Goal: Task Accomplishment & Management: Complete application form

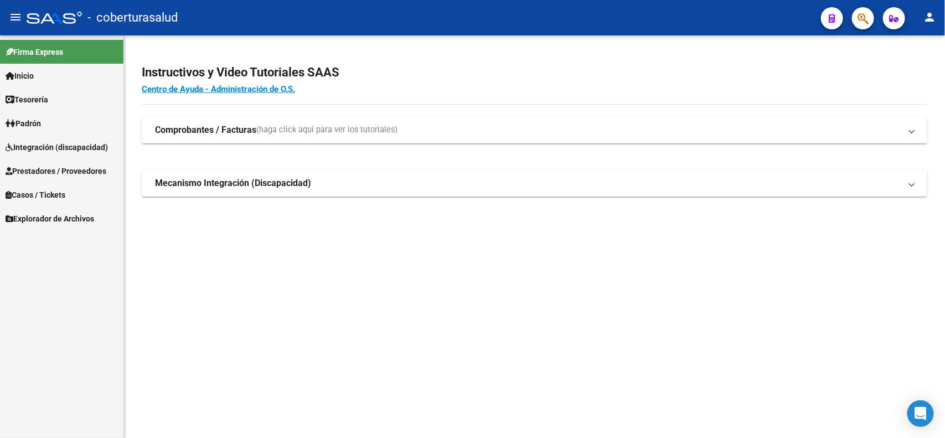
click at [38, 145] on span "Integración (discapacidad)" at bounding box center [57, 147] width 102 height 12
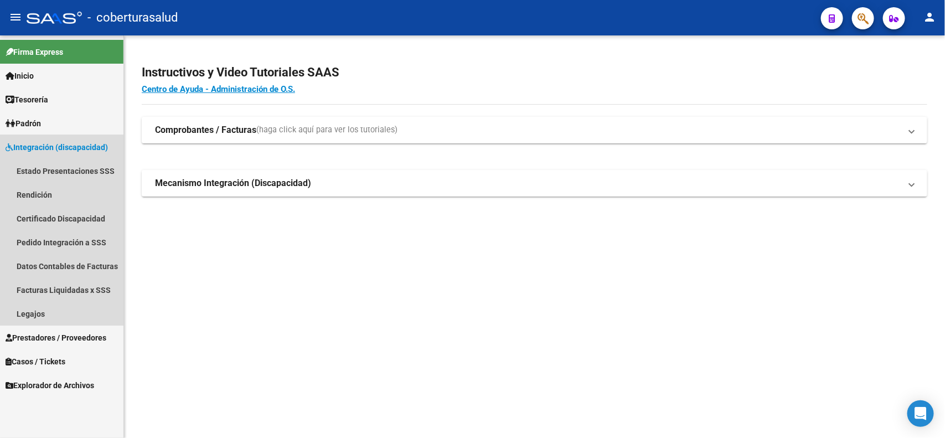
click at [40, 148] on span "Integración (discapacidad)" at bounding box center [57, 147] width 102 height 12
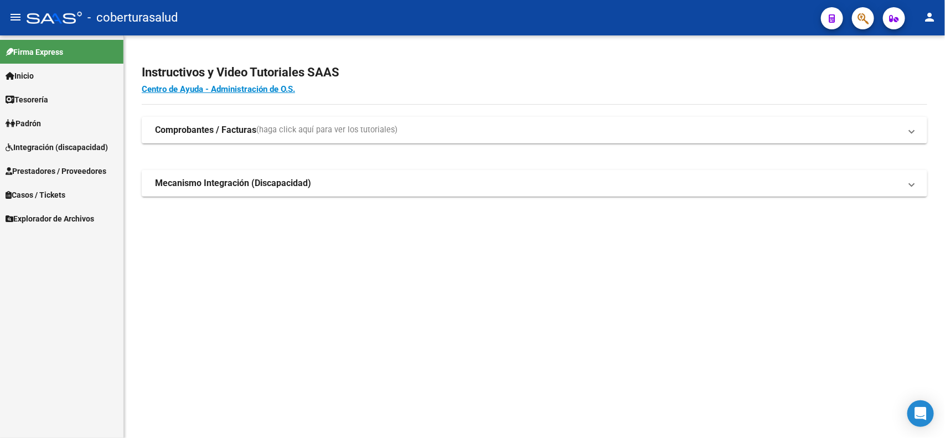
click at [44, 167] on span "Prestadores / Proveedores" at bounding box center [56, 171] width 101 height 12
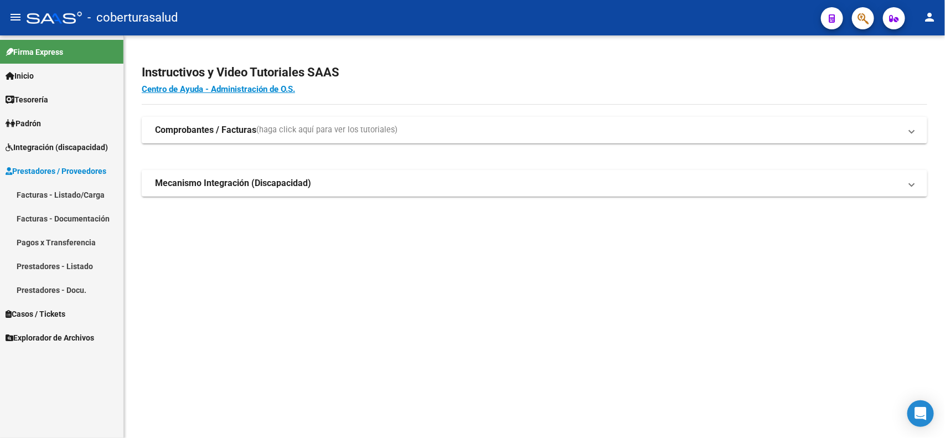
click at [56, 197] on link "Facturas - Listado/Carga" at bounding box center [61, 195] width 123 height 24
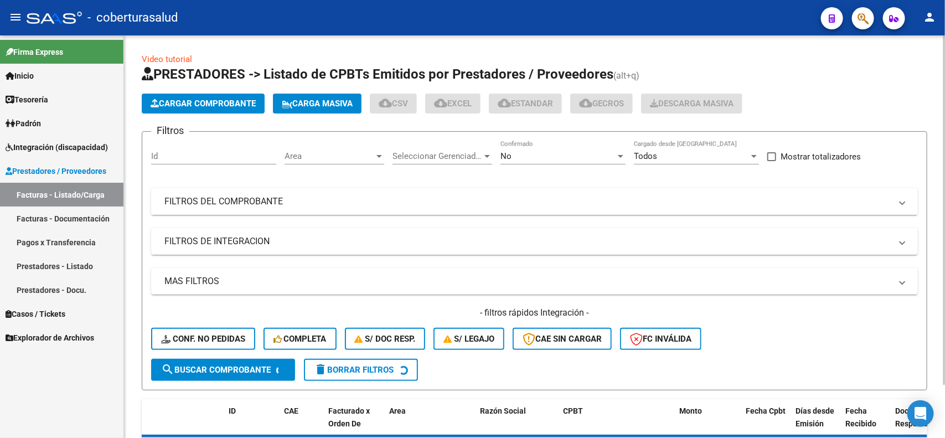
click at [275, 205] on mat-panel-title "FILTROS DEL COMPROBANTE" at bounding box center [527, 201] width 727 height 12
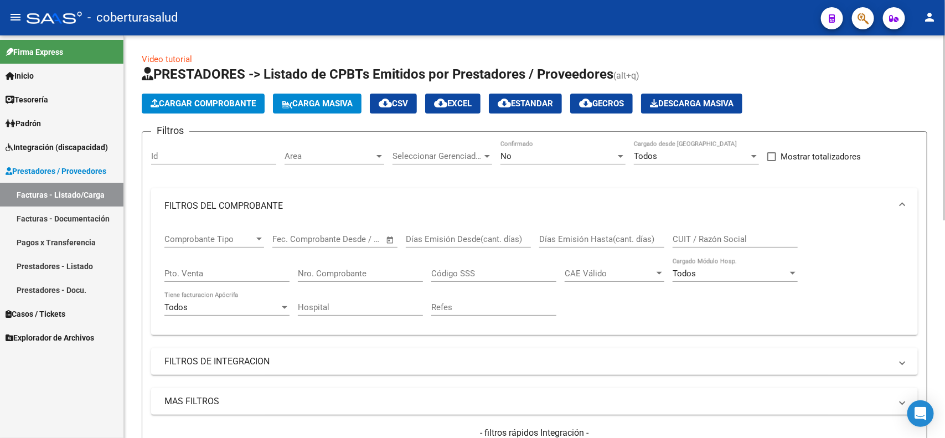
click at [396, 270] on input "Nro. Comprobante" at bounding box center [360, 273] width 125 height 10
type input "383"
click at [566, 156] on div "No" at bounding box center [557, 156] width 115 height 10
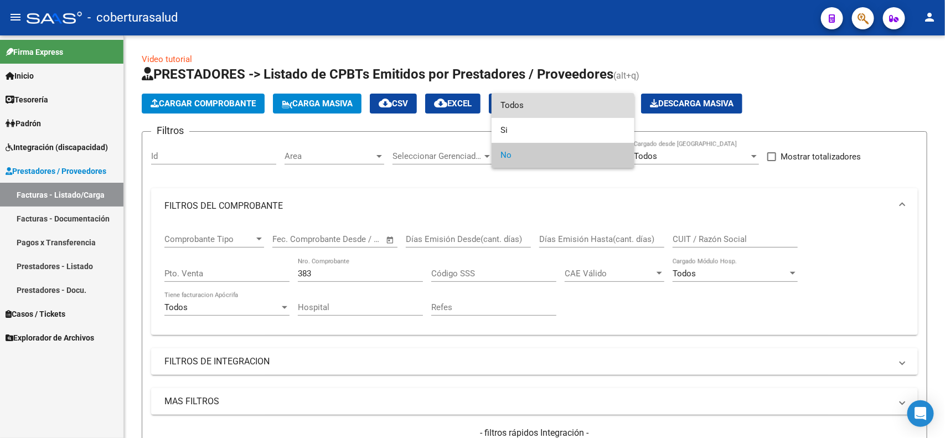
click at [537, 106] on span "Todos" at bounding box center [562, 105] width 125 height 25
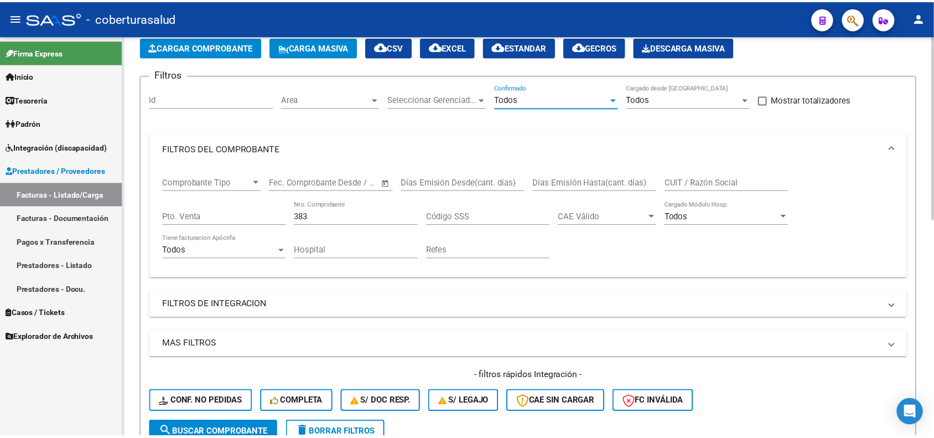
scroll to position [208, 0]
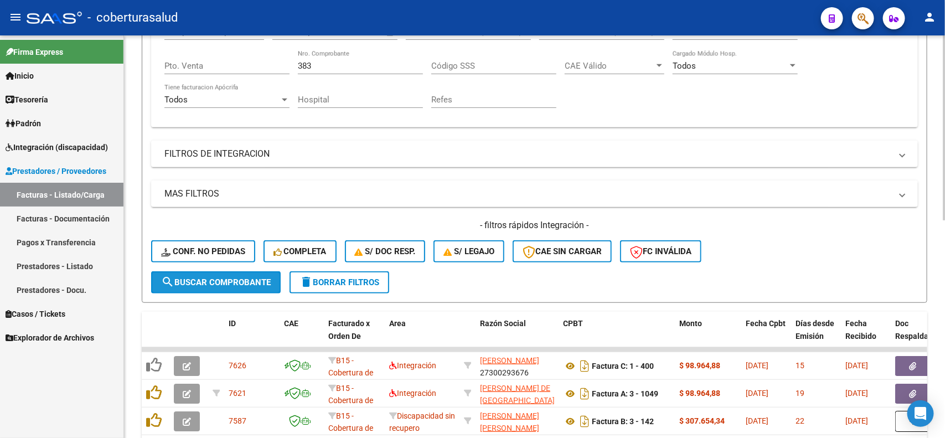
click at [219, 277] on span "search Buscar Comprobante" at bounding box center [216, 282] width 110 height 10
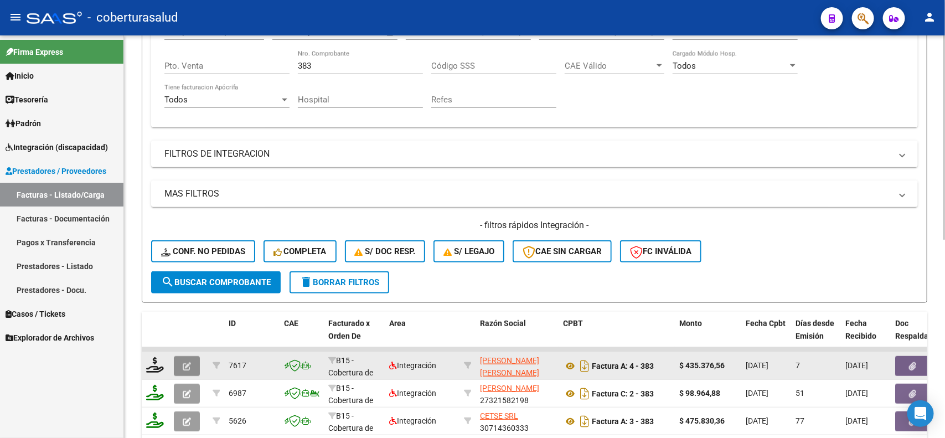
click at [194, 366] on button "button" at bounding box center [187, 366] width 26 height 20
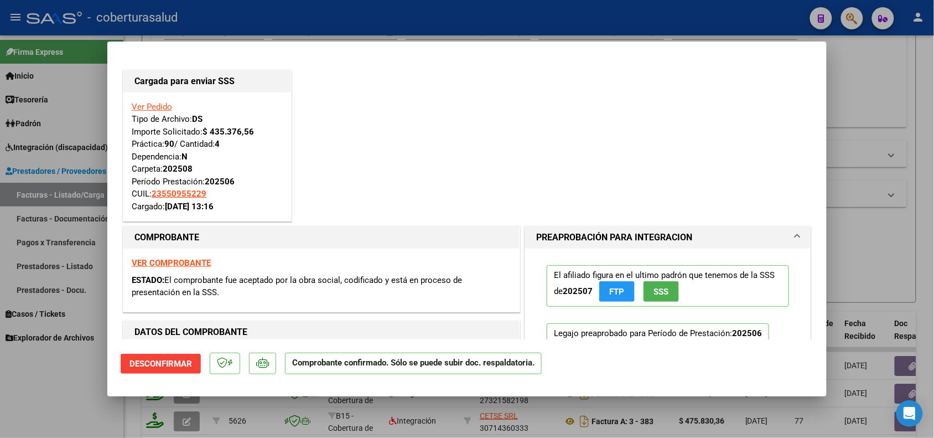
click at [97, 410] on div at bounding box center [467, 219] width 934 height 438
type input "$ 0,00"
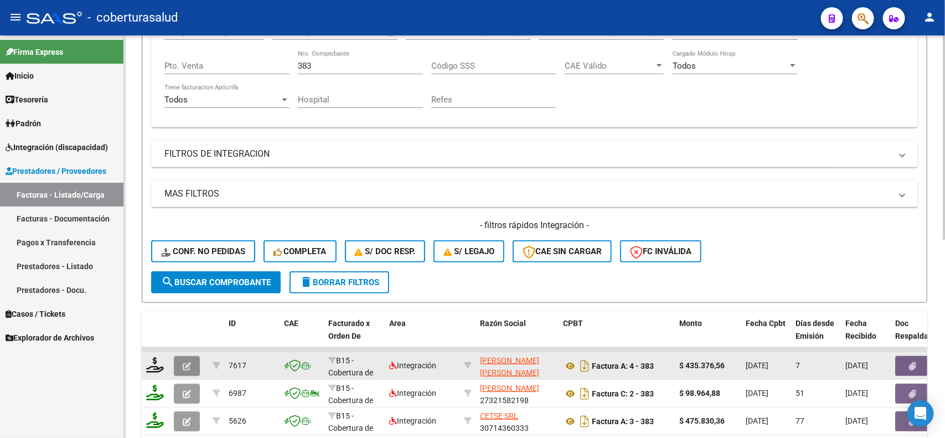
click at [186, 362] on icon "button" at bounding box center [187, 366] width 8 height 8
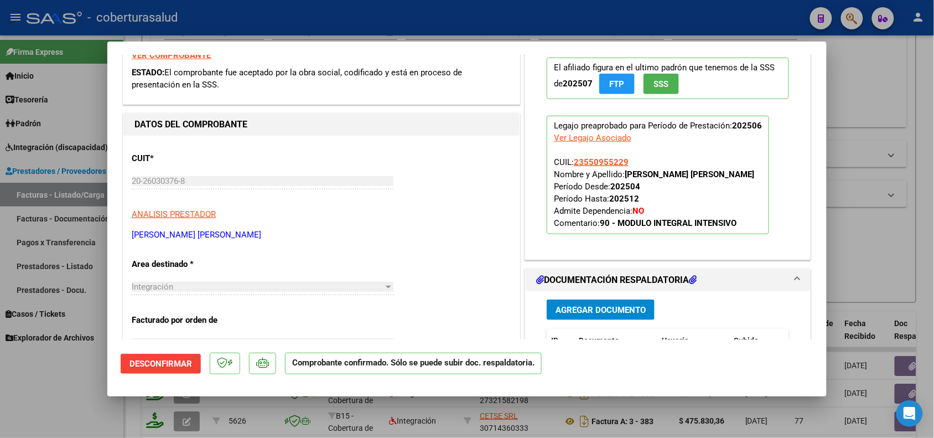
click at [79, 407] on div at bounding box center [467, 219] width 934 height 438
type input "$ 0,00"
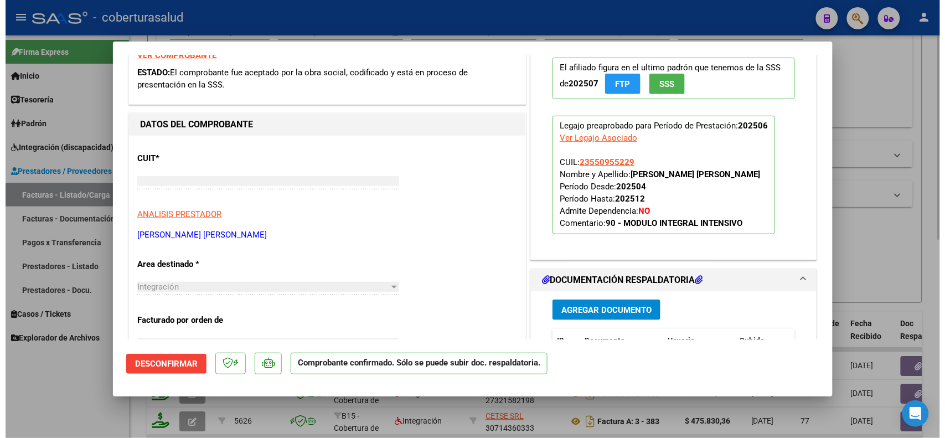
scroll to position [0, 0]
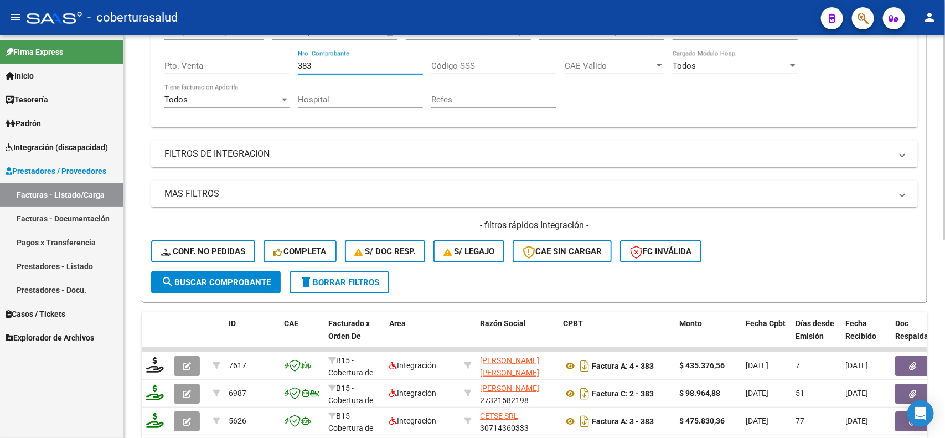
drag, startPoint x: 313, startPoint y: 62, endPoint x: 296, endPoint y: 64, distance: 17.3
click at [296, 64] on div "Comprobante Tipo Comprobante Tipo Fecha inicio – Fecha fin Fec. Comprobante Des…" at bounding box center [534, 67] width 740 height 102
type input "419"
click at [223, 277] on span "search Buscar Comprobante" at bounding box center [216, 282] width 110 height 10
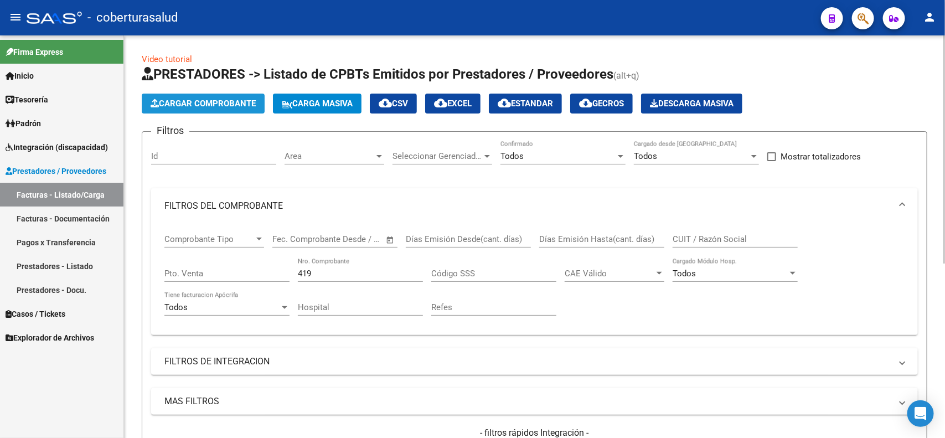
click at [224, 102] on span "Cargar Comprobante" at bounding box center [203, 104] width 105 height 10
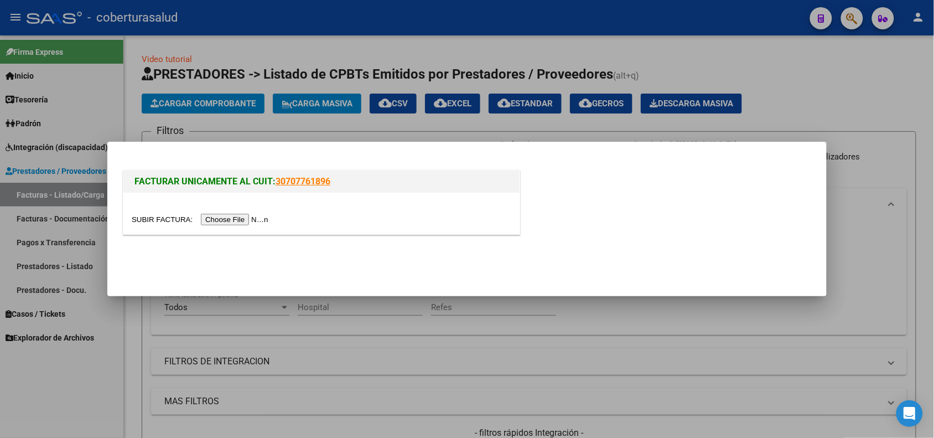
click at [247, 221] on input "file" at bounding box center [202, 220] width 140 height 12
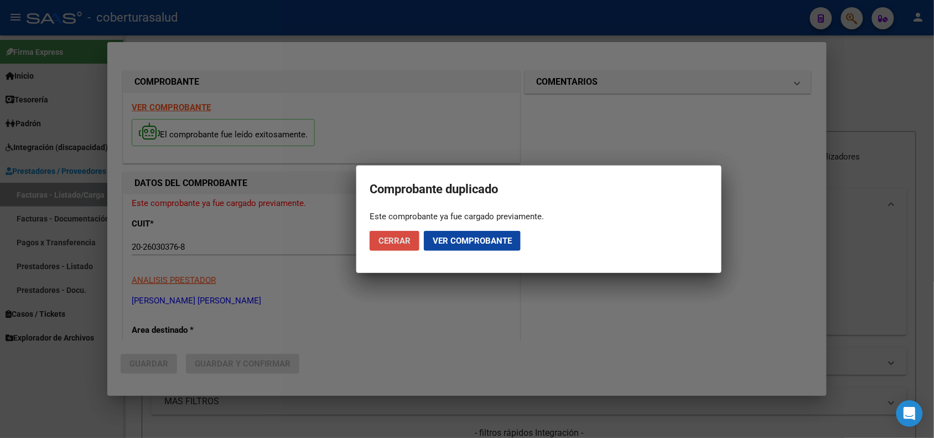
click at [403, 245] on button "Cerrar" at bounding box center [395, 241] width 50 height 20
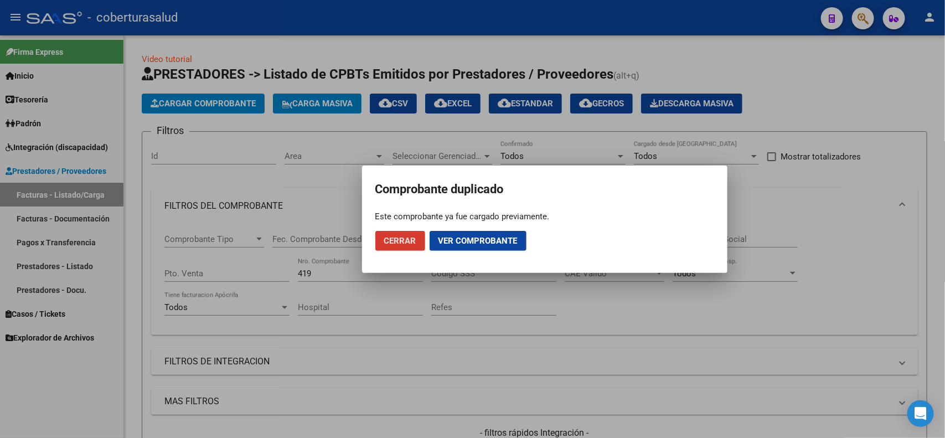
click at [397, 247] on button "Cerrar" at bounding box center [400, 241] width 50 height 20
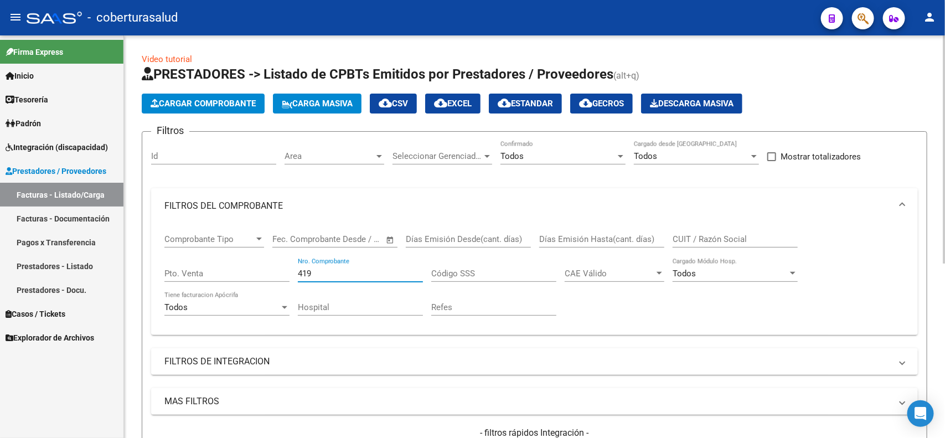
drag, startPoint x: 312, startPoint y: 272, endPoint x: 295, endPoint y: 275, distance: 17.4
click at [295, 275] on div "Comprobante Tipo Comprobante Tipo Fecha inicio – Fecha fin Fec. Comprobante Des…" at bounding box center [534, 275] width 740 height 102
click at [342, 273] on input "Nro. Comprobante" at bounding box center [360, 273] width 125 height 10
type input "1522"
click at [433, 348] on mat-expansion-panel-header "FILTROS DE INTEGRACION" at bounding box center [534, 361] width 767 height 27
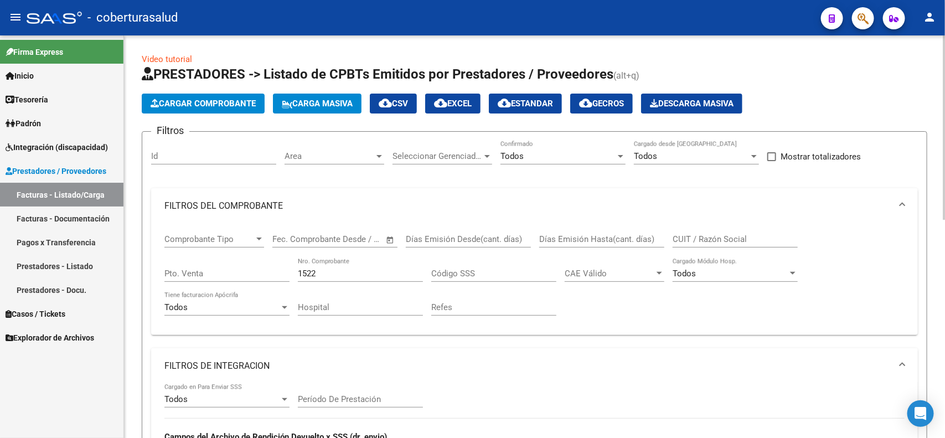
click at [422, 360] on mat-panel-title "FILTROS DE INTEGRACION" at bounding box center [527, 366] width 727 height 12
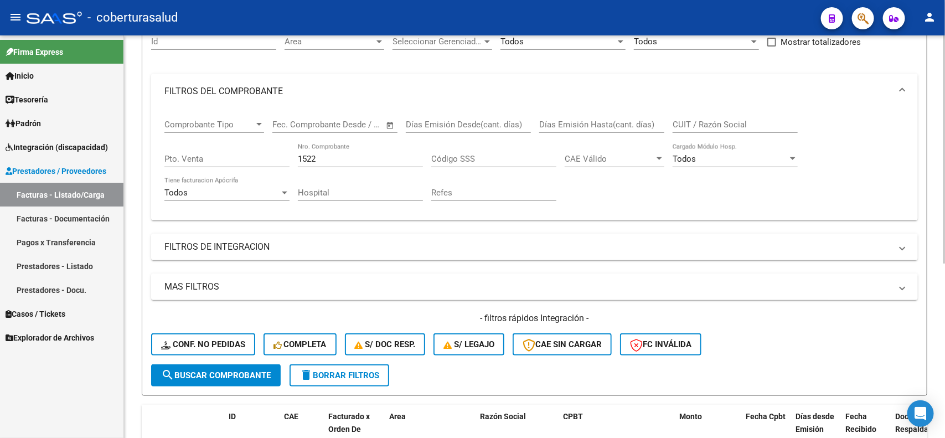
scroll to position [138, 0]
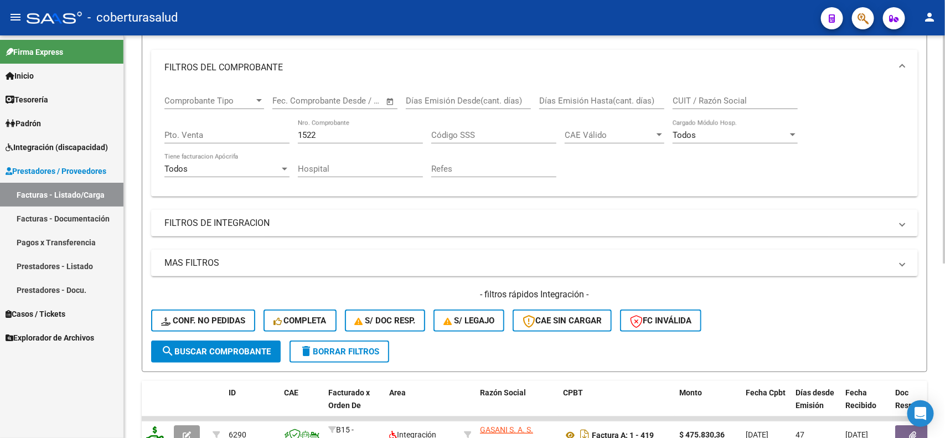
click at [206, 349] on span "search Buscar Comprobante" at bounding box center [216, 352] width 110 height 10
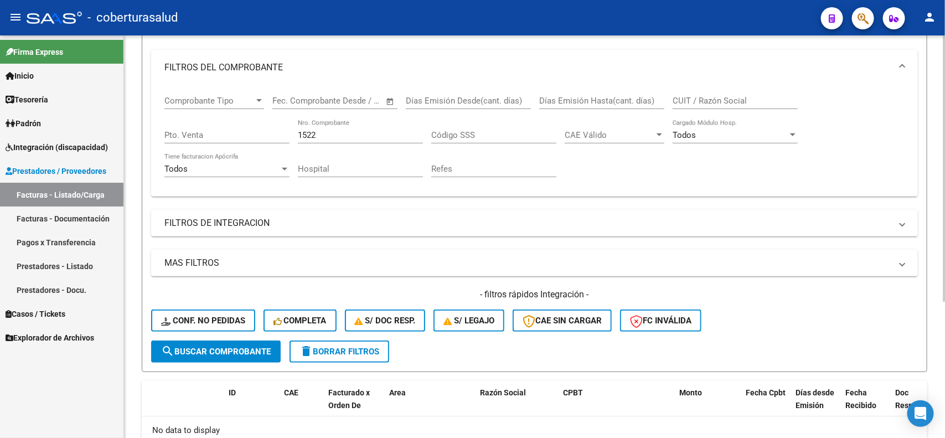
scroll to position [0, 0]
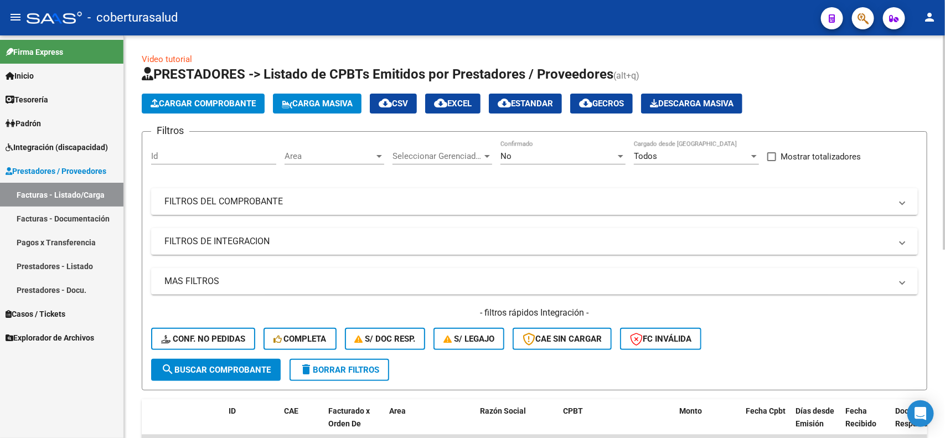
click at [572, 158] on div "No" at bounding box center [557, 156] width 115 height 10
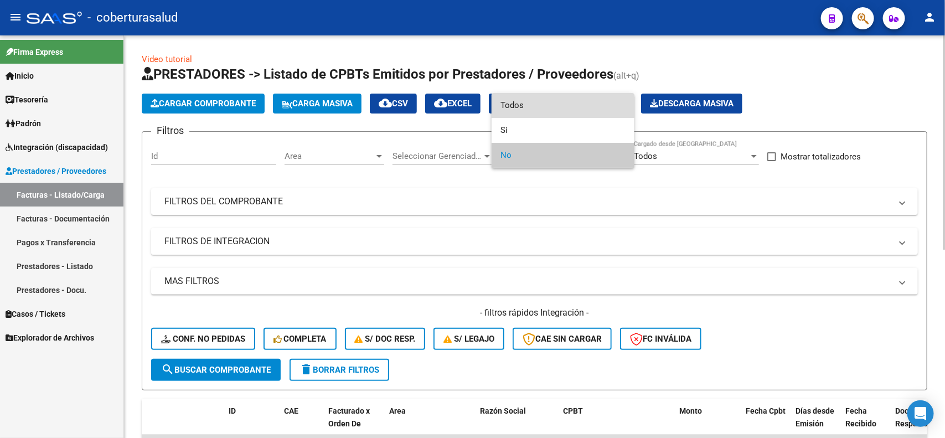
drag, startPoint x: 518, startPoint y: 109, endPoint x: 231, endPoint y: 227, distance: 310.1
click at [514, 109] on span "Todos" at bounding box center [562, 105] width 125 height 25
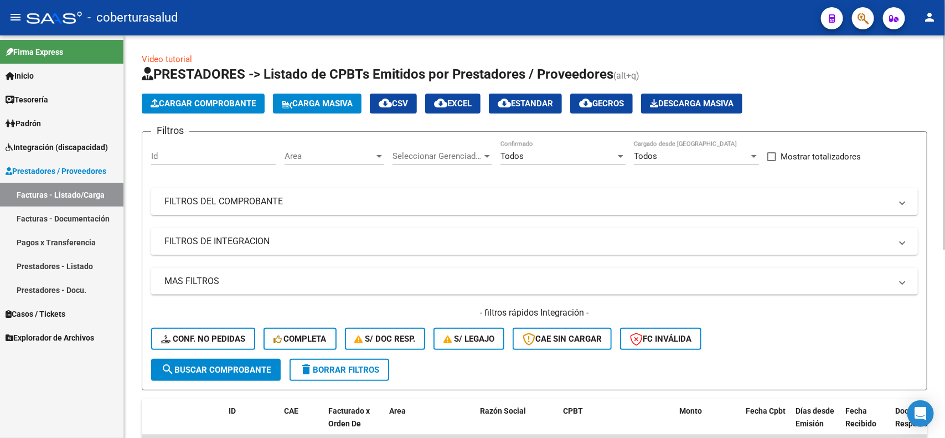
click at [231, 241] on mat-panel-title "FILTROS DE INTEGRACION" at bounding box center [527, 241] width 727 height 12
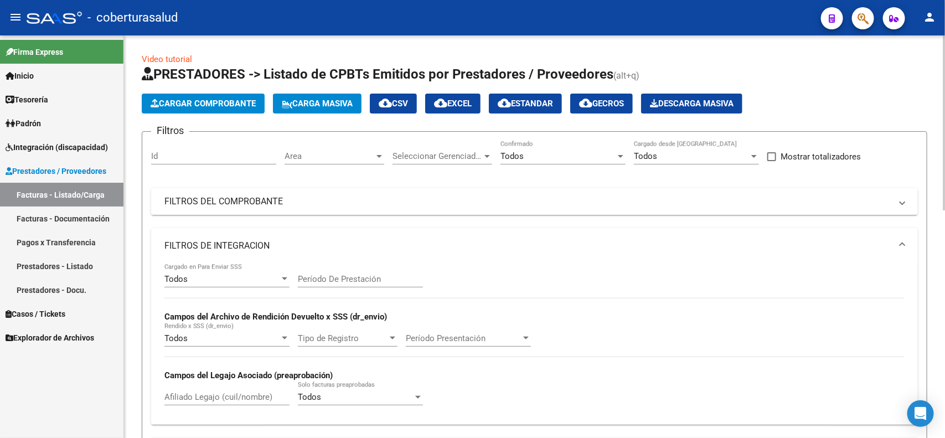
click at [231, 241] on mat-panel-title "FILTROS DE INTEGRACION" at bounding box center [527, 246] width 727 height 12
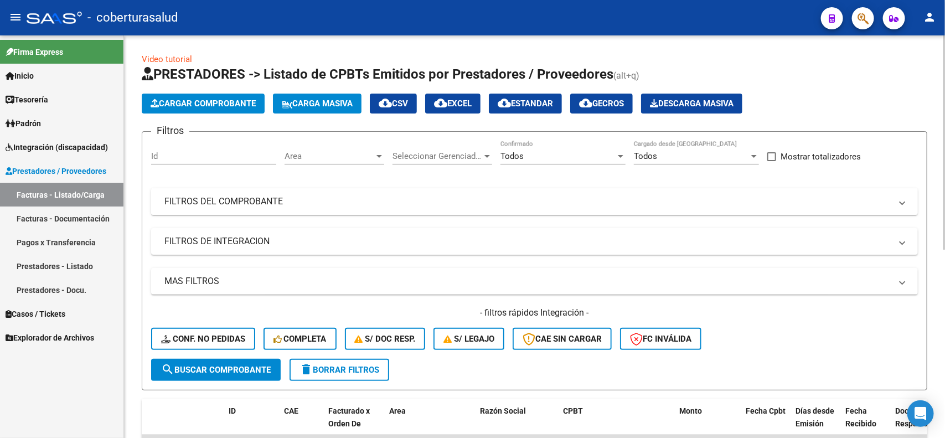
click at [257, 197] on mat-panel-title "FILTROS DEL COMPROBANTE" at bounding box center [527, 201] width 727 height 12
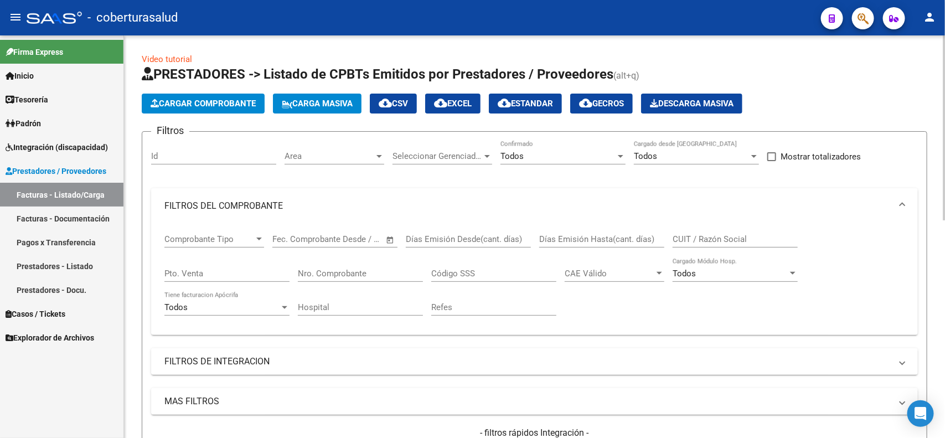
click at [352, 270] on input "Nro. Comprobante" at bounding box center [360, 273] width 125 height 10
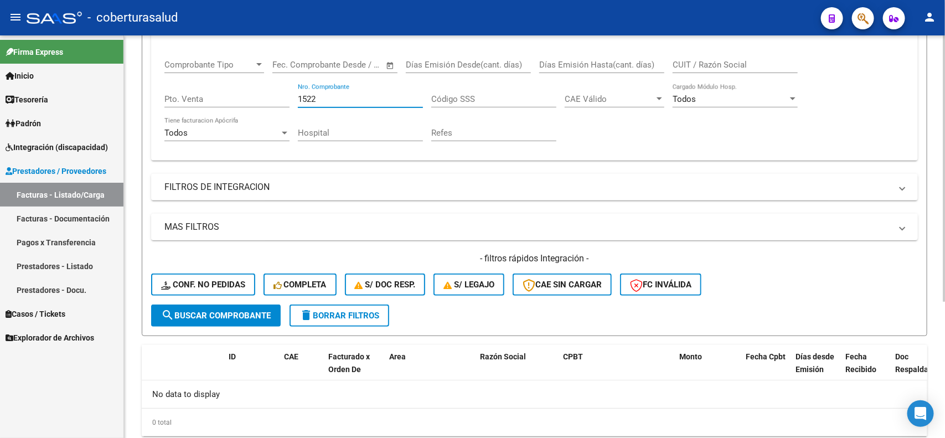
scroll to position [205, 0]
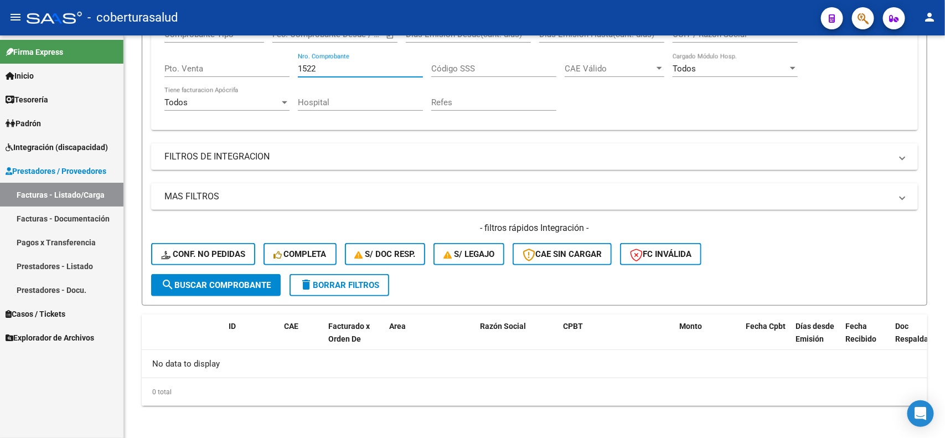
type input "1522"
drag, startPoint x: 319, startPoint y: 65, endPoint x: 296, endPoint y: 68, distance: 23.4
click at [296, 68] on div "Comprobante Tipo Comprobante Tipo Fecha inicio – Fecha fin Fec. Comprobante Des…" at bounding box center [534, 70] width 740 height 102
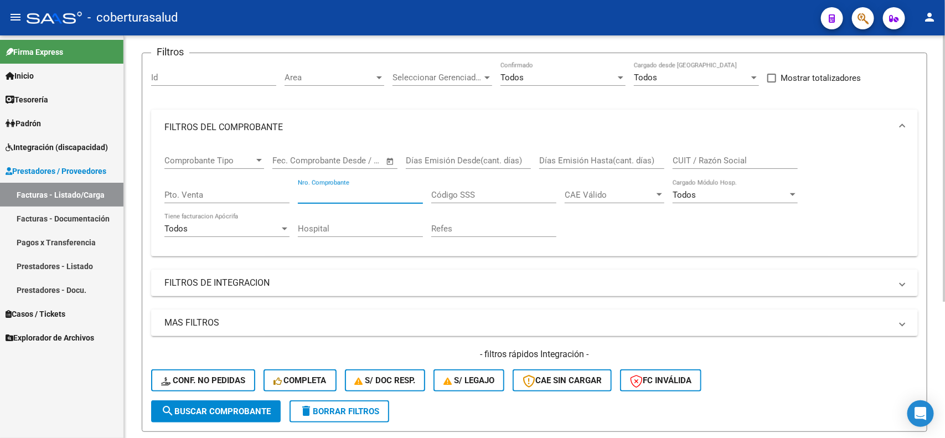
scroll to position [66, 0]
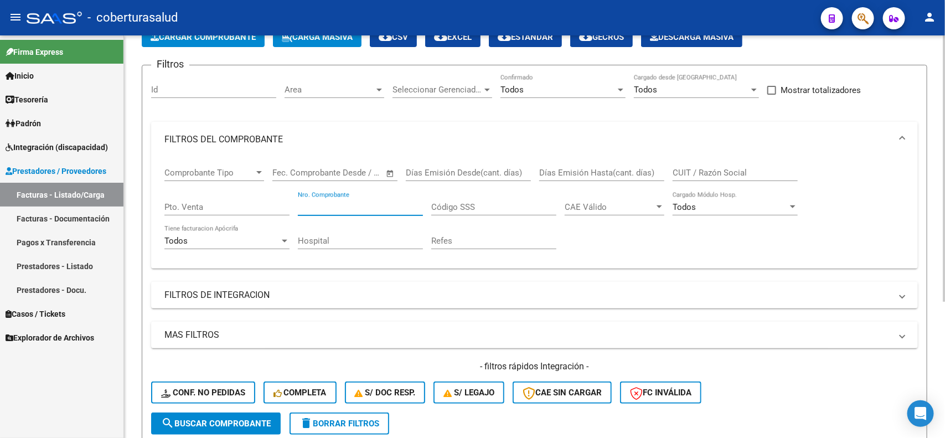
click at [715, 168] on input "CUIT / Razón Social" at bounding box center [735, 173] width 125 height 10
paste input "20295861003"
type input "20295861003"
click at [228, 419] on span "search Buscar Comprobante" at bounding box center [216, 424] width 110 height 10
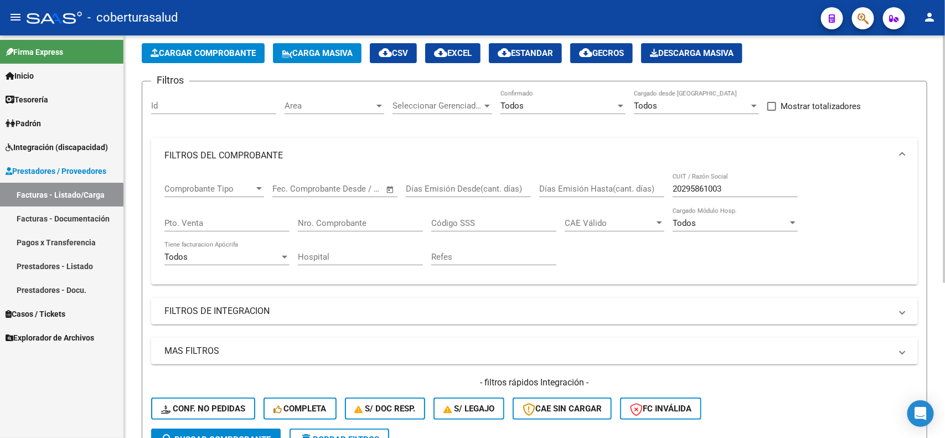
scroll to position [45, 0]
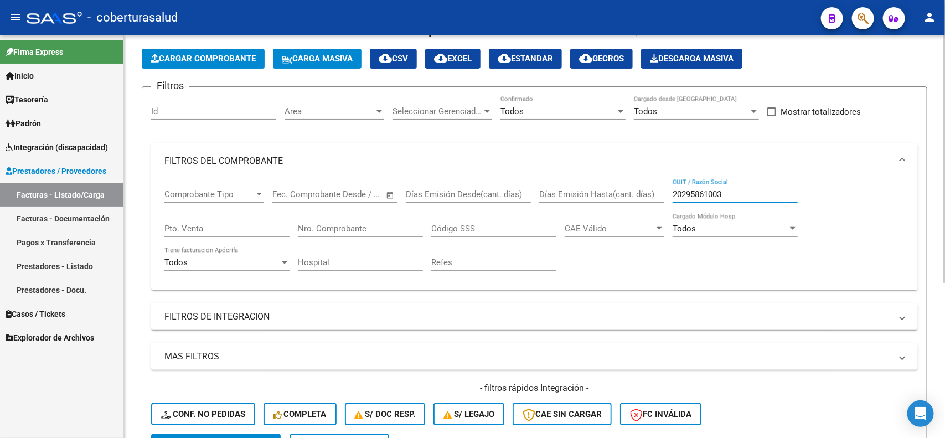
drag, startPoint x: 729, startPoint y: 189, endPoint x: 670, endPoint y: 195, distance: 59.0
click at [670, 195] on div "Comprobante Tipo Comprobante Tipo Fecha inicio – Fecha fin Fec. Comprobante Des…" at bounding box center [534, 230] width 740 height 102
click at [360, 224] on input "Nro. Comprobante" at bounding box center [360, 229] width 125 height 10
type input "557"
click at [231, 434] on button "search Buscar Comprobante" at bounding box center [216, 445] width 130 height 22
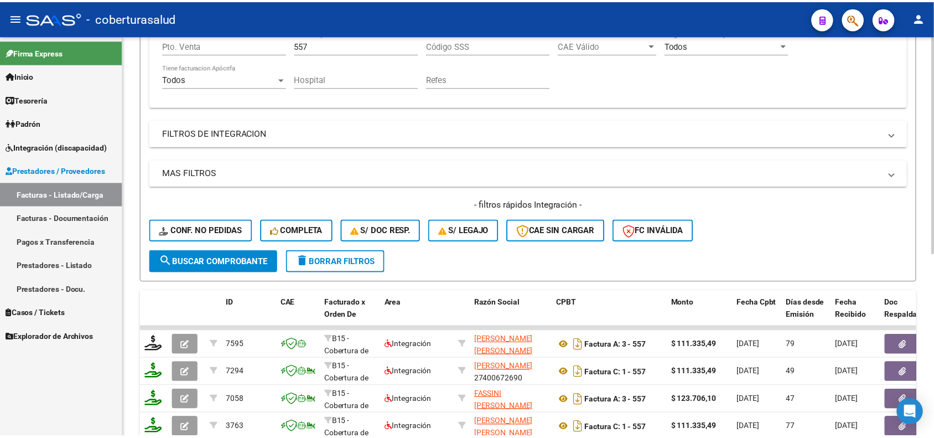
scroll to position [252, 0]
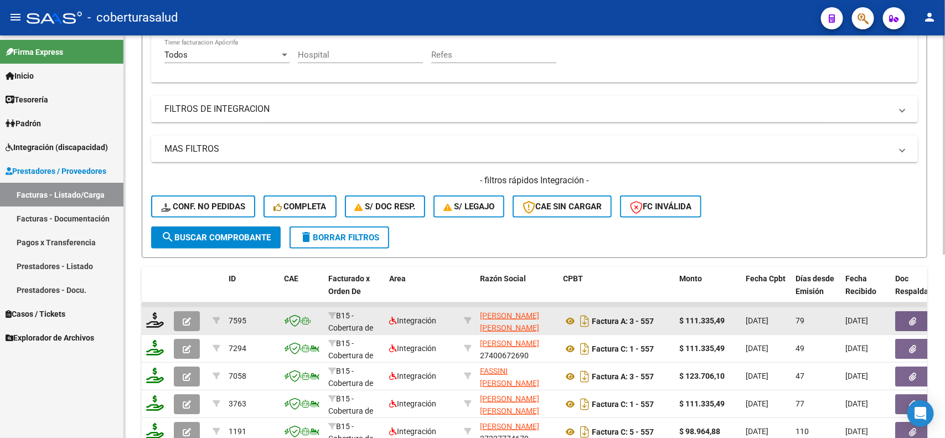
click at [186, 318] on icon "button" at bounding box center [187, 321] width 8 height 8
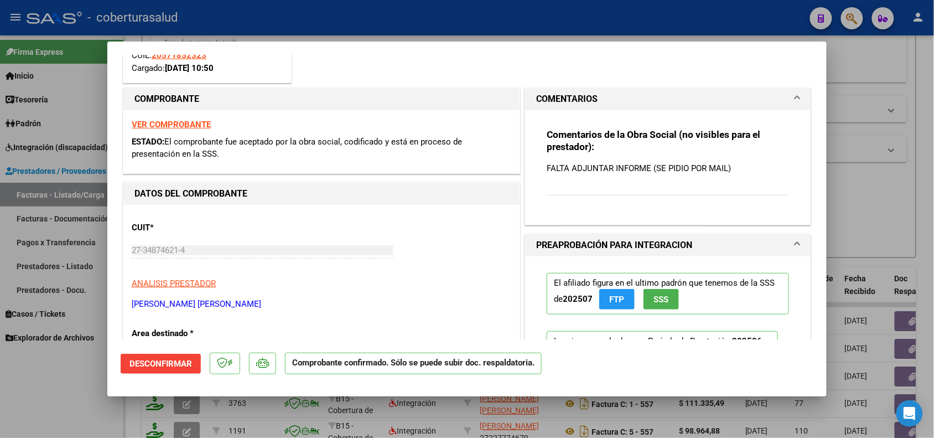
scroll to position [0, 0]
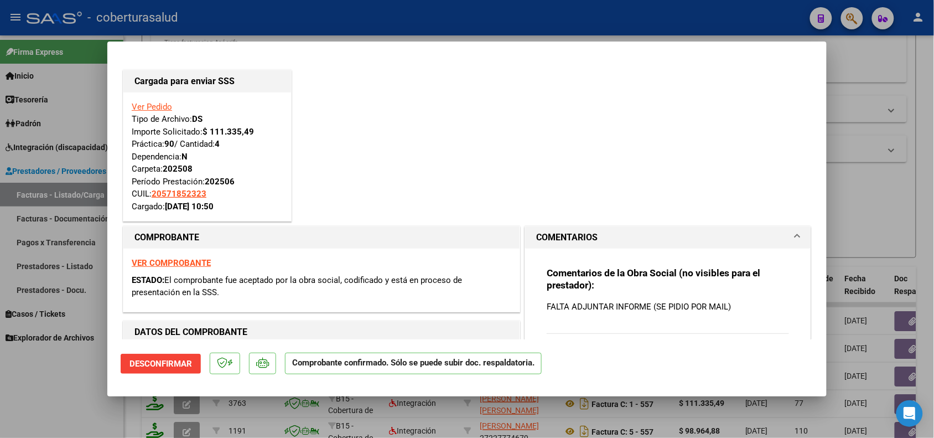
drag, startPoint x: 726, startPoint y: 303, endPoint x: 537, endPoint y: 311, distance: 189.5
click at [539, 311] on div "Comentarios de la Obra Social (no visibles para el prestador): FALTA ADJUNTAR I…" at bounding box center [668, 302] width 259 height 106
click at [613, 308] on p "FALTA ADJUNTAR INFORME (SE PIDIO POR MAIL)" at bounding box center [668, 307] width 242 height 12
click at [614, 305] on p "FALTA ADJUNTAR INFORME (SE PIDIO POR MAIL)" at bounding box center [668, 307] width 242 height 12
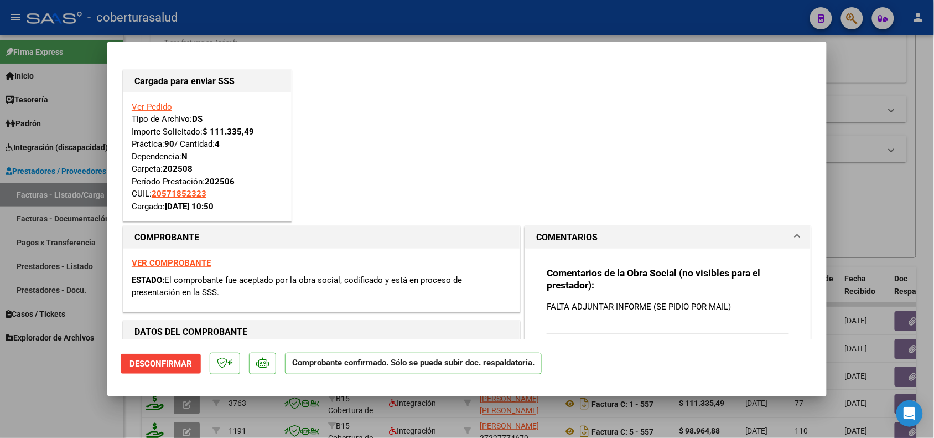
click at [614, 305] on p "FALTA ADJUNTAR INFORME (SE PIDIO POR MAIL)" at bounding box center [668, 307] width 242 height 12
click at [624, 319] on div "Comentarios de la Obra Social (no visibles para el prestador): FALTA ADJUNTAR I…" at bounding box center [668, 307] width 242 height 80
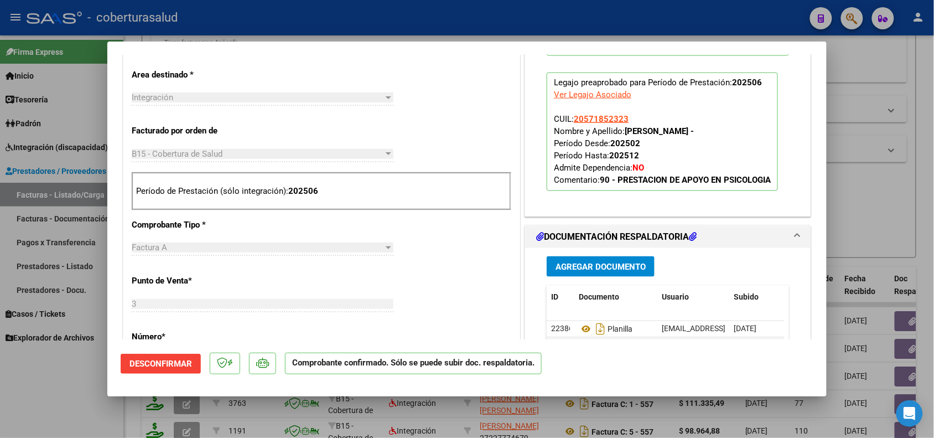
scroll to position [415, 0]
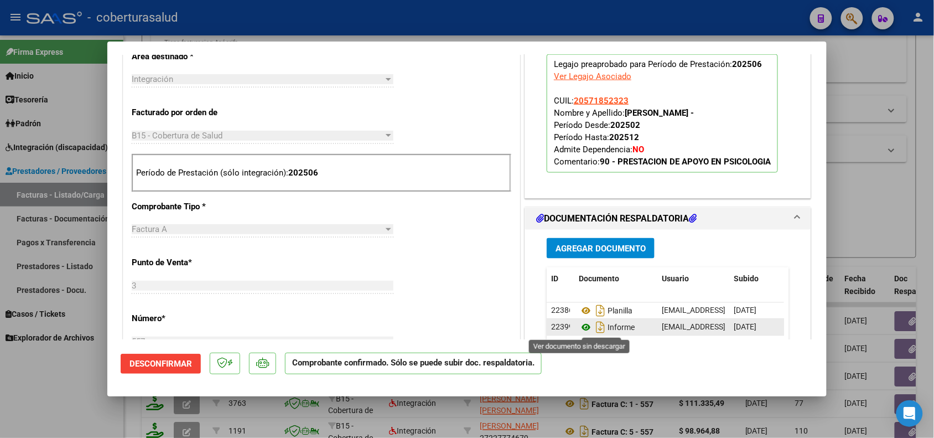
click at [579, 328] on icon at bounding box center [586, 327] width 14 height 13
click at [867, 228] on div at bounding box center [467, 219] width 934 height 438
type input "$ 0,00"
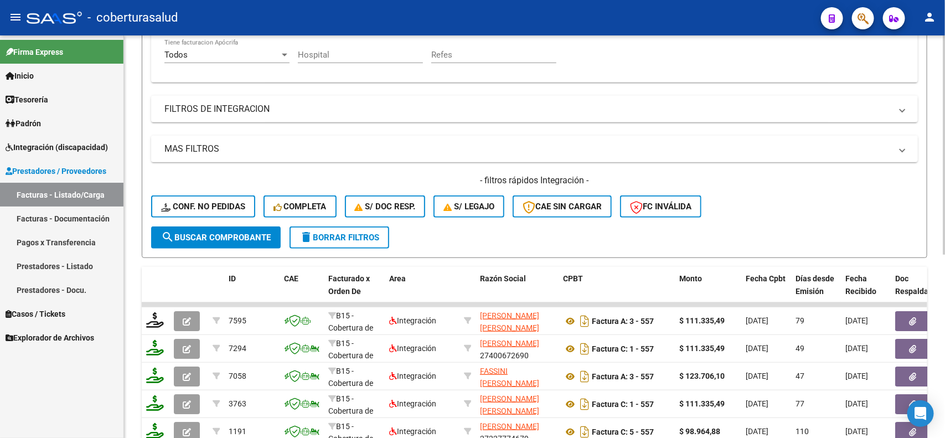
scroll to position [45, 0]
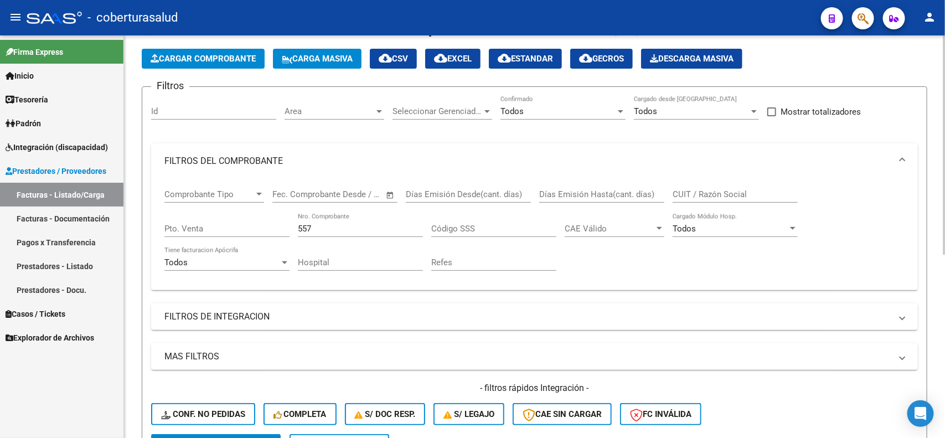
click at [193, 62] on span "Cargar Comprobante" at bounding box center [203, 59] width 105 height 10
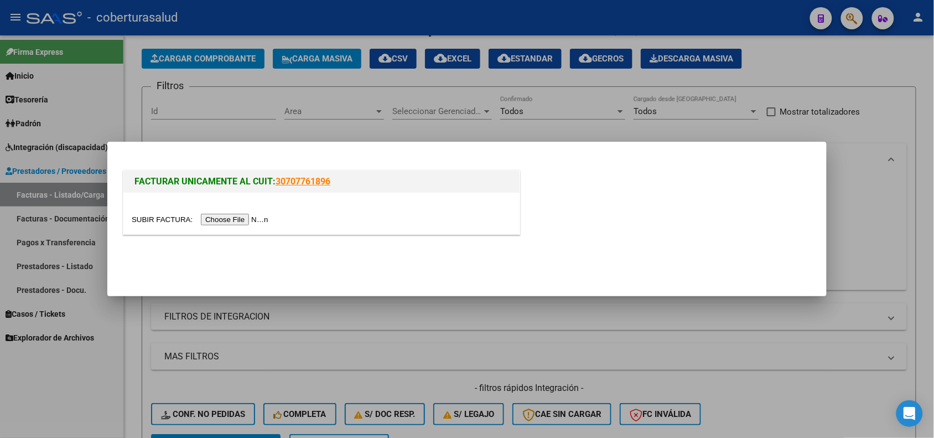
click at [247, 220] on input "file" at bounding box center [202, 220] width 140 height 12
click at [348, 123] on div at bounding box center [467, 219] width 934 height 438
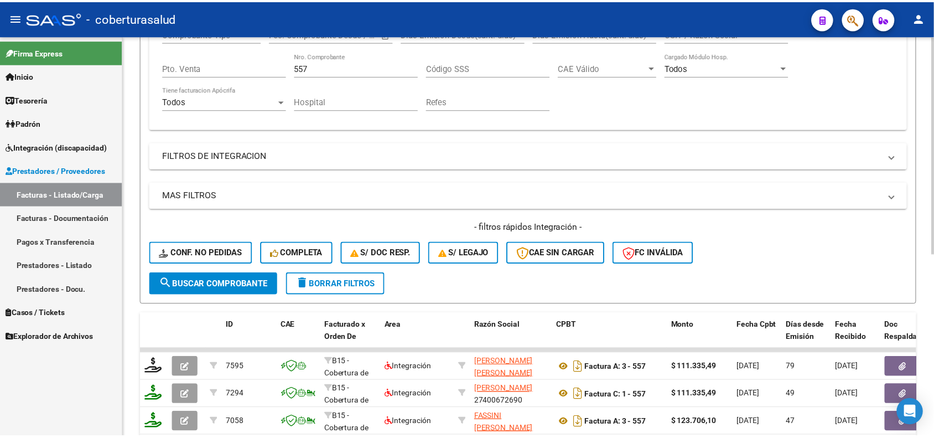
scroll to position [252, 0]
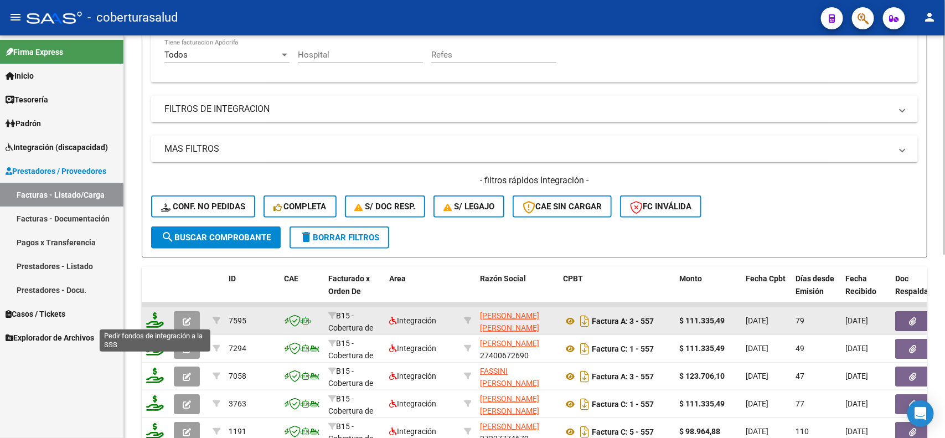
click at [155, 317] on icon at bounding box center [155, 320] width 18 height 16
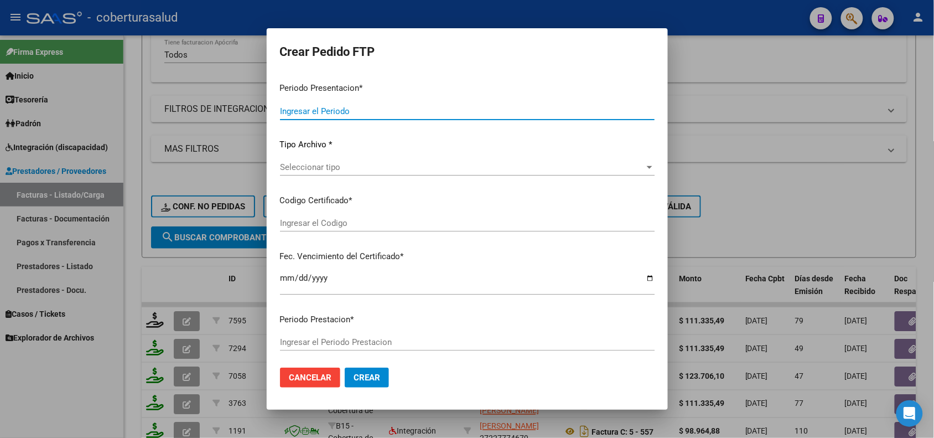
type input "202508"
type input "202506"
type input "$ 111.335,49"
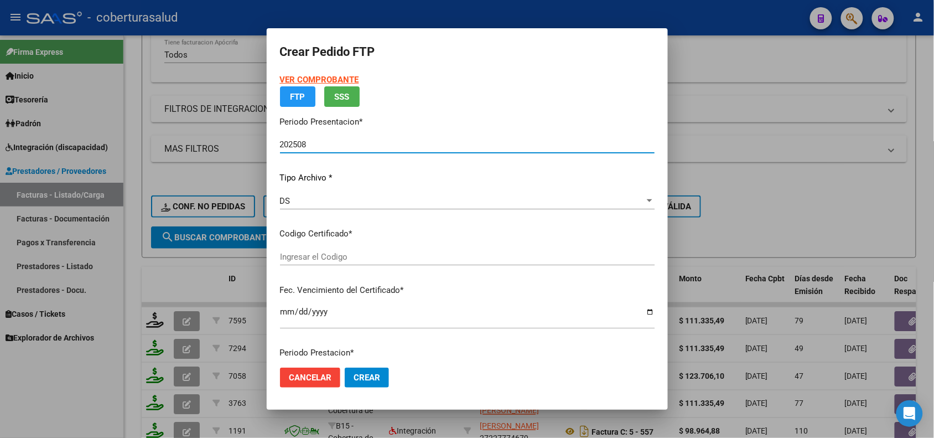
type input "ARG02000571852322024110120291101SAL122"
type input "2029-11-01"
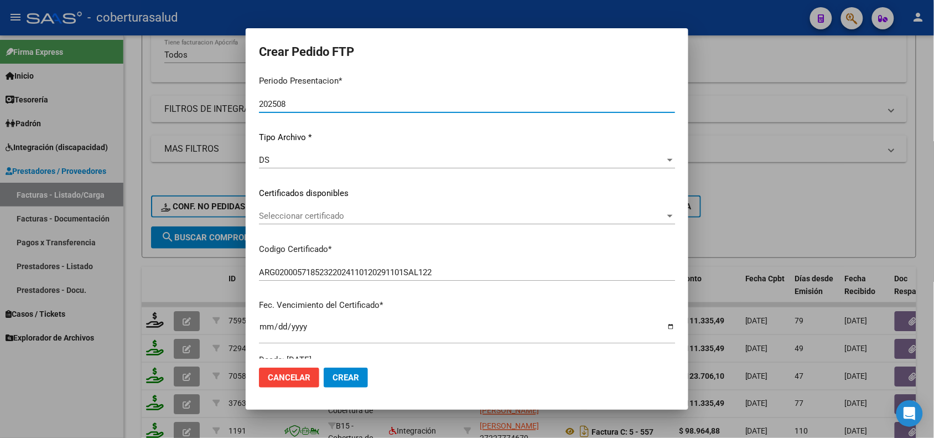
scroll to position [138, 0]
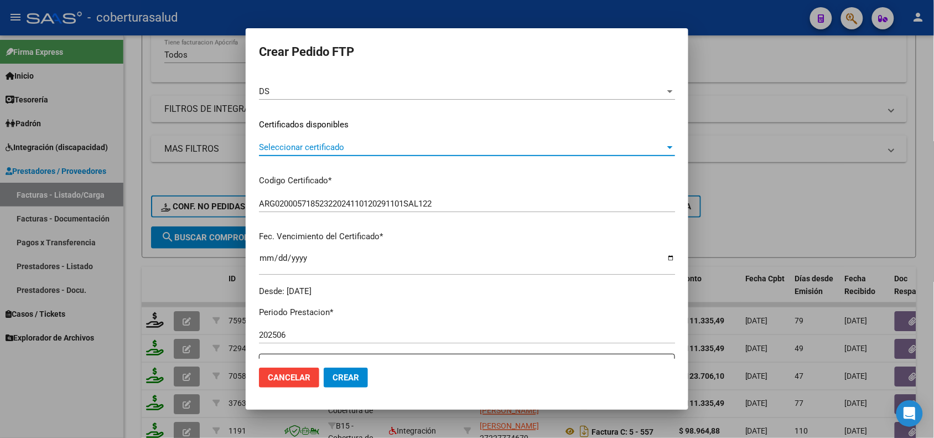
click at [374, 145] on span "Seleccionar certificado" at bounding box center [462, 147] width 406 height 10
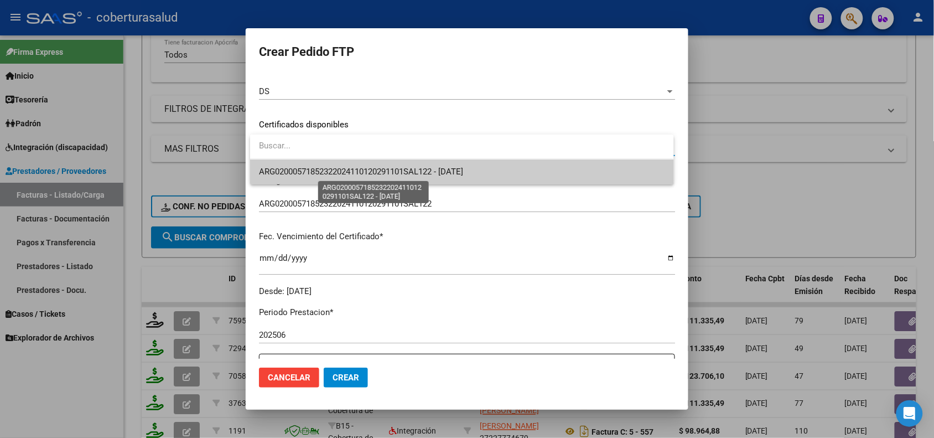
click at [363, 167] on span "ARG02000571852322024110120291101SAL122 - 2029-11-01" at bounding box center [361, 172] width 204 height 10
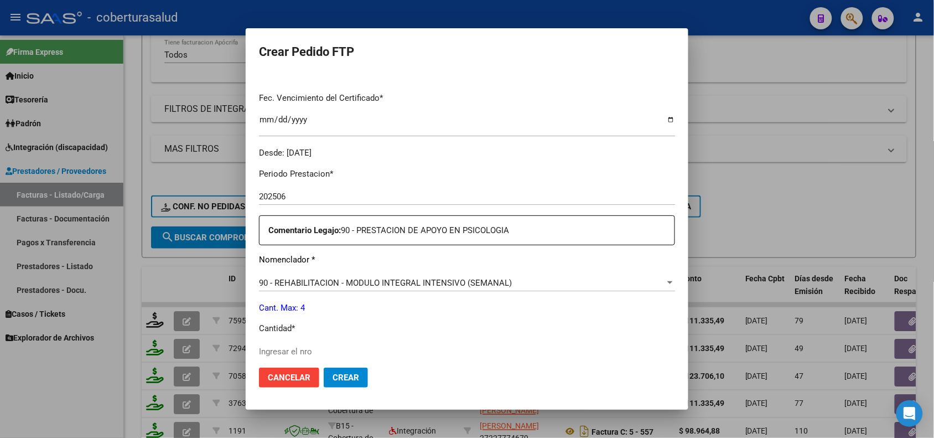
scroll to position [346, 0]
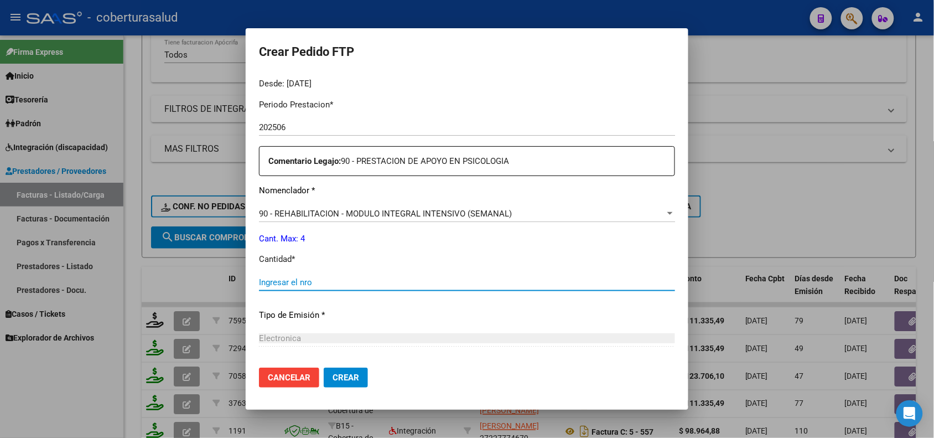
click at [336, 280] on input "Ingresar el nro" at bounding box center [467, 282] width 416 height 10
type input "4"
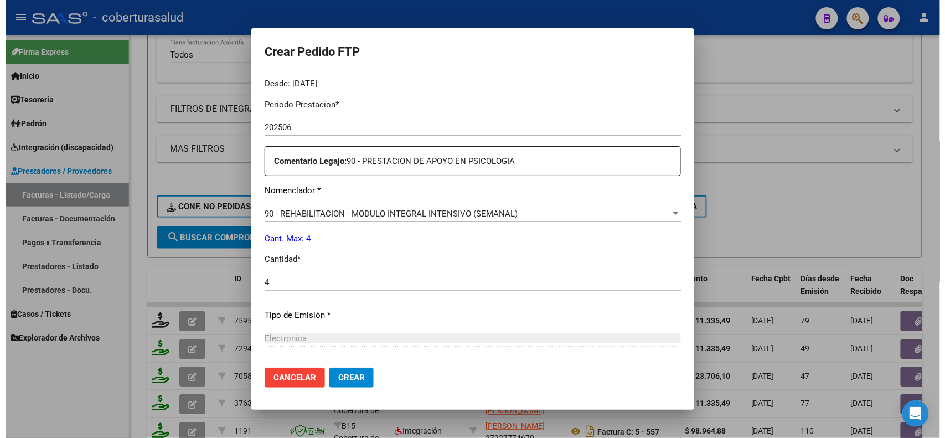
scroll to position [457, 0]
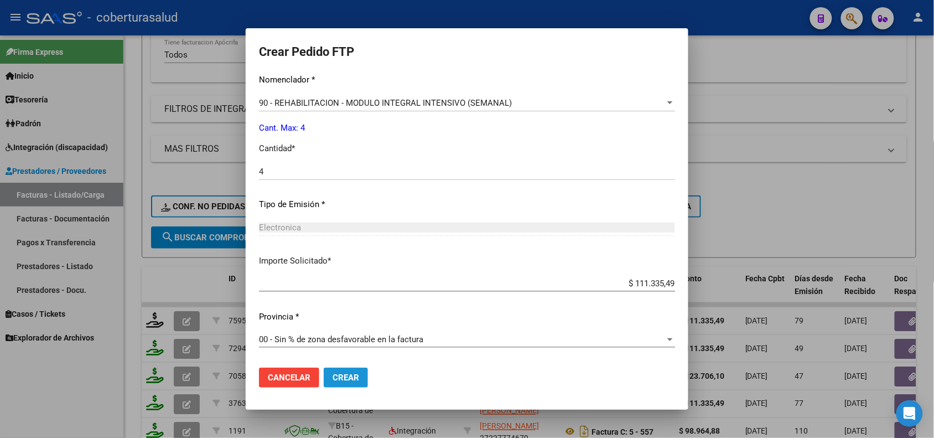
click at [352, 383] on button "Crear" at bounding box center [346, 378] width 44 height 20
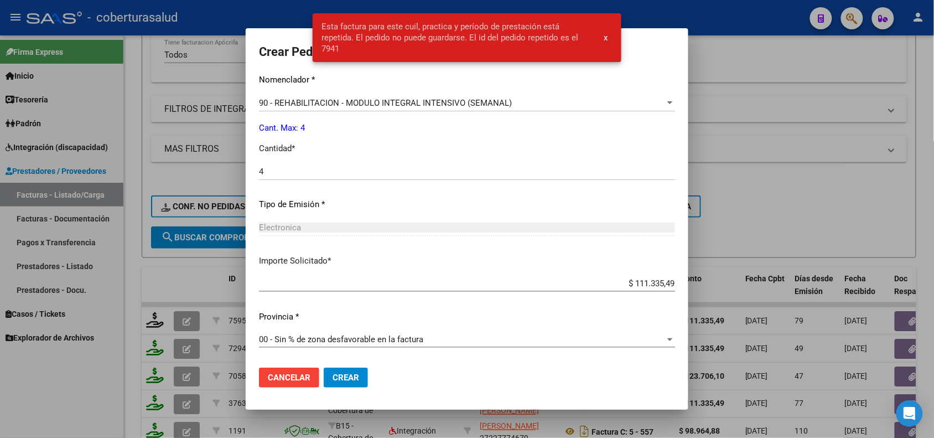
click at [803, 172] on div at bounding box center [467, 219] width 934 height 438
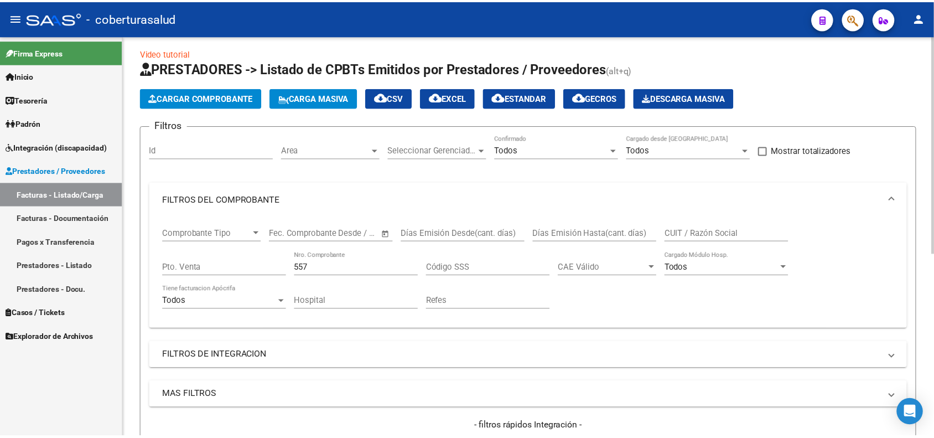
scroll to position [0, 0]
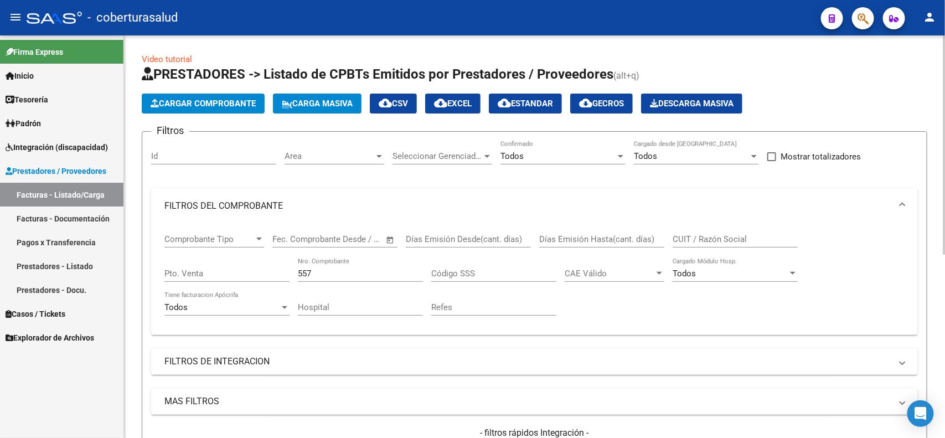
click at [192, 94] on button "Cargar Comprobante" at bounding box center [203, 104] width 123 height 20
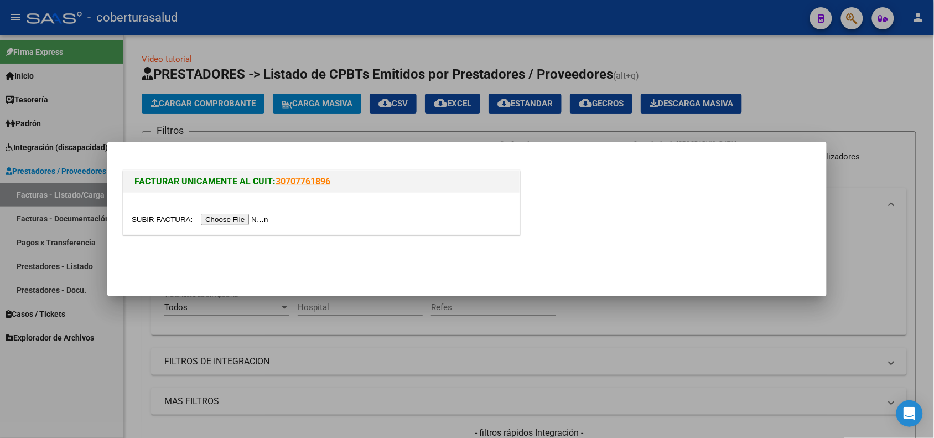
click at [246, 221] on input "file" at bounding box center [202, 220] width 140 height 12
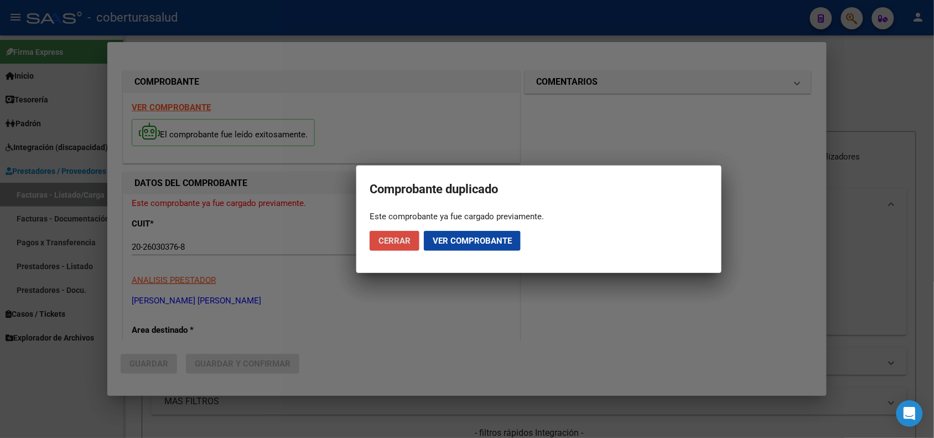
click at [401, 244] on span "Cerrar" at bounding box center [395, 241] width 32 height 10
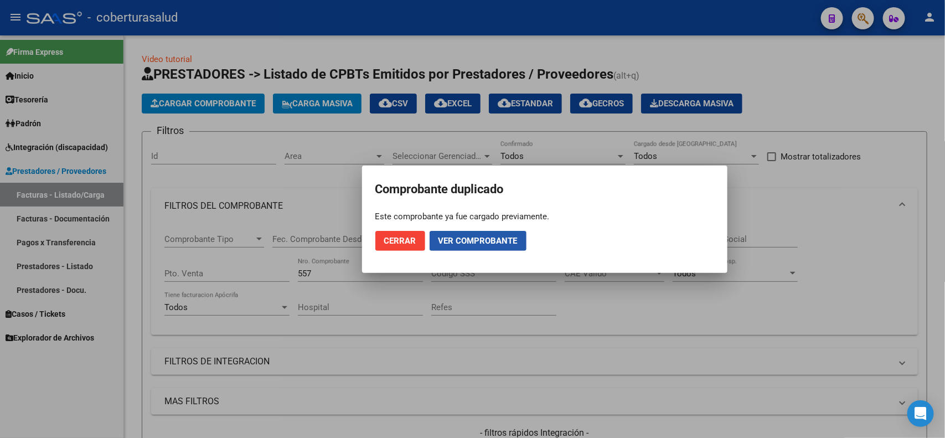
click at [446, 237] on span "Ver comprobante" at bounding box center [477, 241] width 79 height 10
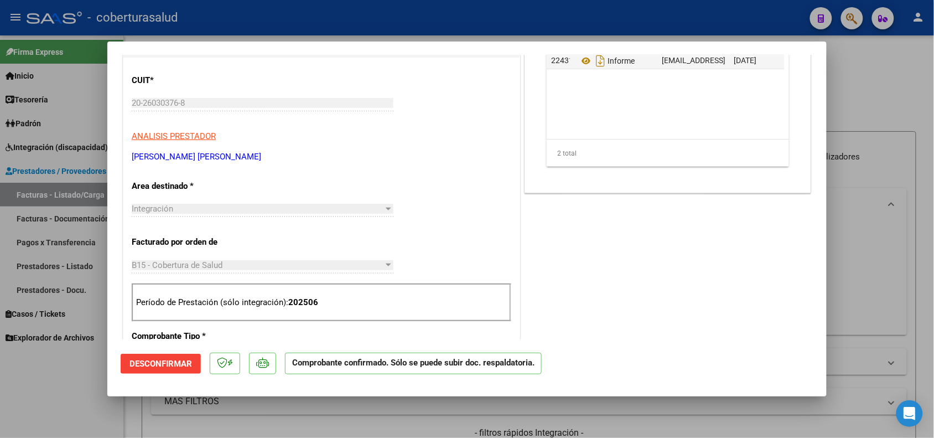
scroll to position [277, 0]
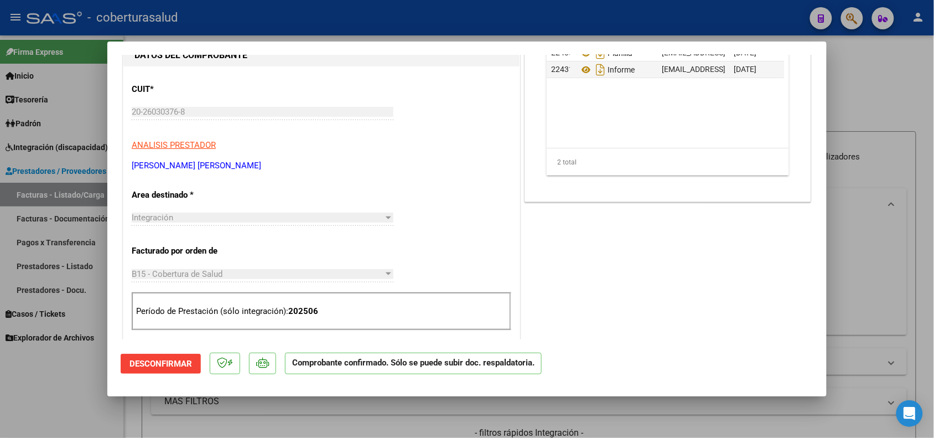
click at [63, 397] on div at bounding box center [467, 219] width 934 height 438
type input "$ 0,00"
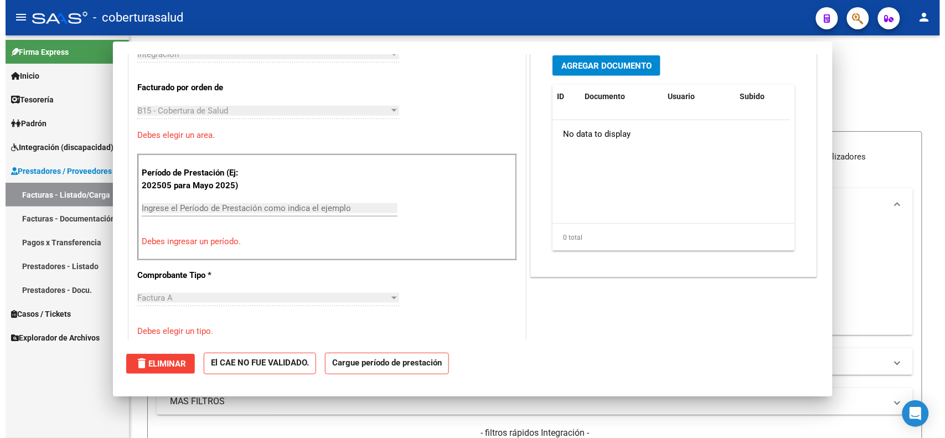
scroll to position [0, 0]
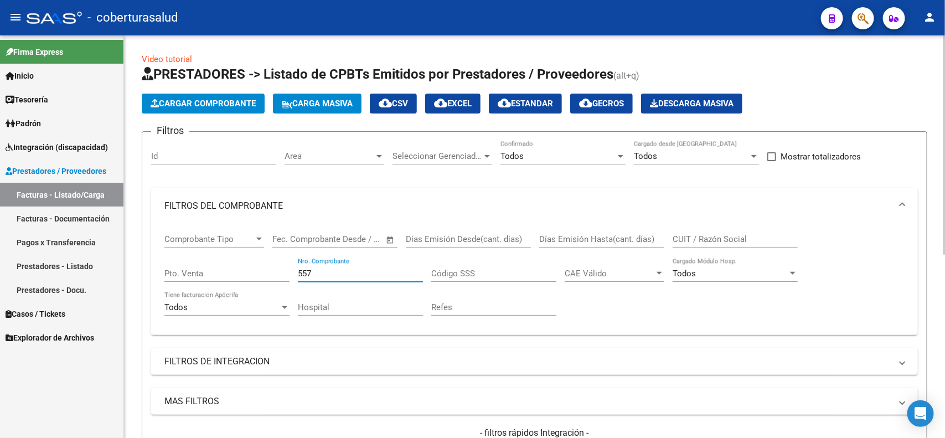
drag, startPoint x: 324, startPoint y: 275, endPoint x: 292, endPoint y: 275, distance: 31.6
click at [292, 275] on div "Comprobante Tipo Comprobante Tipo Fecha inicio – Fecha fin Fec. Comprobante Des…" at bounding box center [534, 275] width 740 height 102
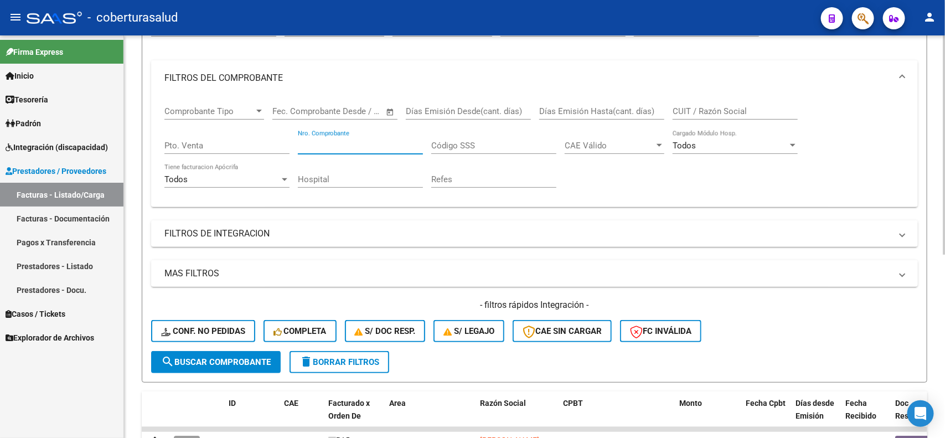
scroll to position [127, 0]
click at [328, 142] on input "Nro. Comprobante" at bounding box center [360, 146] width 125 height 10
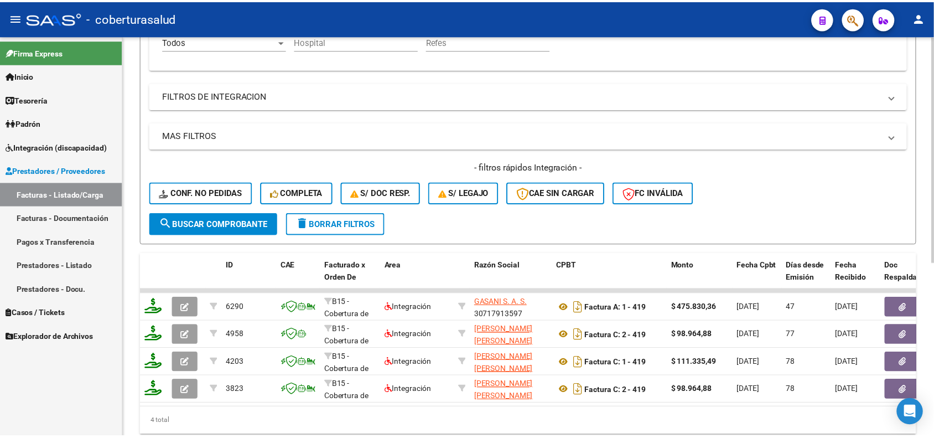
scroll to position [0, 0]
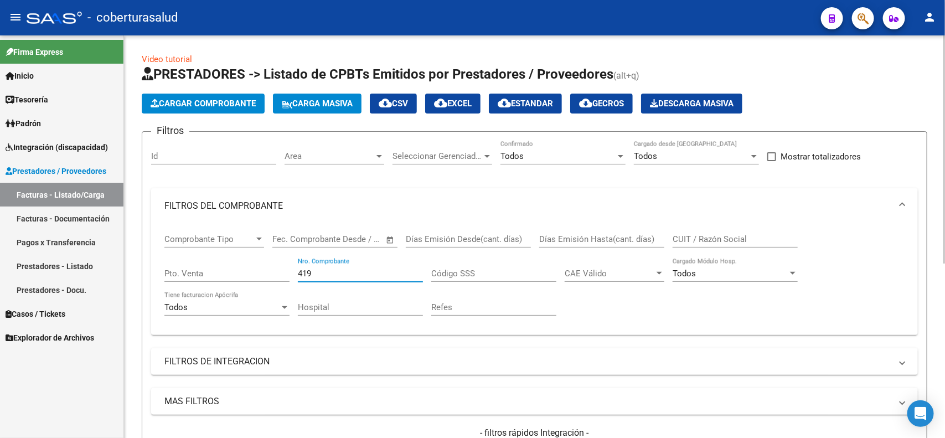
type input "419"
click at [209, 94] on button "Cargar Comprobante" at bounding box center [203, 104] width 123 height 20
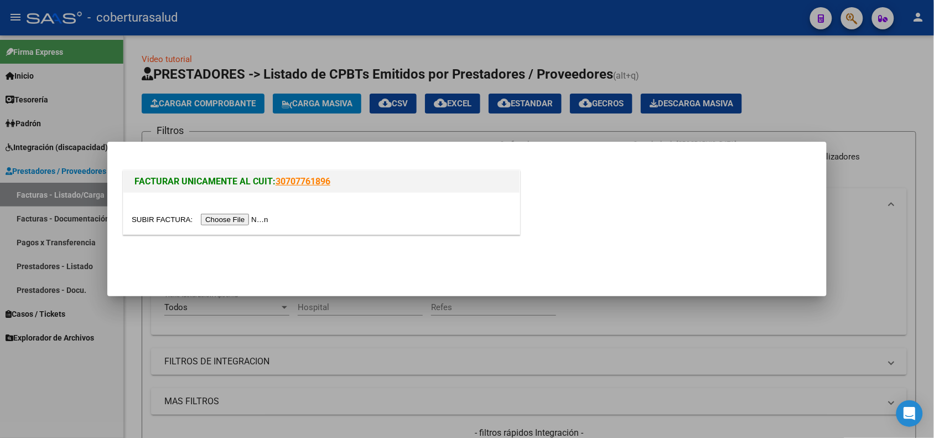
click at [245, 214] on input "file" at bounding box center [202, 220] width 140 height 12
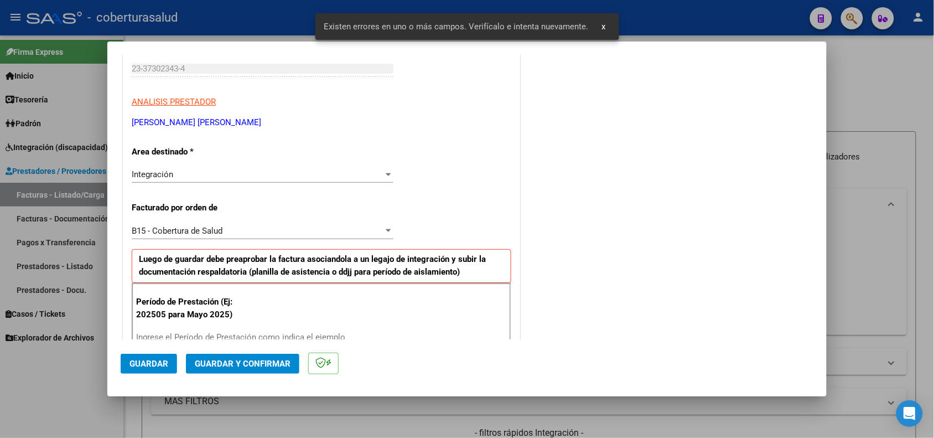
scroll to position [23, 0]
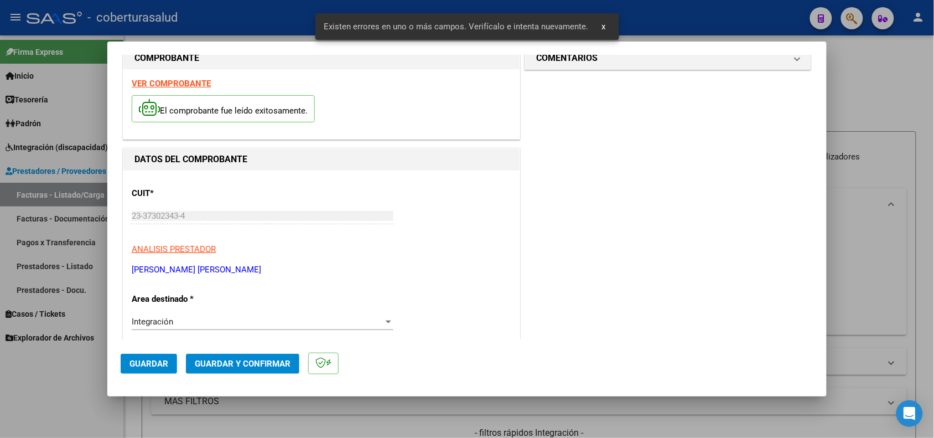
click at [179, 89] on div "VER COMPROBANTE El comprobante fue leído exitosamente." at bounding box center [321, 104] width 396 height 70
click at [175, 81] on strong "VER COMPROBANTE" at bounding box center [171, 84] width 79 height 10
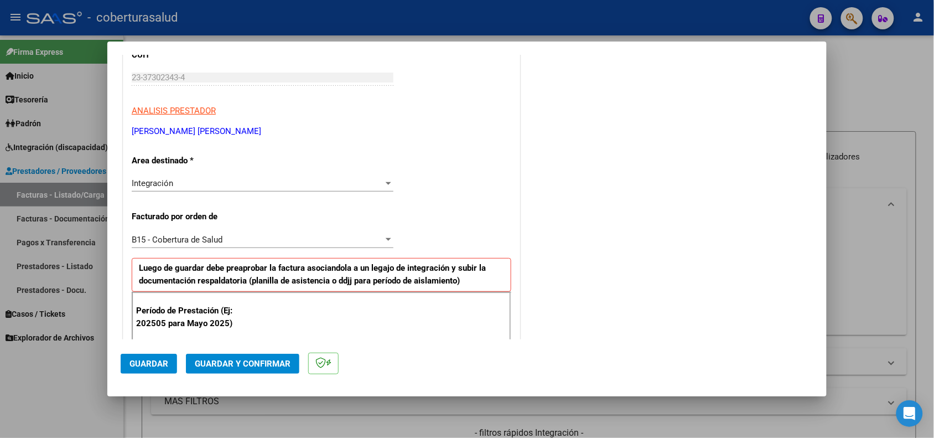
scroll to position [231, 0]
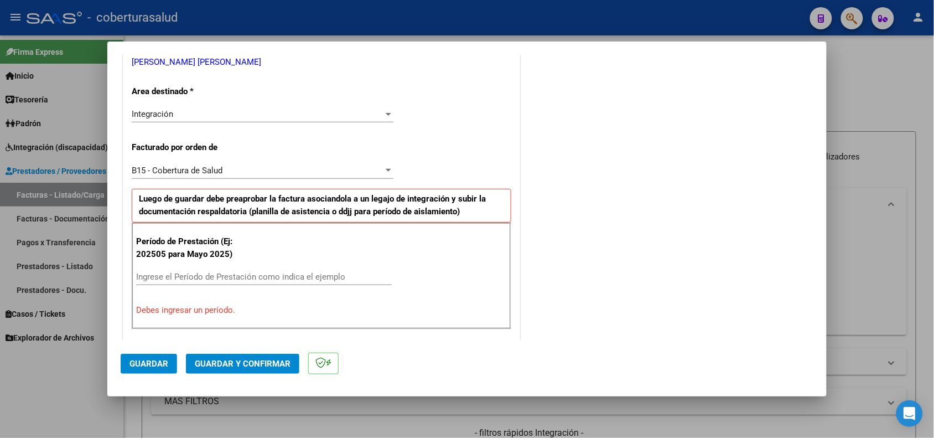
click at [230, 280] on input "Ingrese el Período de Prestación como indica el ejemplo" at bounding box center [264, 277] width 256 height 10
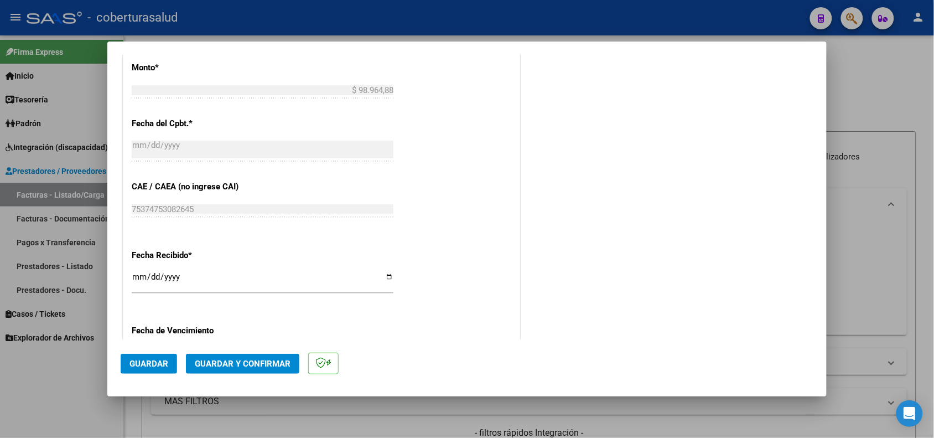
scroll to position [577, 0]
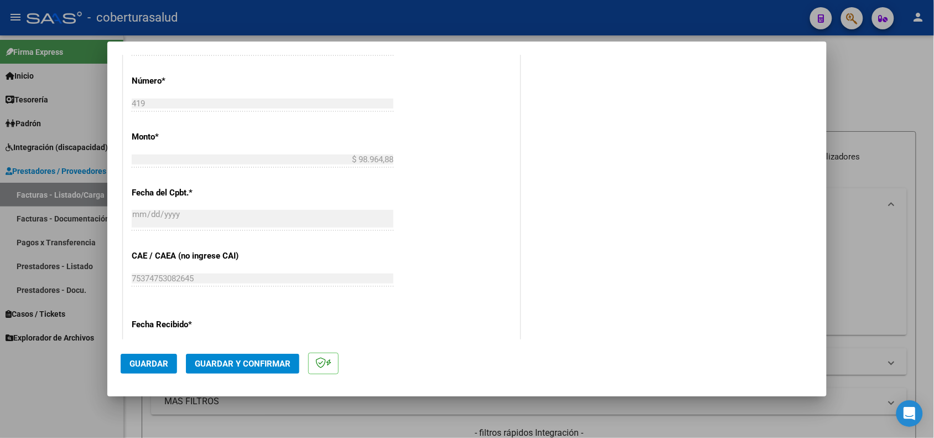
type input "202506"
click at [162, 361] on span "Guardar" at bounding box center [149, 364] width 39 height 10
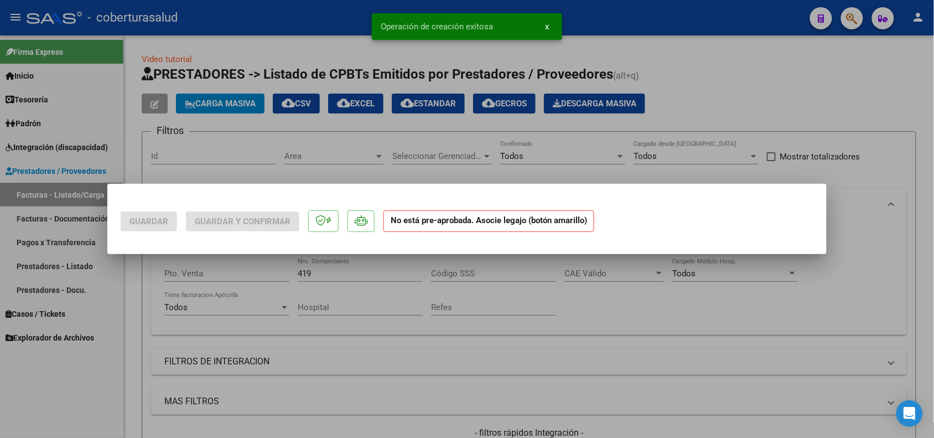
scroll to position [0, 0]
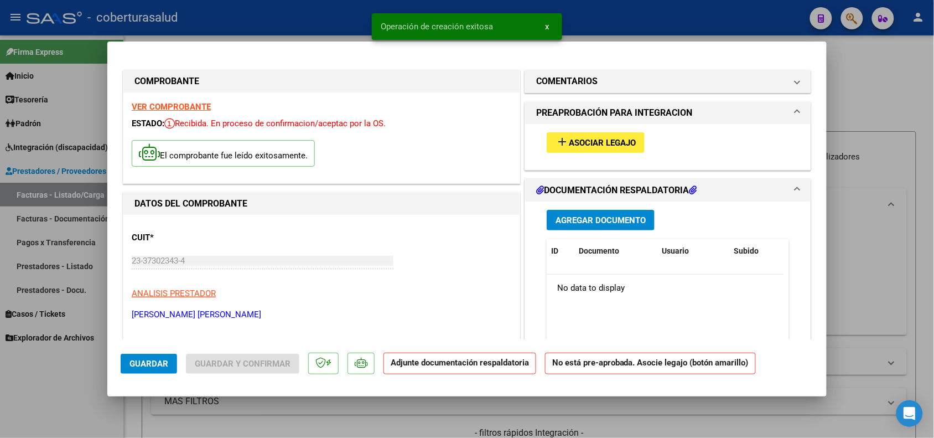
click at [586, 147] on button "add Asociar Legajo" at bounding box center [596, 142] width 98 height 20
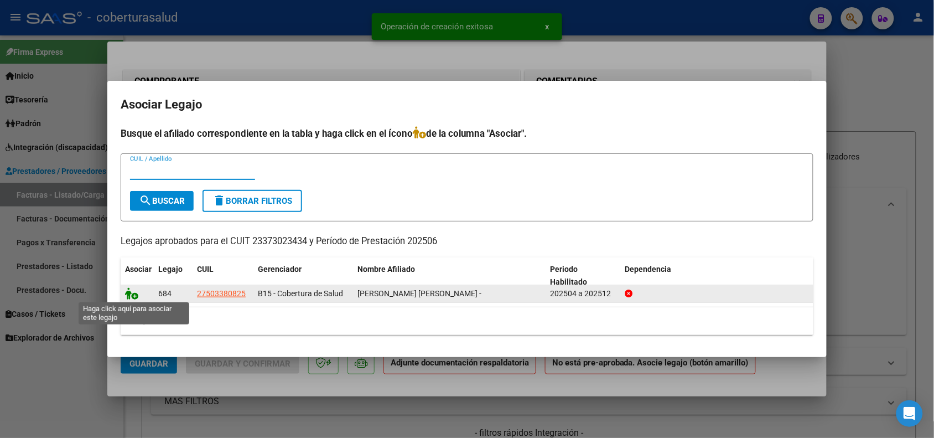
click at [133, 294] on icon at bounding box center [131, 293] width 13 height 12
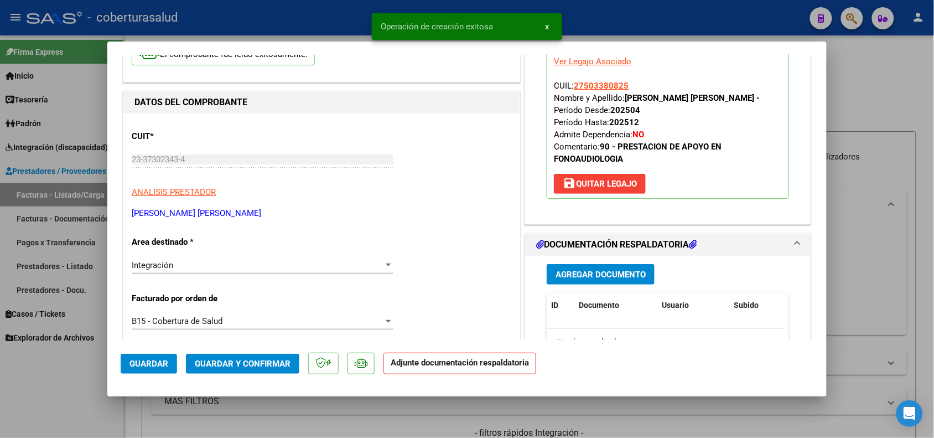
scroll to position [208, 0]
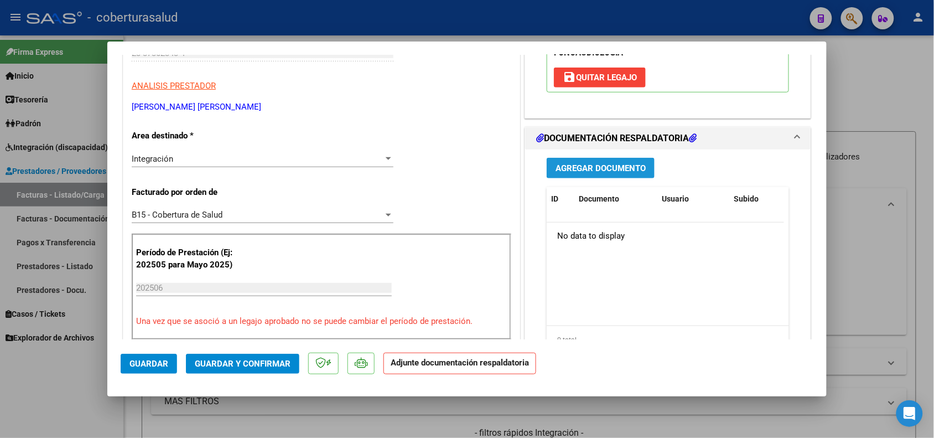
click at [600, 174] on button "Agregar Documento" at bounding box center [601, 168] width 108 height 20
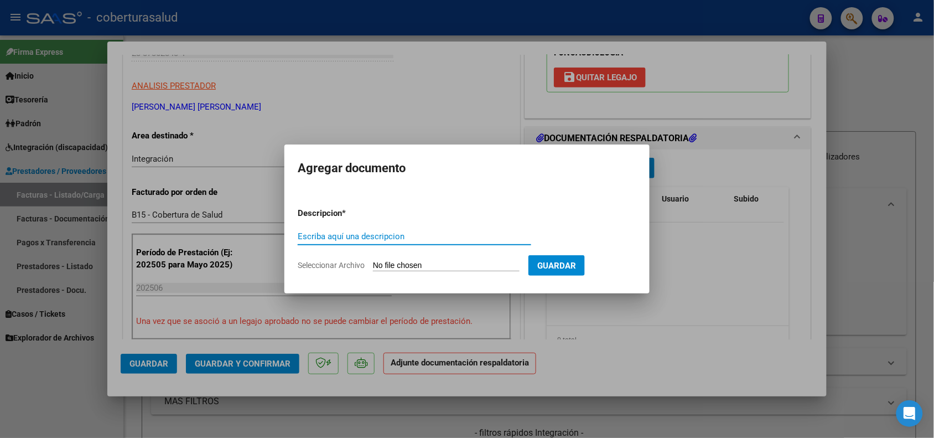
click at [322, 236] on input "Escriba aquí una descripcion" at bounding box center [415, 236] width 234 height 10
type input "PLANILLA DE ASISTENCIA"
click at [386, 268] on input "Seleccionar Archivo" at bounding box center [446, 266] width 147 height 11
type input "C:\fakepath\Ariana junio asistencia .pdf"
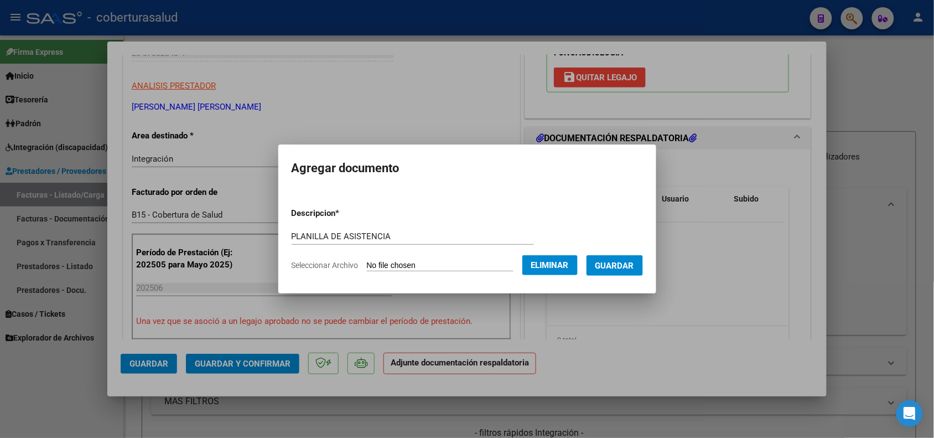
click at [632, 264] on span "Guardar" at bounding box center [615, 266] width 39 height 10
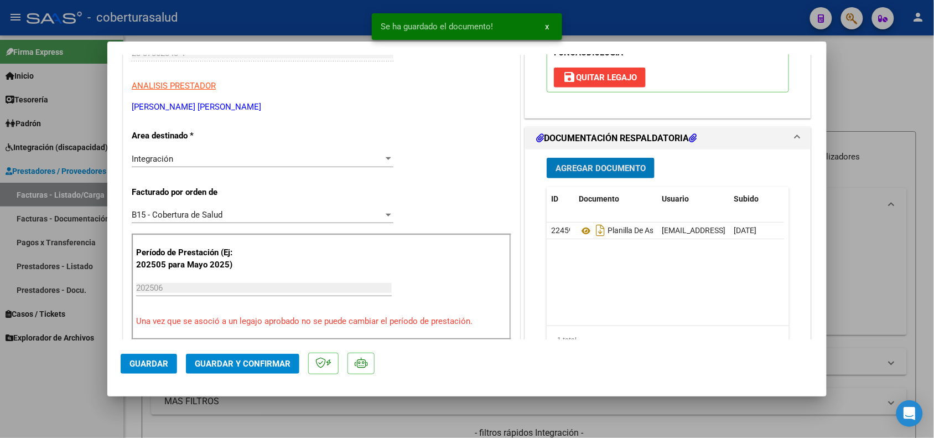
click at [566, 179] on div "Agregar Documento ID Documento Usuario Subido Acción 22459 Planilla De Asistenc…" at bounding box center [668, 259] width 259 height 221
click at [617, 167] on span "Agregar Documento" at bounding box center [601, 168] width 90 height 10
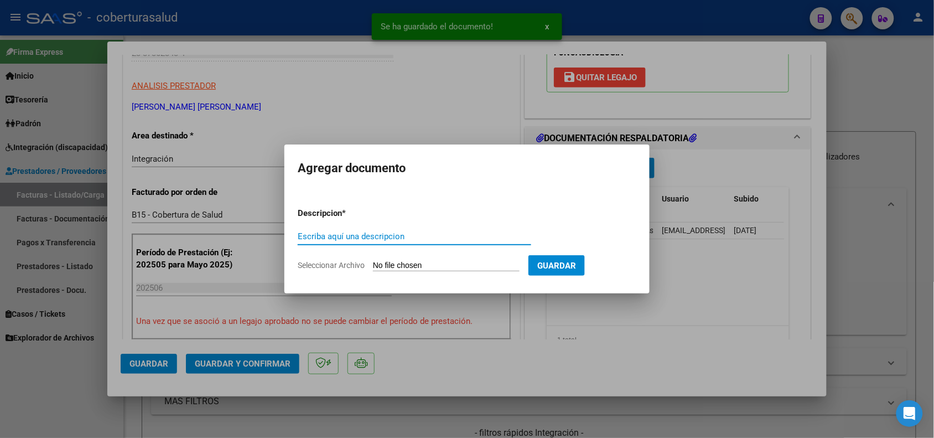
click at [314, 234] on input "Escriba aquí una descripcion" at bounding box center [415, 236] width 234 height 10
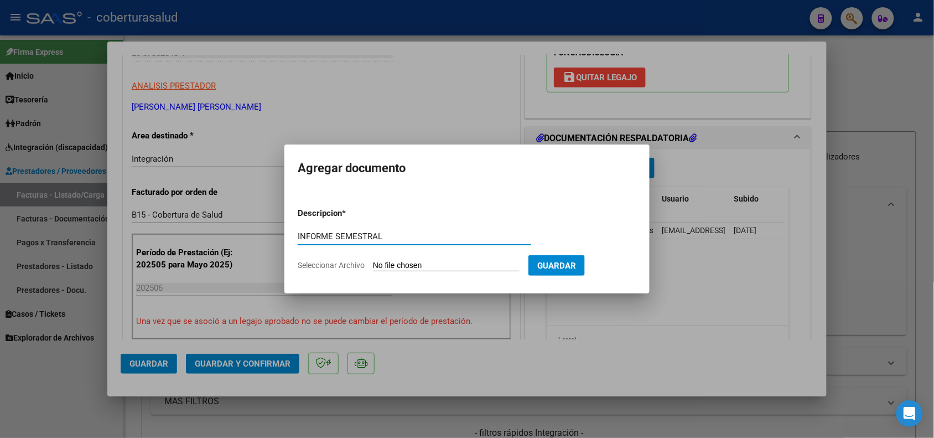
type input "INFORME SEMESTRAL"
click at [410, 264] on input "Seleccionar Archivo" at bounding box center [446, 266] width 147 height 11
type input "C:\fakepath\Informe Ariana julio 2025.docx.pdf"
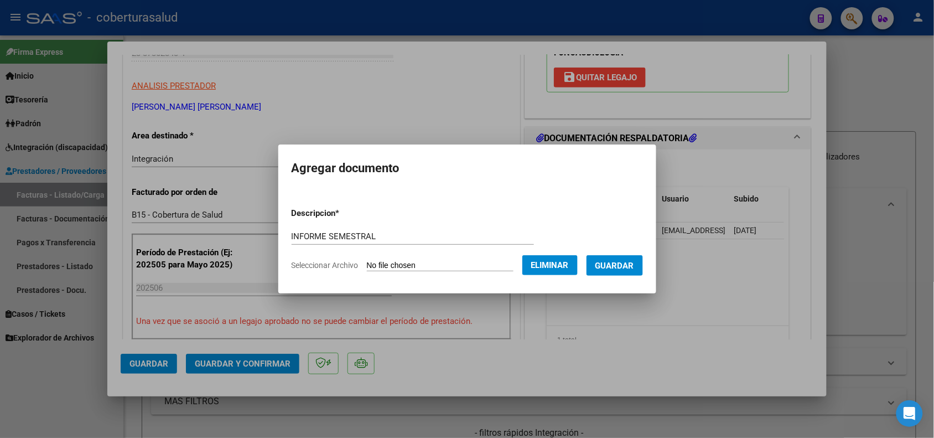
click at [634, 266] on span "Guardar" at bounding box center [615, 266] width 39 height 10
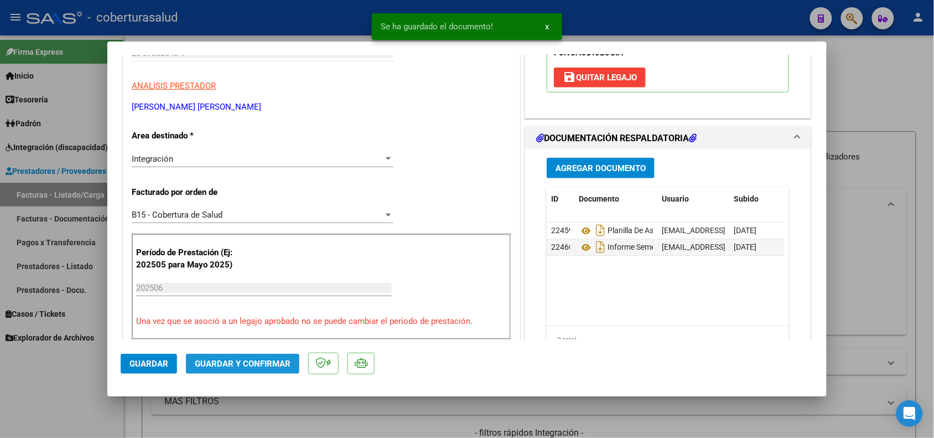
click at [238, 361] on span "Guardar y Confirmar" at bounding box center [243, 364] width 96 height 10
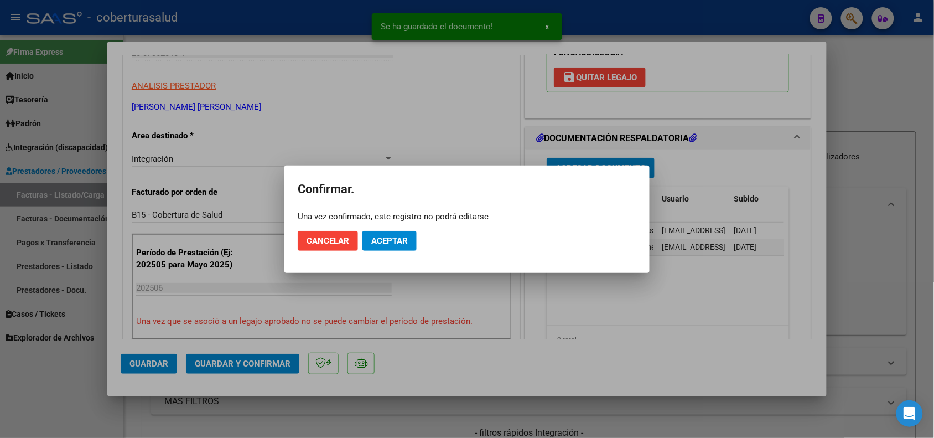
click at [383, 252] on mat-dialog-actions "Cancelar Aceptar" at bounding box center [467, 241] width 339 height 38
click at [384, 244] on span "Aceptar" at bounding box center [389, 241] width 37 height 10
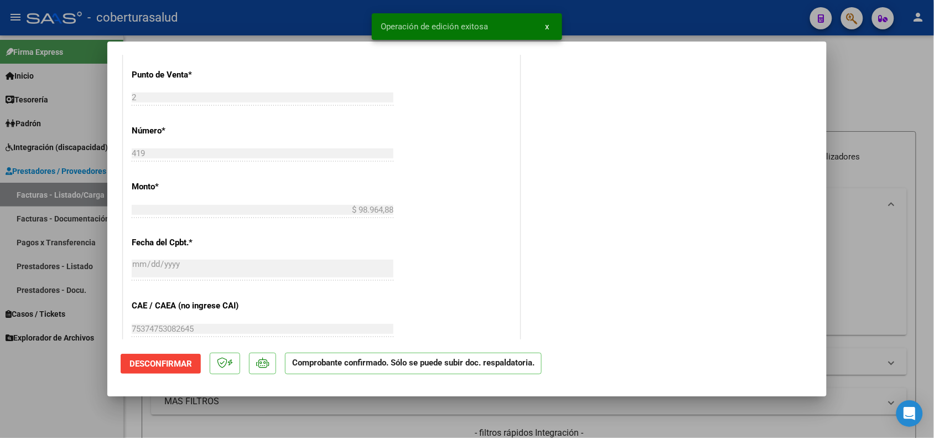
scroll to position [484, 0]
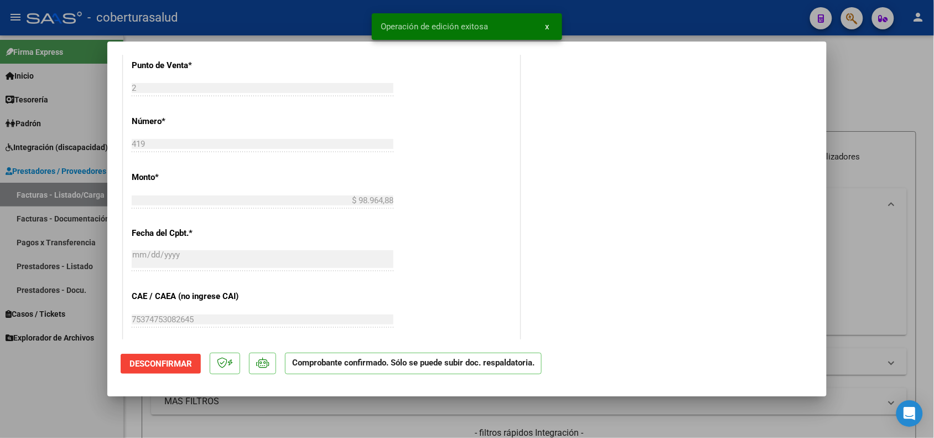
click at [84, 392] on div at bounding box center [467, 219] width 934 height 438
type input "$ 0,00"
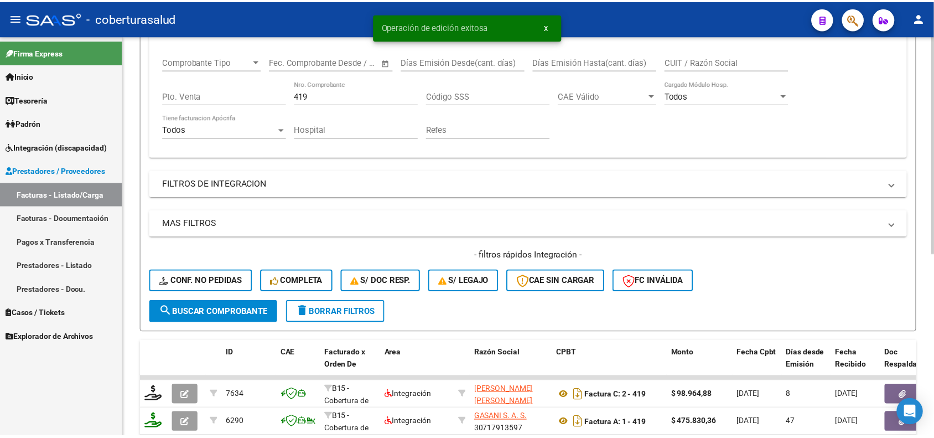
scroll to position [208, 0]
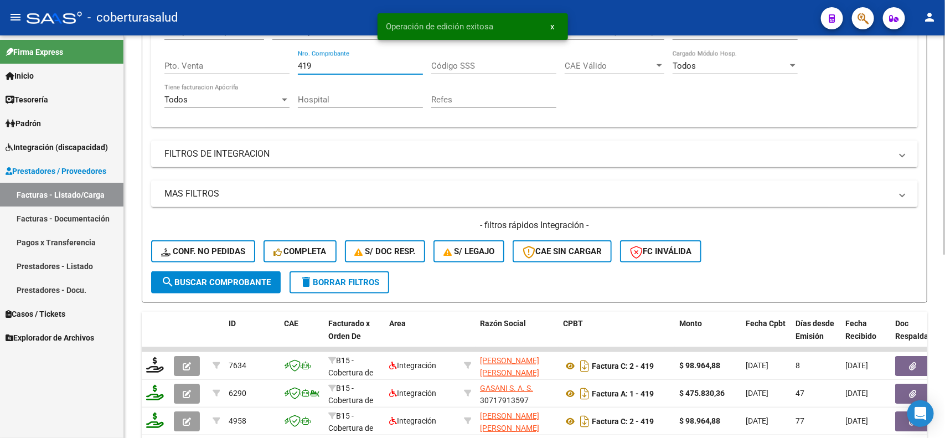
drag, startPoint x: 330, startPoint y: 65, endPoint x: 285, endPoint y: 65, distance: 44.8
click at [285, 65] on div "Comprobante Tipo Comprobante Tipo Fecha inicio – Fecha fin Fec. Comprobante Des…" at bounding box center [534, 67] width 740 height 102
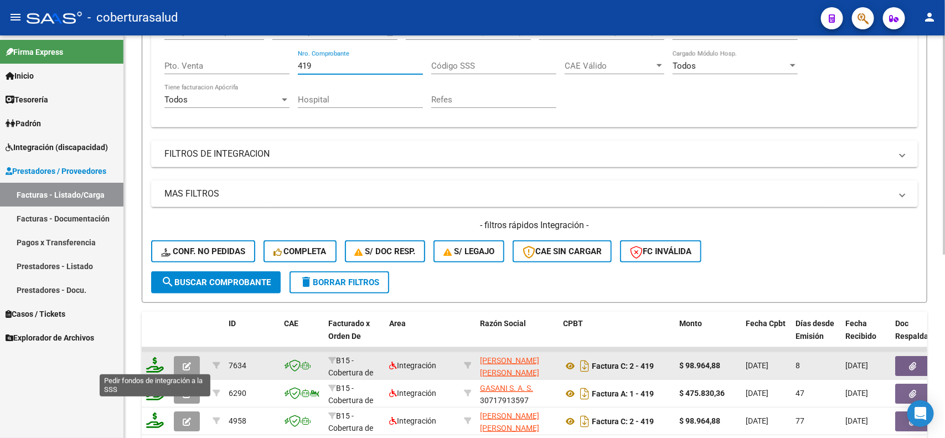
click at [151, 364] on icon at bounding box center [155, 365] width 18 height 16
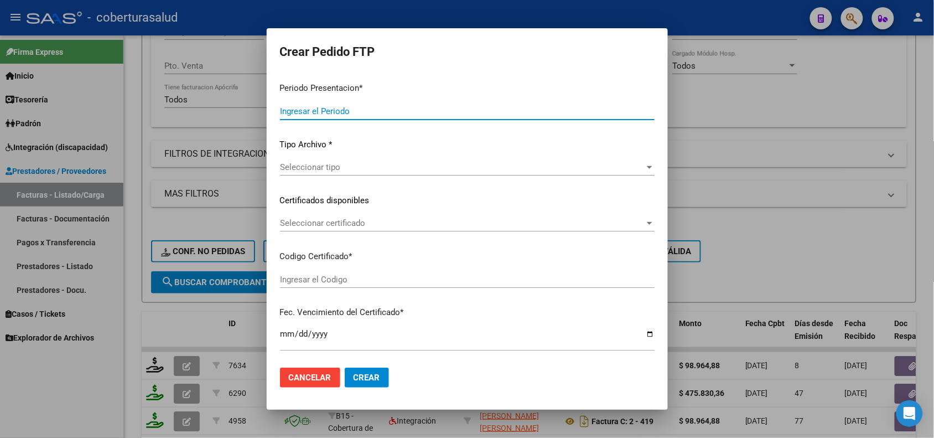
type input "202508"
type input "202506"
type input "$ 98.964,88"
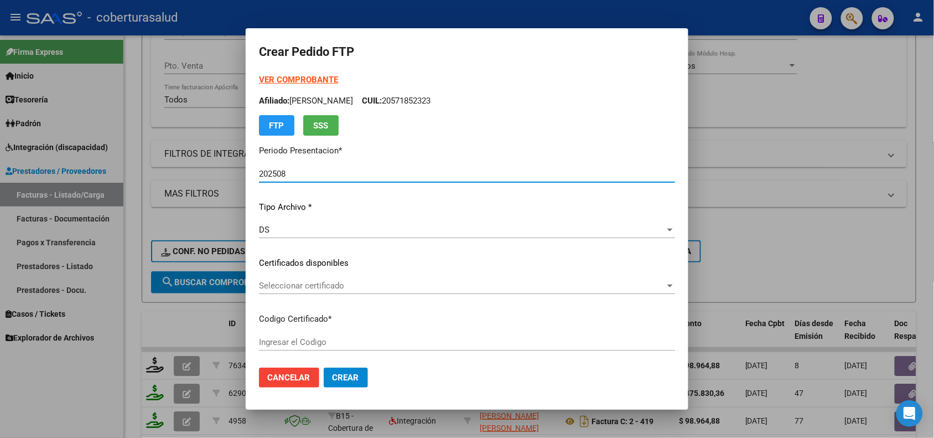
type input "ARG01000503380822022111720271117SAL124"
type input "2027-11-17"
click at [313, 286] on span "Seleccionar certificado" at bounding box center [462, 286] width 406 height 10
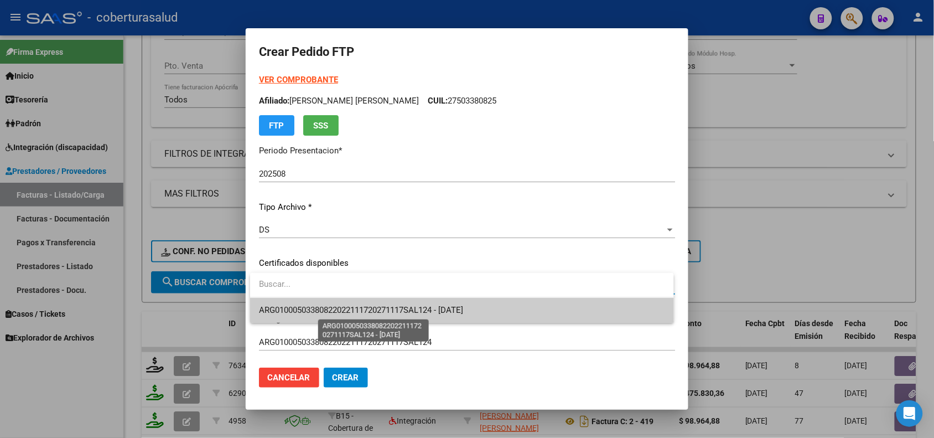
click at [334, 306] on span "ARG01000503380822022111720271117SAL124 - 2027-11-17" at bounding box center [361, 310] width 204 height 10
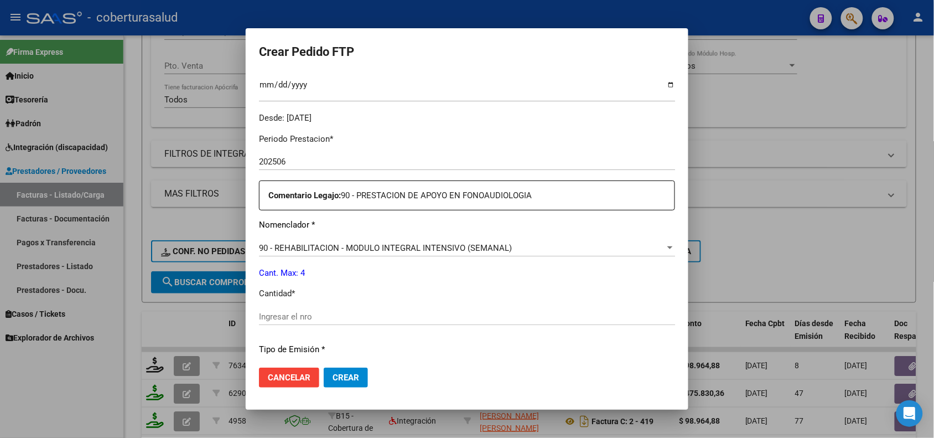
scroll to position [346, 0]
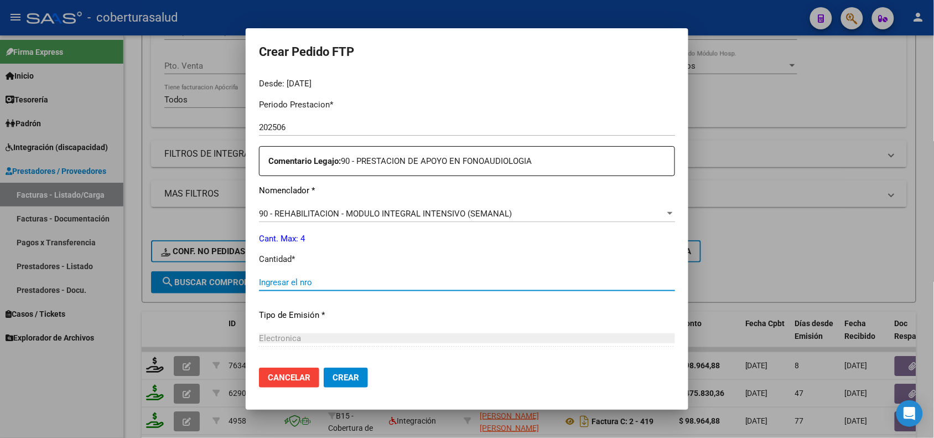
click at [282, 281] on input "Ingresar el nro" at bounding box center [467, 282] width 416 height 10
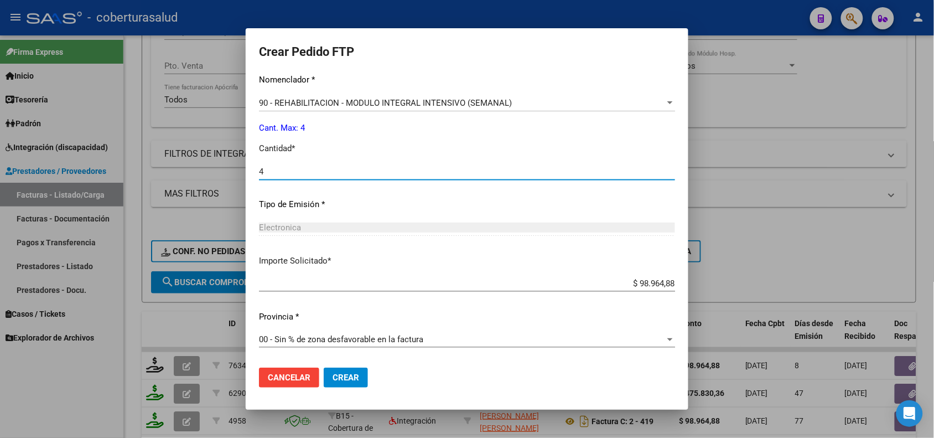
type input "4"
click at [361, 370] on button "Crear" at bounding box center [346, 378] width 44 height 20
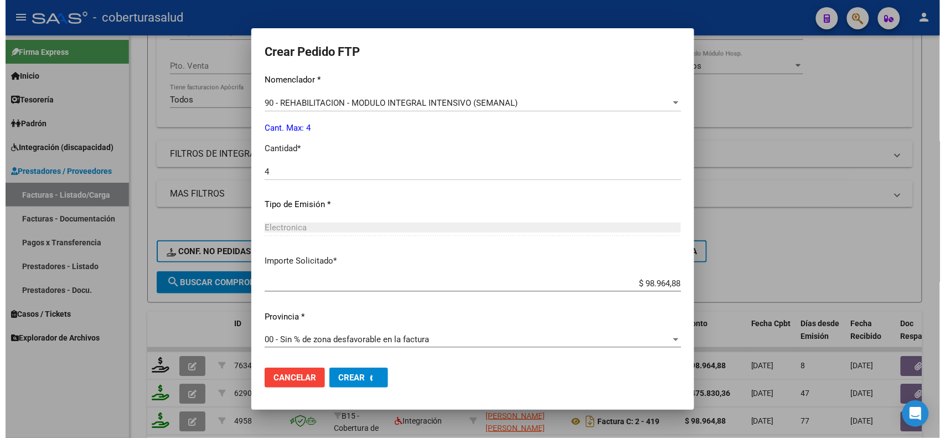
scroll to position [0, 0]
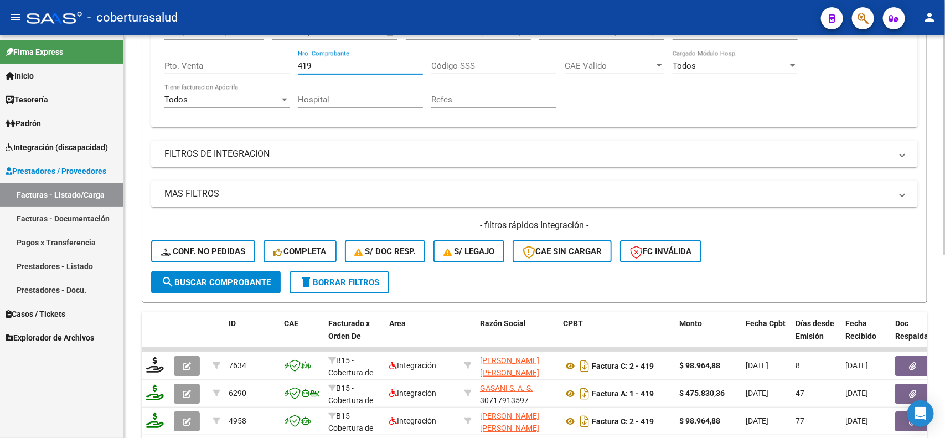
drag, startPoint x: 317, startPoint y: 64, endPoint x: 291, endPoint y: 68, distance: 25.8
click at [291, 68] on div "Comprobante Tipo Comprobante Tipo Fecha inicio – Fecha fin Fec. Comprobante Des…" at bounding box center [534, 67] width 740 height 102
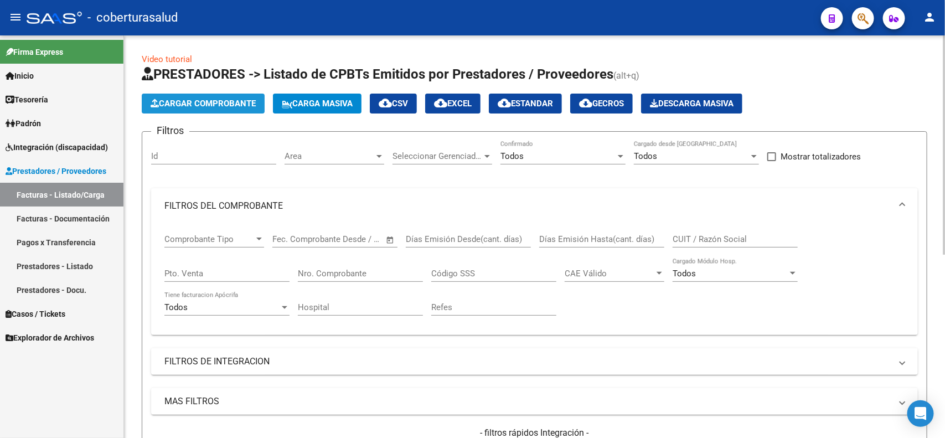
click at [198, 108] on button "Cargar Comprobante" at bounding box center [203, 104] width 123 height 20
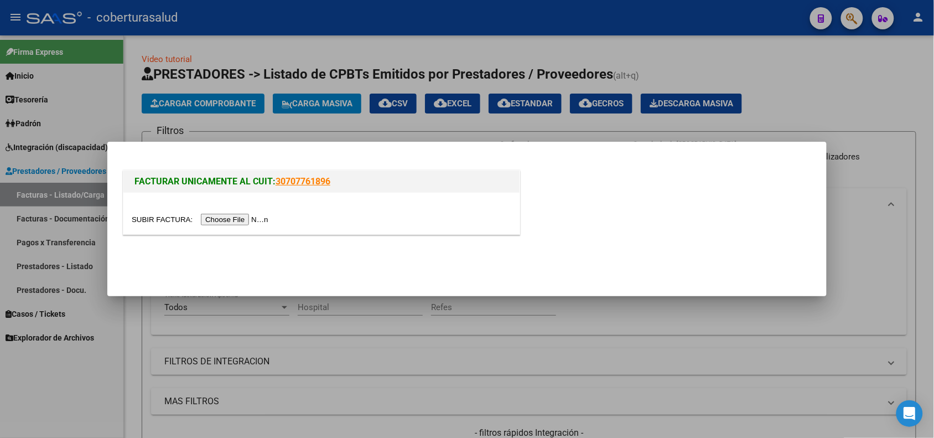
click at [236, 220] on input "file" at bounding box center [202, 220] width 140 height 12
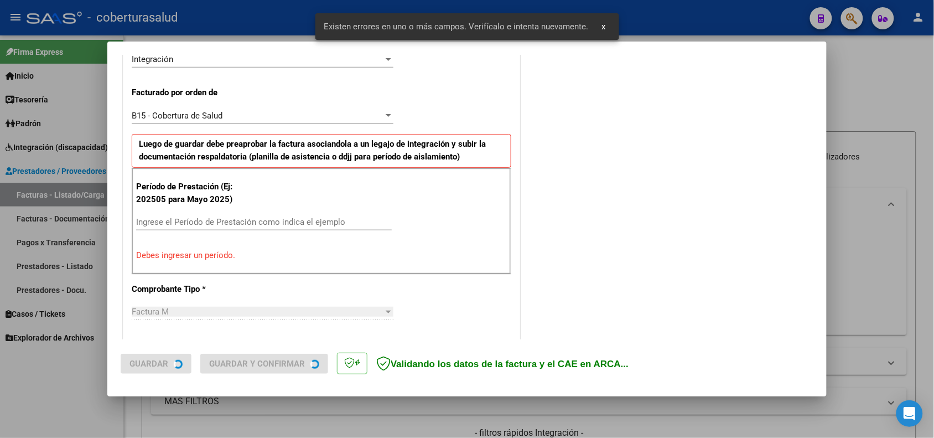
scroll to position [300, 0]
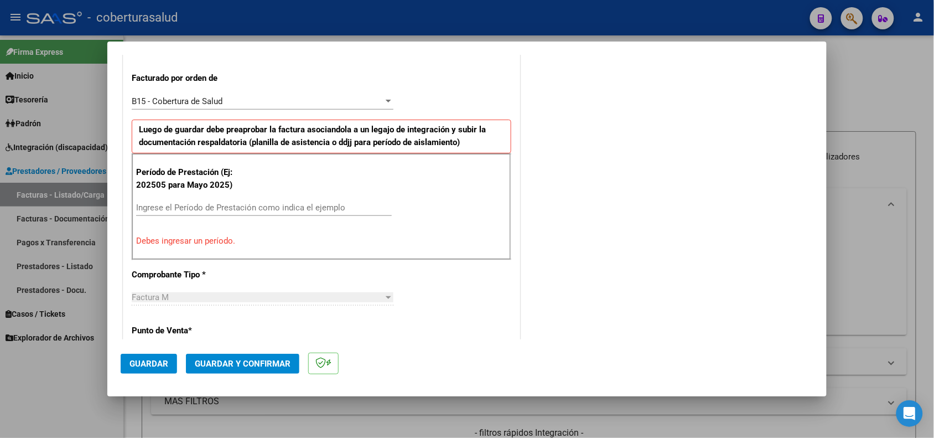
click at [314, 208] on input "Ingrese el Período de Prestación como indica el ejemplo" at bounding box center [264, 208] width 256 height 10
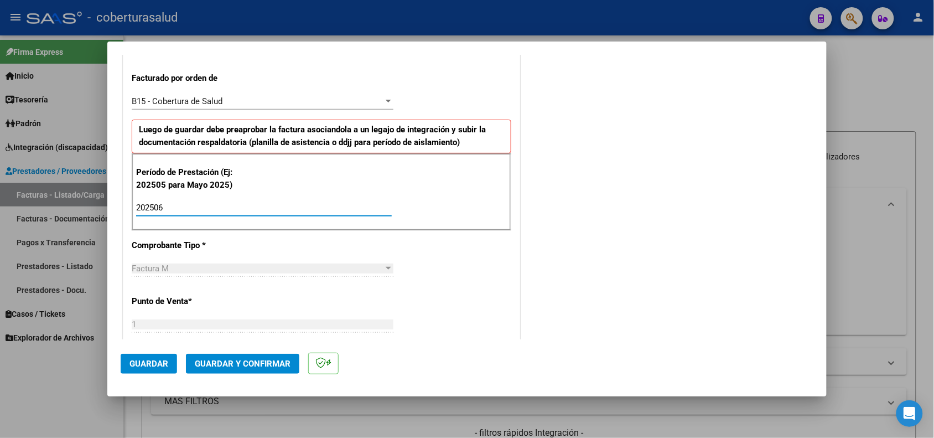
type input "202506"
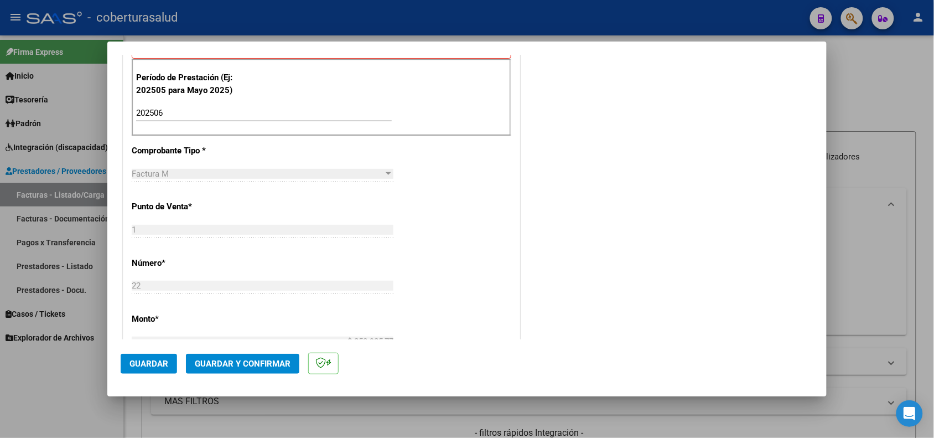
scroll to position [508, 0]
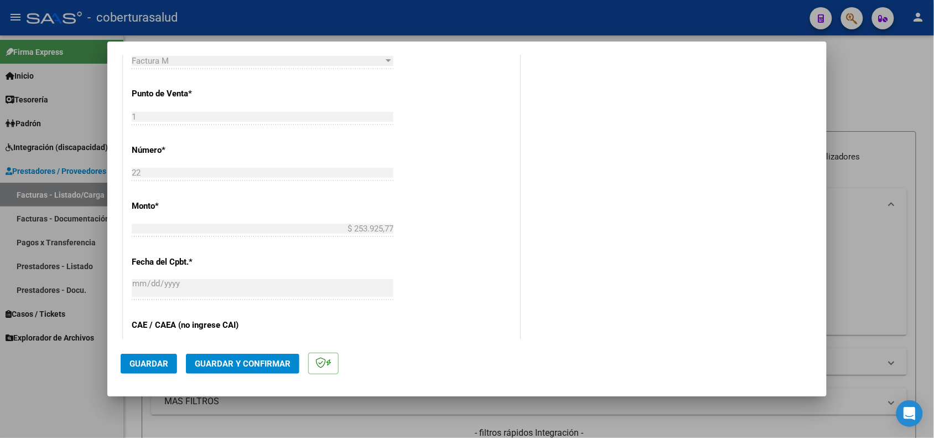
click at [139, 360] on span "Guardar" at bounding box center [149, 364] width 39 height 10
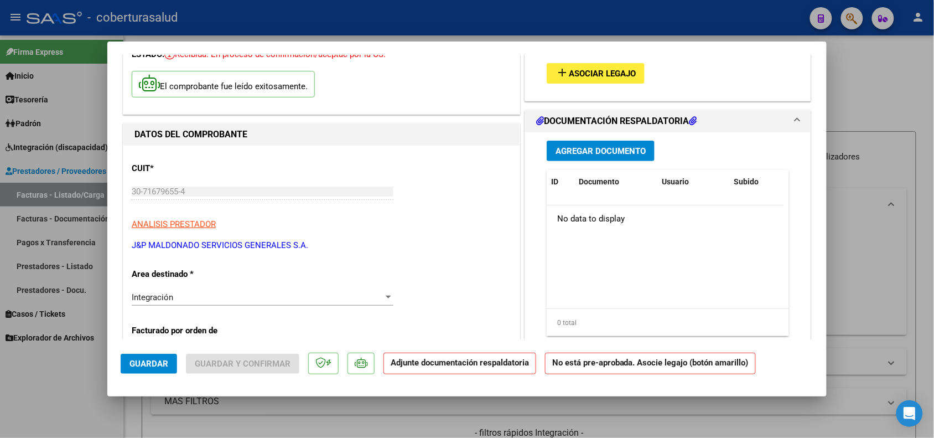
scroll to position [0, 0]
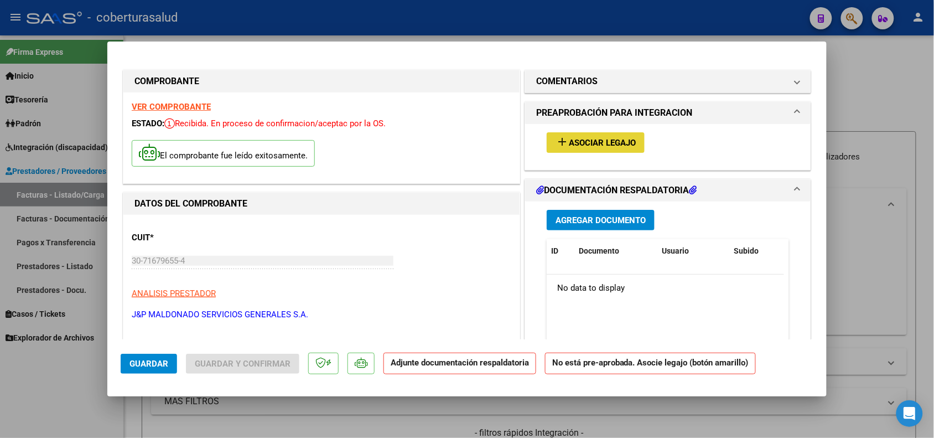
click at [593, 139] on span "Asociar Legajo" at bounding box center [602, 143] width 67 height 10
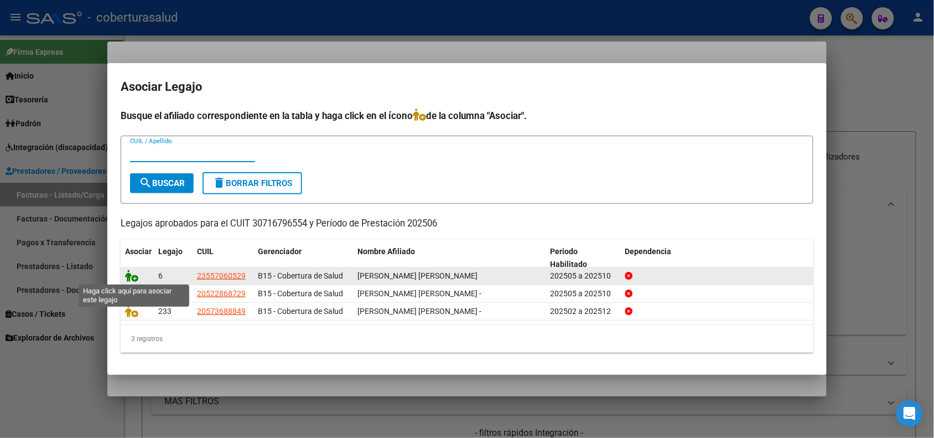
click at [127, 276] on icon at bounding box center [131, 276] width 13 height 12
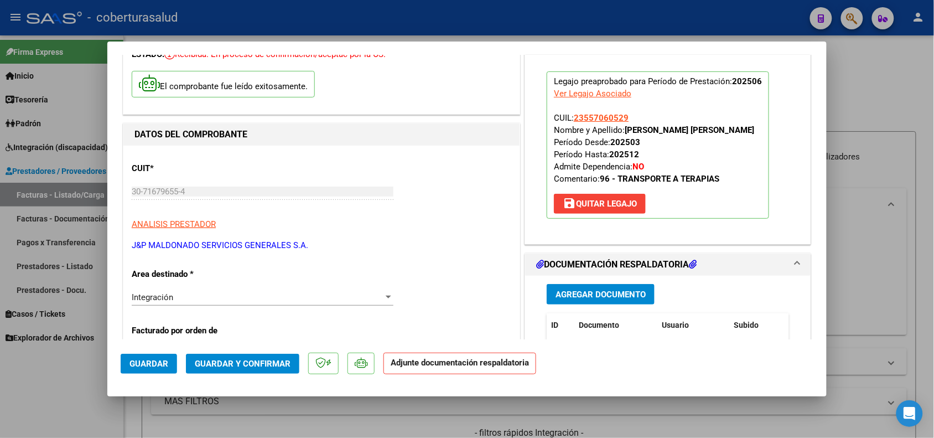
scroll to position [138, 0]
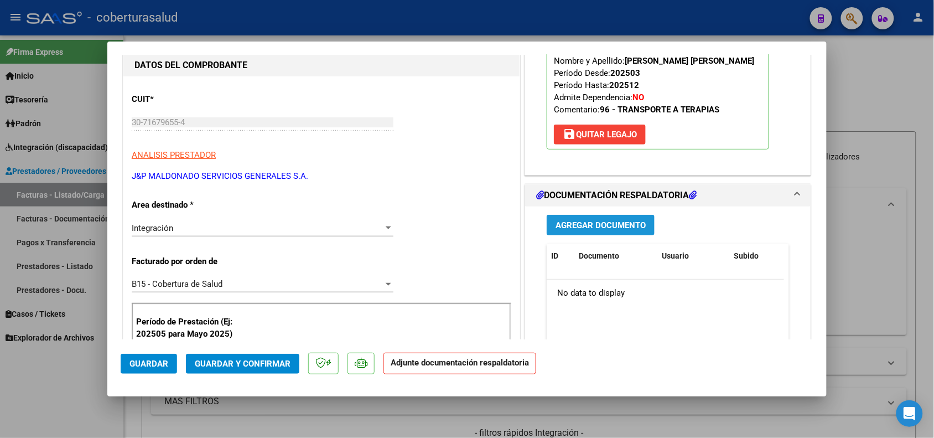
click at [595, 216] on button "Agregar Documento" at bounding box center [601, 225] width 108 height 20
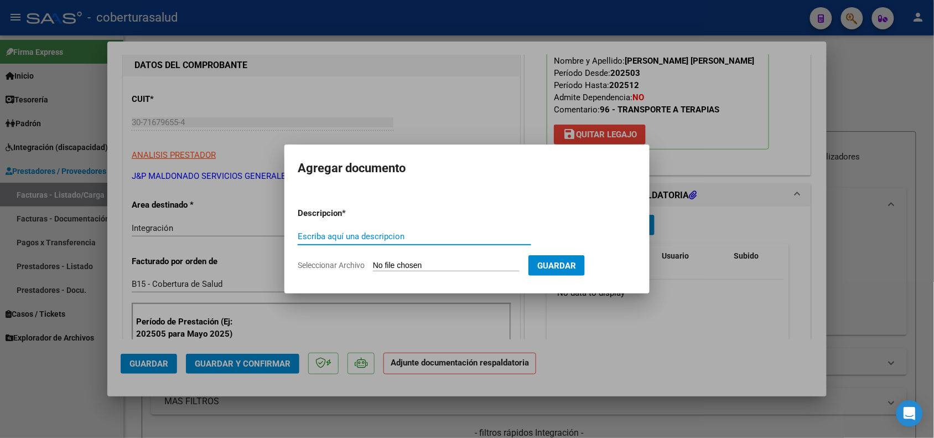
click at [380, 236] on input "Escriba aquí una descripcion" at bounding box center [415, 236] width 234 height 10
type input "p"
type input "PLANILLA DE ASISTENCIA"
click at [396, 265] on input "Seleccionar Archivo" at bounding box center [446, 266] width 147 height 11
type input "C:\fakepath\141964-2-Planilla_de_Asistencia.pdf"
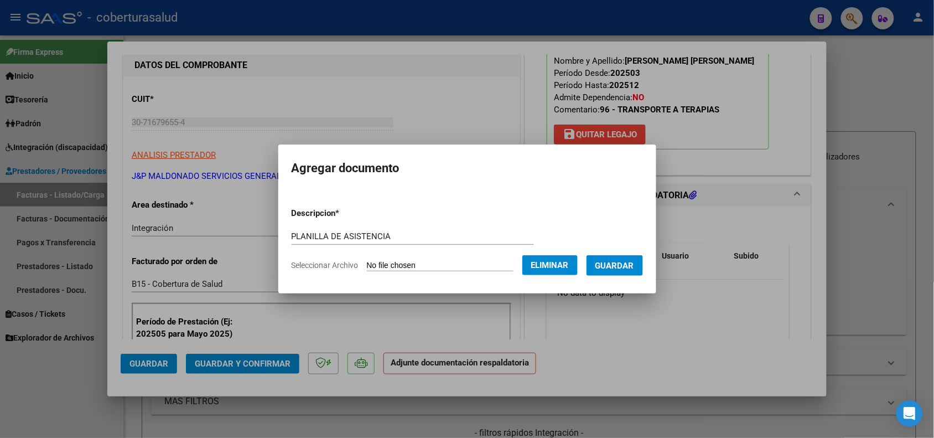
click at [634, 263] on span "Guardar" at bounding box center [615, 266] width 39 height 10
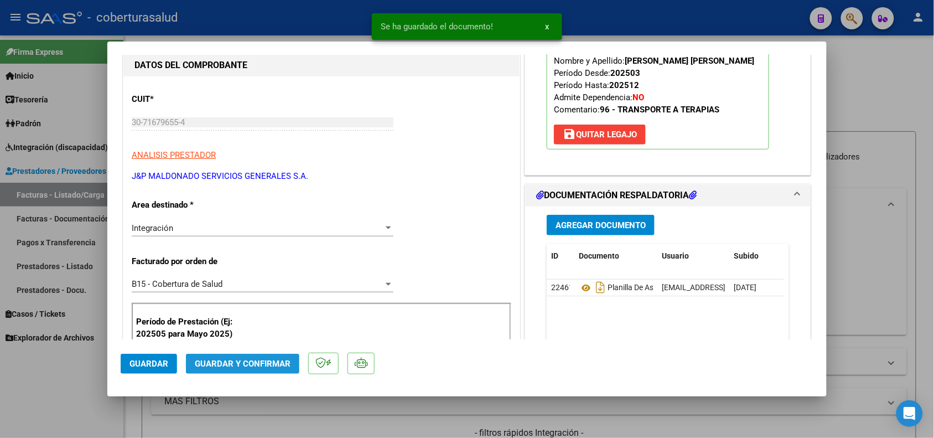
click at [240, 360] on span "Guardar y Confirmar" at bounding box center [243, 364] width 96 height 10
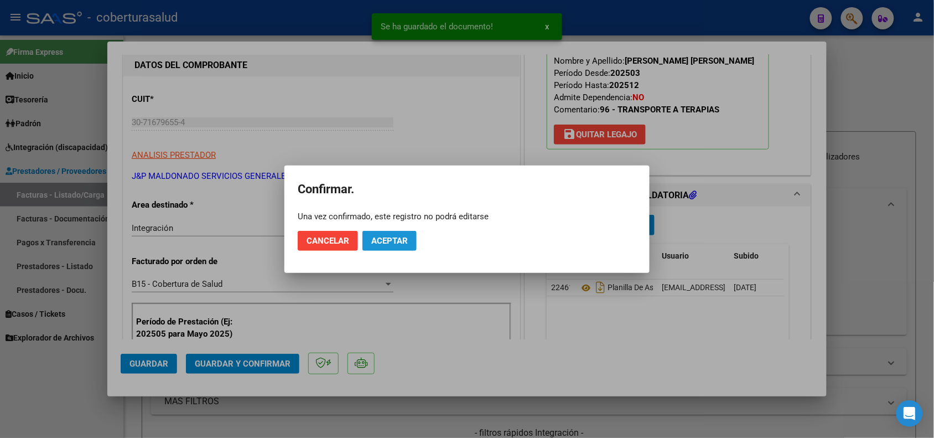
click at [388, 242] on span "Aceptar" at bounding box center [389, 241] width 37 height 10
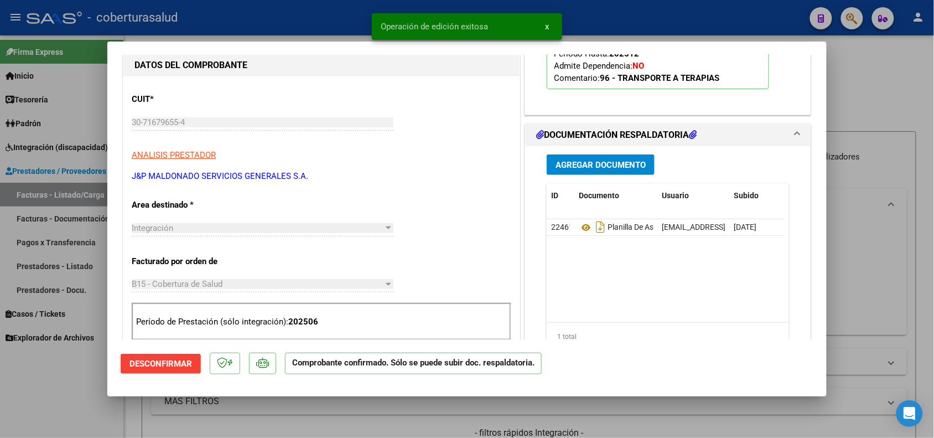
click at [70, 382] on div at bounding box center [467, 219] width 934 height 438
type input "$ 0,00"
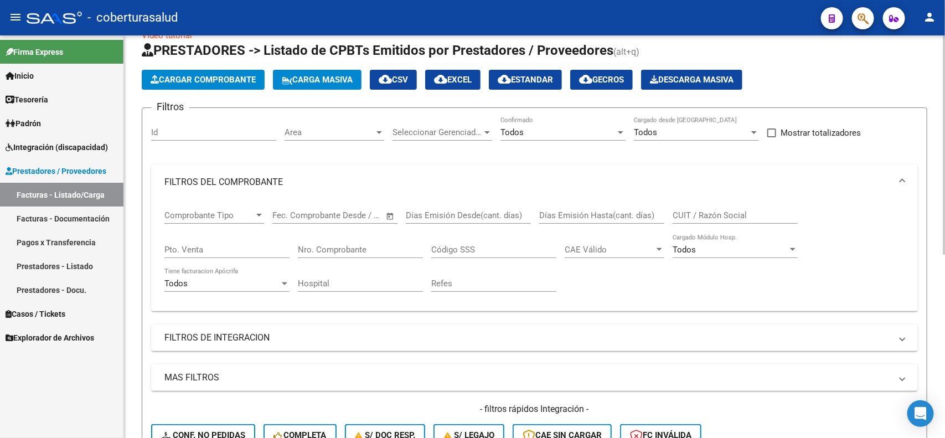
scroll to position [0, 0]
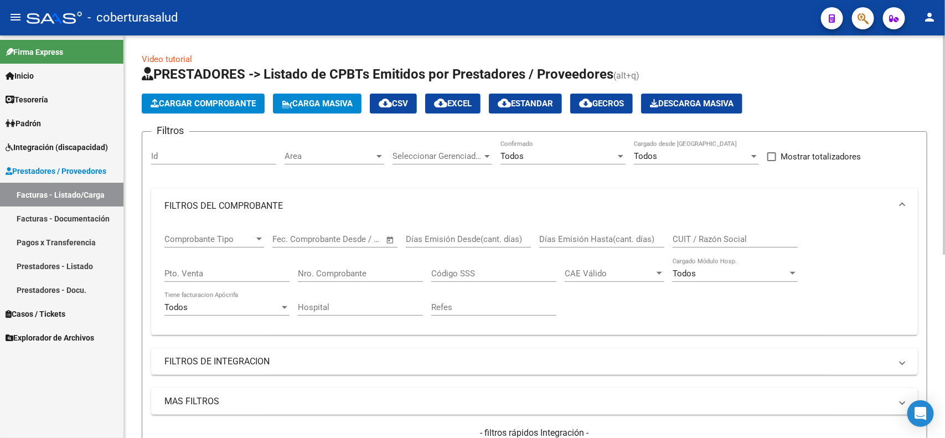
click at [214, 103] on span "Cargar Comprobante" at bounding box center [203, 104] width 105 height 10
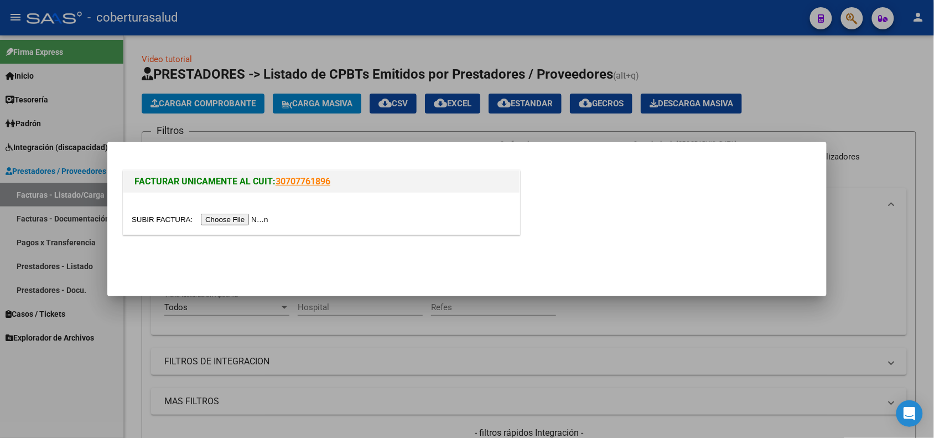
click at [432, 320] on div at bounding box center [467, 219] width 934 height 438
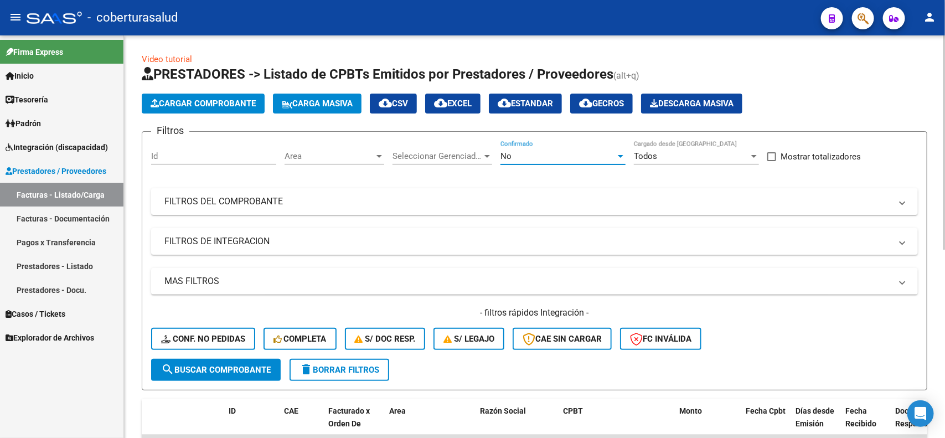
click at [582, 153] on div "No" at bounding box center [557, 156] width 115 height 10
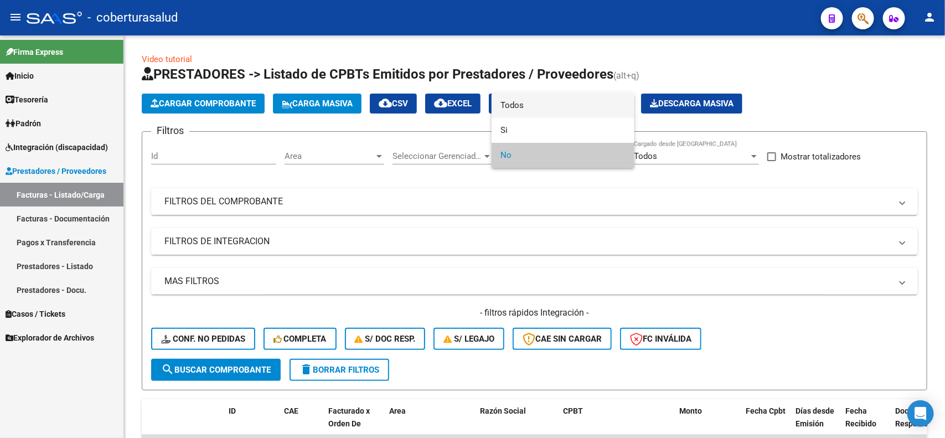
click at [530, 103] on span "Todos" at bounding box center [562, 105] width 125 height 25
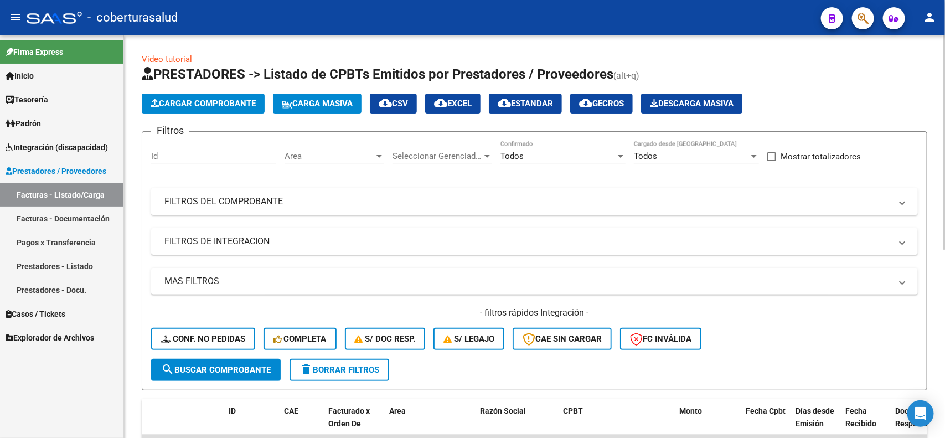
click at [290, 208] on mat-expansion-panel-header "FILTROS DEL COMPROBANTE" at bounding box center [534, 201] width 767 height 27
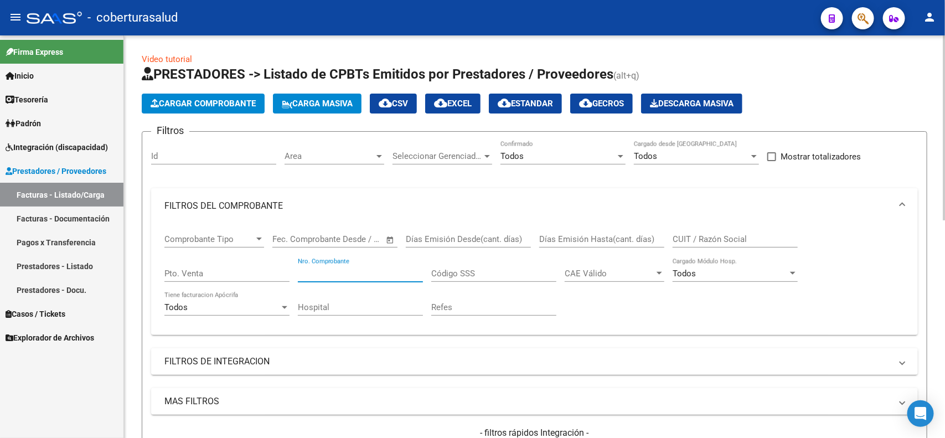
click at [339, 272] on input "Nro. Comprobante" at bounding box center [360, 273] width 125 height 10
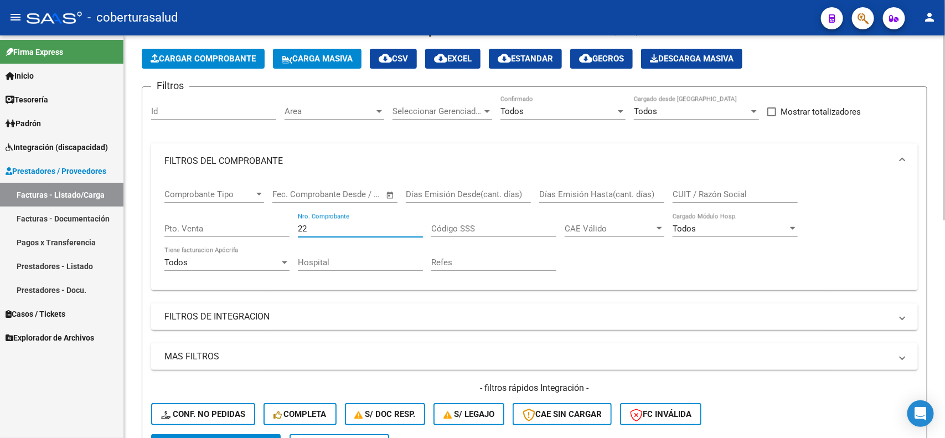
scroll to position [69, 0]
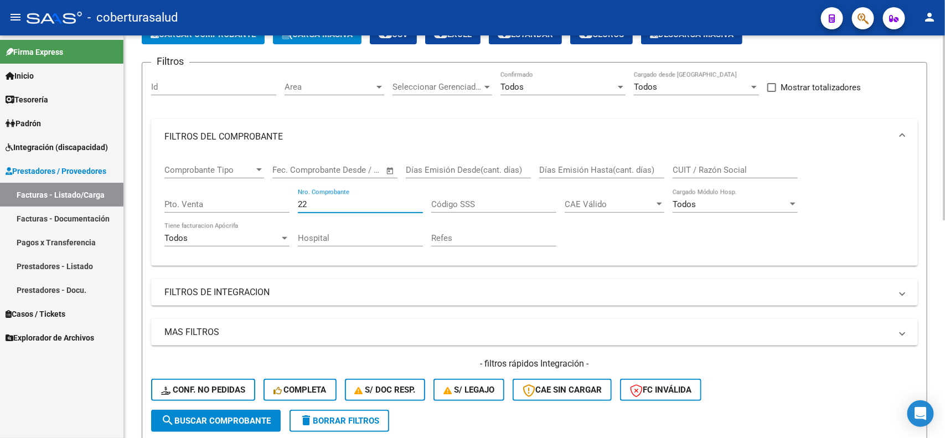
type input "22"
click at [219, 420] on span "search Buscar Comprobante" at bounding box center [216, 421] width 110 height 10
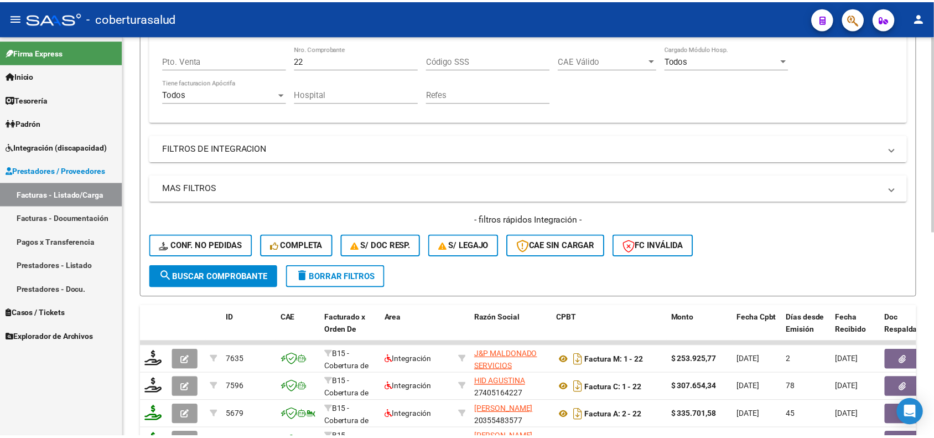
scroll to position [277, 0]
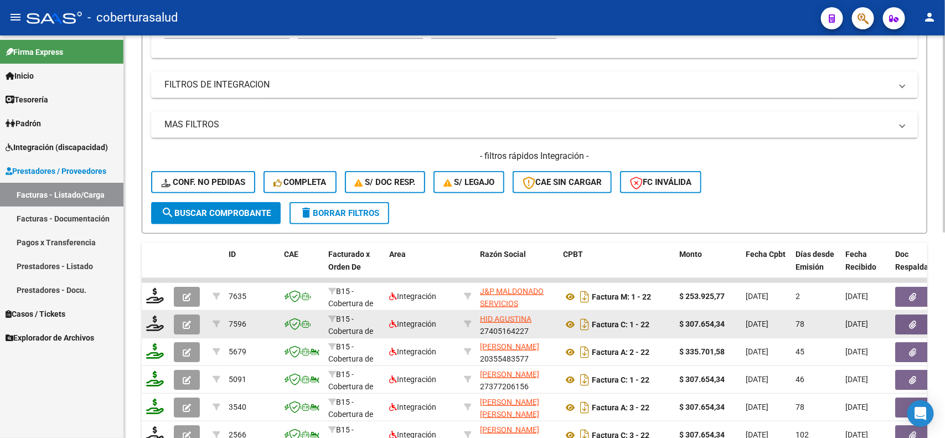
click at [184, 323] on icon "button" at bounding box center [187, 325] width 8 height 8
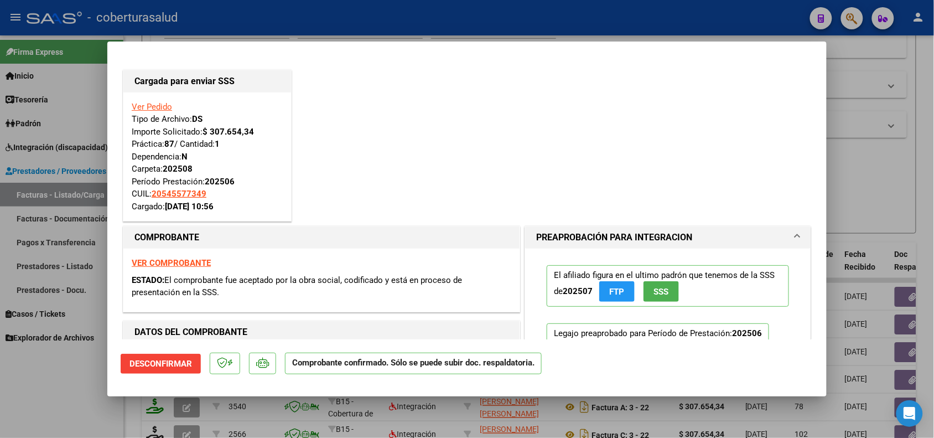
click at [65, 382] on div at bounding box center [467, 219] width 934 height 438
type input "$ 0,00"
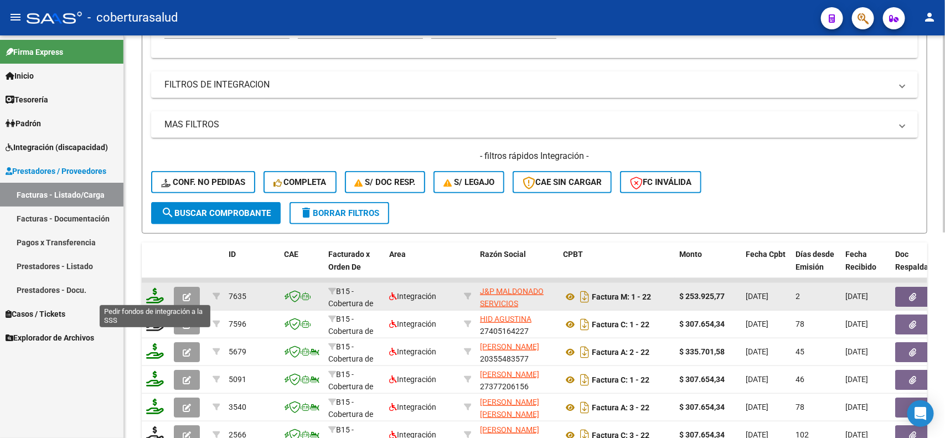
click at [158, 294] on icon at bounding box center [155, 296] width 18 height 16
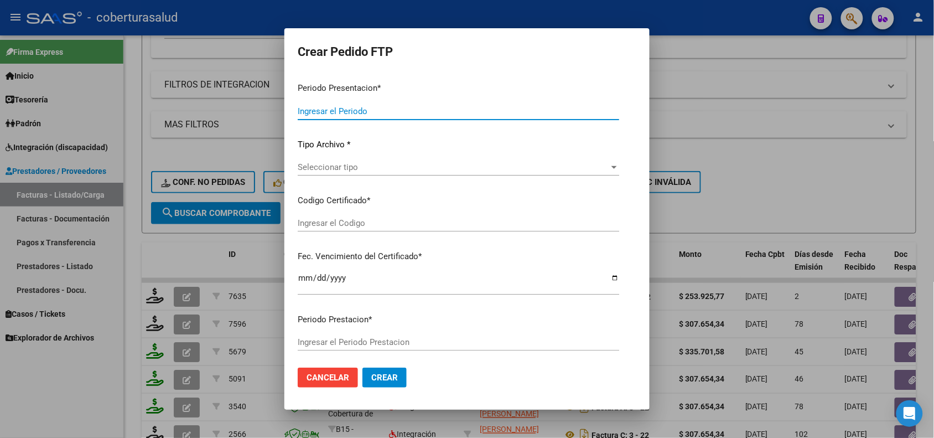
type input "202508"
type input "202506"
type input "$ 253.925,77"
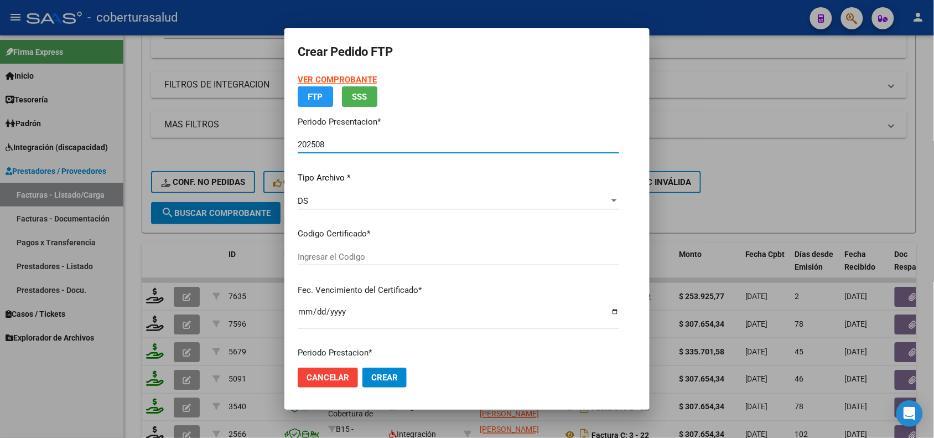
type input "ARG02000557060522024062420290624MEN200"
type input "[DATE]"
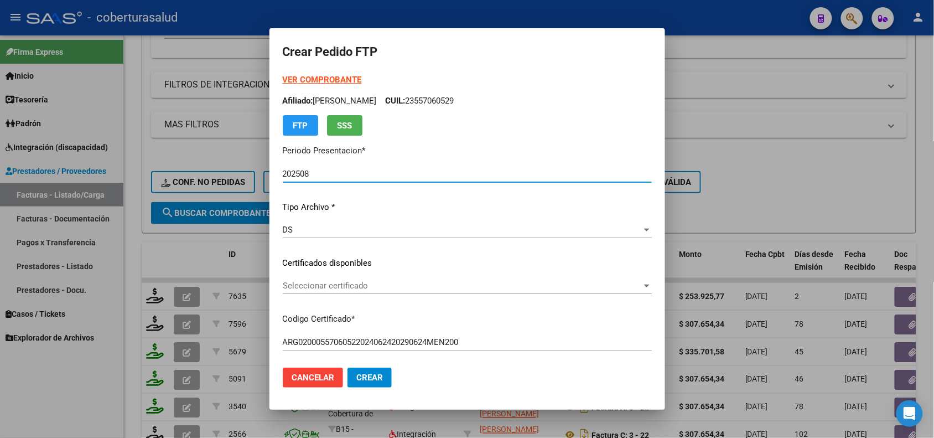
click at [344, 286] on span "Seleccionar certificado" at bounding box center [462, 286] width 359 height 10
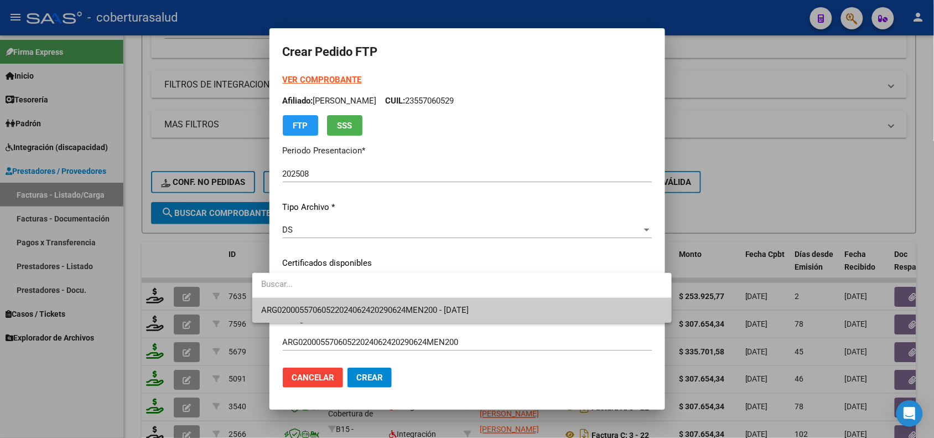
click at [345, 316] on span "ARG02000557060522024062420290624MEN200 - [DATE]" at bounding box center [462, 310] width 402 height 25
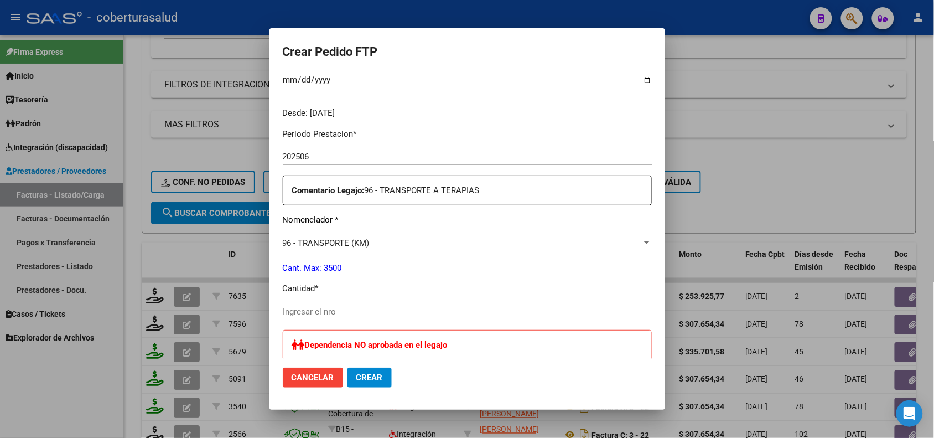
scroll to position [346, 0]
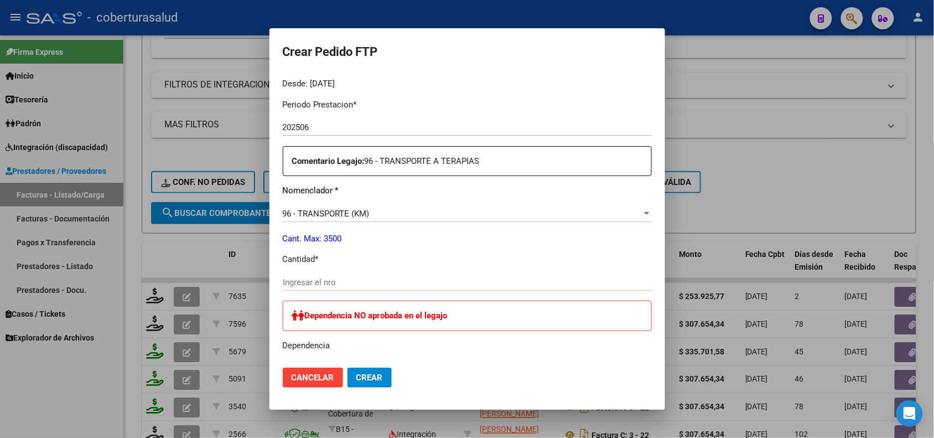
click at [308, 285] on input "Ingresar el nro" at bounding box center [467, 282] width 369 height 10
type input "801"
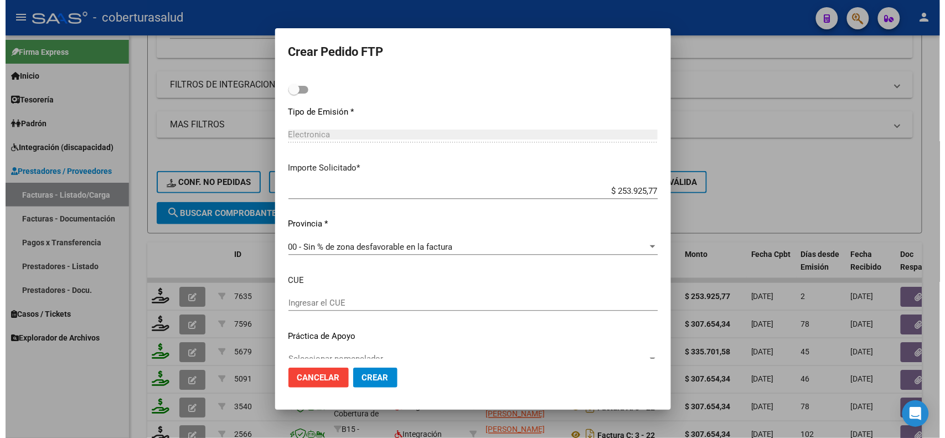
scroll to position [642, 0]
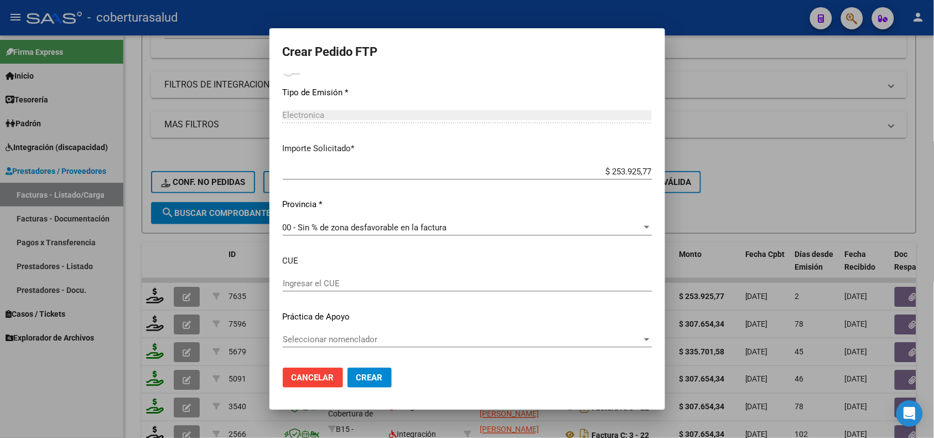
click at [348, 371] on button "Crear" at bounding box center [370, 378] width 44 height 20
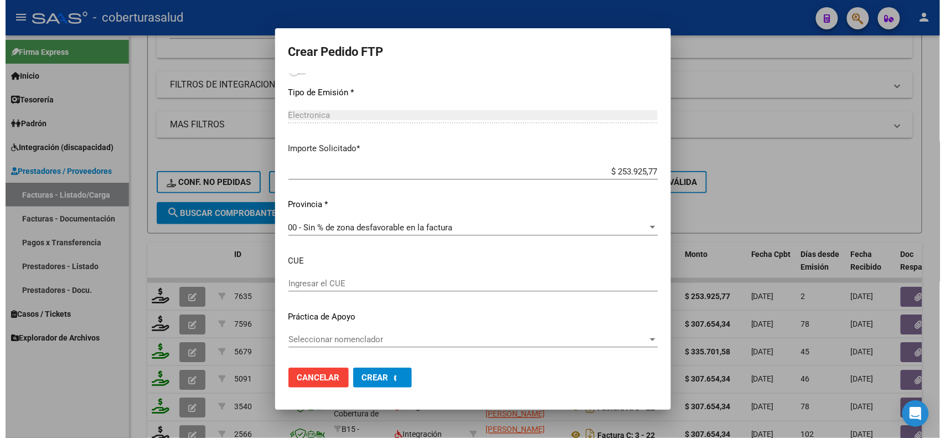
scroll to position [0, 0]
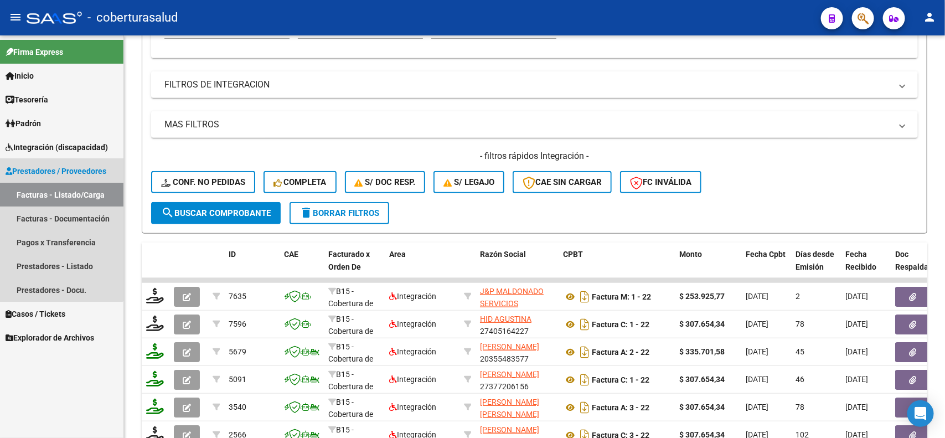
click at [50, 175] on span "Prestadores / Proveedores" at bounding box center [56, 171] width 101 height 12
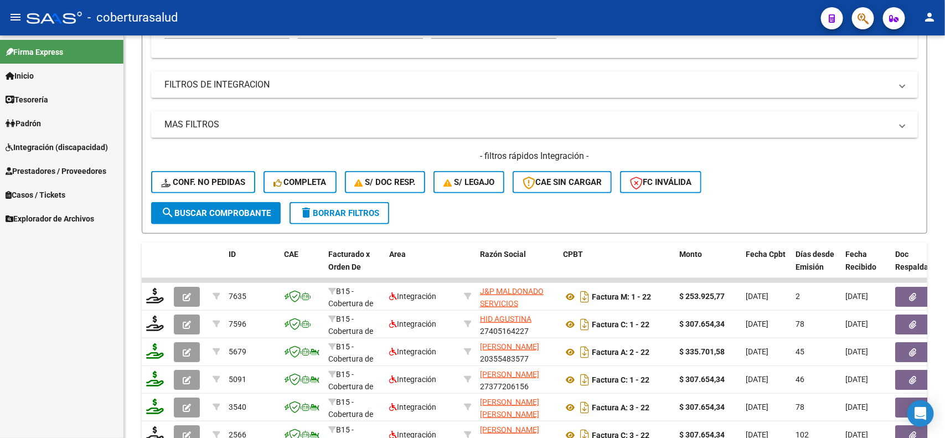
click at [59, 136] on link "Integración (discapacidad)" at bounding box center [61, 147] width 123 height 24
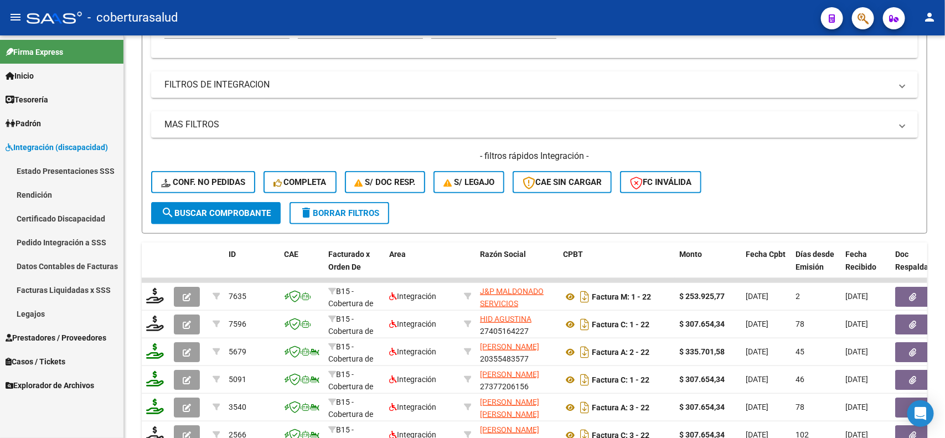
drag, startPoint x: 51, startPoint y: 241, endPoint x: 58, endPoint y: 249, distance: 10.6
click at [51, 242] on link "Pedido Integración a SSS" at bounding box center [61, 242] width 123 height 24
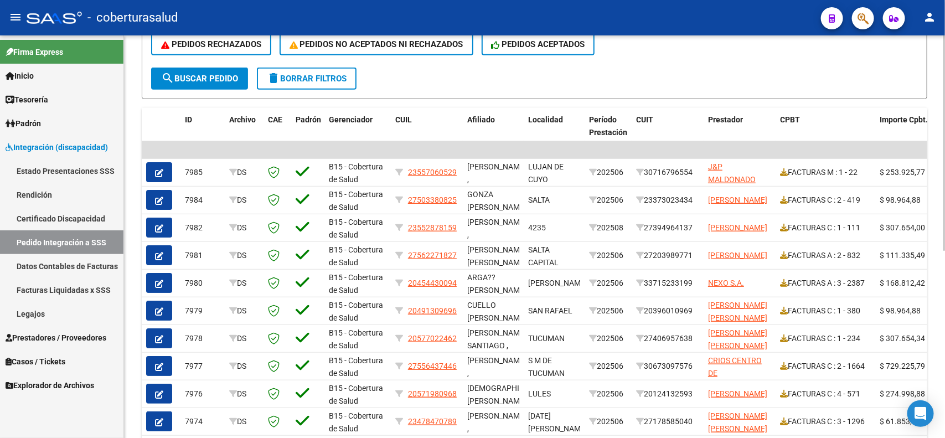
click at [621, 126] on span "Período Prestación" at bounding box center [608, 126] width 38 height 22
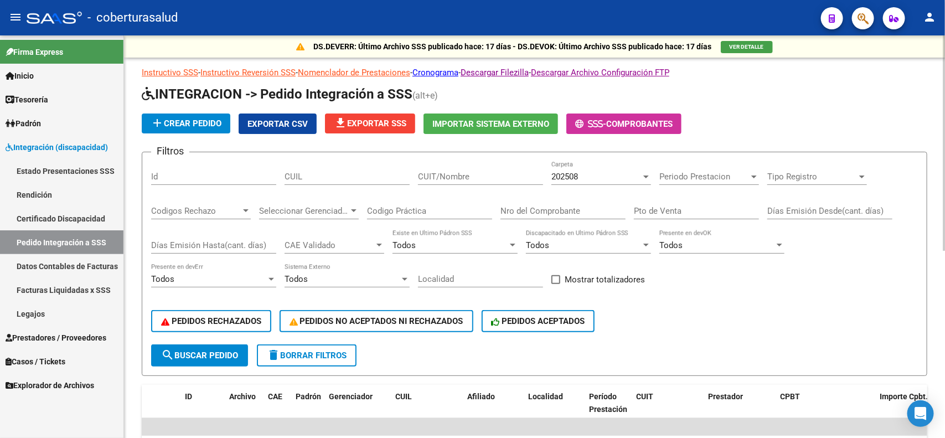
click at [612, 178] on div "202508" at bounding box center [596, 177] width 90 height 10
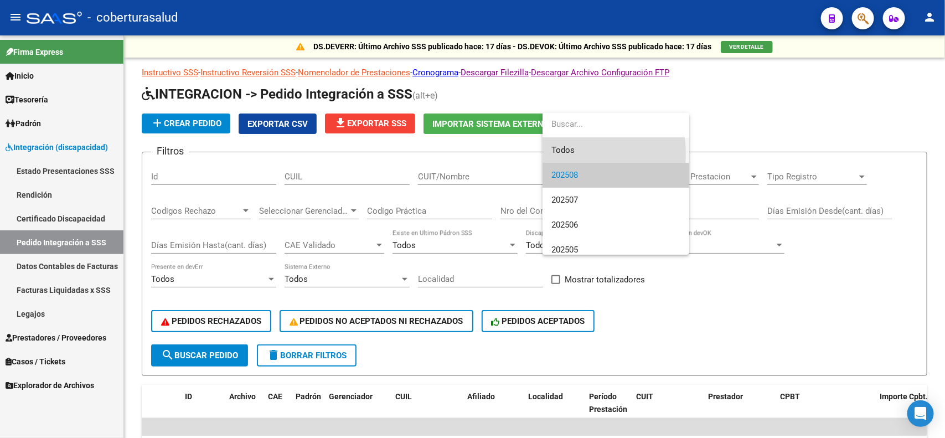
click at [569, 153] on span "Todos" at bounding box center [615, 150] width 129 height 25
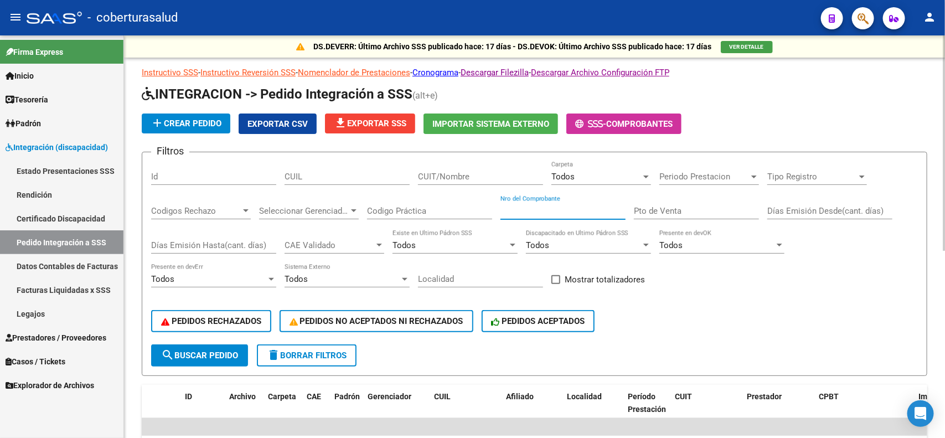
click at [529, 214] on input "Nro del Comprobante" at bounding box center [562, 211] width 125 height 10
type input "22"
click at [213, 350] on span "search Buscar Pedido" at bounding box center [199, 355] width 77 height 10
click at [203, 352] on span "search Buscar Pedido" at bounding box center [199, 355] width 77 height 10
click at [636, 173] on div "Todos" at bounding box center [596, 177] width 90 height 10
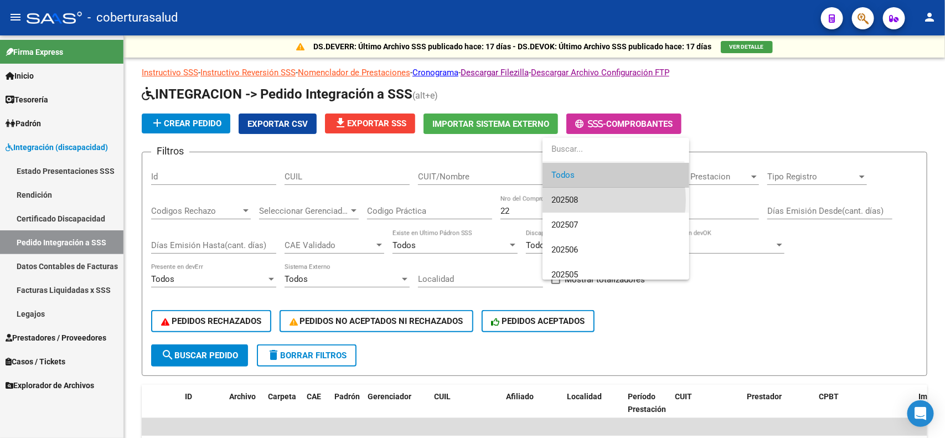
click at [590, 200] on span "202508" at bounding box center [615, 200] width 129 height 25
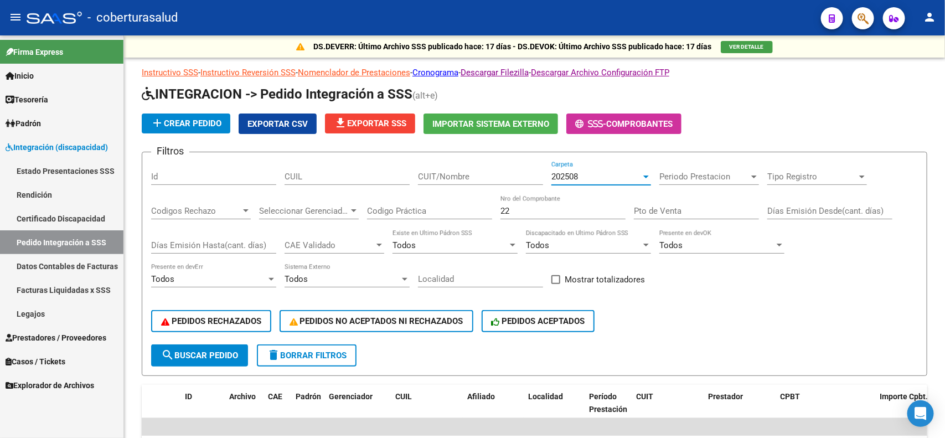
click at [98, 148] on span "Integración (discapacidad)" at bounding box center [57, 147] width 102 height 12
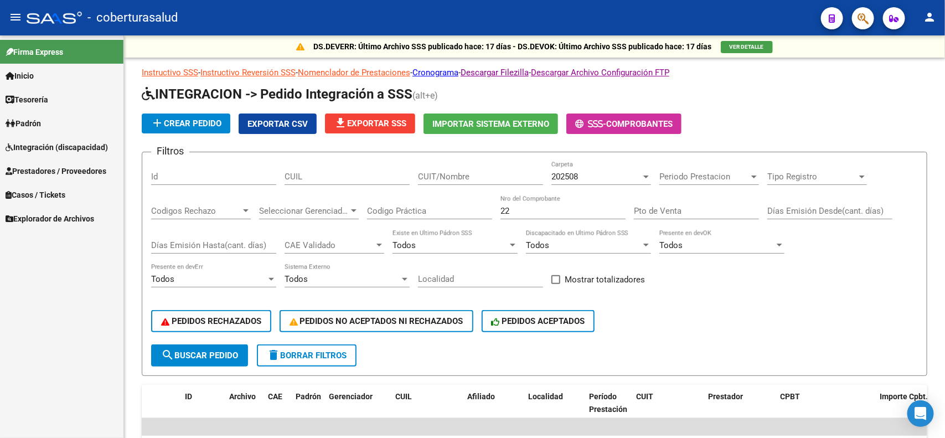
click at [59, 169] on span "Prestadores / Proveedores" at bounding box center [56, 171] width 101 height 12
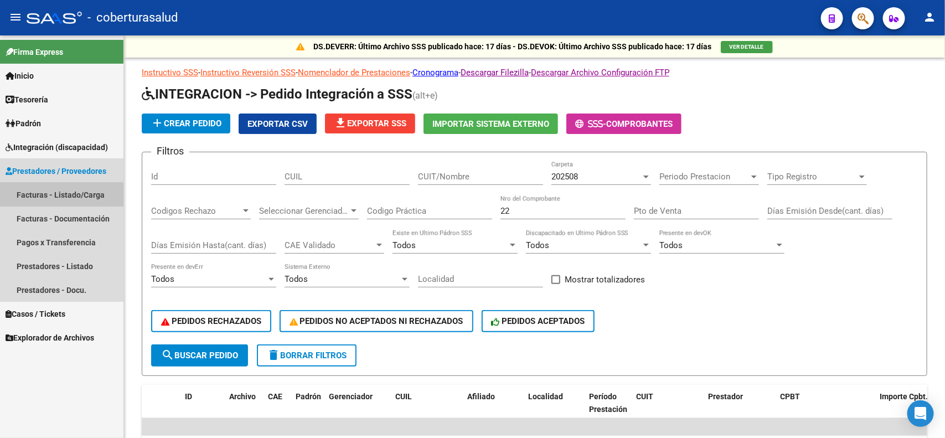
click at [55, 197] on link "Facturas - Listado/Carga" at bounding box center [61, 195] width 123 height 24
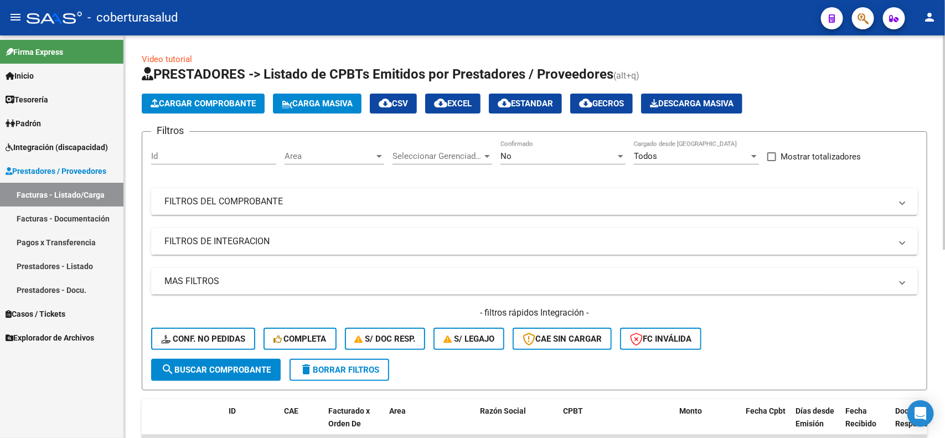
click at [300, 103] on span "Carga Masiva" at bounding box center [317, 104] width 71 height 10
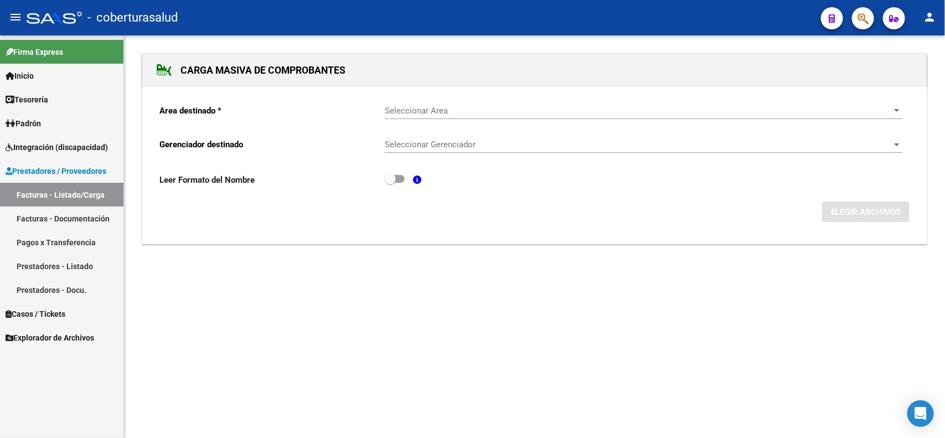
click at [435, 113] on span "Seleccionar Area" at bounding box center [639, 111] width 508 height 10
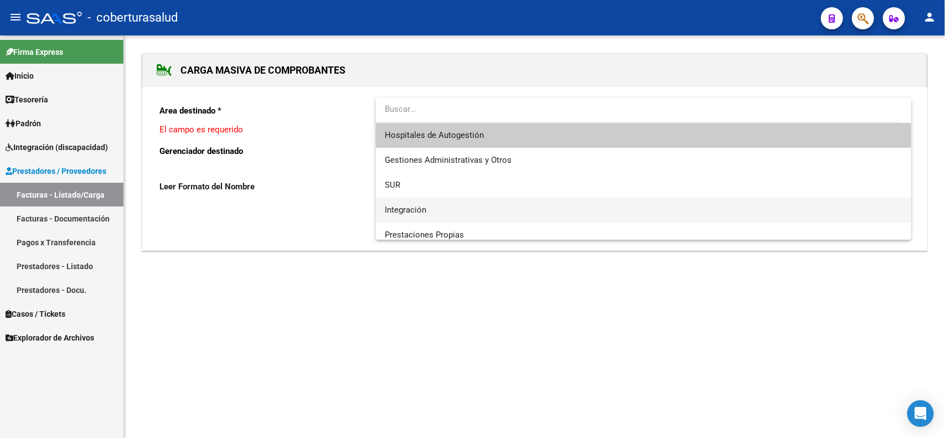
click at [427, 212] on span "Integración" at bounding box center [644, 210] width 518 height 25
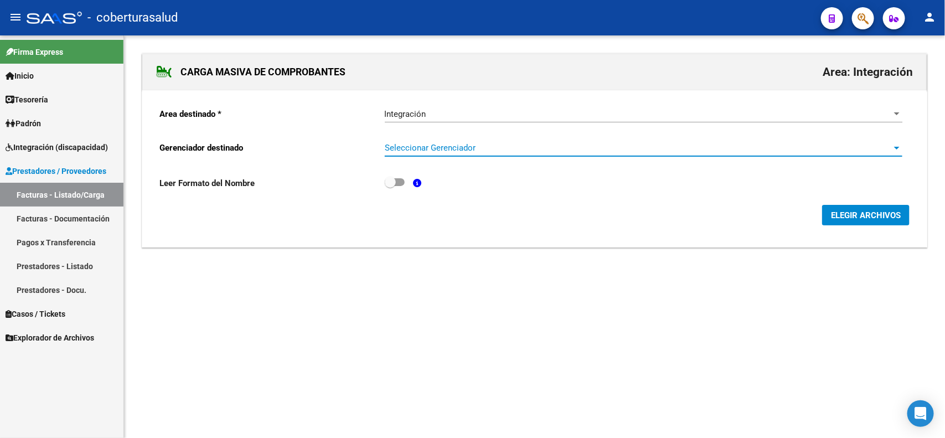
click at [442, 149] on span "Seleccionar Gerenciador" at bounding box center [639, 148] width 508 height 10
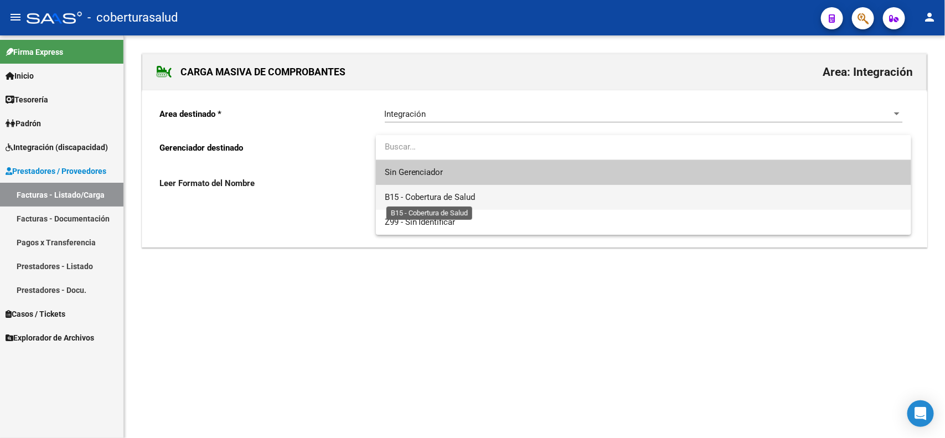
click at [444, 193] on span "B15 - Cobertura de Salud" at bounding box center [430, 197] width 91 height 10
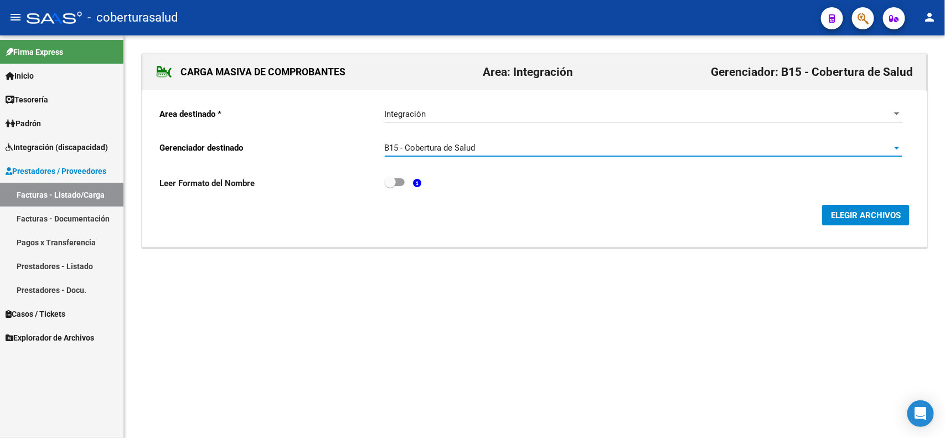
click at [401, 183] on span at bounding box center [395, 182] width 20 height 8
click at [390, 186] on input "checkbox" at bounding box center [390, 186] width 1 height 1
checkbox input "true"
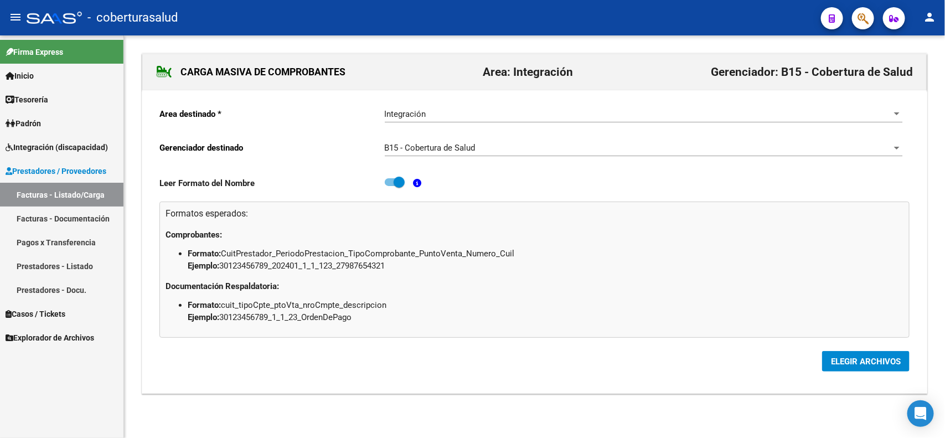
click at [838, 360] on span "ELEGIR ARCHIVOS" at bounding box center [866, 362] width 70 height 10
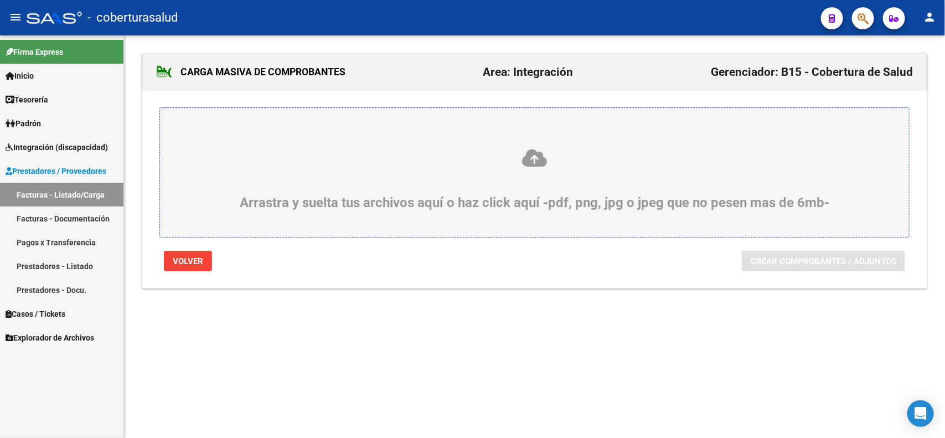
click at [529, 159] on icon at bounding box center [535, 158] width 696 height 20
click at [0, 0] on input "Arrastra y suelta tus archivos aquí o haz click aquí -pdf, png, jpg o jpeg que …" at bounding box center [0, 0] width 0 height 0
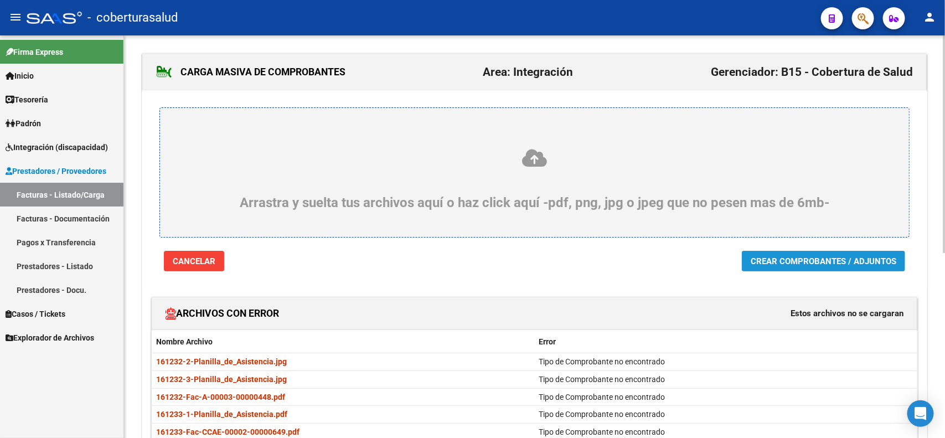
click at [793, 266] on span "Crear Comprobantes / Adjuntos" at bounding box center [824, 261] width 146 height 10
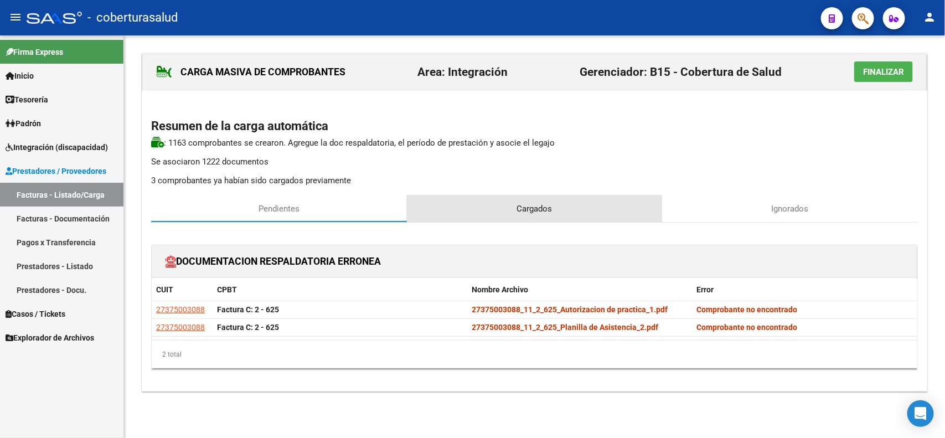
click at [519, 208] on span "Cargados" at bounding box center [534, 209] width 35 height 12
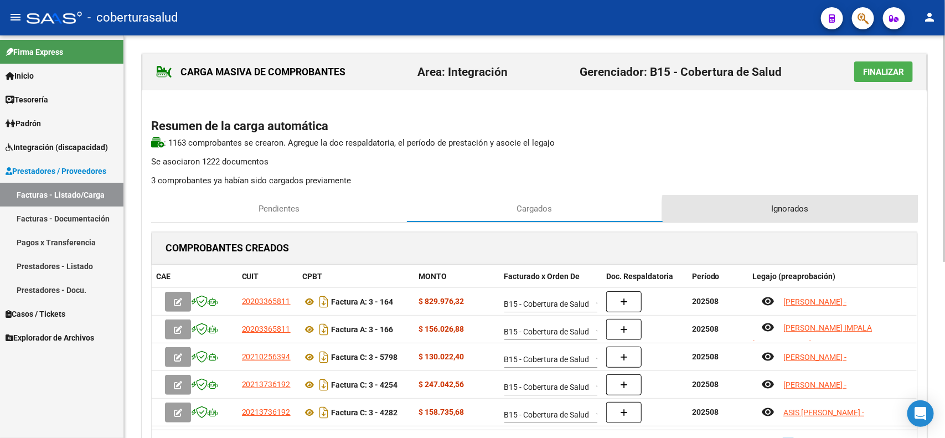
click at [797, 215] on div "Ignorados" at bounding box center [790, 208] width 256 height 27
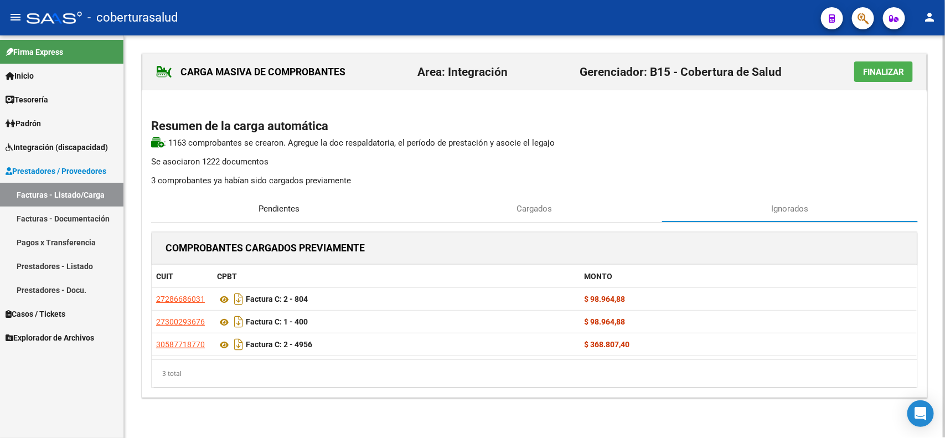
click at [271, 203] on span "Pendientes" at bounding box center [279, 209] width 41 height 12
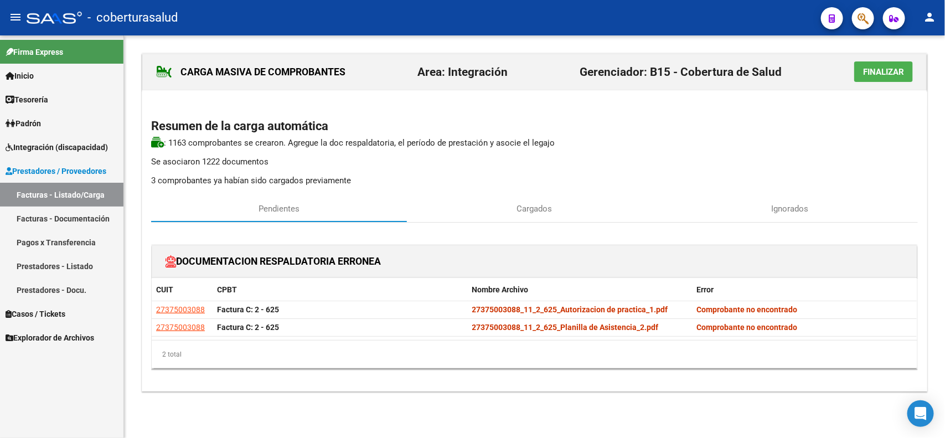
click at [887, 73] on span "Finalizar" at bounding box center [883, 72] width 41 height 10
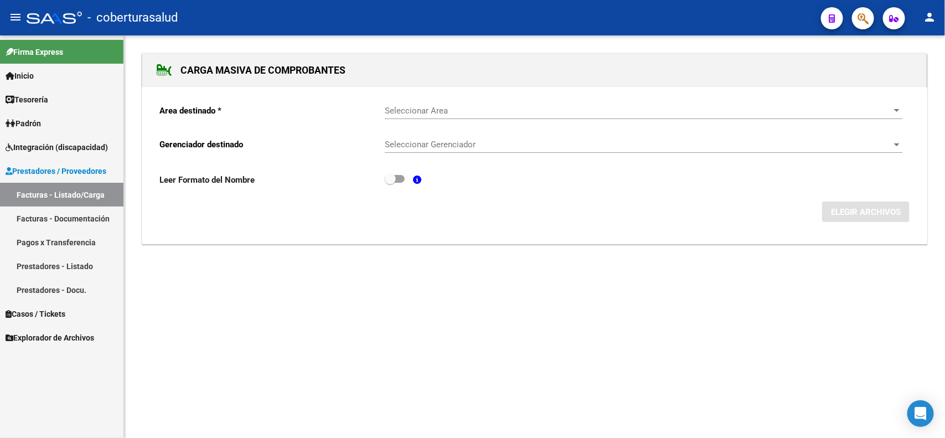
click at [75, 197] on link "Facturas - Listado/Carga" at bounding box center [61, 195] width 123 height 24
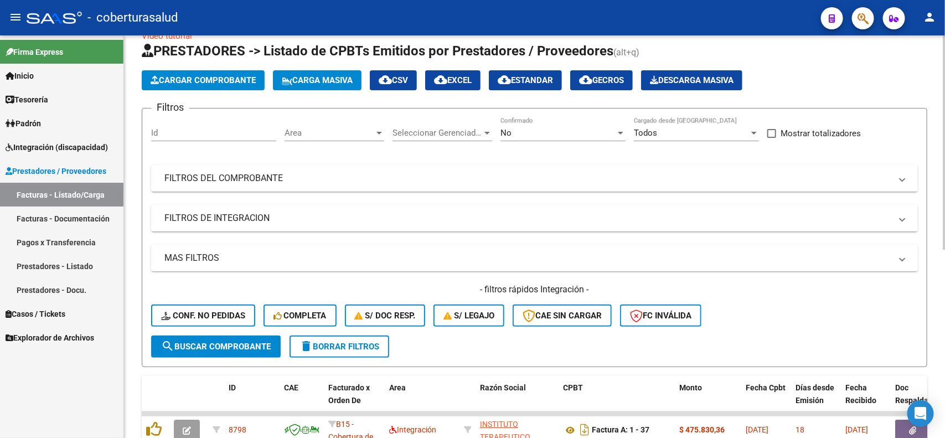
scroll to position [8, 0]
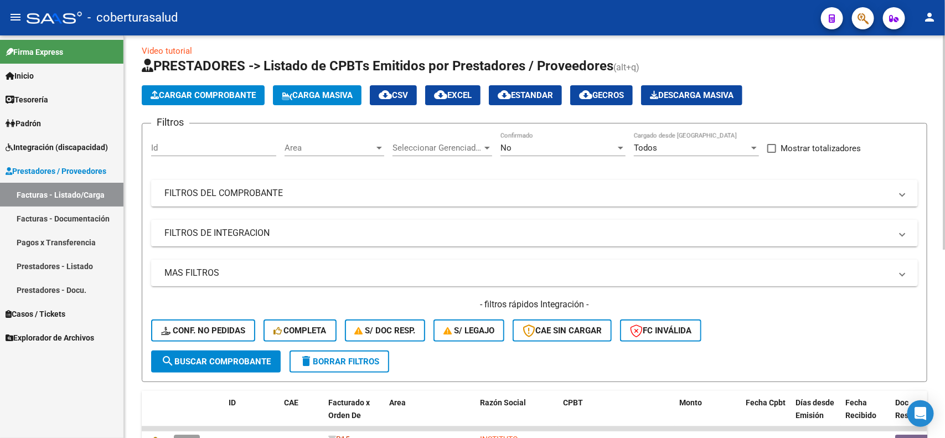
click at [244, 273] on mat-panel-title "MAS FILTROS" at bounding box center [527, 273] width 727 height 12
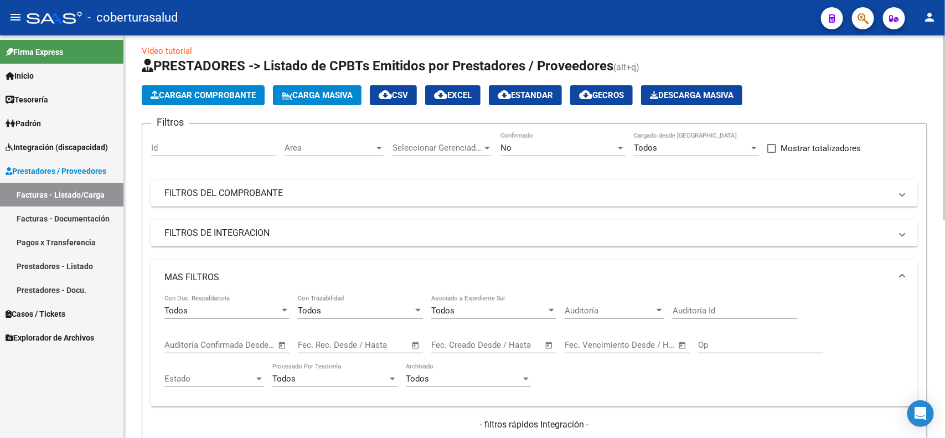
click at [414, 345] on span "Open calendar" at bounding box center [415, 345] width 27 height 27
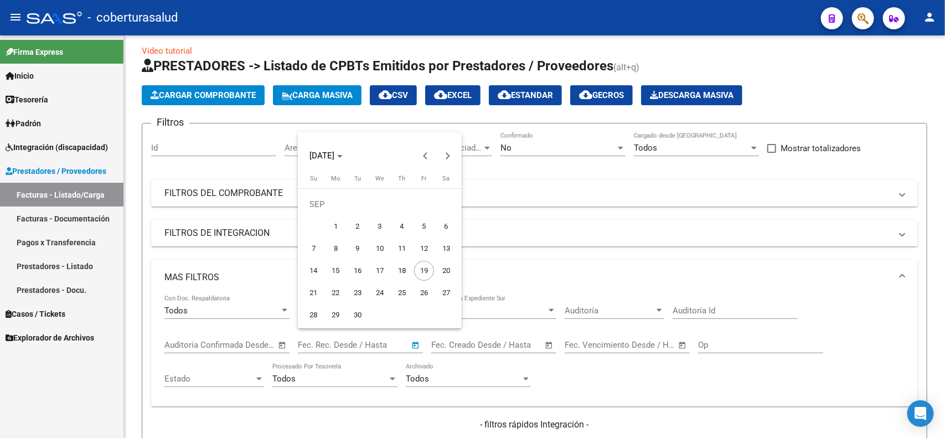
click at [338, 227] on span "1" at bounding box center [336, 226] width 20 height 20
type input "[DATE]"
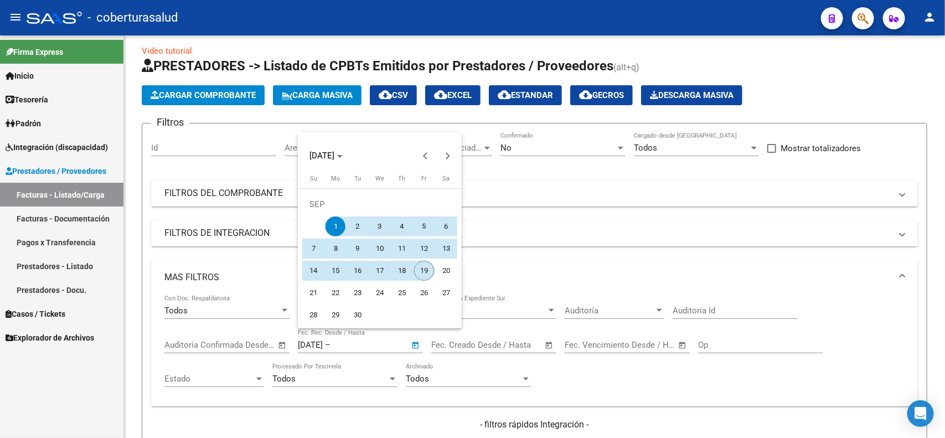
click at [431, 269] on span "19" at bounding box center [424, 271] width 20 height 20
type input "[DATE]"
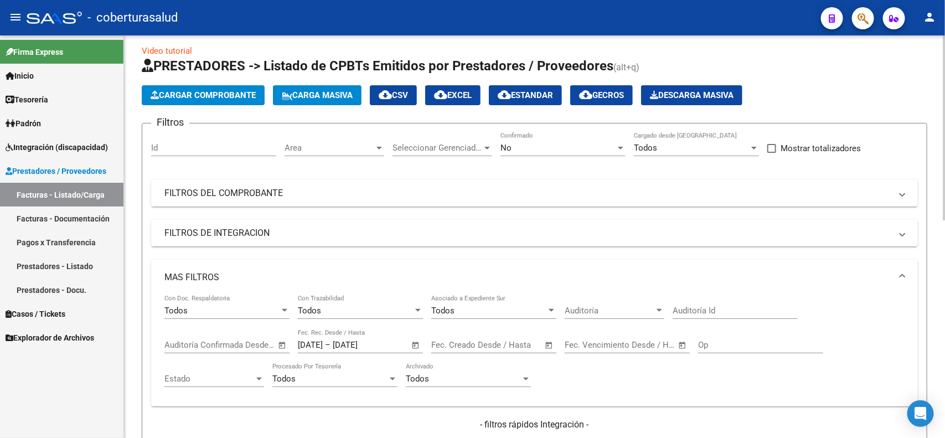
click at [560, 150] on div "No" at bounding box center [557, 148] width 115 height 10
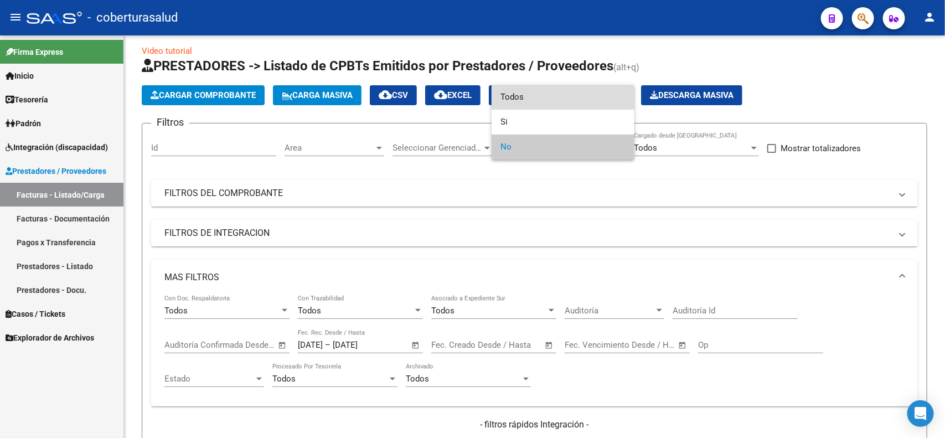
click at [534, 101] on span "Todos" at bounding box center [562, 97] width 125 height 25
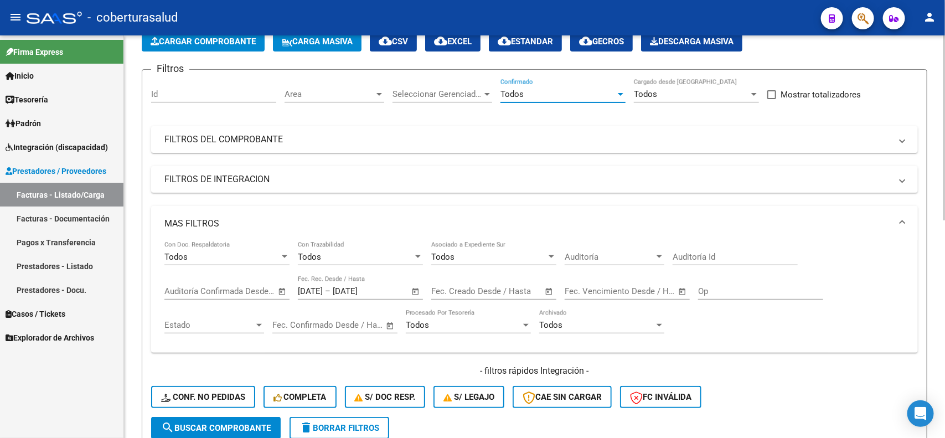
scroll to position [147, 0]
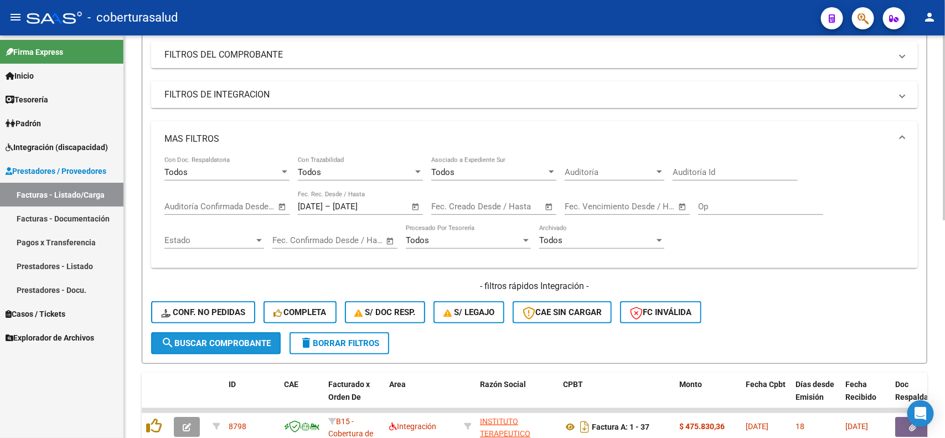
click at [237, 338] on span "search Buscar Comprobante" at bounding box center [216, 343] width 110 height 10
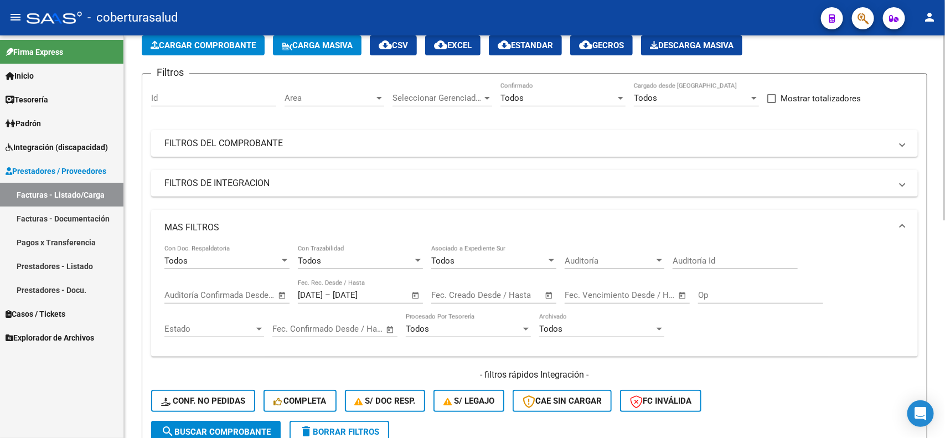
scroll to position [0, 0]
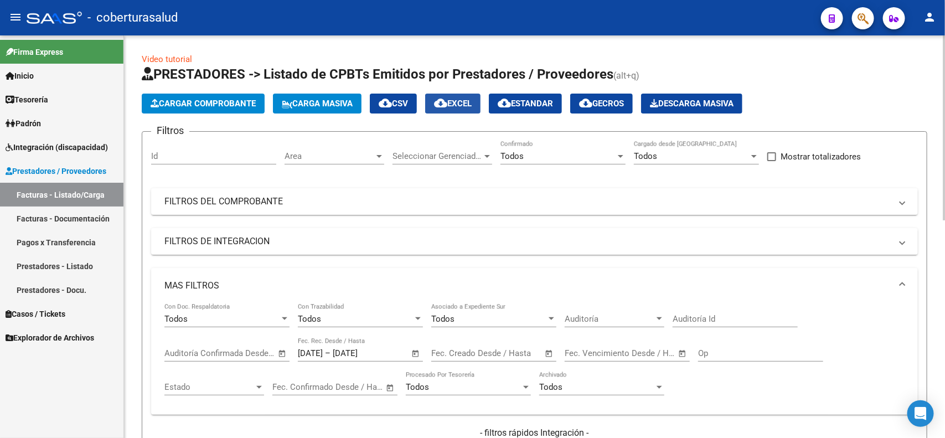
click at [461, 105] on span "cloud_download EXCEL" at bounding box center [453, 104] width 38 height 10
click at [299, 203] on mat-panel-title "FILTROS DEL COMPROBANTE" at bounding box center [527, 201] width 727 height 12
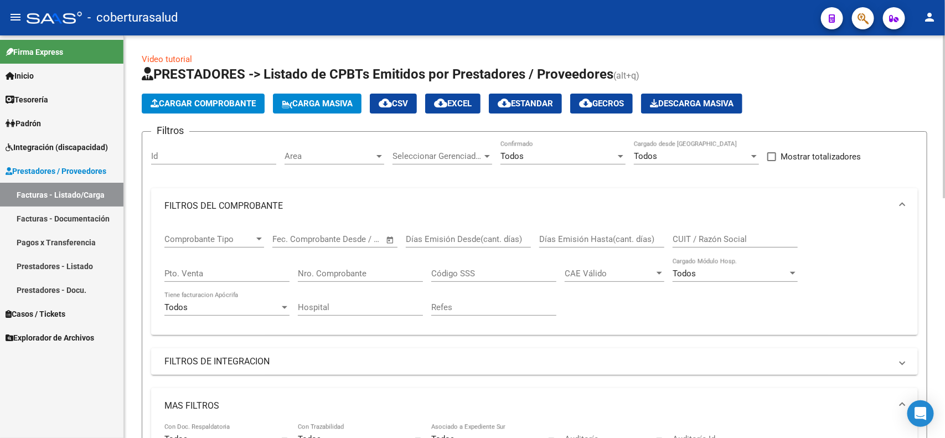
click at [378, 272] on input "Nro. Comprobante" at bounding box center [360, 273] width 125 height 10
click at [319, 374] on div "Filtros Id Area Area Seleccionar Gerenciador Seleccionar Gerenciador Todos Conf…" at bounding box center [534, 370] width 767 height 458
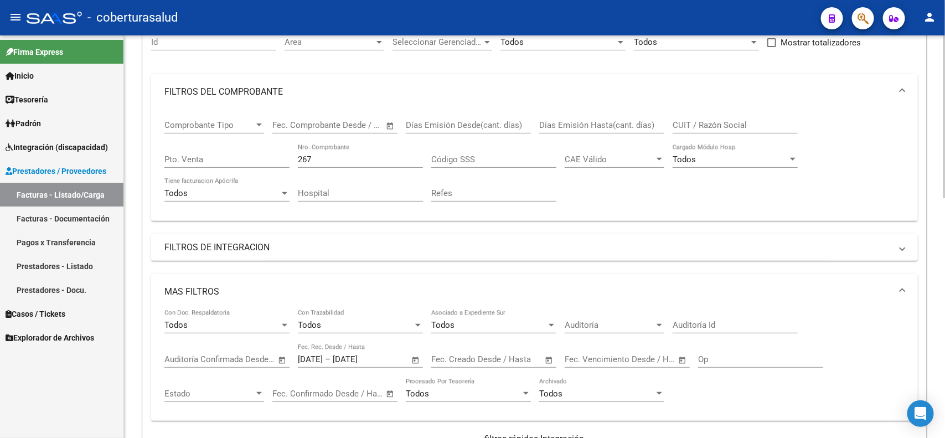
scroll to position [208, 0]
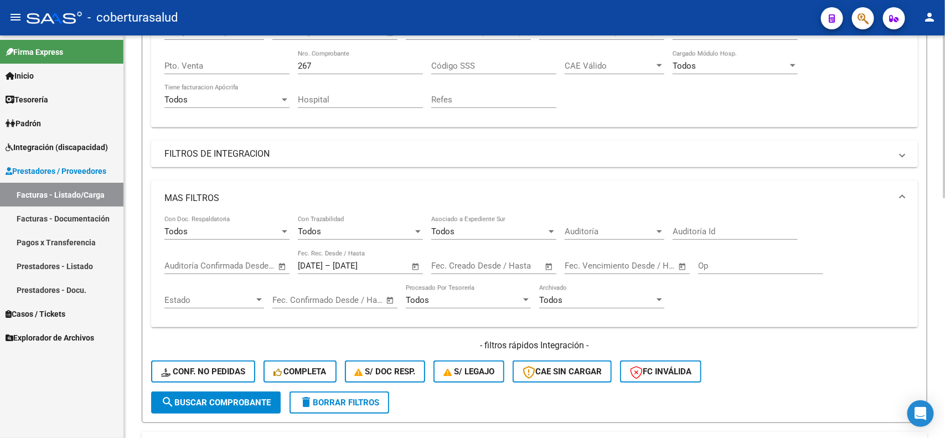
click at [179, 151] on mat-panel-title "FILTROS DE INTEGRACION" at bounding box center [527, 154] width 727 height 12
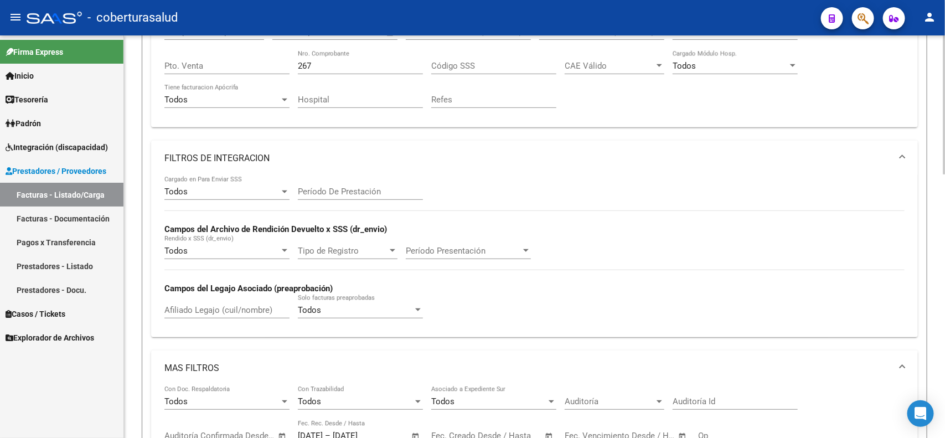
click at [200, 161] on mat-panel-title "FILTROS DE INTEGRACION" at bounding box center [527, 158] width 727 height 12
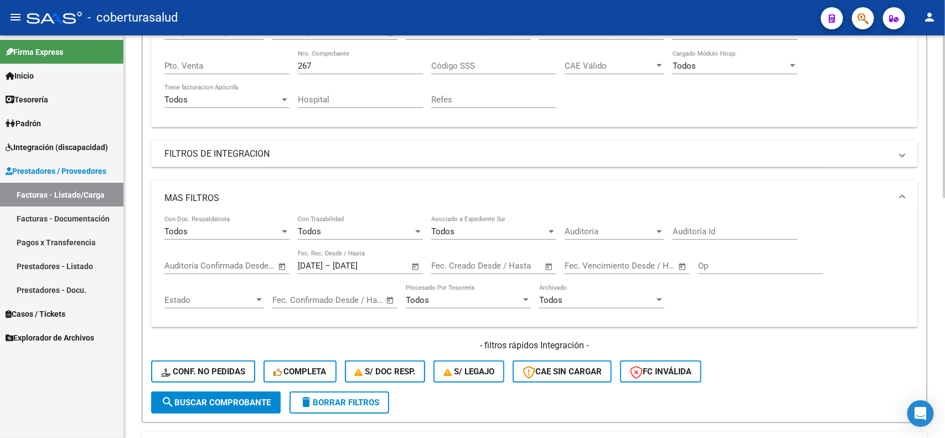
click at [205, 199] on mat-panel-title "MAS FILTROS" at bounding box center [527, 198] width 727 height 12
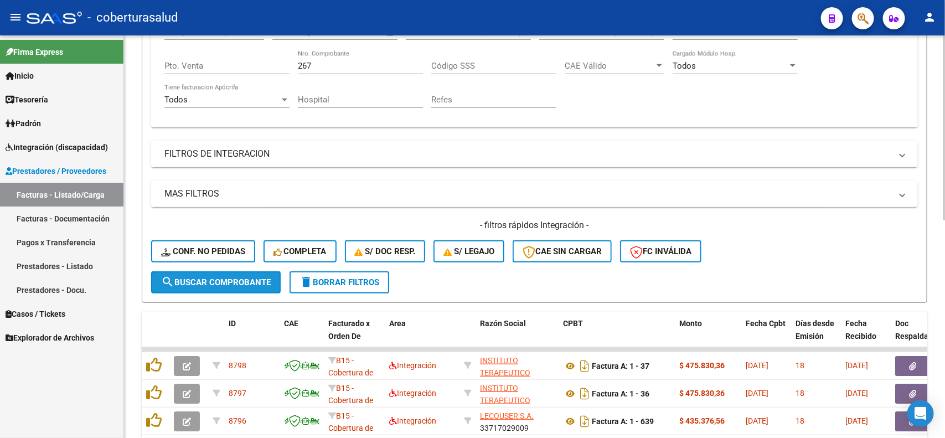
click at [208, 289] on button "search Buscar Comprobante" at bounding box center [216, 282] width 130 height 22
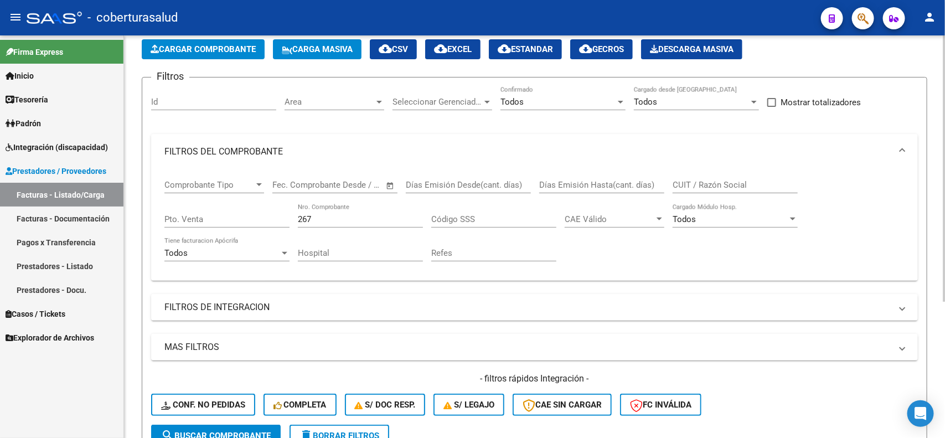
scroll to position [0, 0]
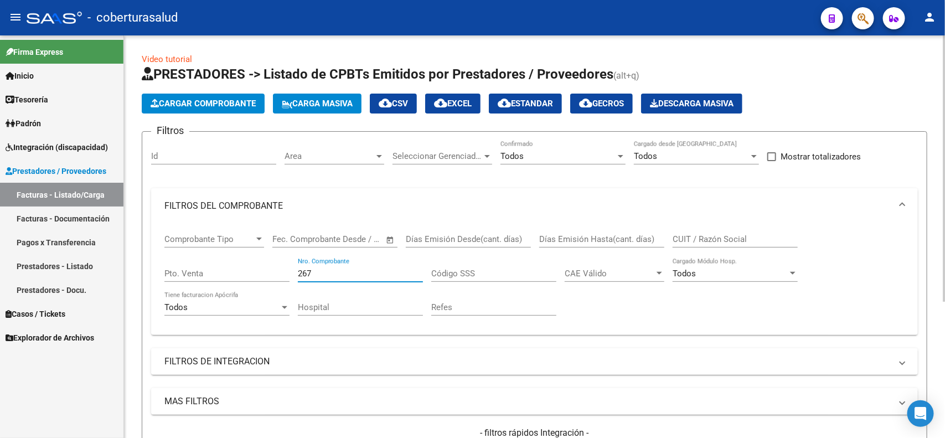
drag, startPoint x: 319, startPoint y: 269, endPoint x: 297, endPoint y: 275, distance: 23.0
click at [298, 275] on input "267" at bounding box center [360, 273] width 125 height 10
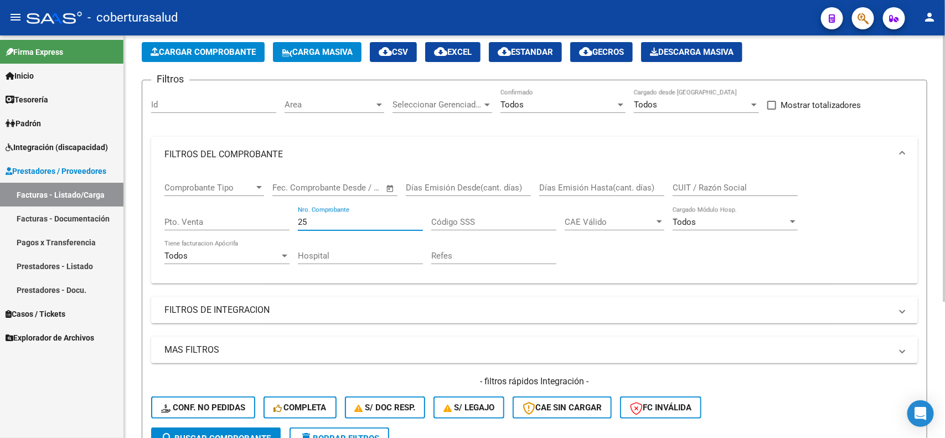
scroll to position [138, 0]
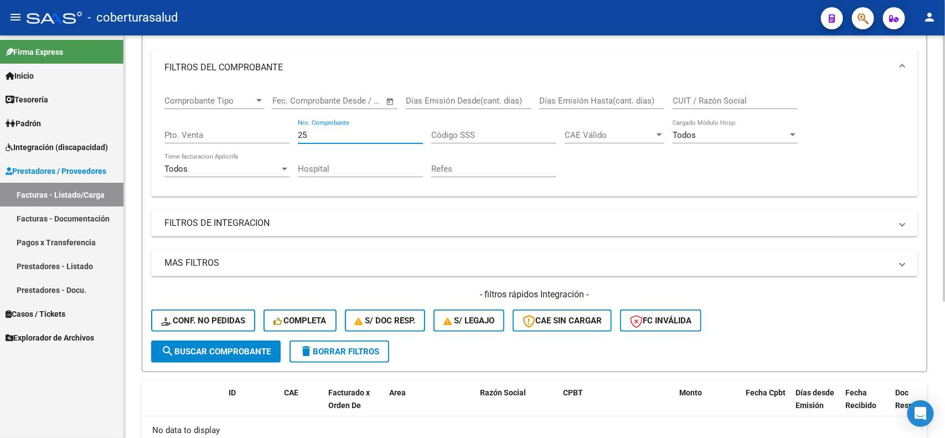
click at [241, 347] on span "search Buscar Comprobante" at bounding box center [216, 352] width 110 height 10
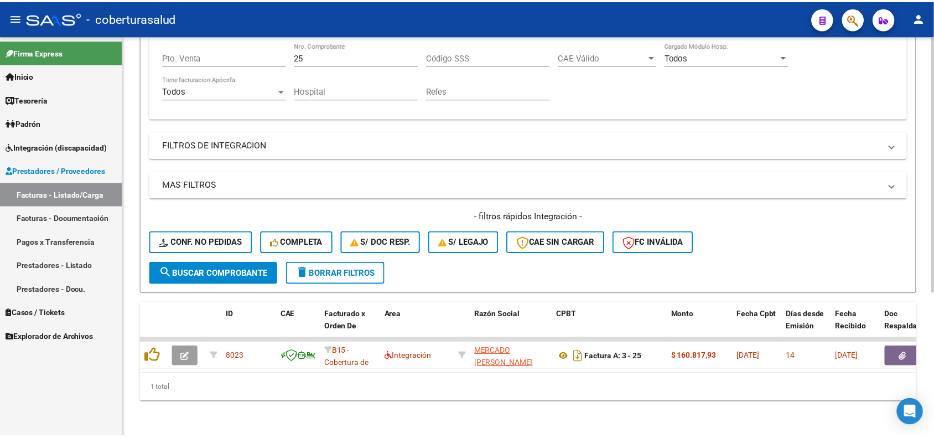
scroll to position [224, 0]
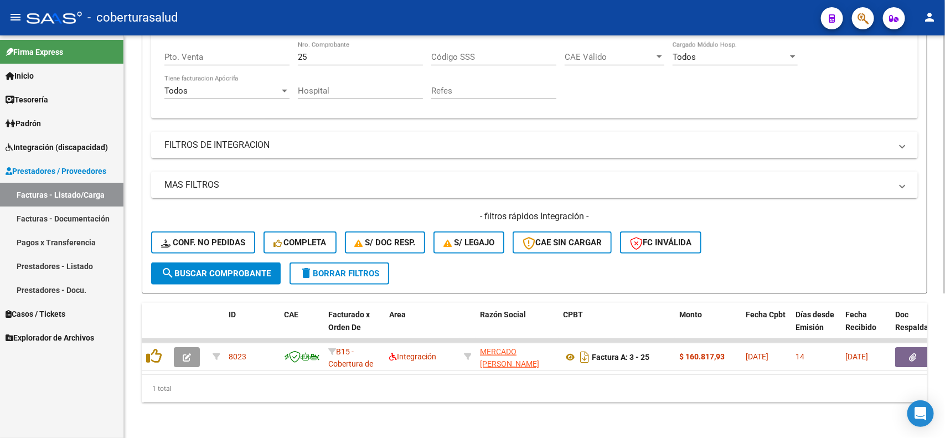
click at [316, 52] on input "25" at bounding box center [360, 57] width 125 height 10
type input "26"
click at [199, 268] on span "search Buscar Comprobante" at bounding box center [216, 273] width 110 height 10
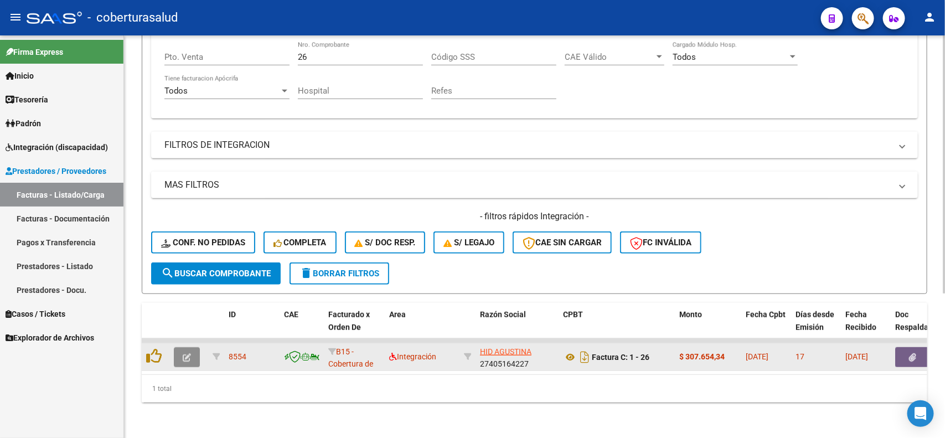
click at [189, 353] on icon "button" at bounding box center [187, 357] width 8 height 8
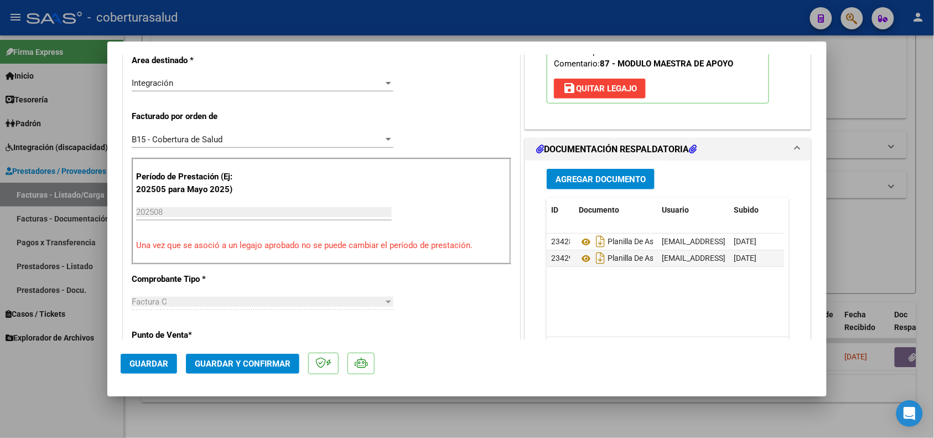
scroll to position [277, 0]
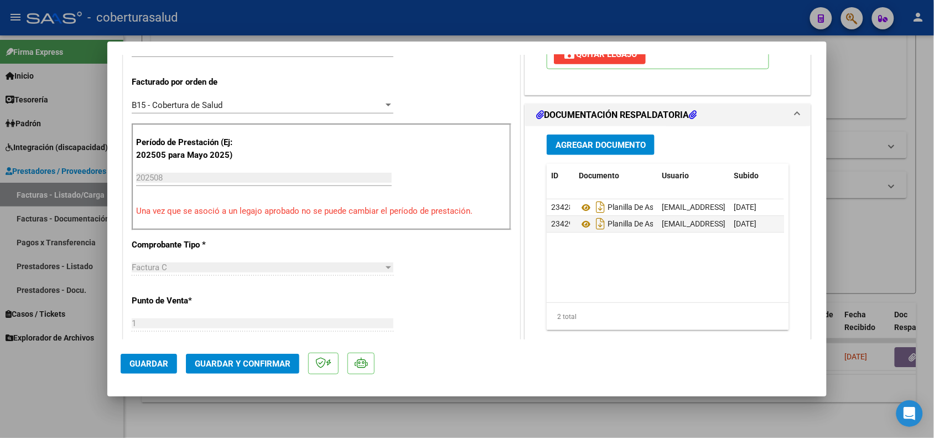
click at [602, 150] on span "Agregar Documento" at bounding box center [601, 145] width 90 height 10
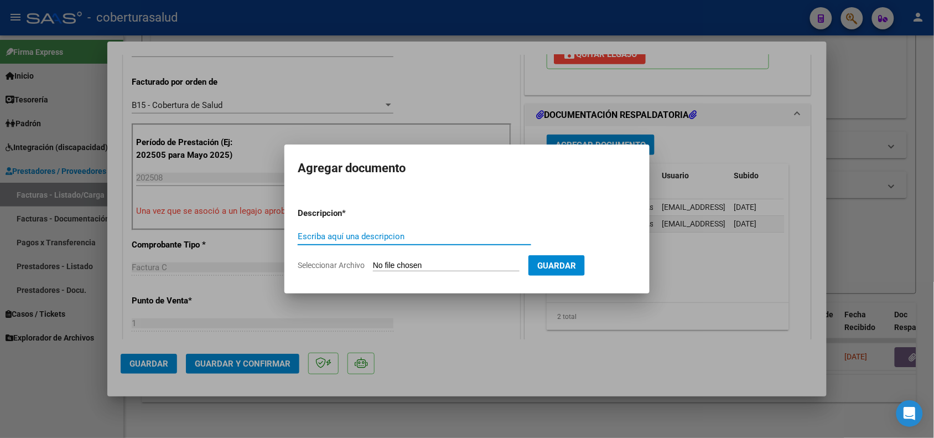
click at [396, 235] on input "Escriba aquí una descripcion" at bounding box center [415, 236] width 234 height 10
type input "n"
type input "NOTA DE CREDITO"
click at [410, 266] on input "Seleccionar Archivo" at bounding box center [446, 266] width 147 height 11
type input "C:\fakepath\158221-4-Nota_de_credito.pdf"
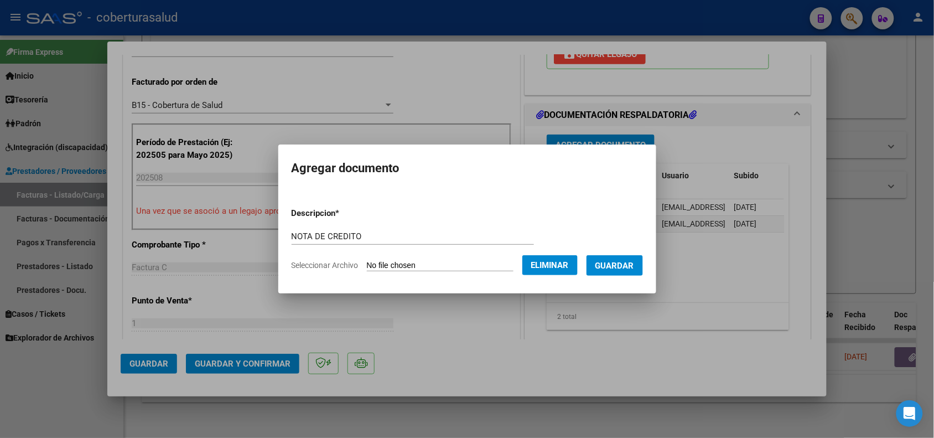
click at [628, 265] on span "Guardar" at bounding box center [615, 266] width 39 height 10
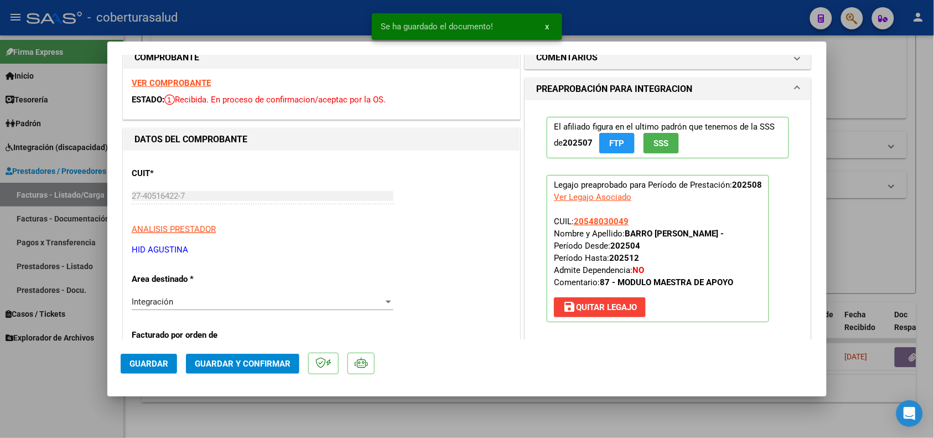
scroll to position [0, 0]
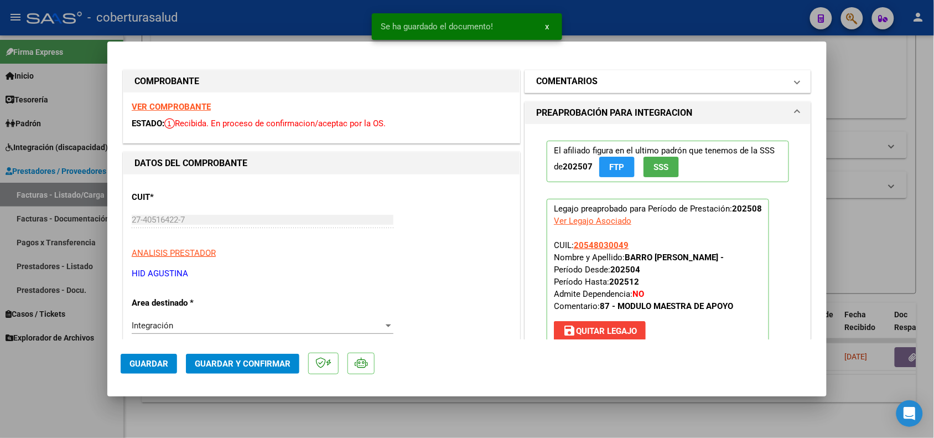
click at [795, 79] on span at bounding box center [797, 81] width 4 height 13
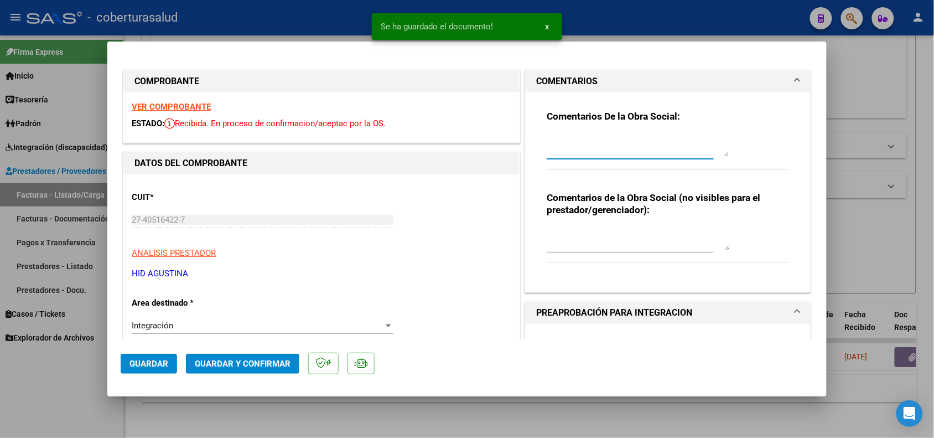
click at [620, 151] on textarea at bounding box center [638, 146] width 183 height 22
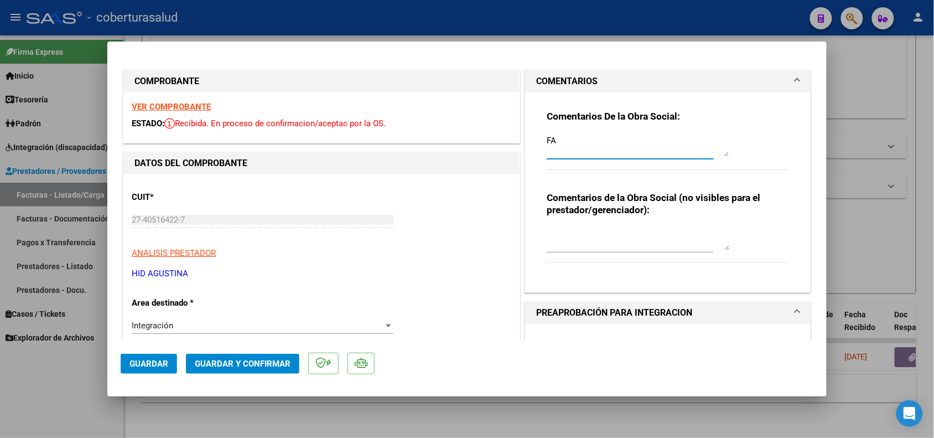
type textarea "F"
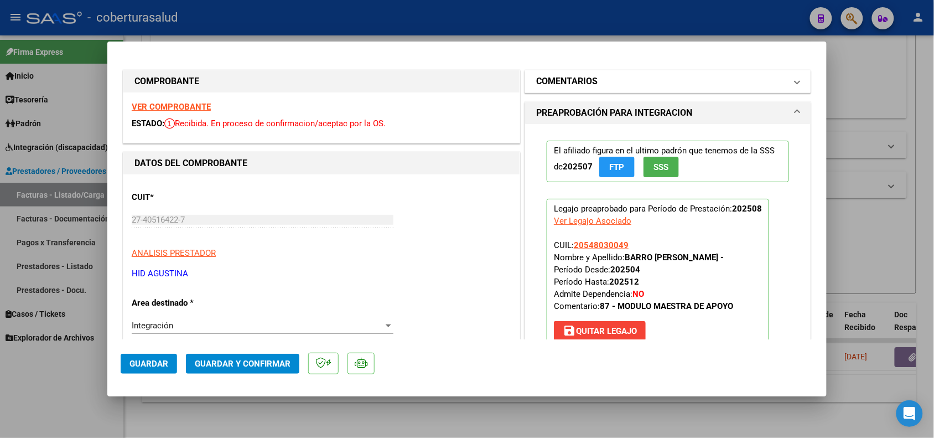
click at [634, 75] on mat-panel-title "COMENTARIOS" at bounding box center [661, 81] width 250 height 13
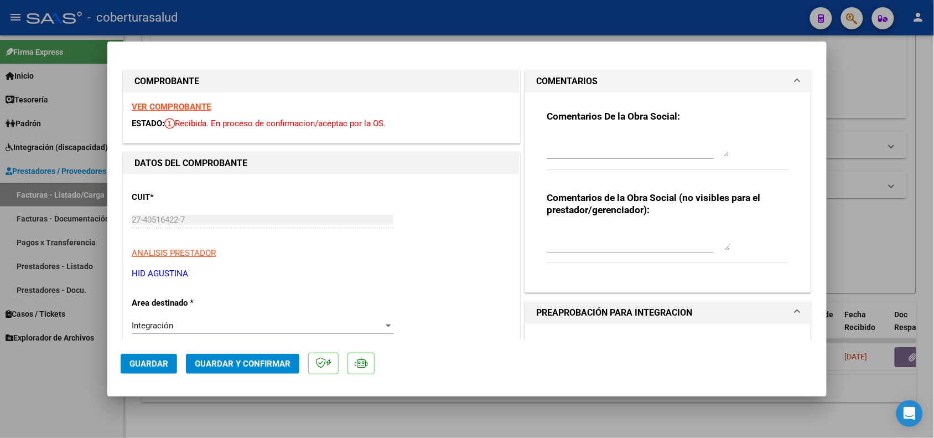
click at [575, 151] on textarea at bounding box center [638, 146] width 183 height 22
type textarea "PERIODO PRESENTADO EN FAC N°30"
click at [161, 371] on button "Guardar" at bounding box center [149, 364] width 56 height 20
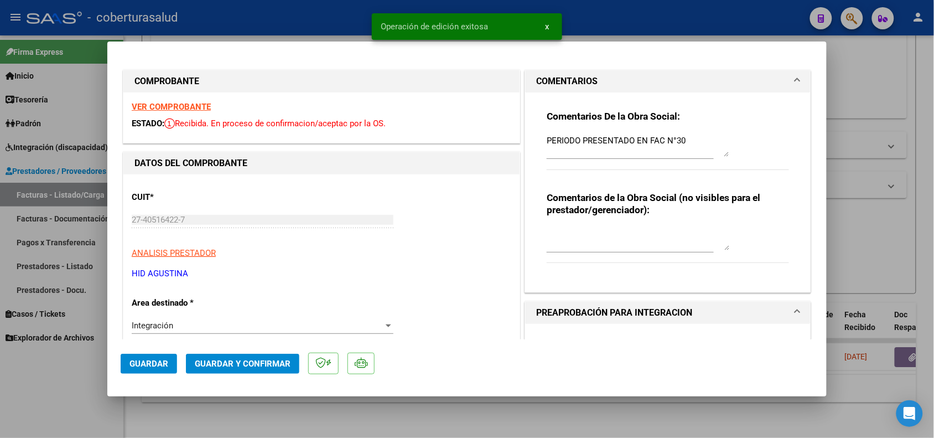
click at [84, 399] on div at bounding box center [467, 219] width 934 height 438
type input "$ 0,00"
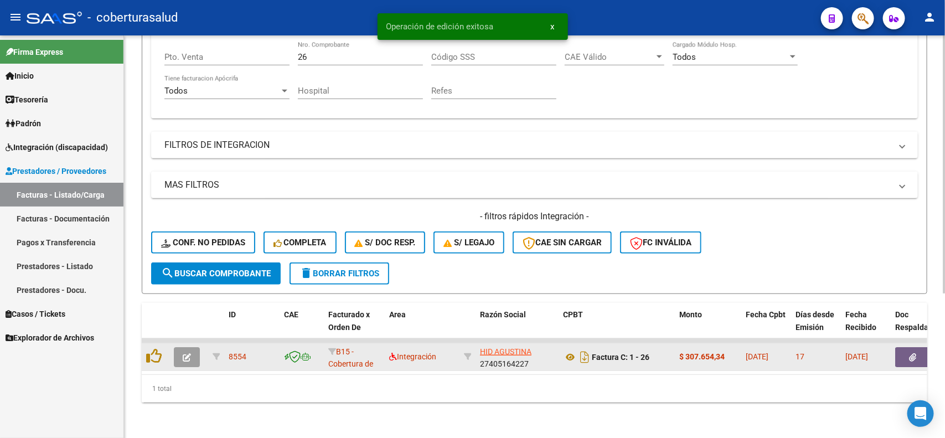
click at [199, 347] on button "button" at bounding box center [187, 357] width 26 height 20
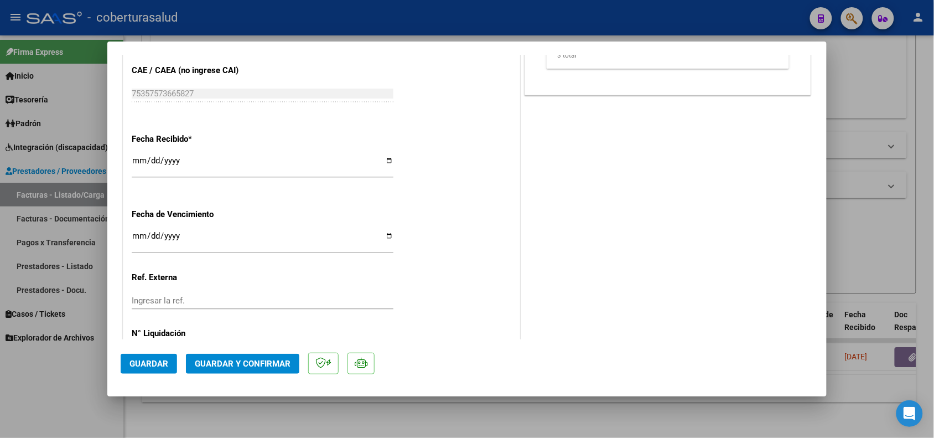
scroll to position [785, 0]
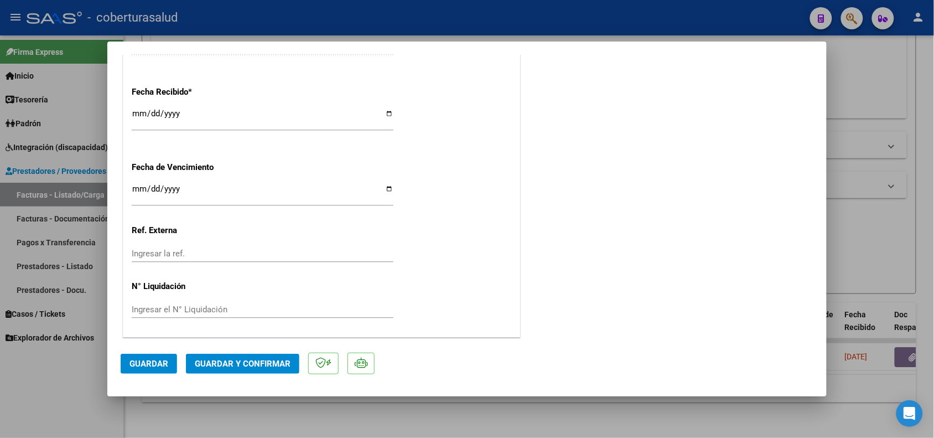
click at [94, 409] on div at bounding box center [467, 219] width 934 height 438
type input "$ 0,00"
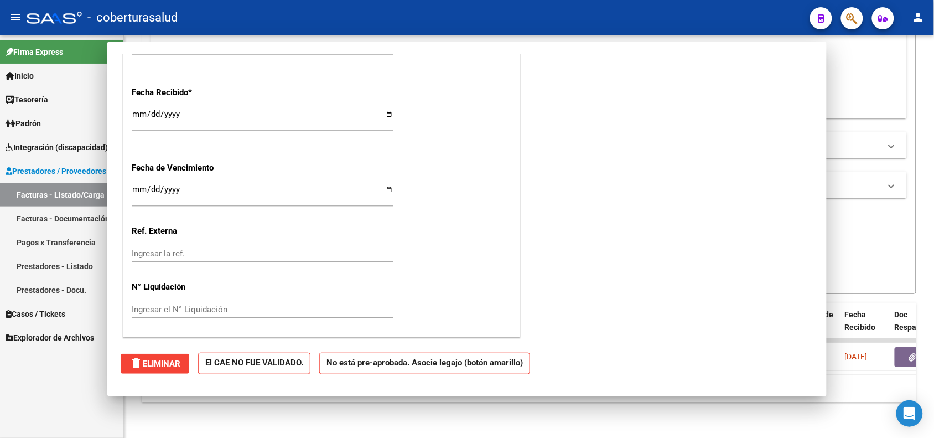
scroll to position [0, 0]
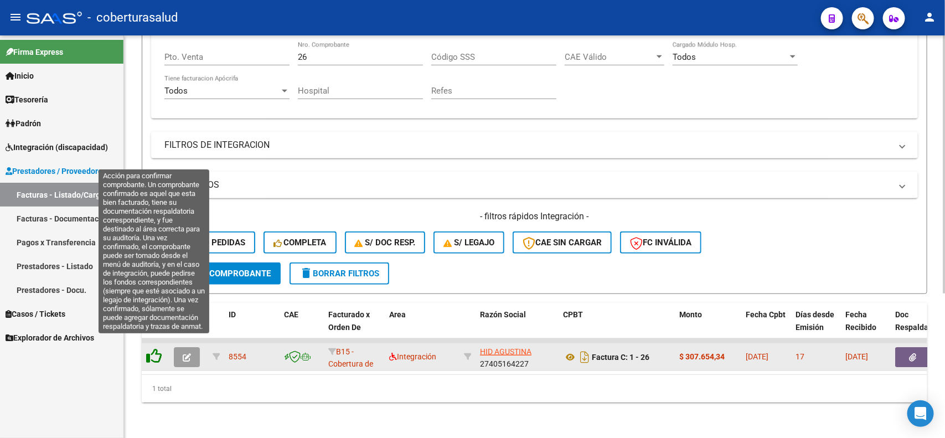
click at [153, 352] on icon at bounding box center [154, 356] width 16 height 16
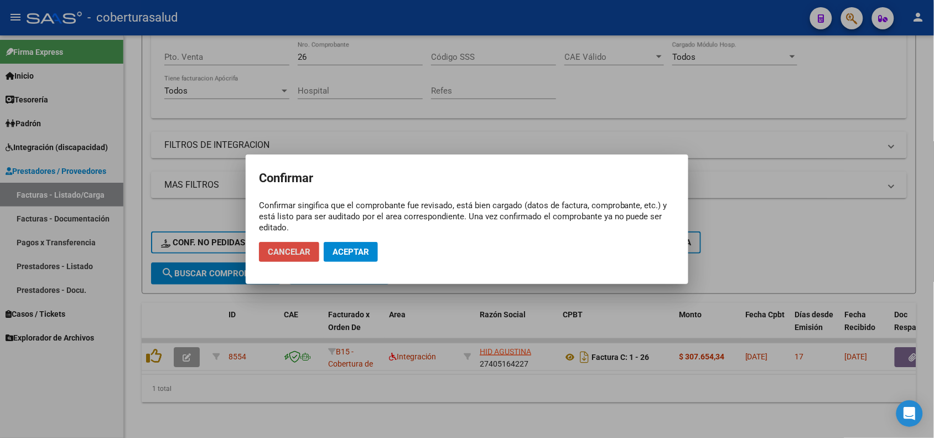
click at [297, 250] on span "Cancelar" at bounding box center [289, 252] width 43 height 10
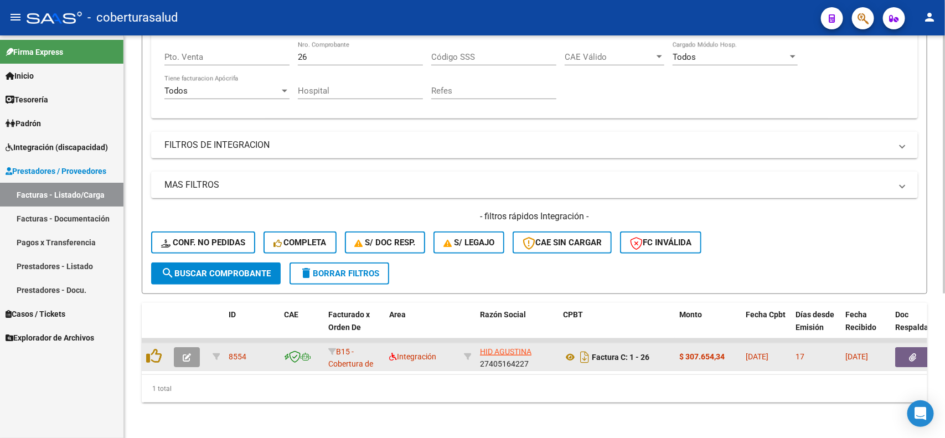
click at [190, 353] on icon "button" at bounding box center [187, 357] width 8 height 8
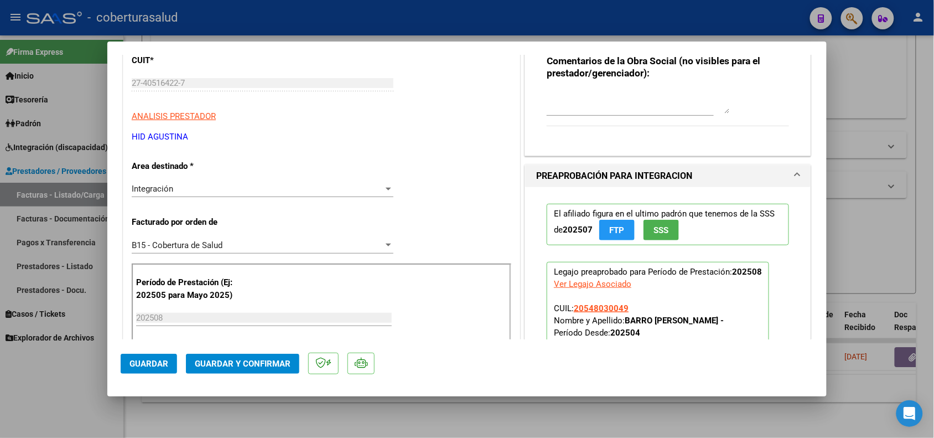
scroll to position [138, 0]
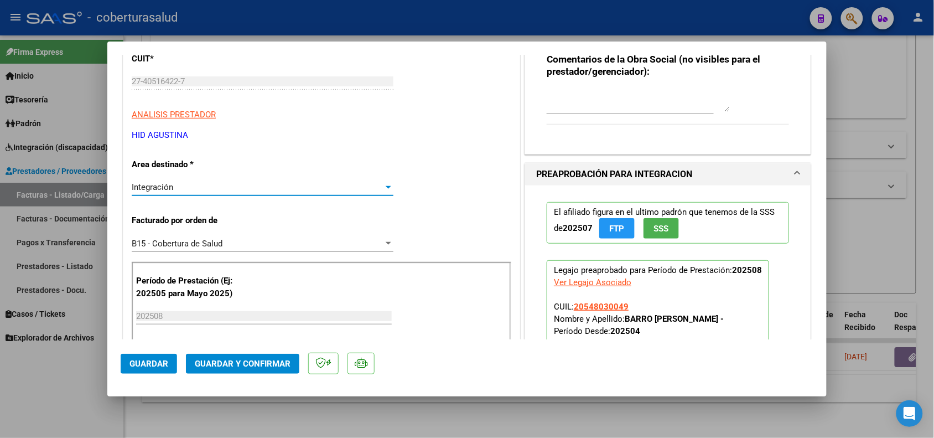
click at [347, 192] on div "Integración" at bounding box center [258, 187] width 252 height 10
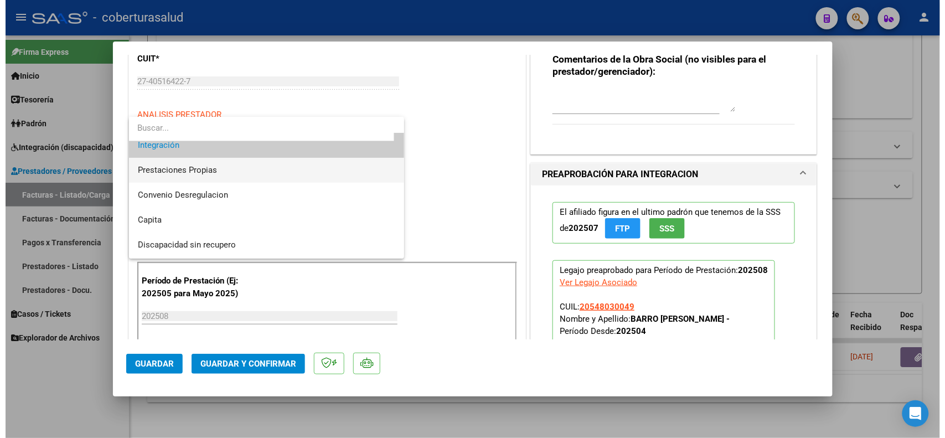
scroll to position [107, 0]
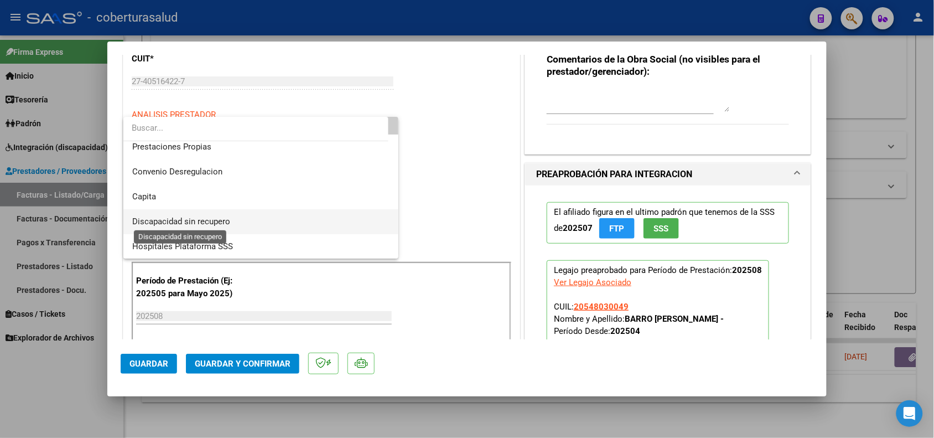
click at [198, 223] on span "Discapacidad sin recupero" at bounding box center [181, 221] width 98 height 10
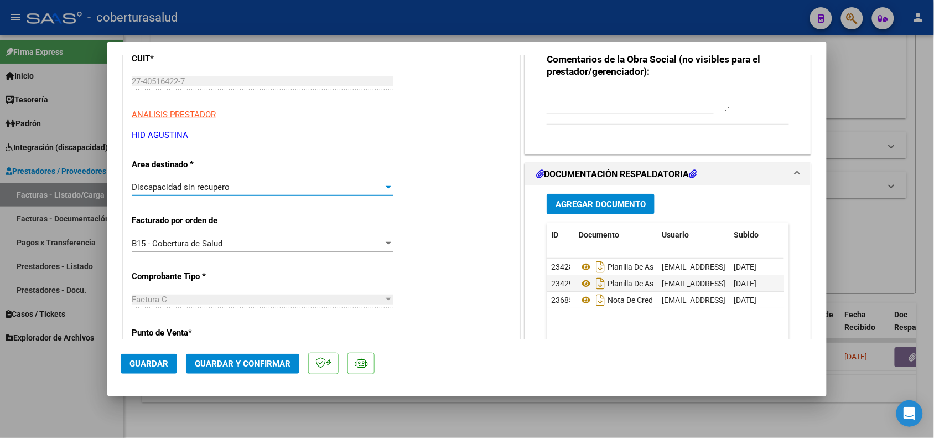
click at [155, 361] on span "Guardar" at bounding box center [149, 364] width 39 height 10
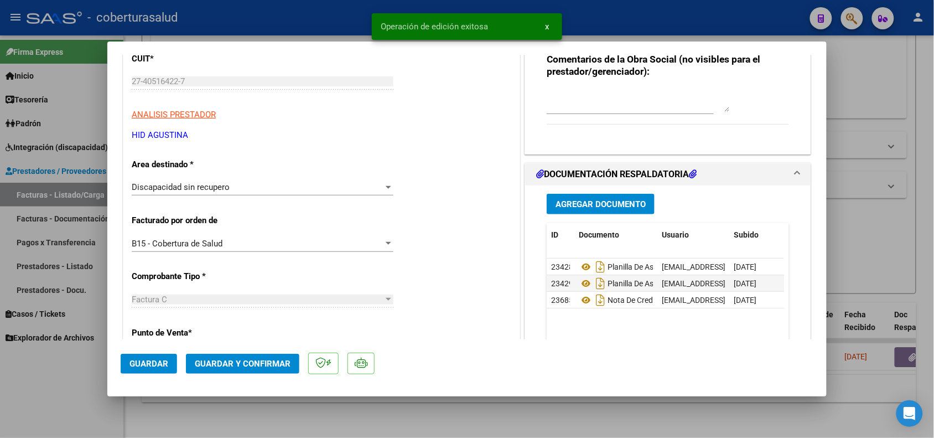
click at [64, 384] on div at bounding box center [467, 219] width 934 height 438
type input "$ 0,00"
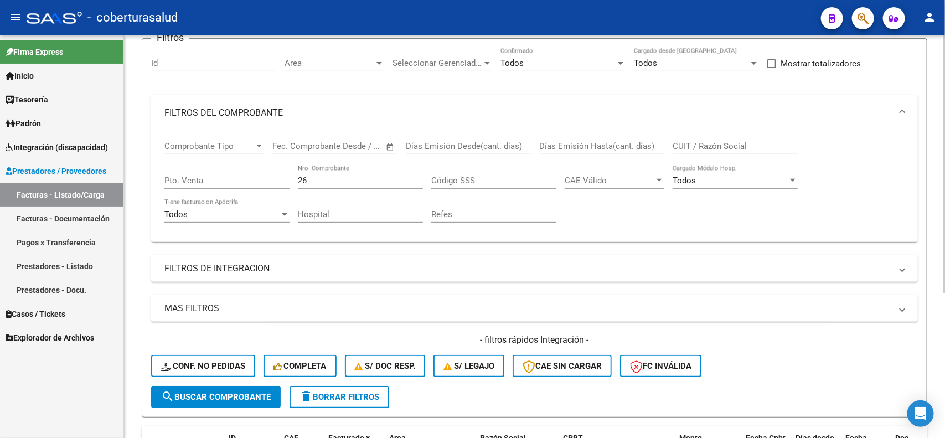
scroll to position [86, 0]
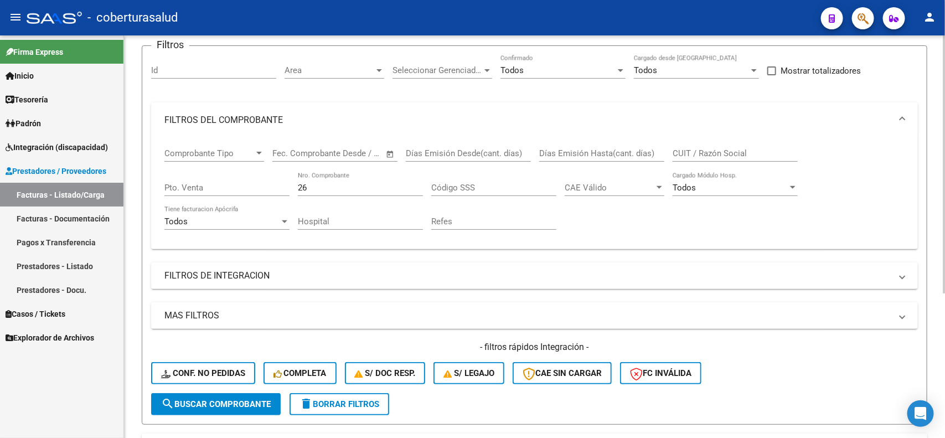
click at [202, 119] on mat-panel-title "FILTROS DEL COMPROBANTE" at bounding box center [527, 120] width 727 height 12
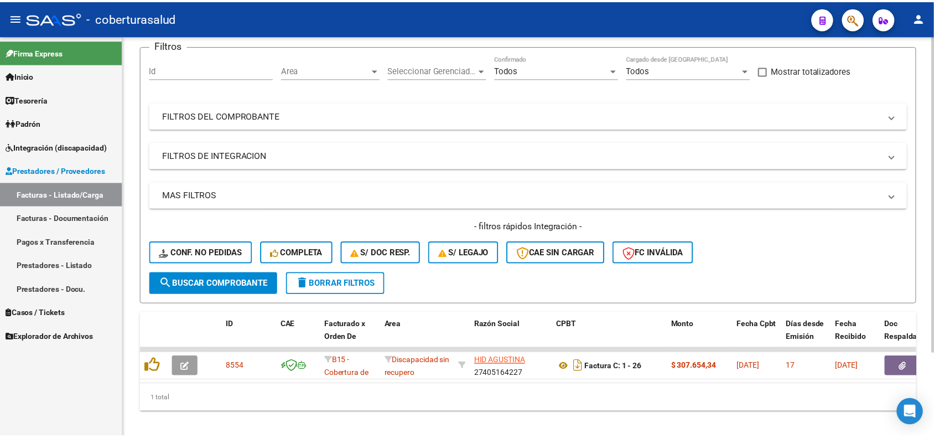
scroll to position [0, 0]
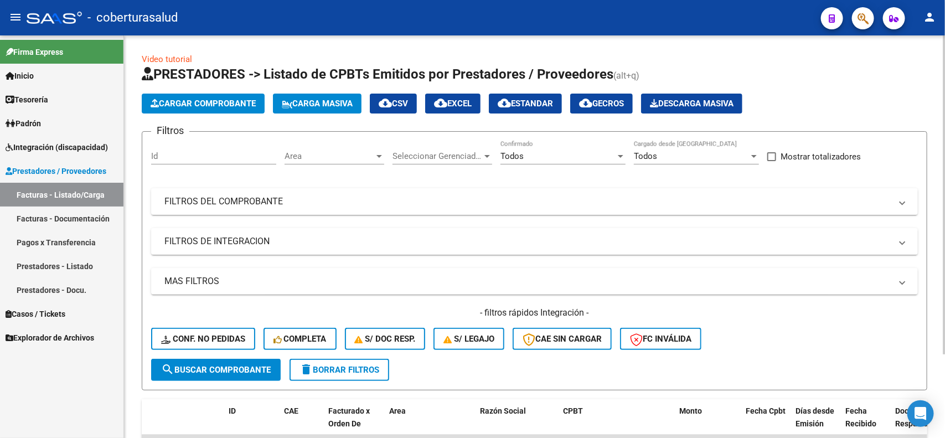
click at [184, 100] on span "Cargar Comprobante" at bounding box center [203, 104] width 105 height 10
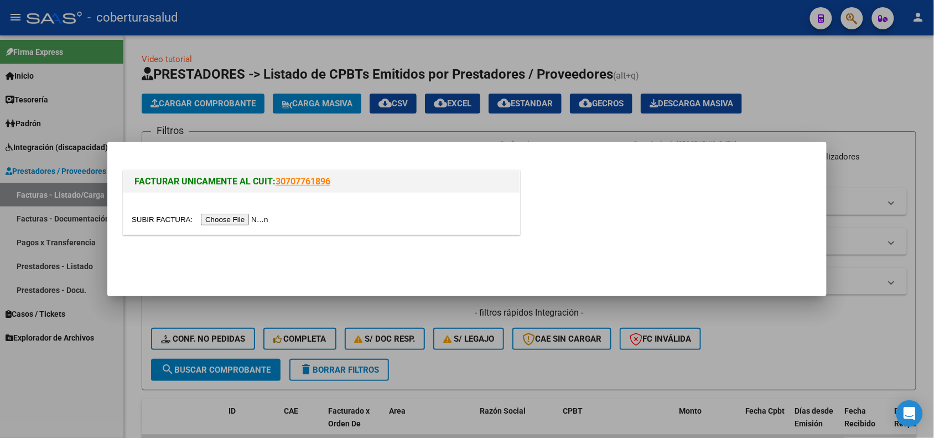
click at [240, 217] on input "file" at bounding box center [202, 220] width 140 height 12
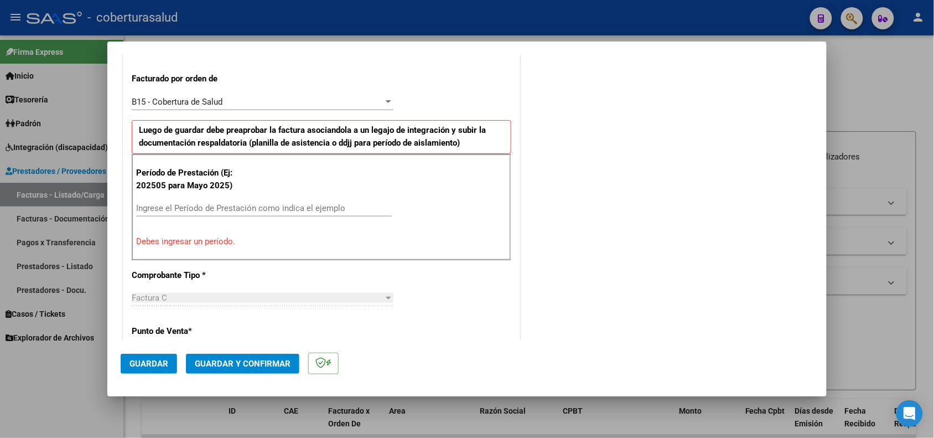
scroll to position [300, 0]
click at [203, 209] on input "Ingrese el Período de Prestación como indica el ejemplo" at bounding box center [264, 208] width 256 height 10
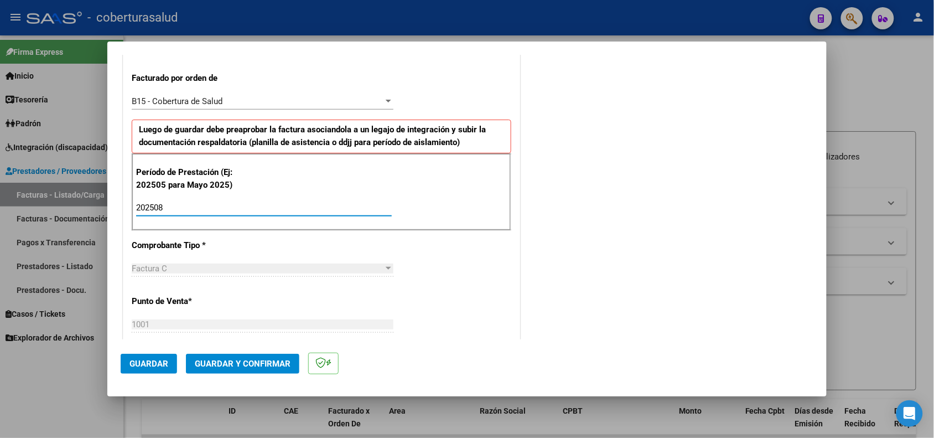
type input "202508"
click at [149, 366] on span "Guardar" at bounding box center [149, 364] width 39 height 10
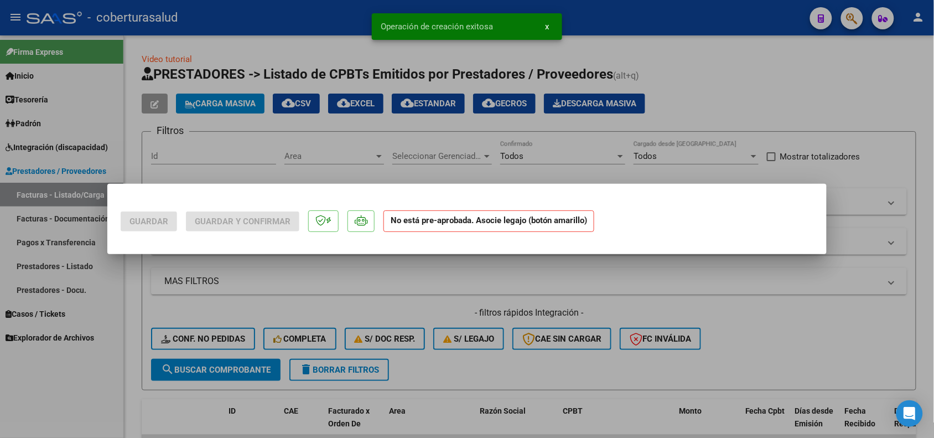
scroll to position [0, 0]
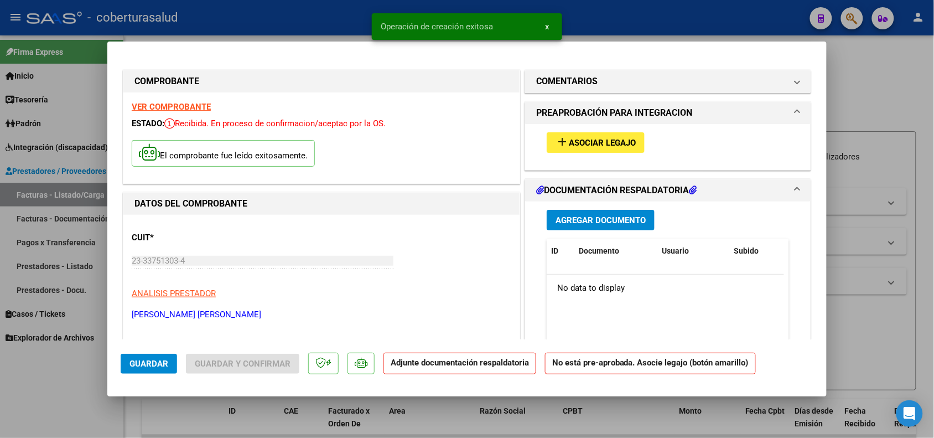
click at [574, 138] on span "Asociar Legajo" at bounding box center [602, 143] width 67 height 10
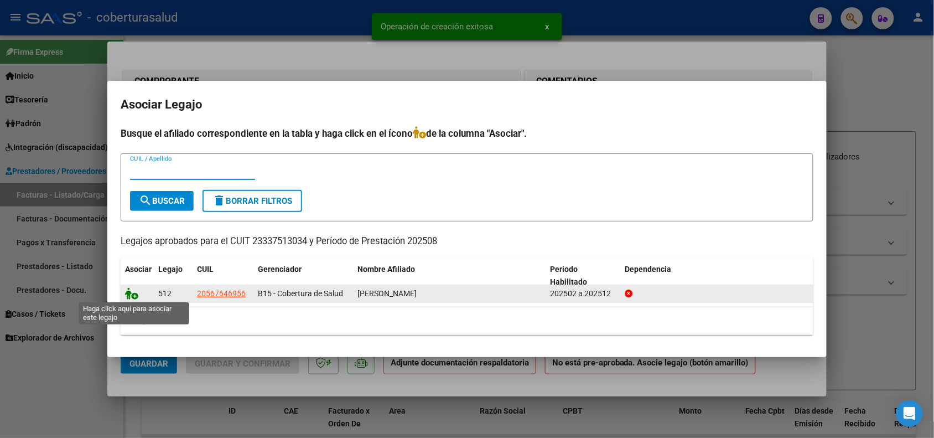
click at [131, 295] on icon at bounding box center [131, 293] width 13 height 12
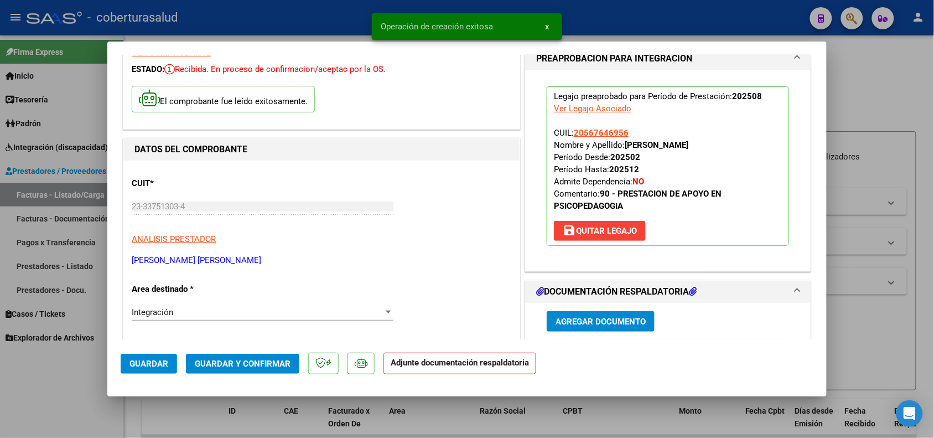
scroll to position [138, 0]
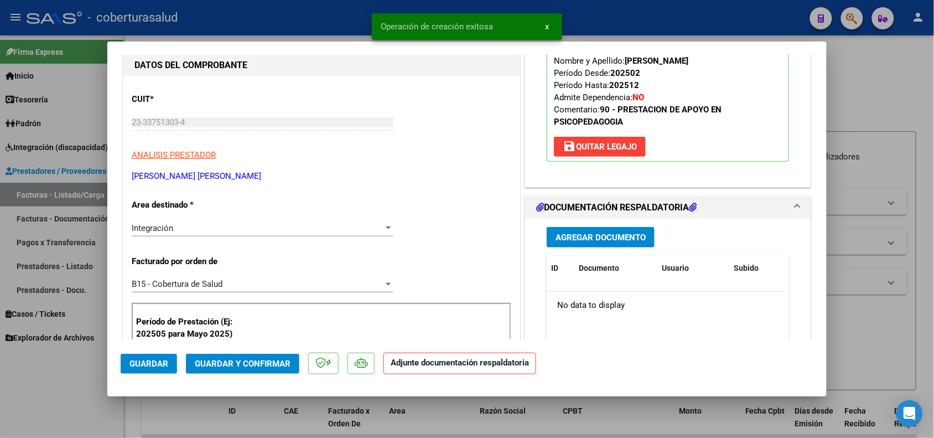
click at [570, 238] on span "Agregar Documento" at bounding box center [601, 238] width 90 height 10
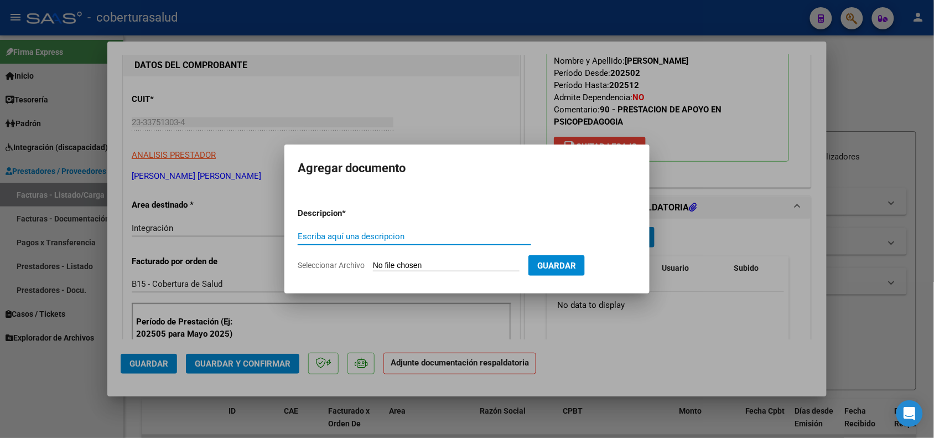
click at [406, 239] on input "Escriba aquí una descripcion" at bounding box center [415, 236] width 234 height 10
type input "p"
type input "PLANILLA DE ASISTENCIA"
click at [414, 264] on input "Seleccionar Archivo" at bounding box center [446, 266] width 147 height 11
type input "C:\fakepath\23337513034_11_1001_1613_Planilla de Asistencia_2.pdf"
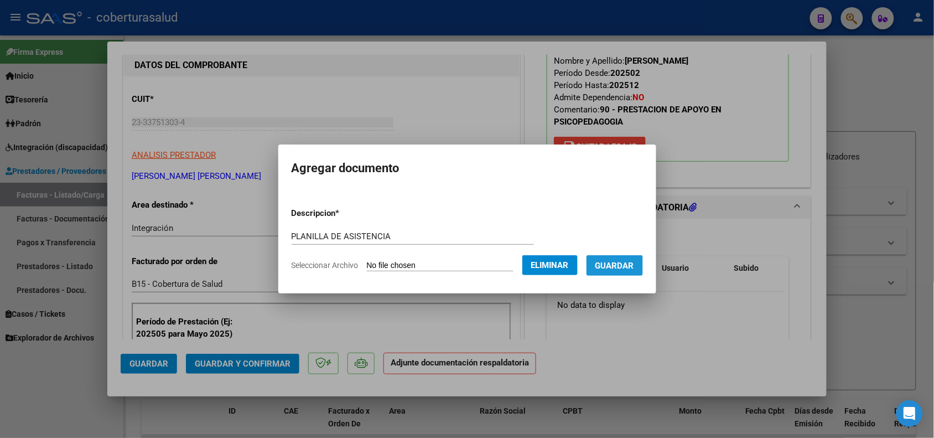
click at [626, 269] on span "Guardar" at bounding box center [615, 266] width 39 height 10
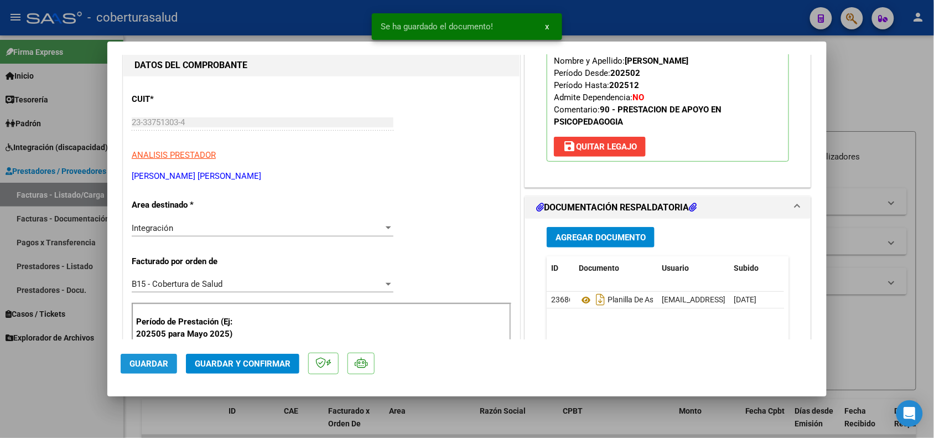
click at [154, 360] on span "Guardar" at bounding box center [149, 364] width 39 height 10
click at [45, 394] on div at bounding box center [467, 219] width 934 height 438
type input "$ 0,00"
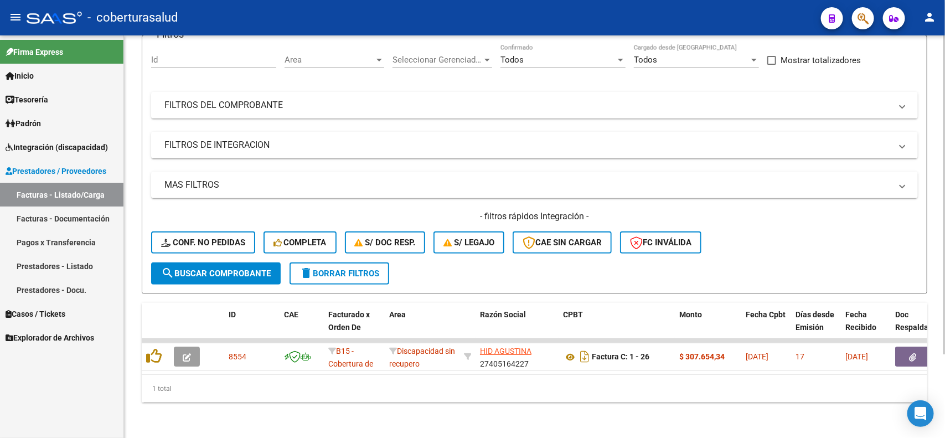
scroll to position [105, 0]
click at [218, 268] on span "search Buscar Comprobante" at bounding box center [216, 273] width 110 height 10
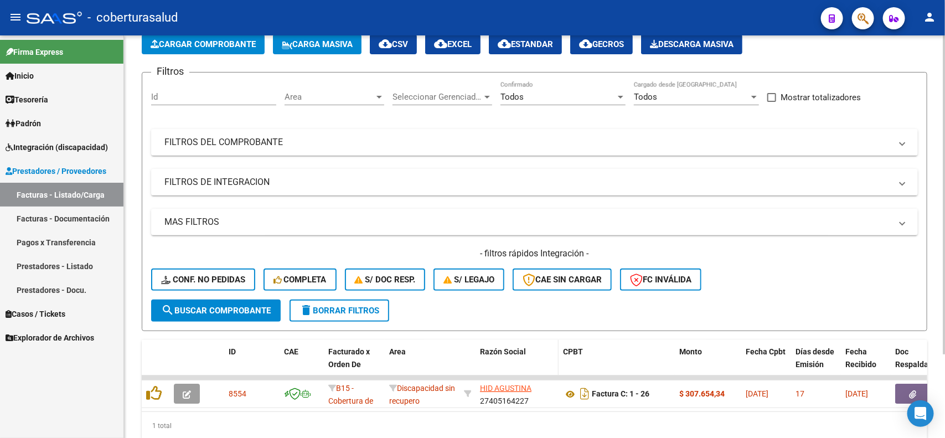
scroll to position [0, 0]
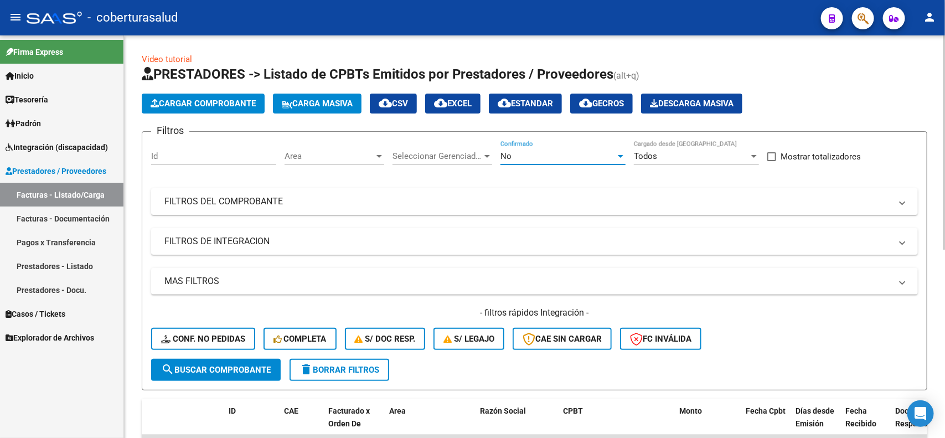
click at [568, 159] on div "No" at bounding box center [557, 156] width 115 height 10
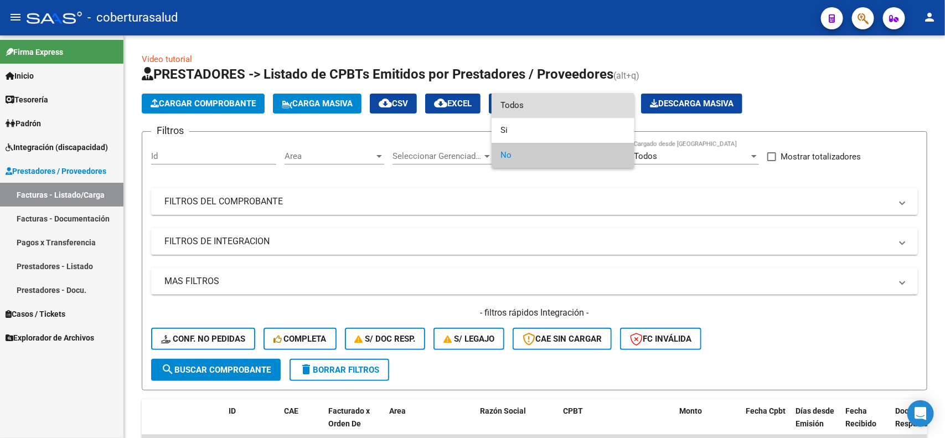
click at [536, 111] on span "Todos" at bounding box center [562, 105] width 125 height 25
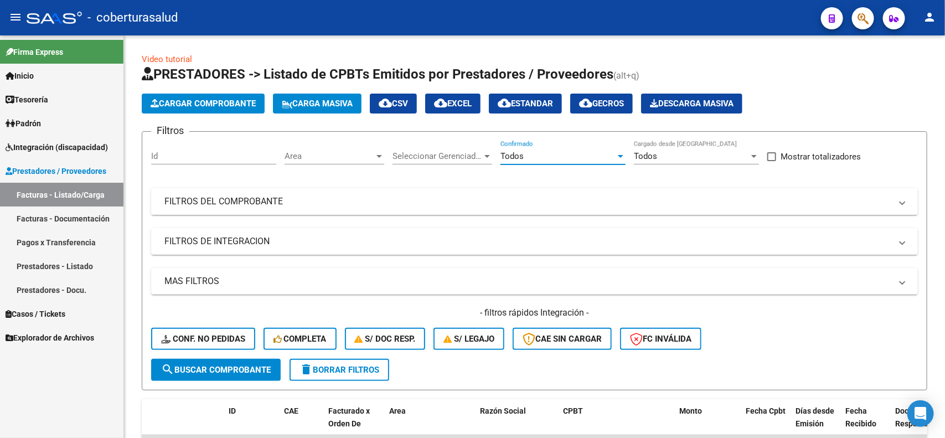
click at [83, 168] on span "Prestadores / Proveedores" at bounding box center [56, 171] width 101 height 12
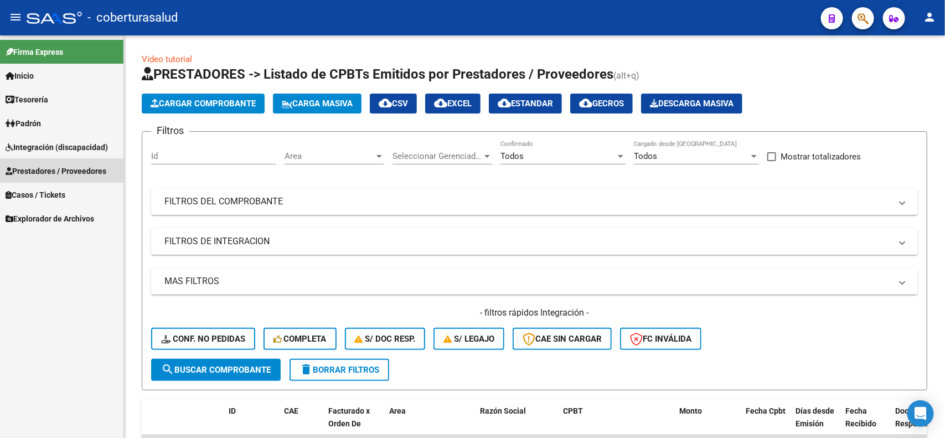
click at [83, 168] on span "Prestadores / Proveedores" at bounding box center [56, 171] width 101 height 12
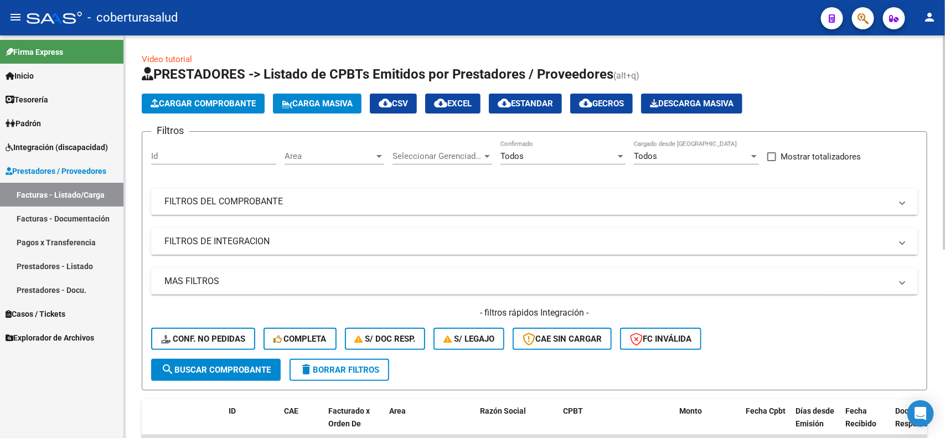
click at [308, 102] on span "Carga Masiva" at bounding box center [317, 104] width 71 height 10
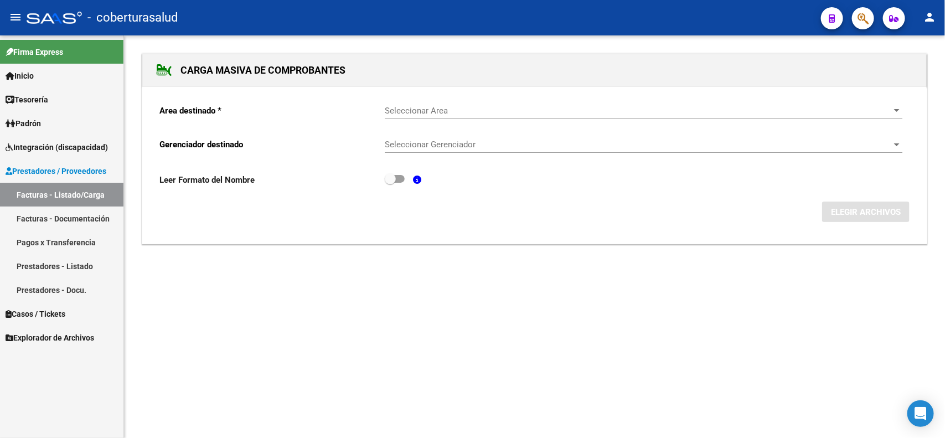
click at [444, 115] on div "Seleccionar Area Seleccionar Area" at bounding box center [644, 107] width 518 height 24
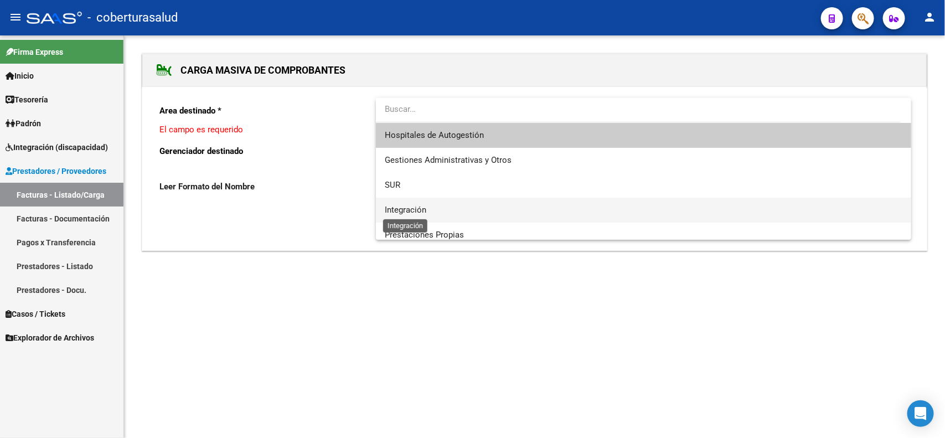
click at [407, 209] on span "Integración" at bounding box center [406, 210] width 42 height 10
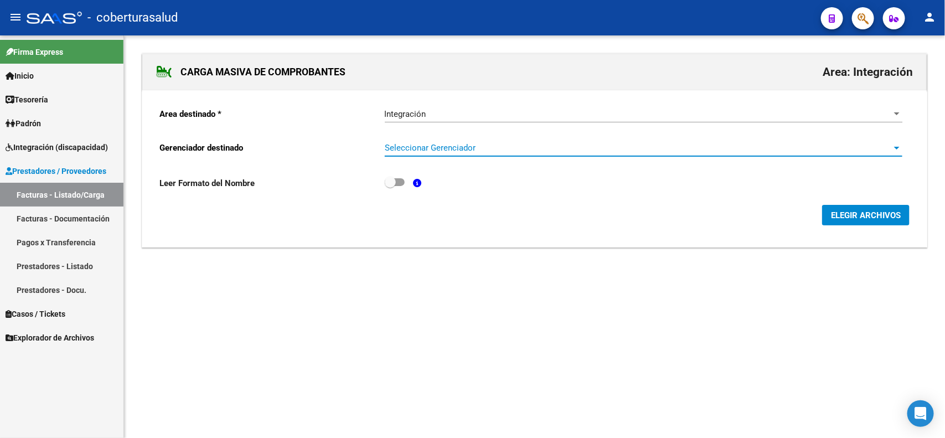
click at [428, 147] on span "Seleccionar Gerenciador" at bounding box center [639, 148] width 508 height 10
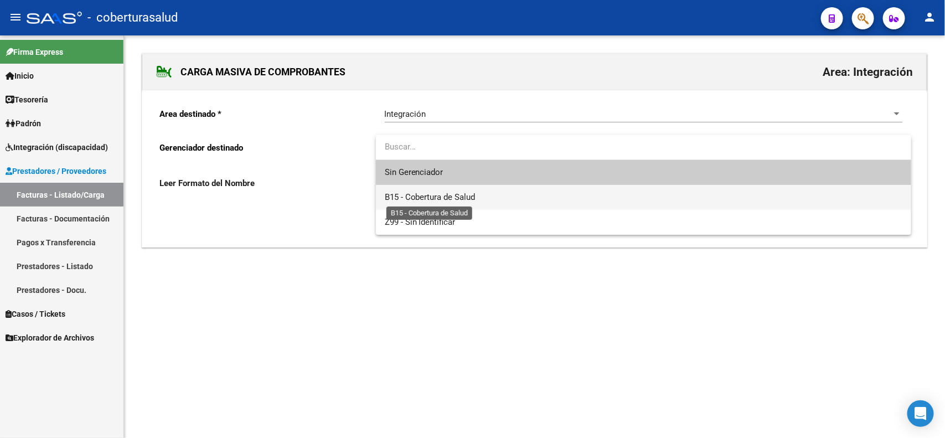
click at [425, 197] on span "B15 - Cobertura de Salud" at bounding box center [430, 197] width 91 height 10
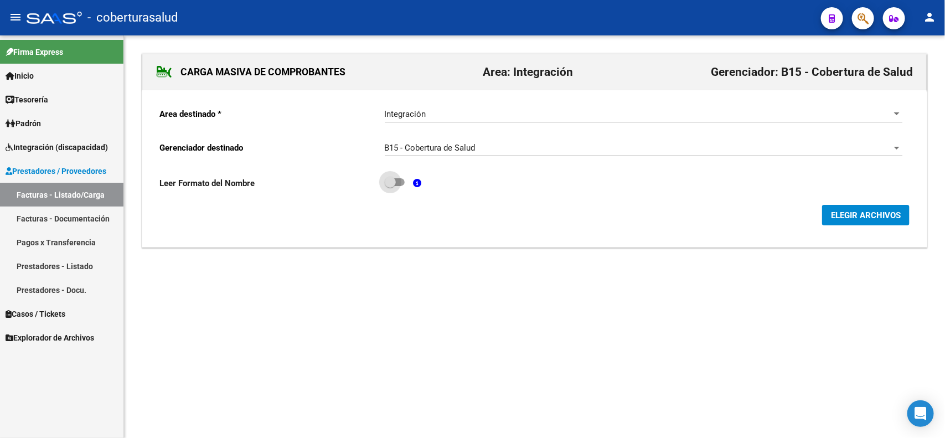
click at [400, 180] on span at bounding box center [395, 182] width 20 height 8
click at [390, 186] on input "checkbox" at bounding box center [390, 186] width 1 height 1
checkbox input "true"
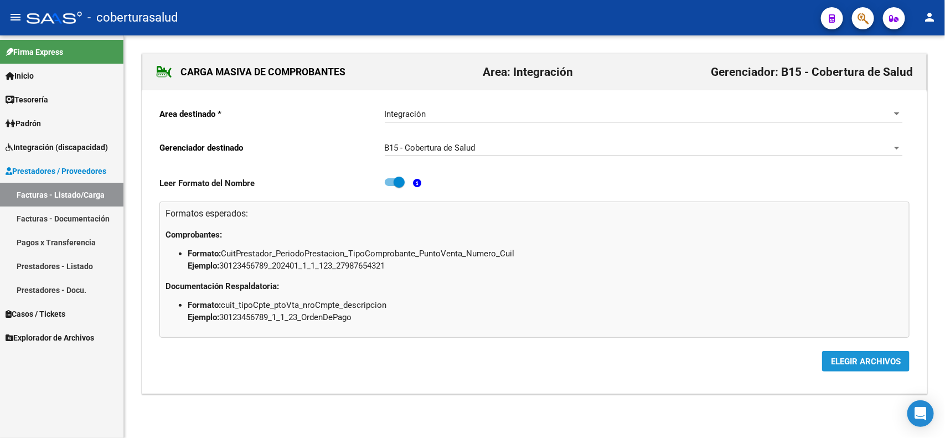
click at [861, 364] on span "ELEGIR ARCHIVOS" at bounding box center [866, 362] width 70 height 10
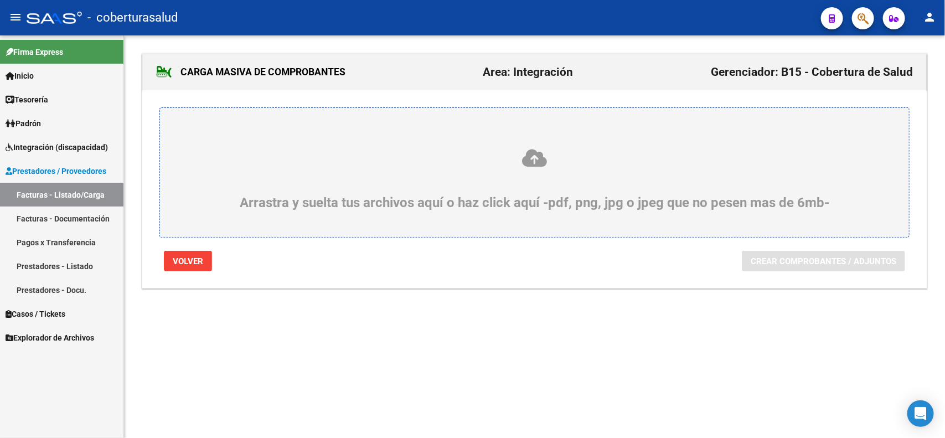
click at [533, 162] on icon at bounding box center [535, 158] width 696 height 20
click at [0, 0] on input "Arrastra y suelta tus archivos aquí o haz click aquí -pdf, png, jpg o jpeg que …" at bounding box center [0, 0] width 0 height 0
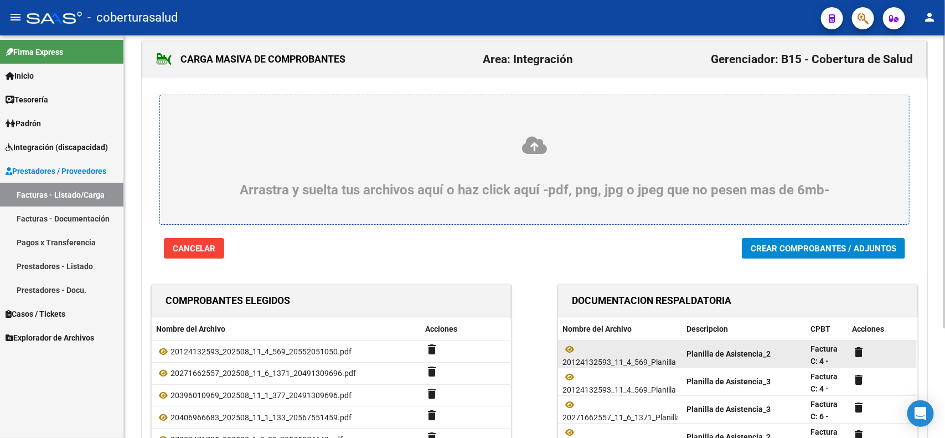
scroll to position [12, 0]
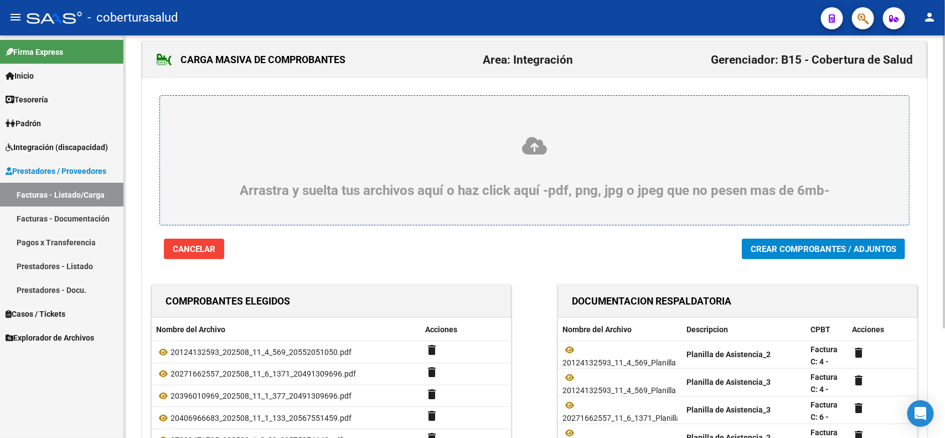
click at [789, 250] on span "Crear Comprobantes / Adjuntos" at bounding box center [824, 249] width 146 height 10
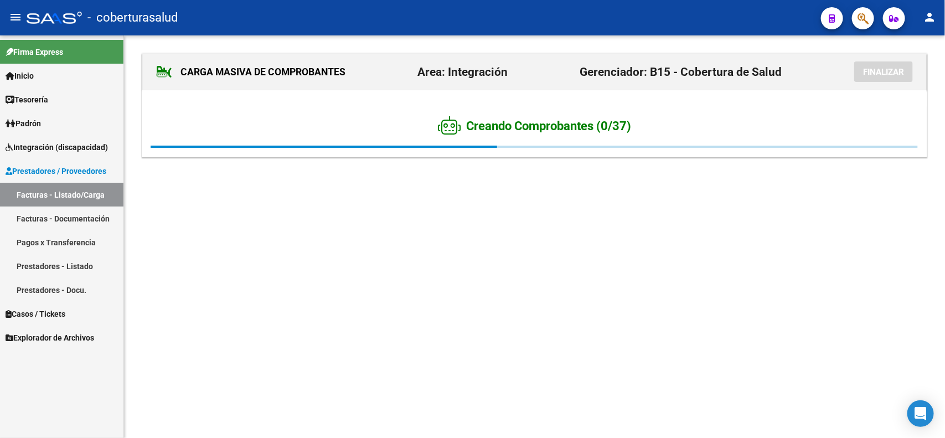
scroll to position [0, 0]
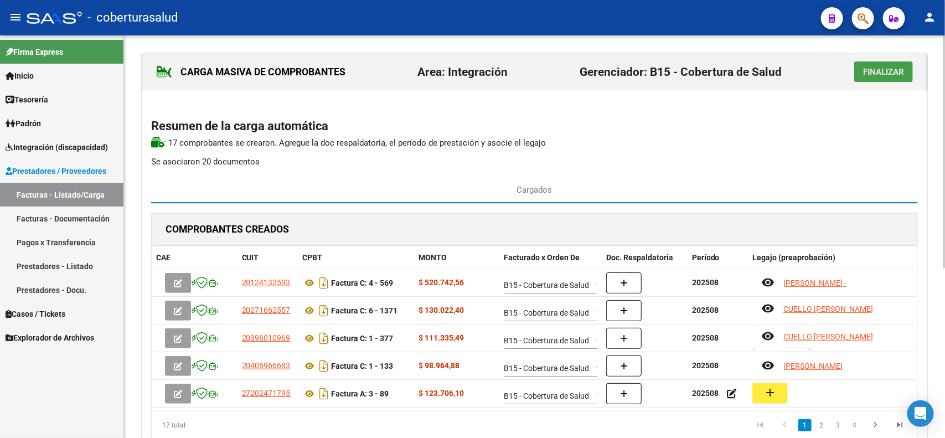
click at [890, 71] on span "Finalizar" at bounding box center [883, 72] width 41 height 10
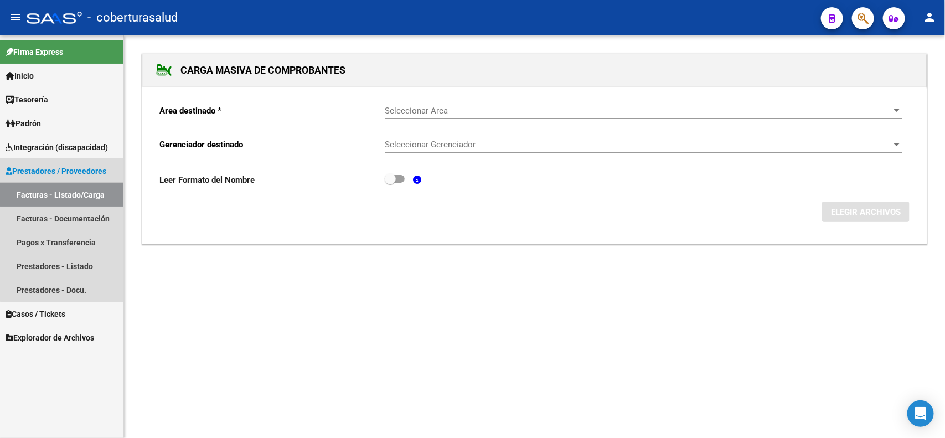
click at [64, 191] on link "Facturas - Listado/Carga" at bounding box center [61, 195] width 123 height 24
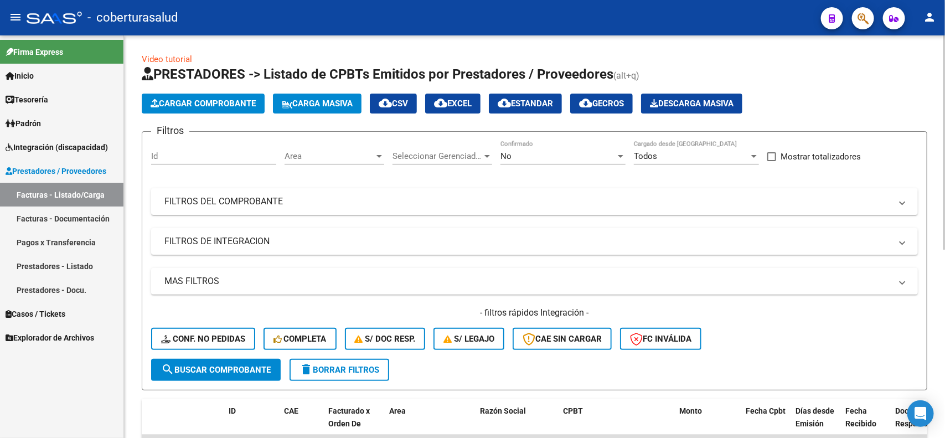
click at [272, 282] on mat-panel-title "MAS FILTROS" at bounding box center [527, 281] width 727 height 12
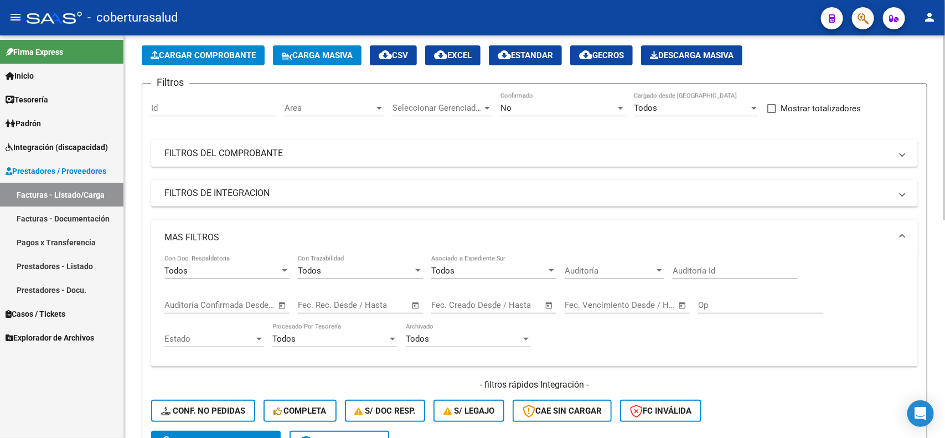
scroll to position [69, 0]
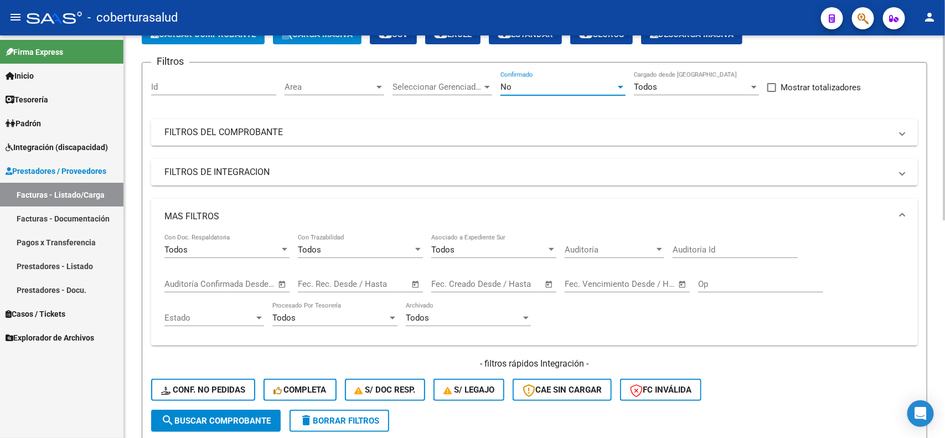
click at [612, 86] on div "No" at bounding box center [557, 87] width 115 height 10
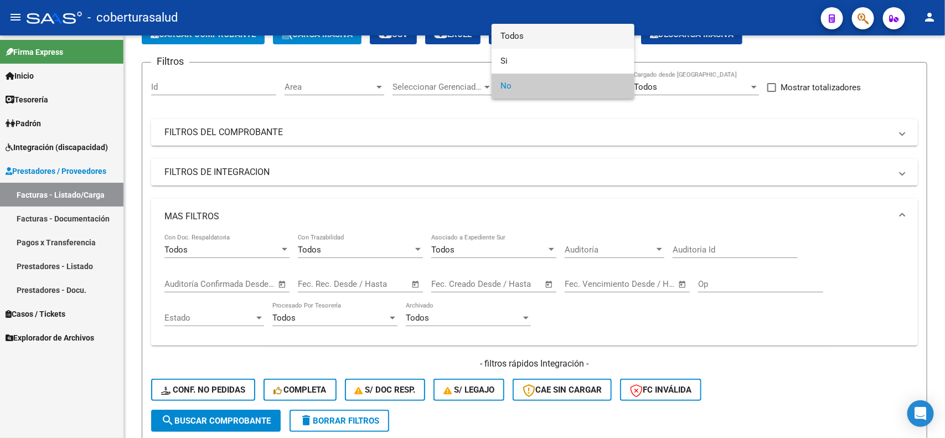
click at [518, 39] on span "Todos" at bounding box center [562, 36] width 125 height 25
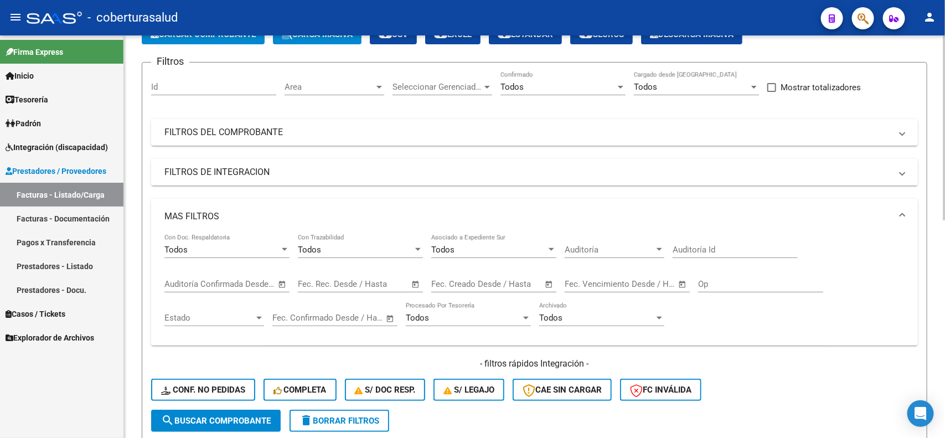
click at [410, 282] on span "Open calendar" at bounding box center [415, 284] width 27 height 27
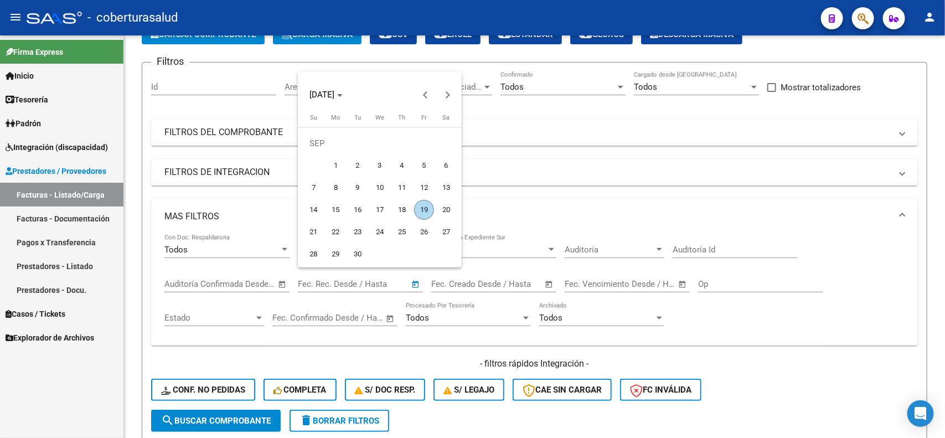
click at [425, 206] on span "19" at bounding box center [424, 210] width 20 height 20
type input "[DATE]"
click at [425, 206] on span "19" at bounding box center [424, 210] width 20 height 20
type input "[DATE]"
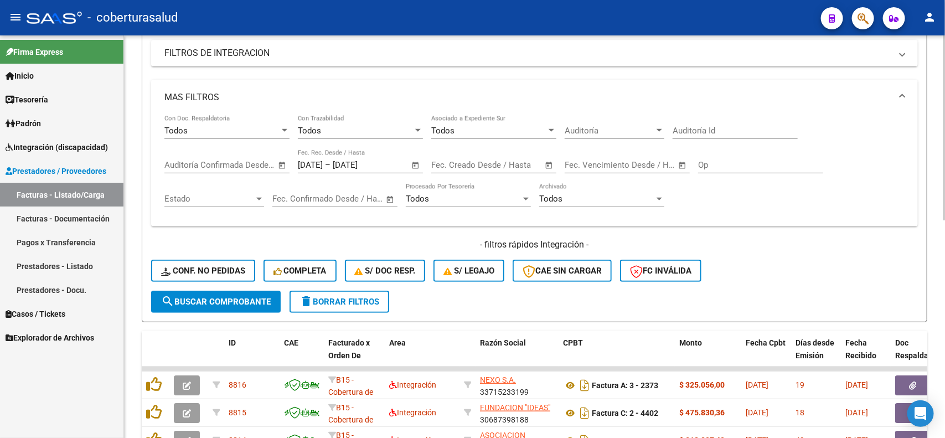
scroll to position [208, 0]
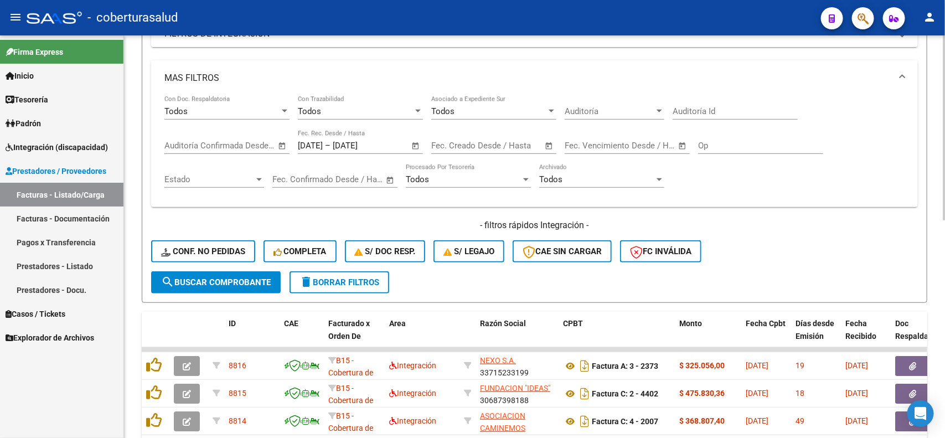
click at [222, 280] on span "search Buscar Comprobante" at bounding box center [216, 282] width 110 height 10
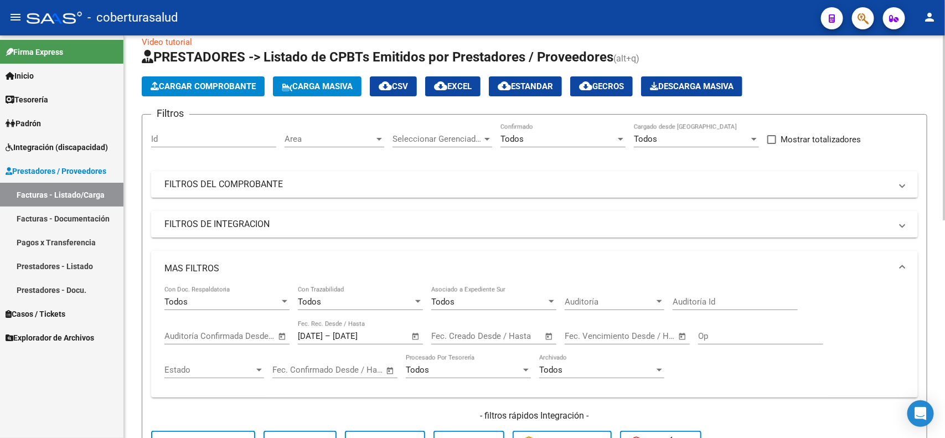
scroll to position [0, 0]
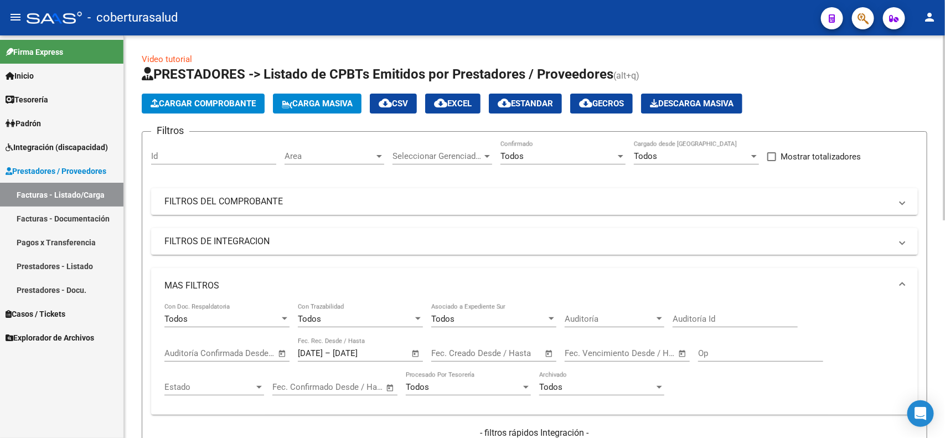
click at [447, 103] on mat-icon "cloud_download" at bounding box center [440, 102] width 13 height 13
click at [200, 100] on span "Cargar Comprobante" at bounding box center [203, 104] width 105 height 10
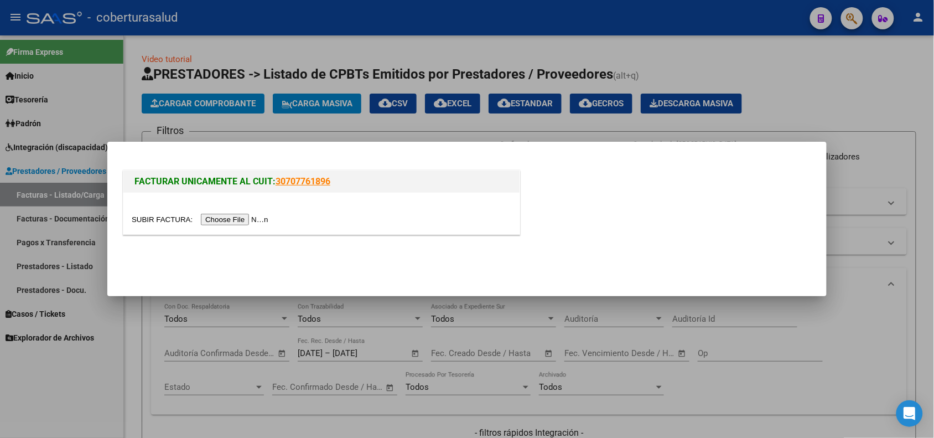
click at [253, 216] on input "file" at bounding box center [202, 220] width 140 height 12
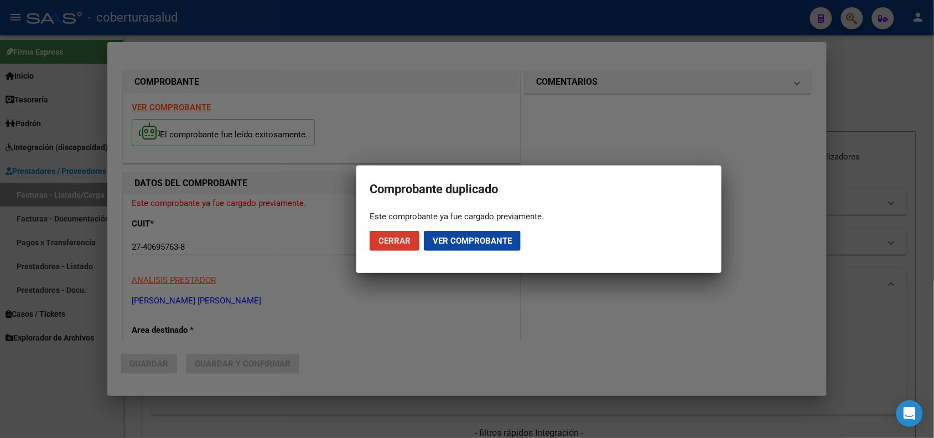
click at [468, 272] on mat-dialog-container "Comprobante duplicado Este comprobante ya fue cargado previamente. Cerrar Ver c…" at bounding box center [539, 219] width 365 height 107
click at [457, 244] on span "Ver comprobante" at bounding box center [472, 241] width 79 height 10
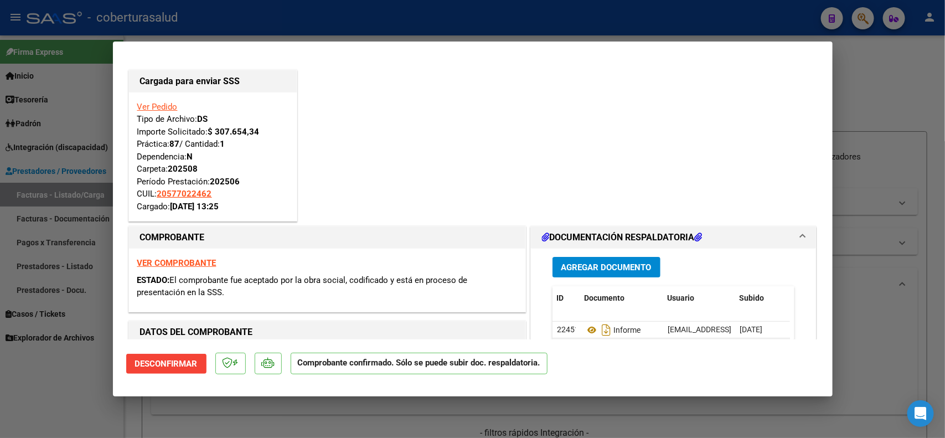
click at [169, 266] on strong "VER COMPROBANTE" at bounding box center [176, 263] width 79 height 10
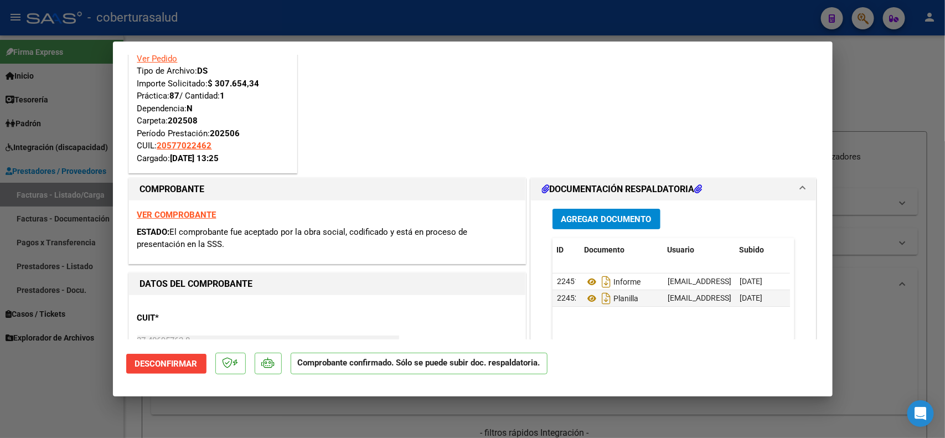
scroll to position [69, 0]
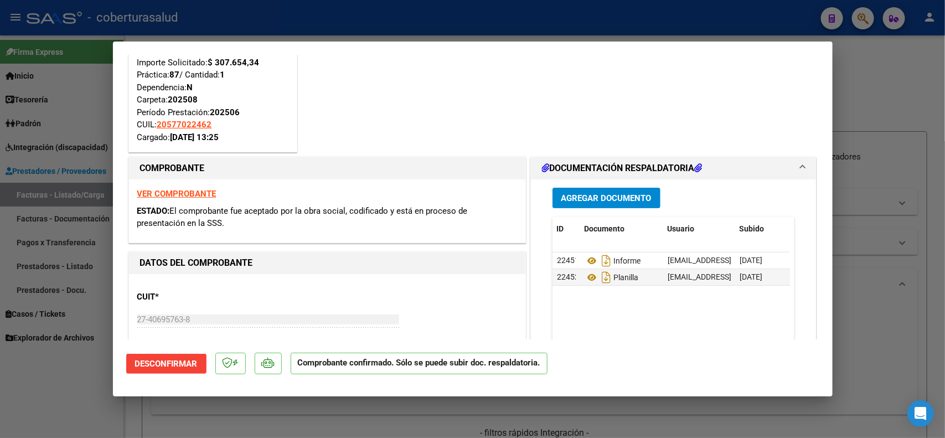
click at [92, 402] on div at bounding box center [472, 219] width 945 height 438
type input "$ 0,00"
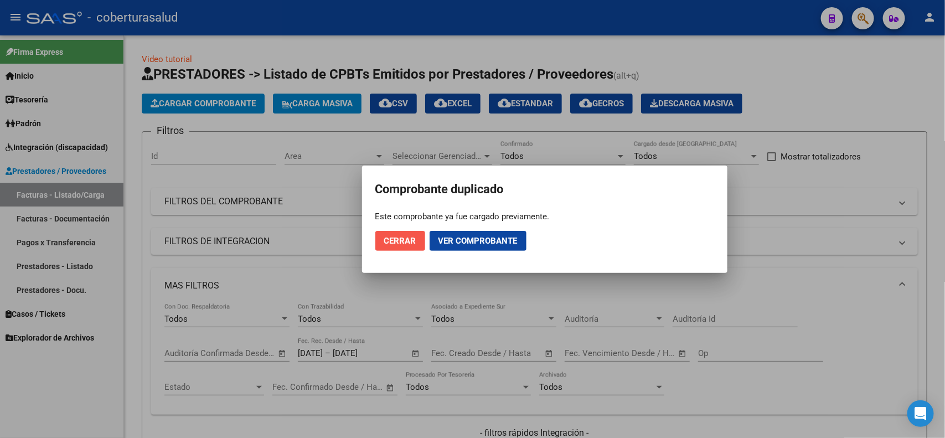
click at [396, 245] on span "Cerrar" at bounding box center [400, 241] width 32 height 10
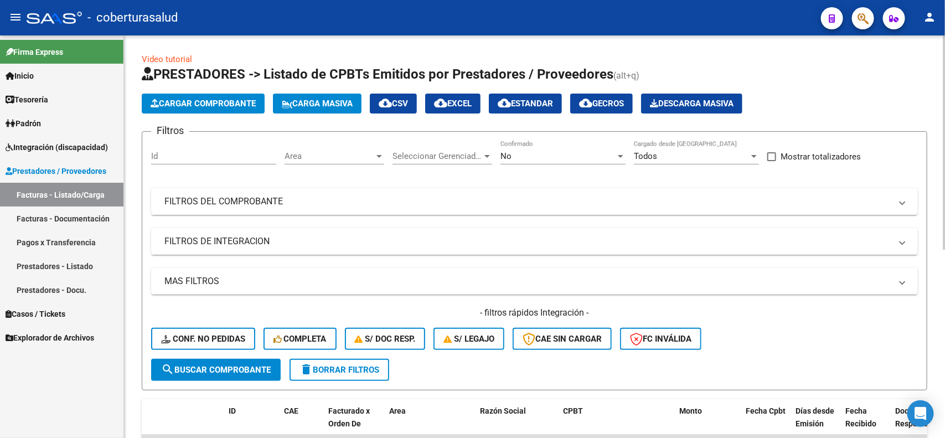
click at [563, 161] on div "No Confirmado" at bounding box center [562, 153] width 125 height 24
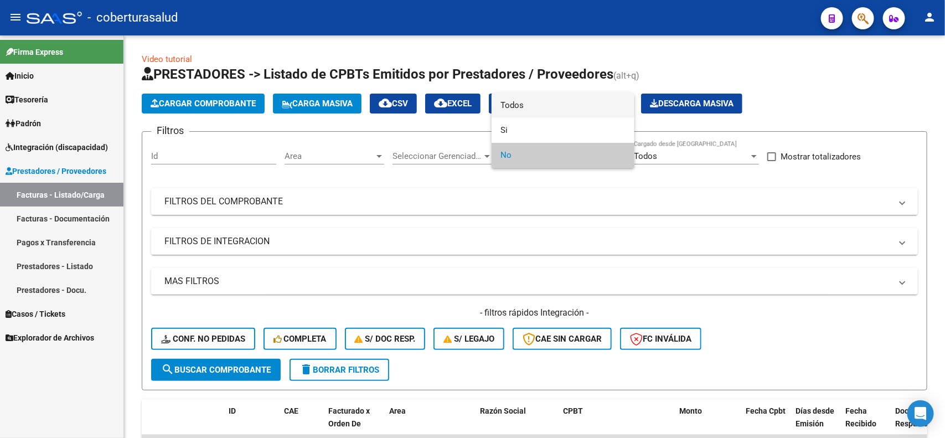
click at [515, 106] on span "Todos" at bounding box center [562, 105] width 125 height 25
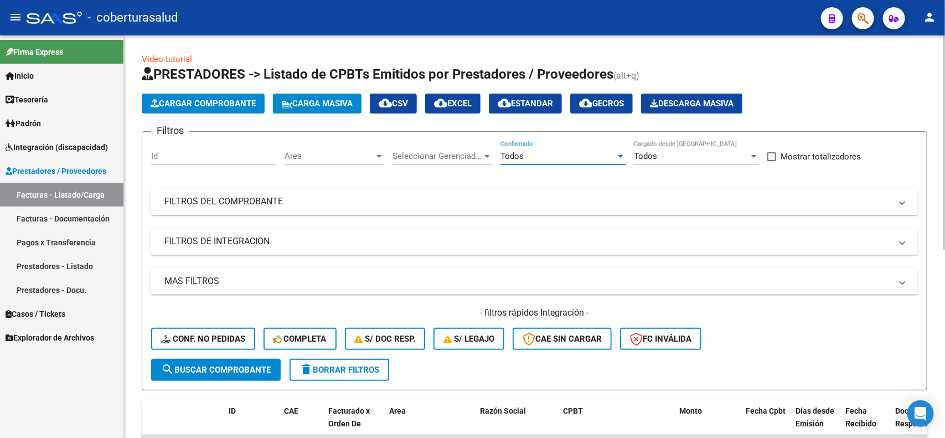
click at [247, 208] on mat-expansion-panel-header "FILTROS DEL COMPROBANTE" at bounding box center [534, 201] width 767 height 27
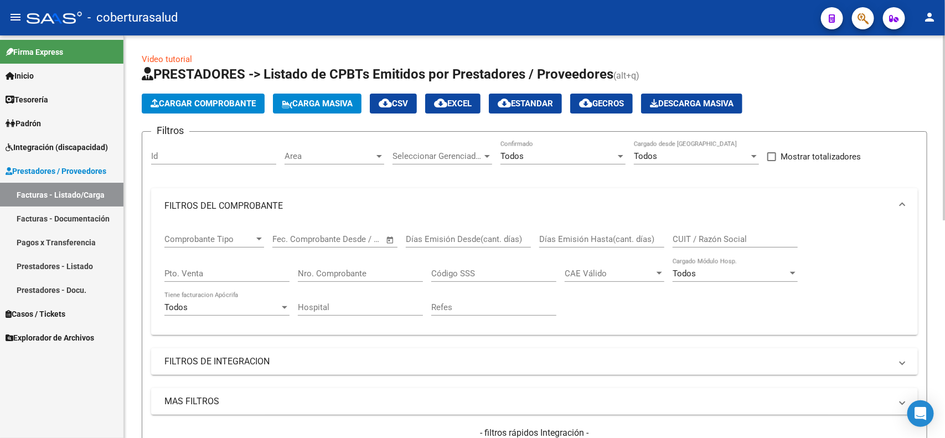
click at [334, 275] on input "Nro. Comprobante" at bounding box center [360, 273] width 125 height 10
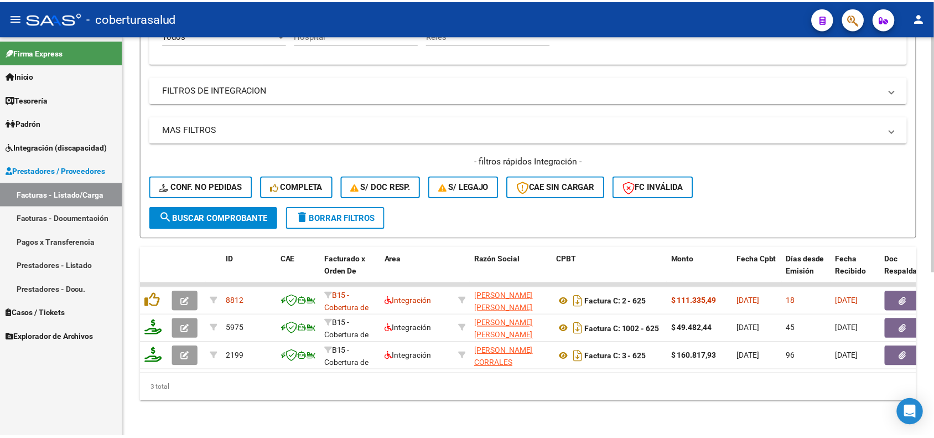
scroll to position [277, 0]
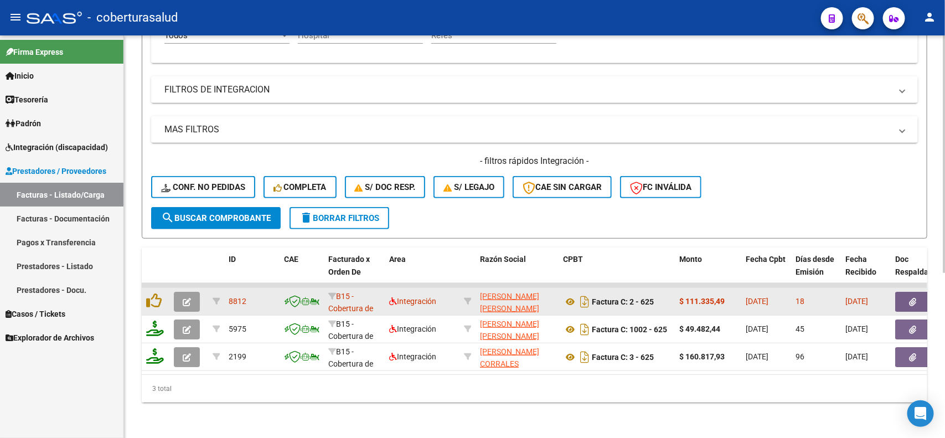
type input "625"
click at [183, 298] on icon "button" at bounding box center [187, 302] width 8 height 8
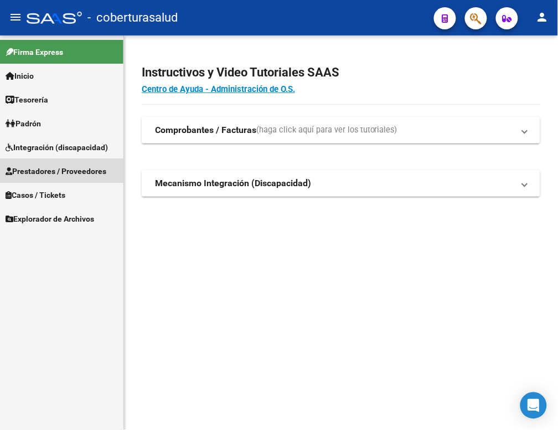
click at [68, 166] on span "Prestadores / Proveedores" at bounding box center [56, 171] width 101 height 12
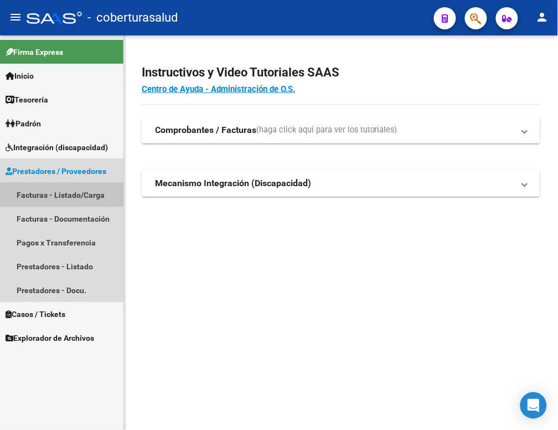
click at [68, 189] on link "Facturas - Listado/Carga" at bounding box center [61, 195] width 123 height 24
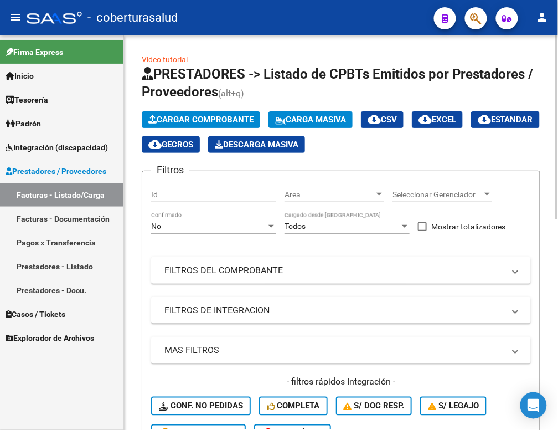
click at [272, 225] on div at bounding box center [271, 226] width 6 height 3
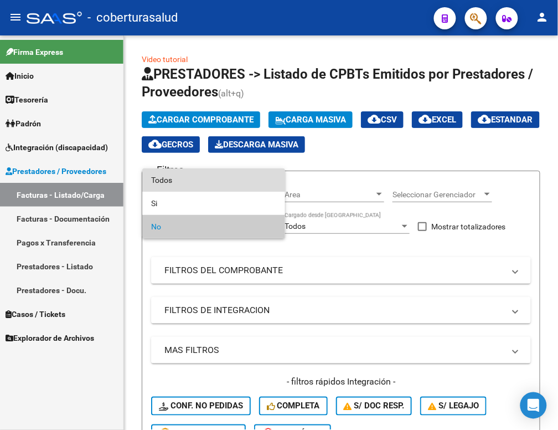
click at [176, 181] on span "Todos" at bounding box center [213, 179] width 125 height 23
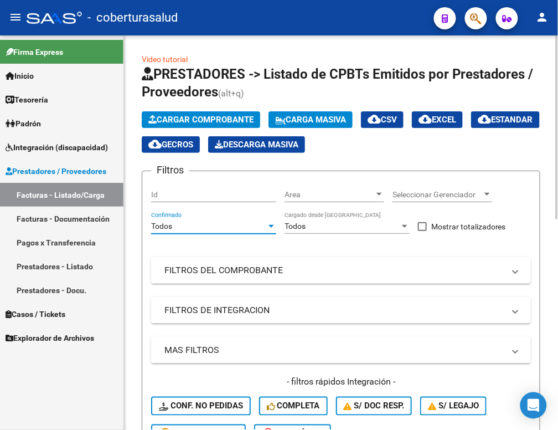
click at [198, 194] on input "Id" at bounding box center [213, 194] width 125 height 9
paste input "7760"
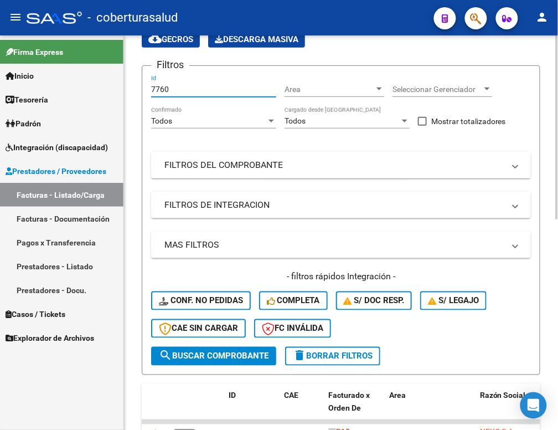
scroll to position [138, 0]
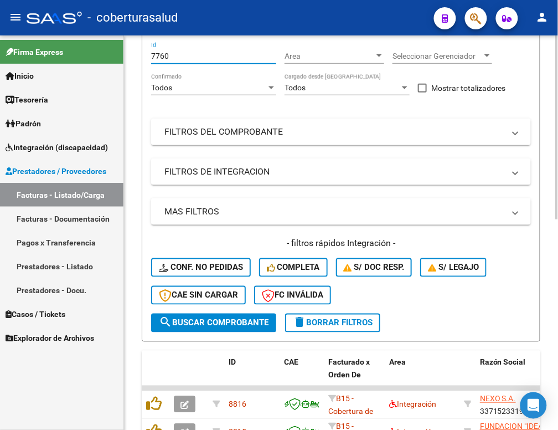
type input "7760"
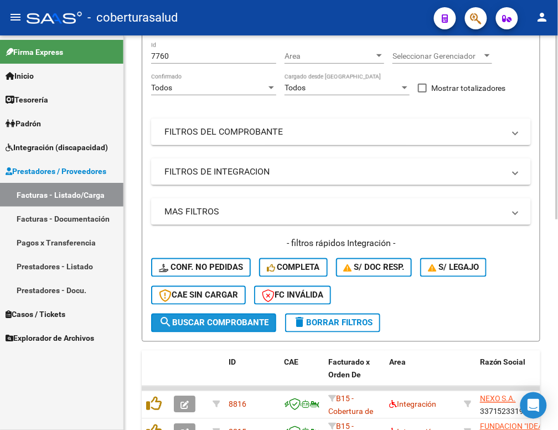
click at [194, 322] on span "search Buscar Comprobante" at bounding box center [214, 323] width 110 height 10
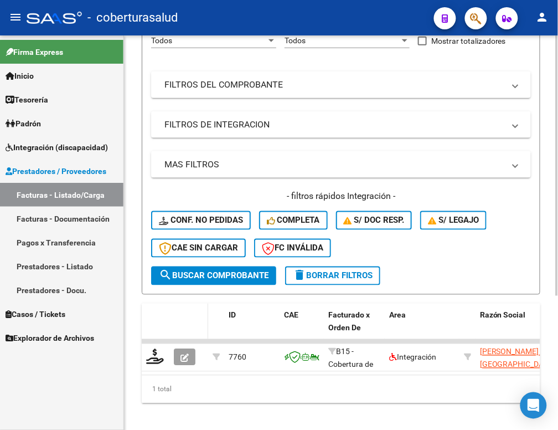
scroll to position [203, 0]
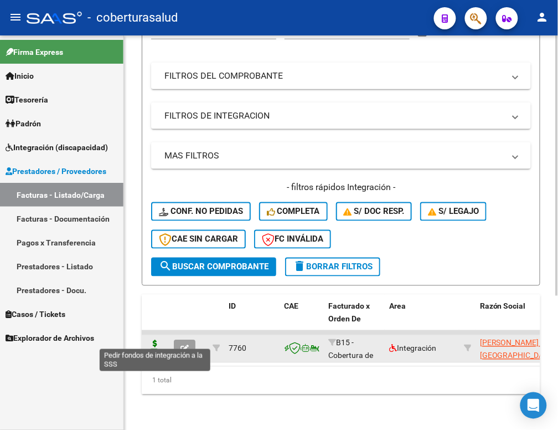
click at [161, 340] on icon at bounding box center [155, 348] width 18 height 16
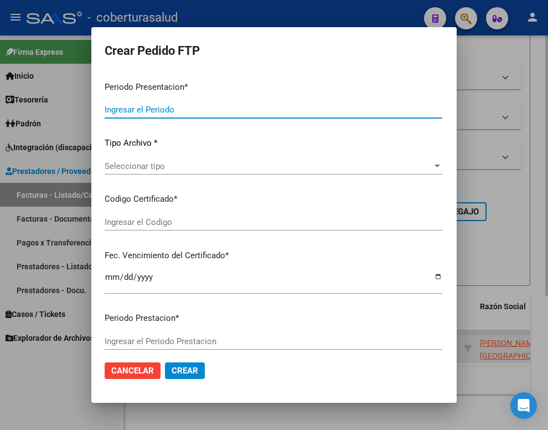
type input "202508"
type input "202507"
type input "$ 307.654,34"
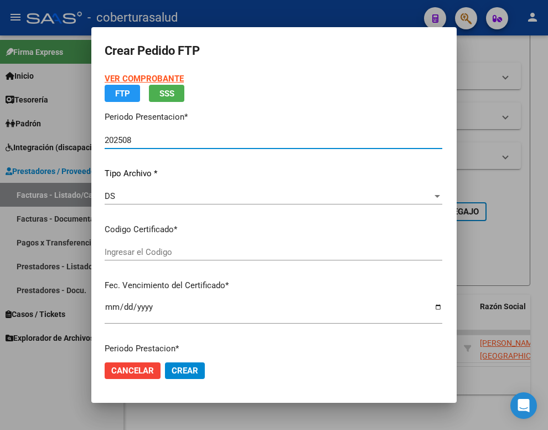
type input "ARG02000561466372023081420280814SAL123"
type input "[DATE]"
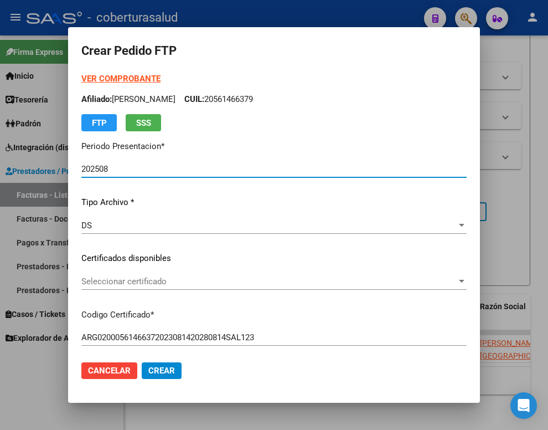
click at [97, 410] on div at bounding box center [274, 215] width 548 height 430
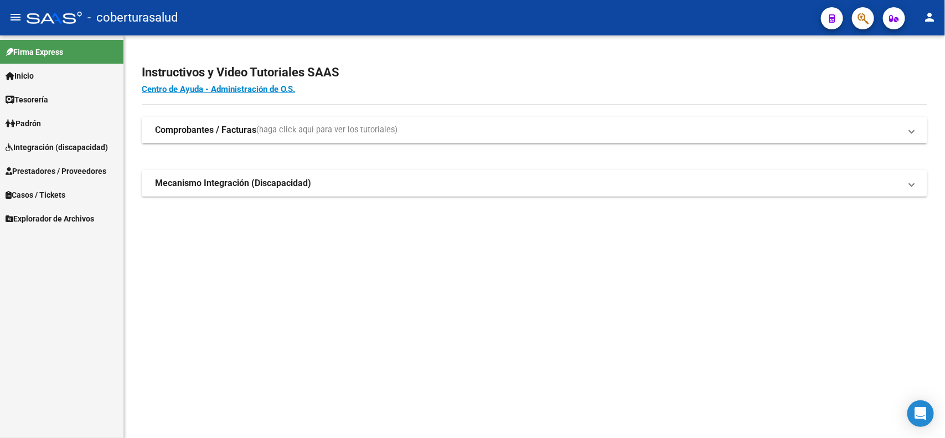
click at [42, 173] on span "Prestadores / Proveedores" at bounding box center [56, 171] width 101 height 12
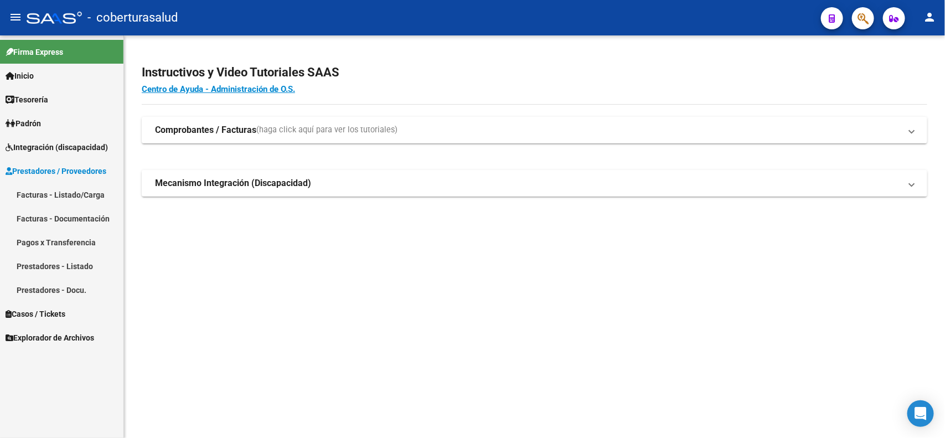
click at [53, 194] on link "Facturas - Listado/Carga" at bounding box center [61, 195] width 123 height 24
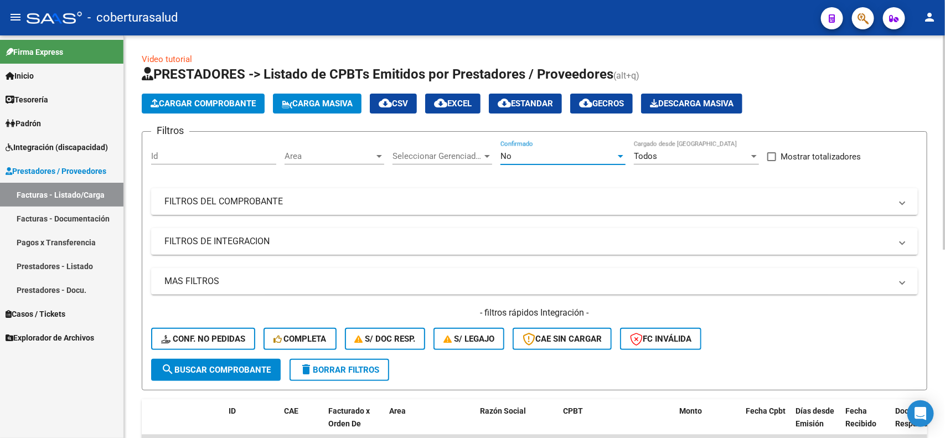
click at [554, 158] on div "No" at bounding box center [557, 156] width 115 height 10
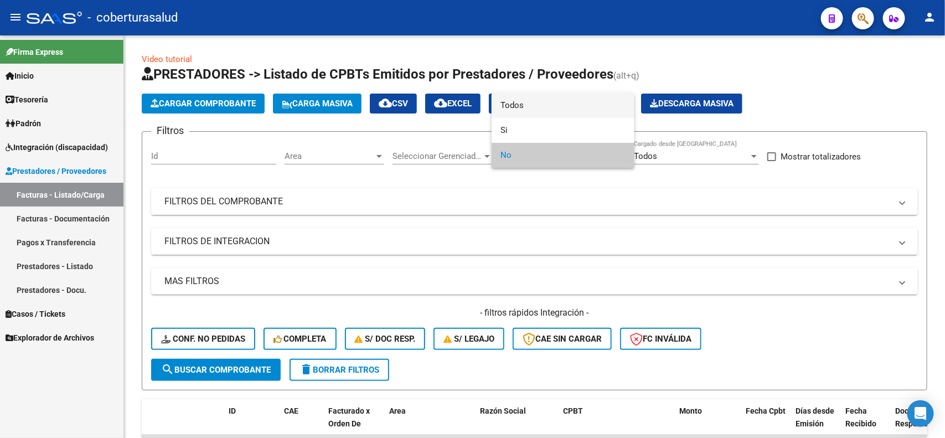
click at [521, 111] on span "Todos" at bounding box center [562, 105] width 125 height 25
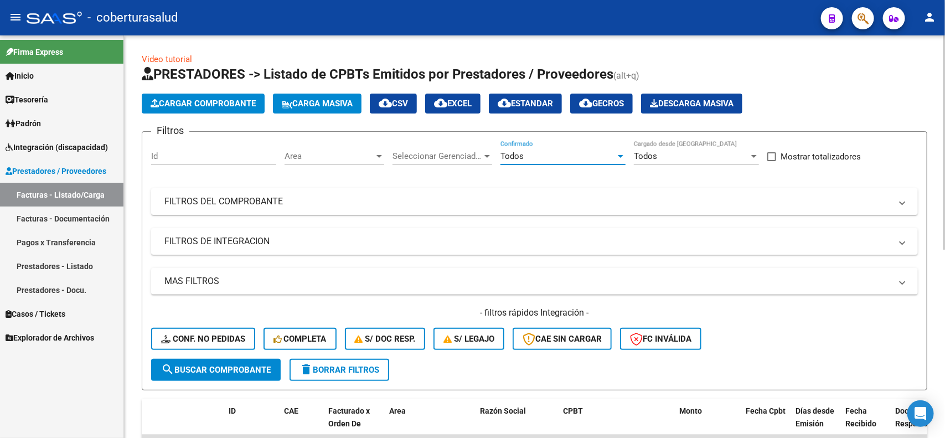
click at [194, 154] on input "Id" at bounding box center [213, 156] width 125 height 10
paste input "7760"
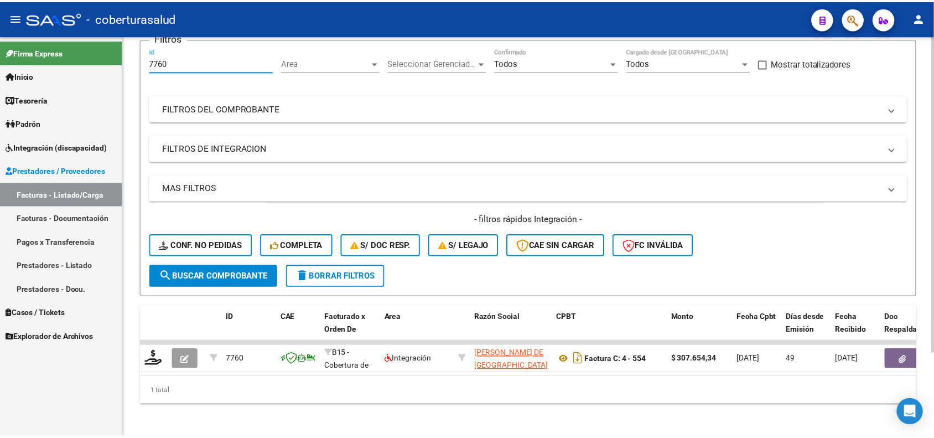
scroll to position [105, 0]
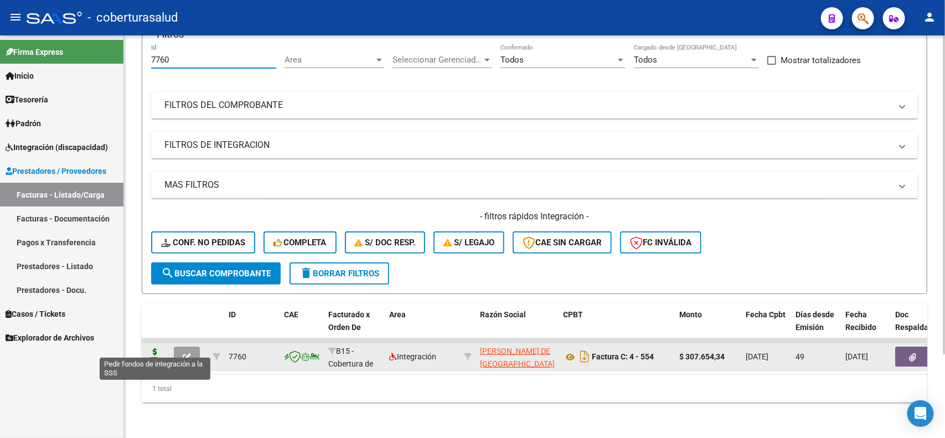
type input "7760"
click at [155, 348] on icon at bounding box center [155, 356] width 18 height 16
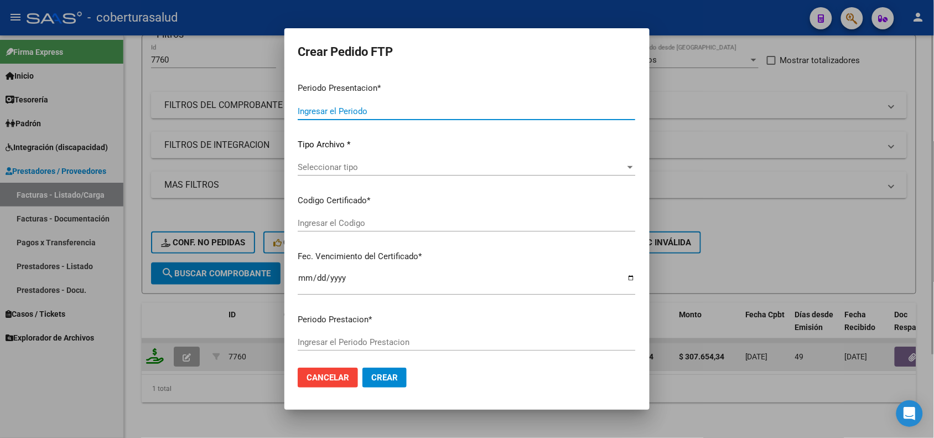
type input "202508"
type input "202507"
type input "$ 307.654,34"
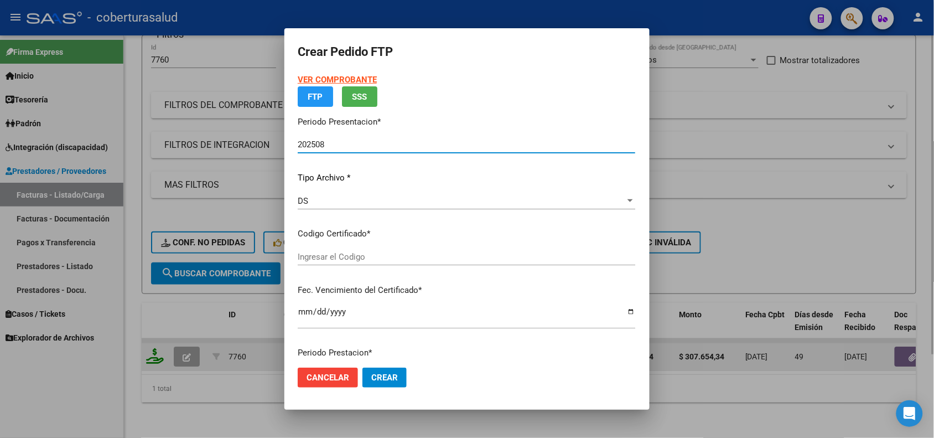
type input "ARG02000561466372023081420280814SAL123"
type input "[DATE]"
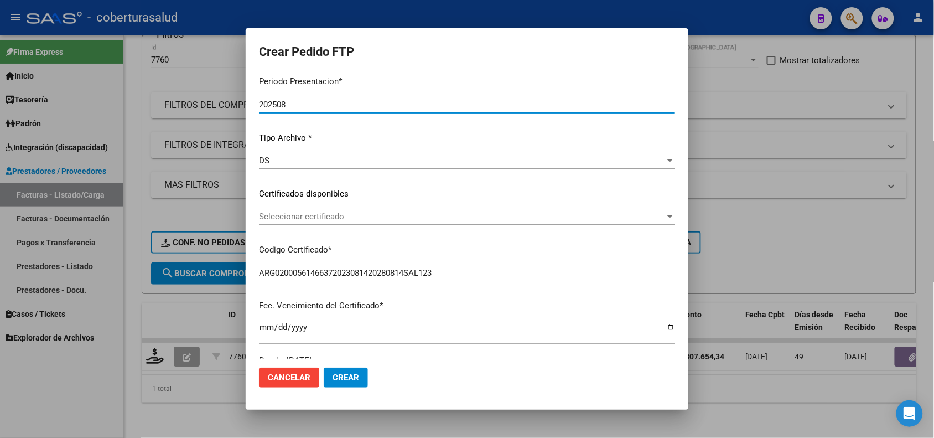
scroll to position [0, 0]
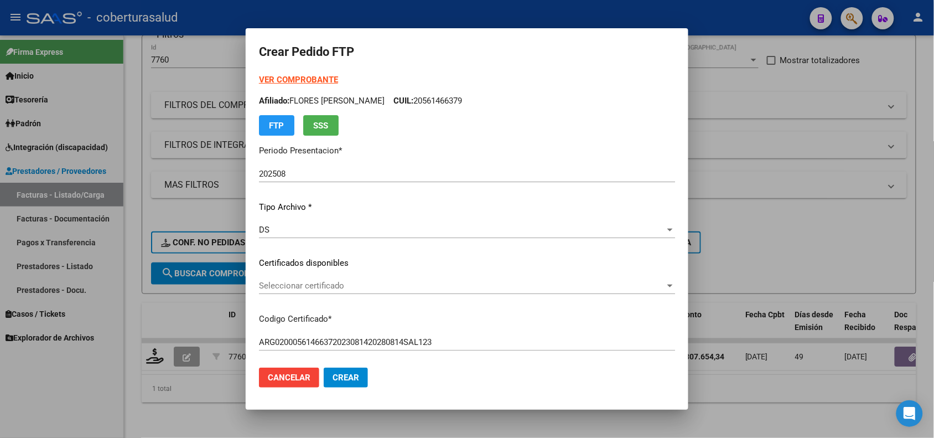
click at [367, 278] on div "Seleccionar certificado Seleccionar certificado" at bounding box center [467, 285] width 416 height 17
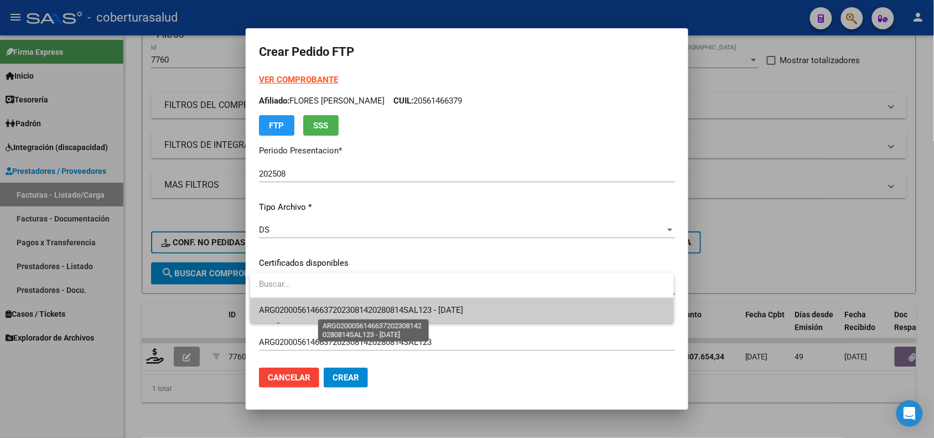
click at [371, 308] on span "ARG02000561466372023081420280814SAL123 - [DATE]" at bounding box center [361, 310] width 204 height 10
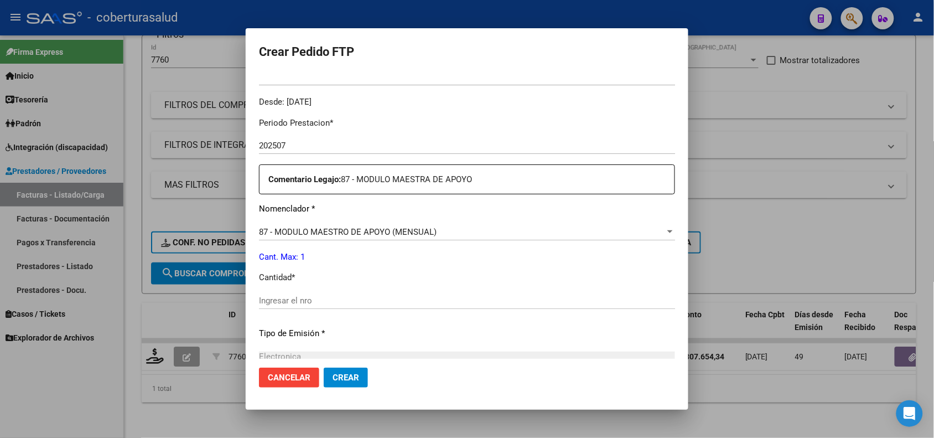
scroll to position [415, 0]
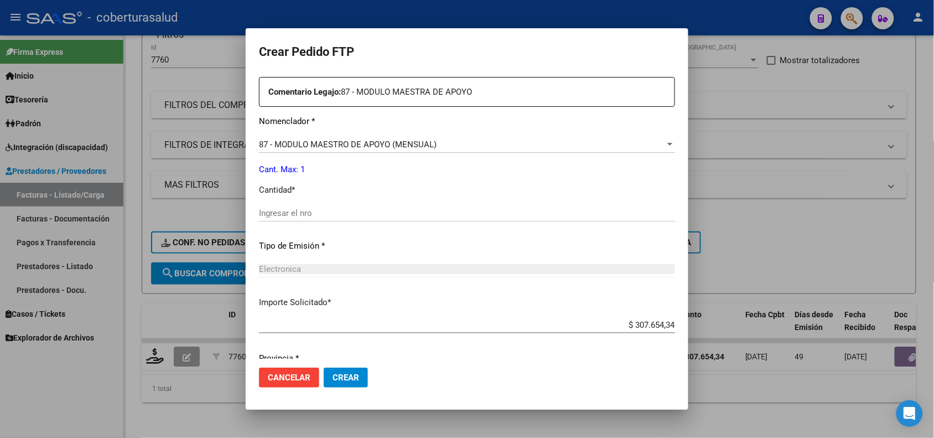
click at [338, 378] on span "Crear" at bounding box center [346, 378] width 27 height 10
click at [306, 215] on input "Ingresar el nro" at bounding box center [467, 213] width 416 height 10
type input "1"
click at [346, 382] on span "Crear" at bounding box center [346, 378] width 27 height 10
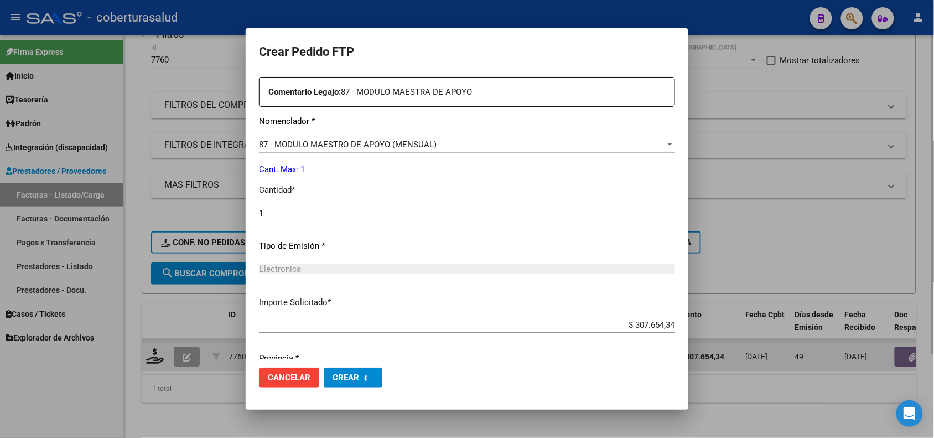
scroll to position [0, 0]
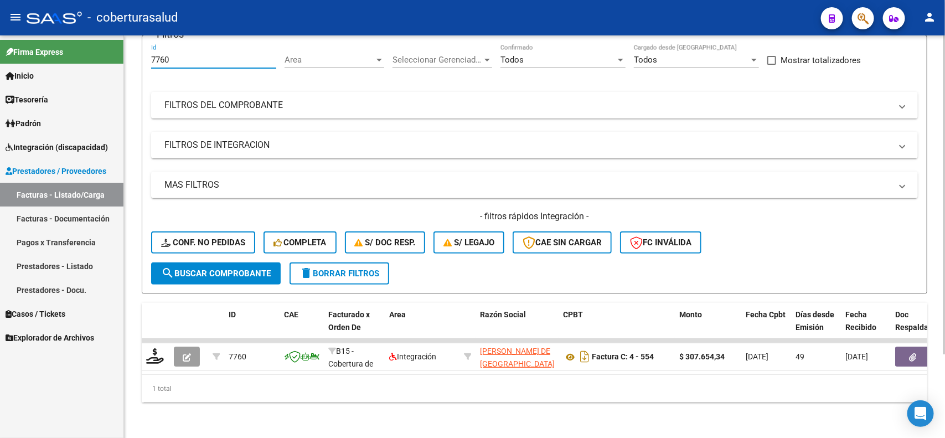
drag, startPoint x: 175, startPoint y: 48, endPoint x: 147, endPoint y: 53, distance: 28.7
click at [147, 53] on form "Filtros 7760 Id Area Area Seleccionar Gerenciador Seleccionar Gerenciador Todos…" at bounding box center [535, 164] width 786 height 259
paste input "8302"
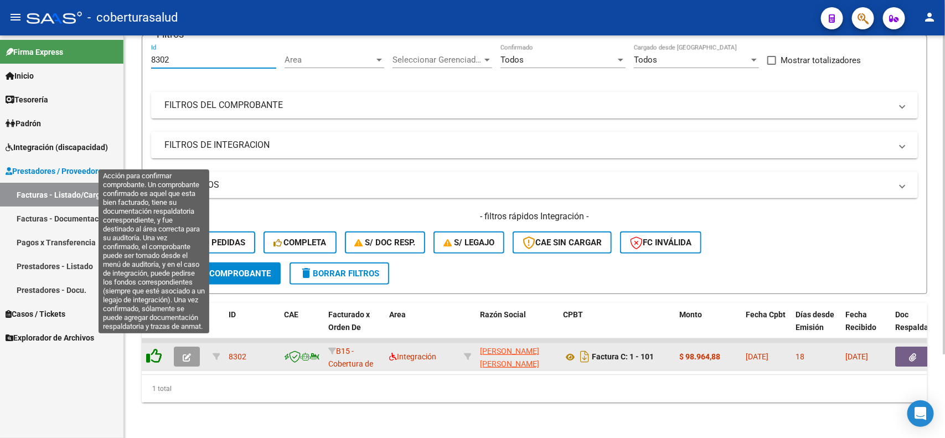
type input "8302"
click at [156, 348] on icon at bounding box center [154, 356] width 16 height 16
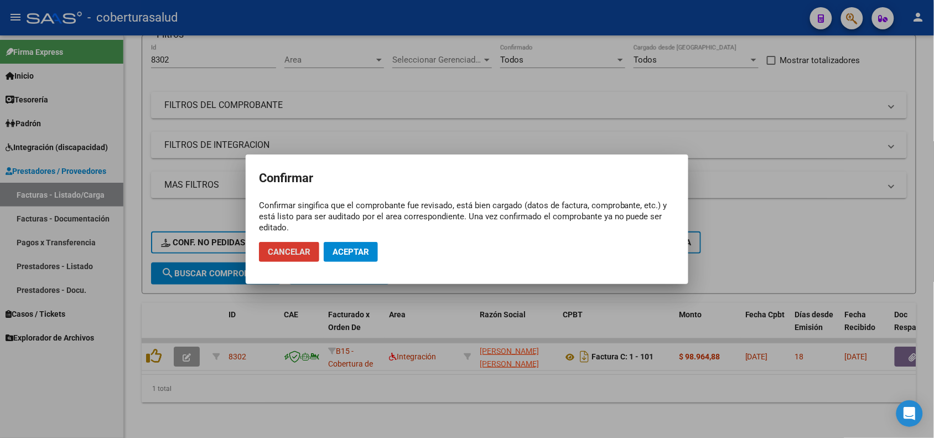
click at [328, 244] on button "Aceptar" at bounding box center [351, 252] width 54 height 20
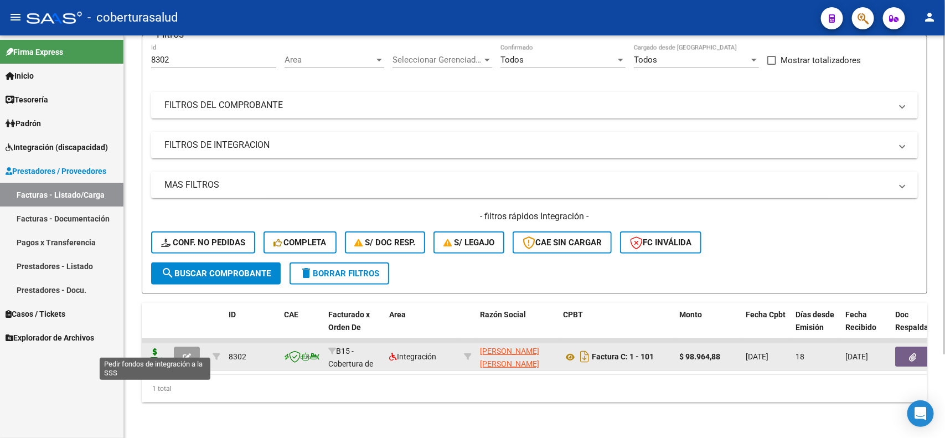
click at [162, 348] on icon at bounding box center [155, 356] width 18 height 16
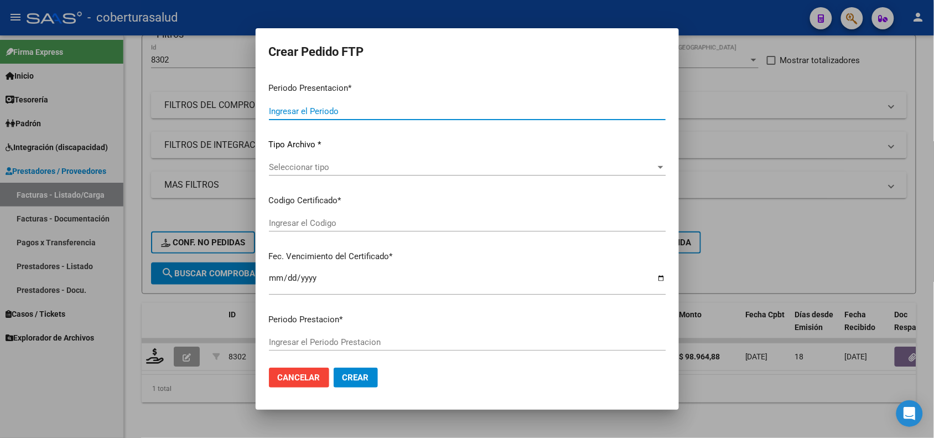
type input "202508"
type input "$ 98.964,88"
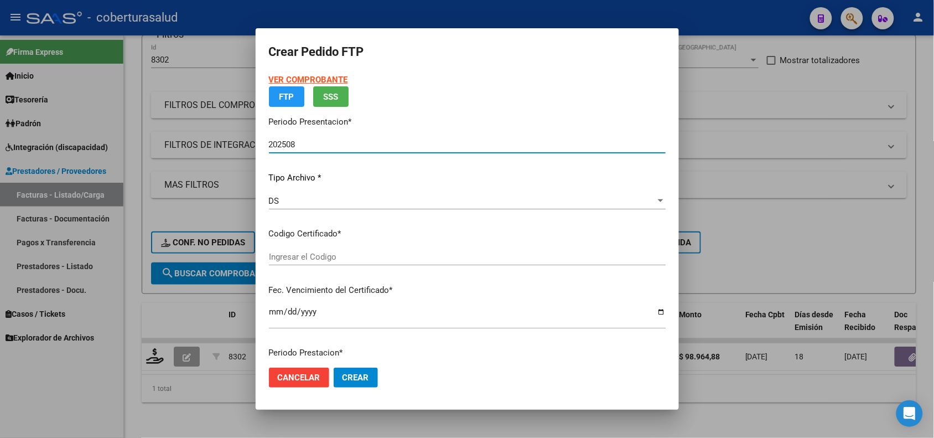
type input "ARG02000457687622024120520341205SAL123"
type input "[DATE]"
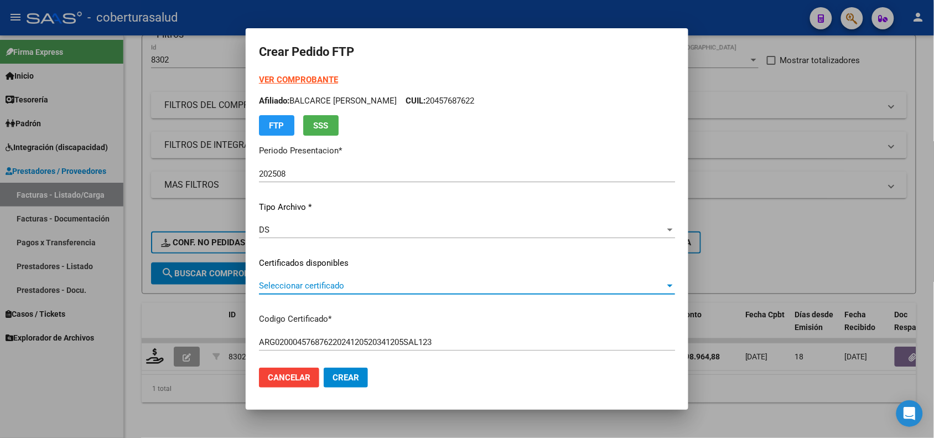
click at [324, 286] on span "Seleccionar certificado" at bounding box center [462, 286] width 406 height 10
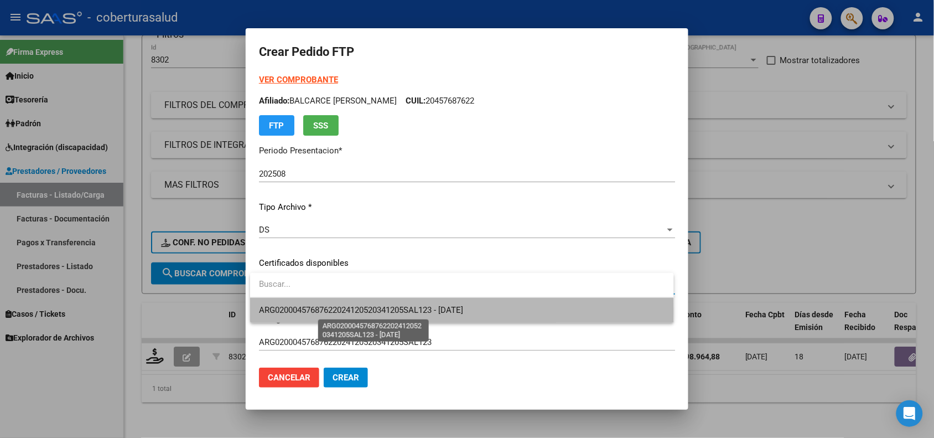
click at [334, 312] on span "ARG02000457687622024120520341205SAL123 - [DATE]" at bounding box center [361, 310] width 204 height 10
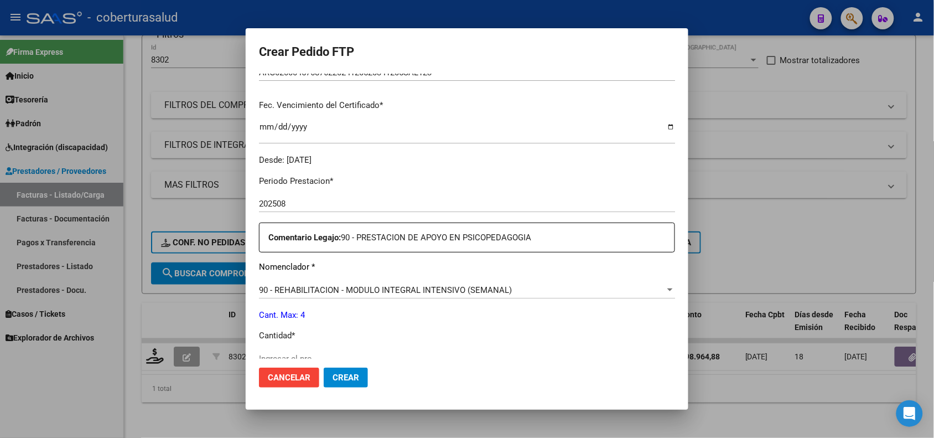
scroll to position [346, 0]
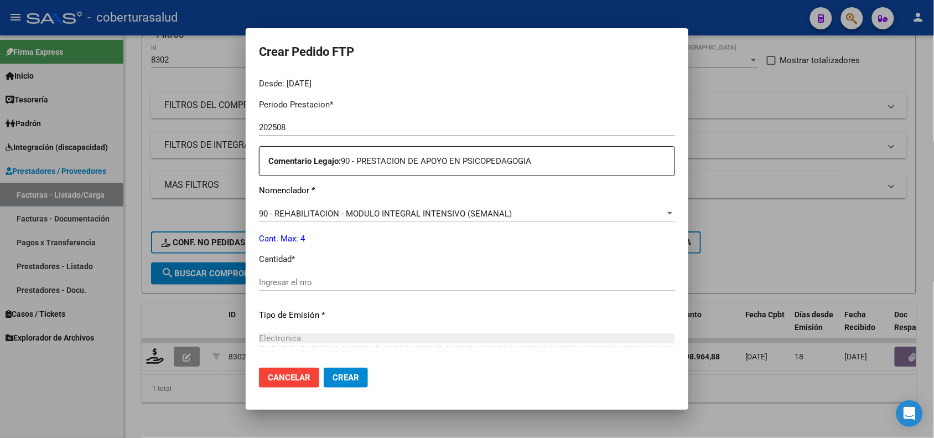
click at [280, 289] on div "Ingresar el nro" at bounding box center [467, 282] width 416 height 17
type input "4"
click at [347, 375] on span "Crear" at bounding box center [346, 378] width 27 height 10
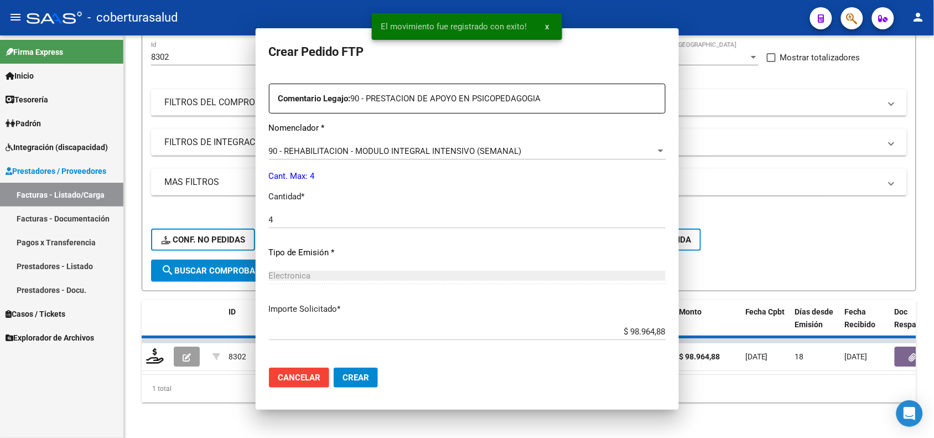
scroll to position [0, 0]
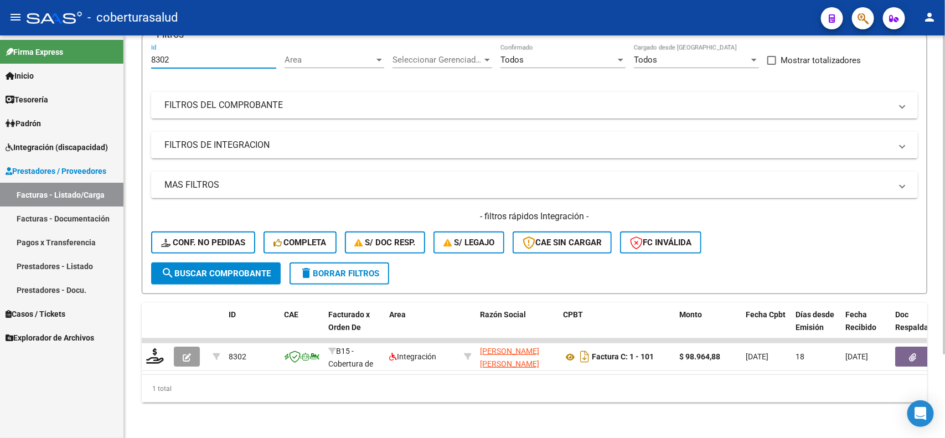
drag, startPoint x: 169, startPoint y: 53, endPoint x: 151, endPoint y: 54, distance: 18.3
click at [151, 55] on input "8302" at bounding box center [213, 60] width 125 height 10
paste input "28"
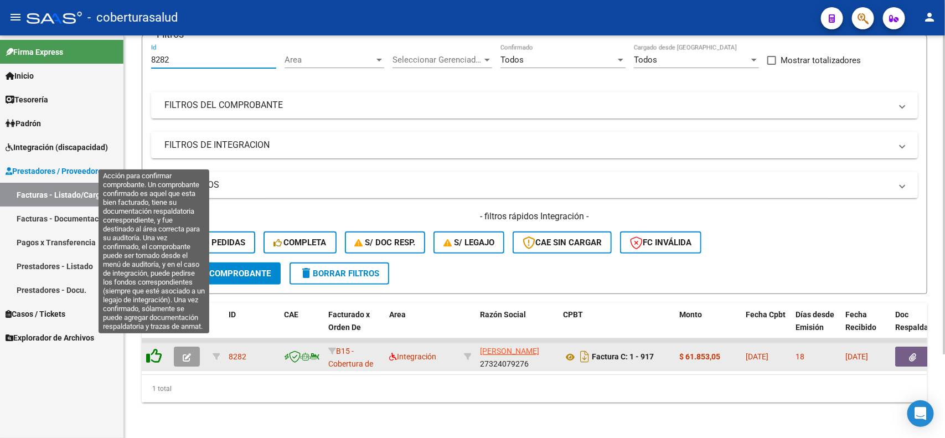
type input "8282"
click at [159, 348] on icon at bounding box center [154, 356] width 16 height 16
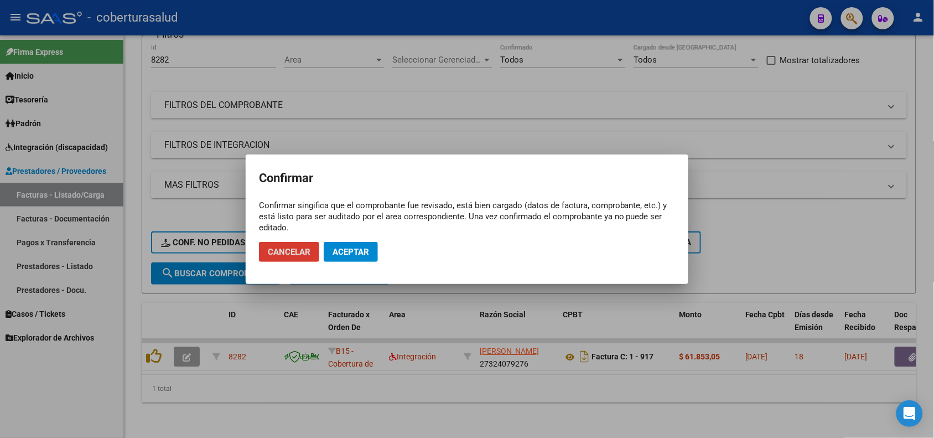
click at [342, 256] on span "Aceptar" at bounding box center [351, 252] width 37 height 10
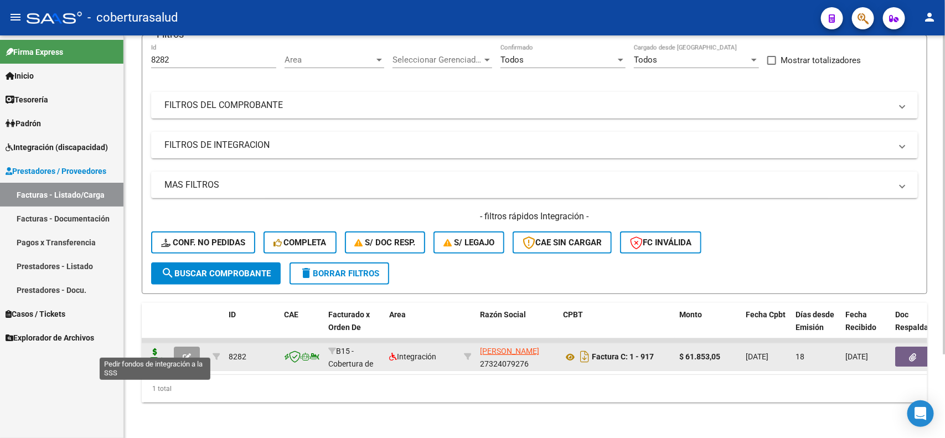
click at [153, 350] on icon at bounding box center [155, 356] width 18 height 16
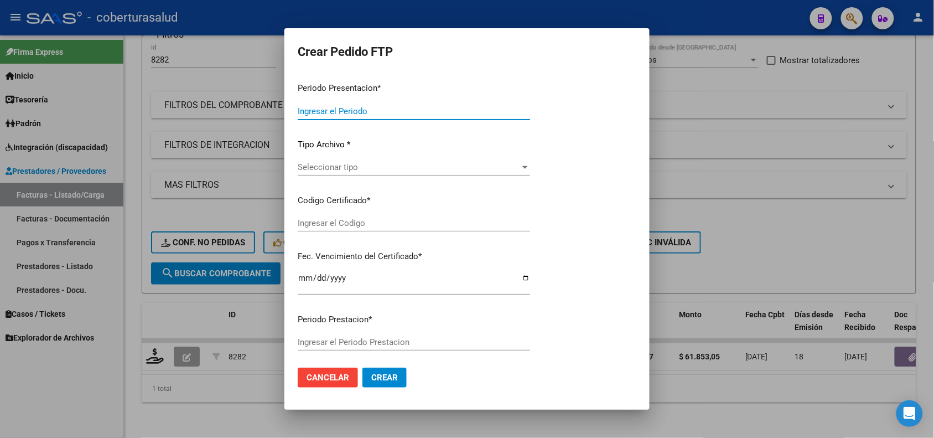
type input "202508"
type input "$ 61.853,05"
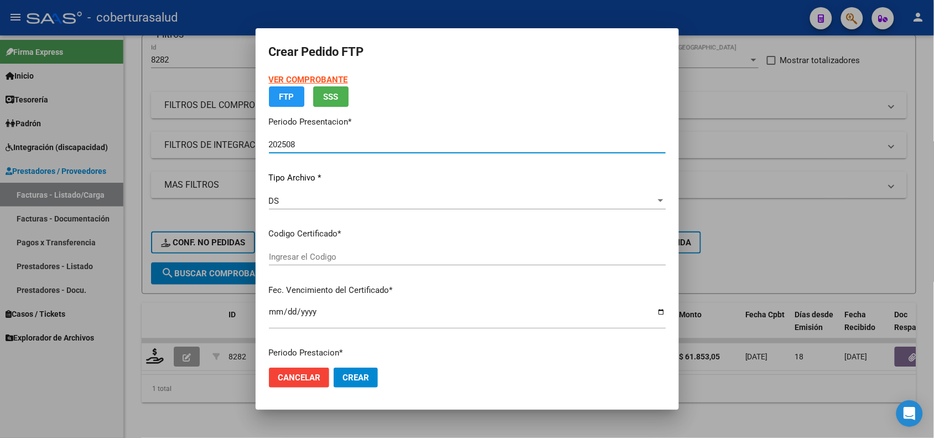
type input "ARG01000581637882024021920280219COR233"
type input "[DATE]"
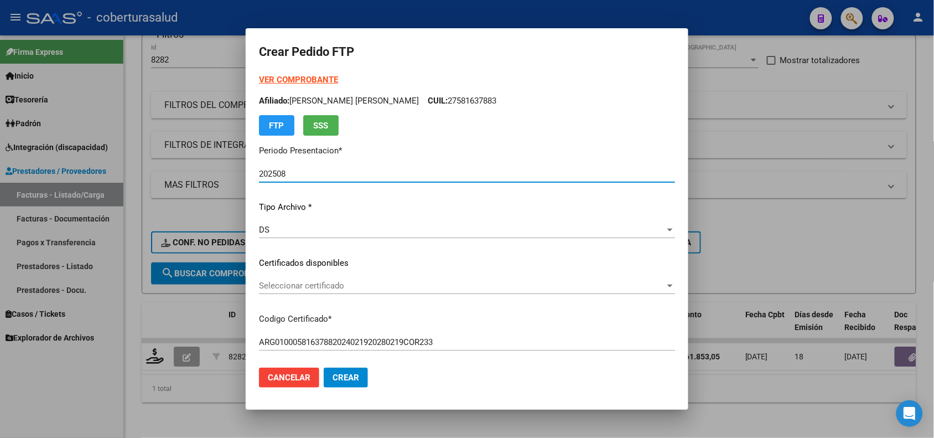
click at [300, 283] on span "Seleccionar certificado" at bounding box center [462, 286] width 406 height 10
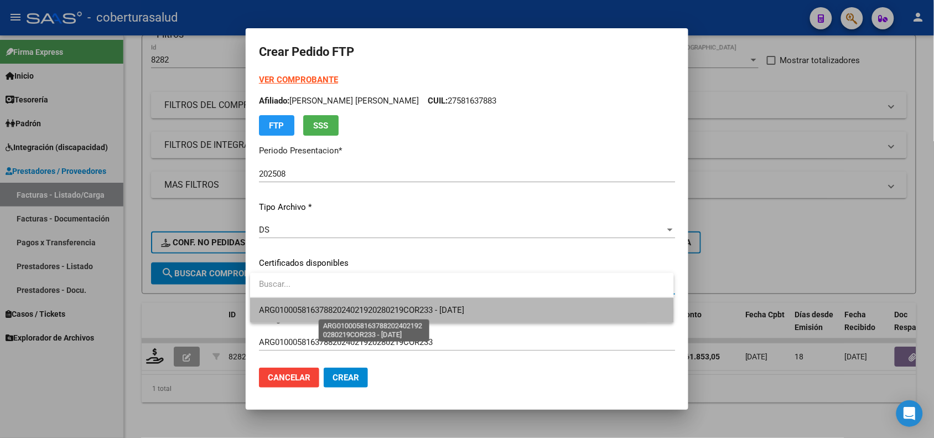
click at [309, 312] on span "ARG01000581637882024021920280219COR233 - [DATE]" at bounding box center [361, 310] width 205 height 10
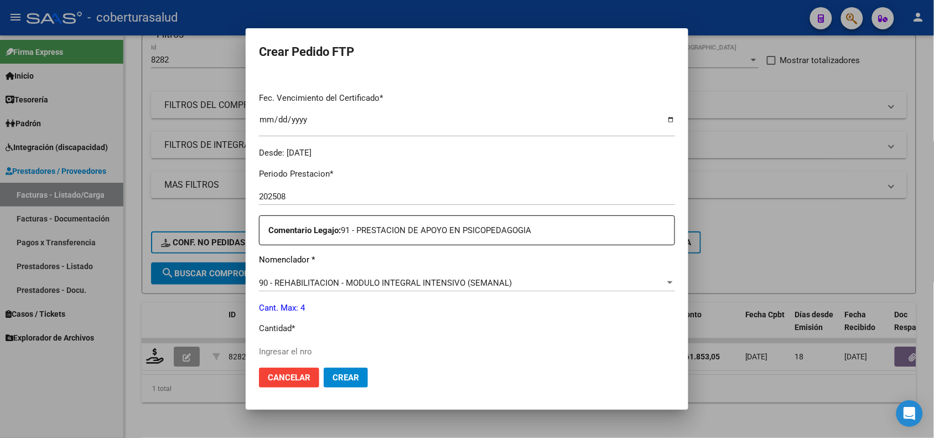
scroll to position [346, 0]
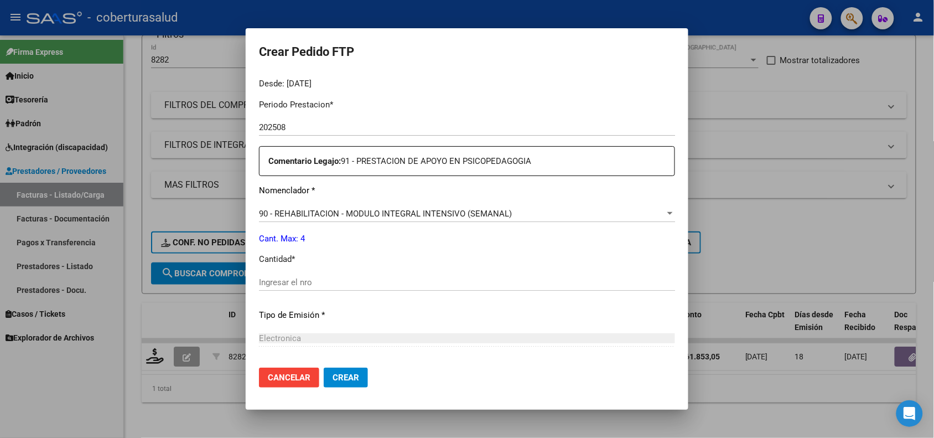
click at [364, 166] on p "Comentario Legajo: 91 - PRESTACION DE APOYO EN PSICOPEDAGOGIA" at bounding box center [471, 161] width 406 height 13
click at [305, 278] on input "Ingresar el nro" at bounding box center [467, 282] width 416 height 10
drag, startPoint x: 305, startPoint y: 278, endPoint x: 251, endPoint y: 288, distance: 55.3
click at [251, 288] on mat-dialog-content "VER COMPROBANTE ARCA Padrón Afiliado: [PERSON_NAME] [PERSON_NAME] CUIL: 2758163…" at bounding box center [467, 216] width 443 height 285
type input "4"
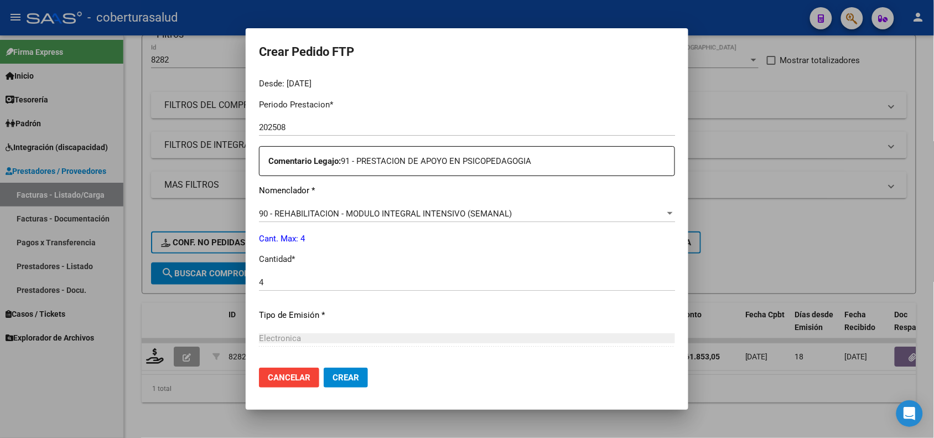
drag, startPoint x: 413, startPoint y: 342, endPoint x: 410, endPoint y: 331, distance: 11.4
click at [413, 339] on div "Electronica" at bounding box center [467, 338] width 416 height 10
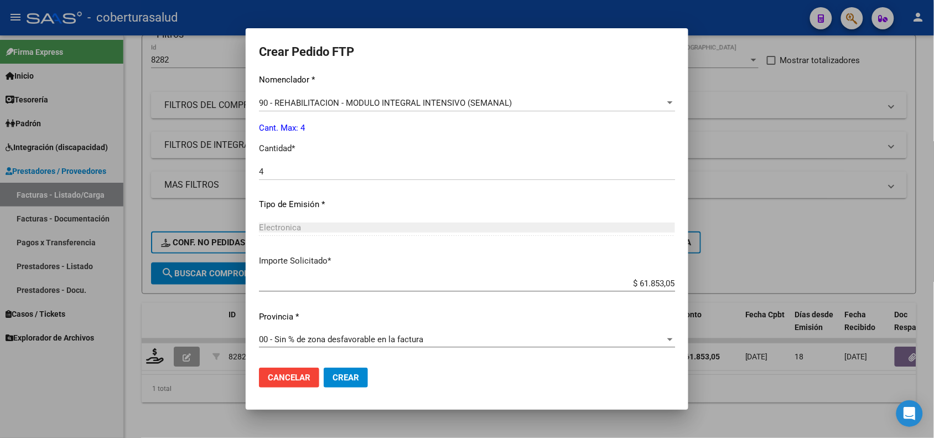
click at [350, 379] on span "Crear" at bounding box center [346, 378] width 27 height 10
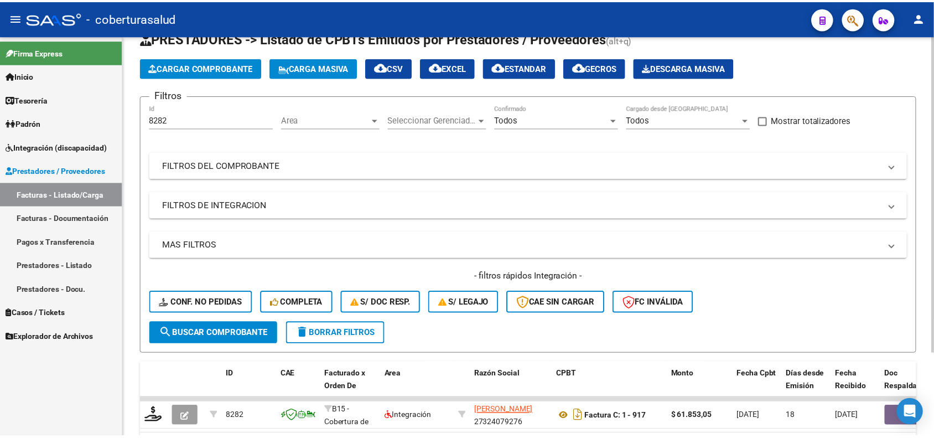
scroll to position [105, 0]
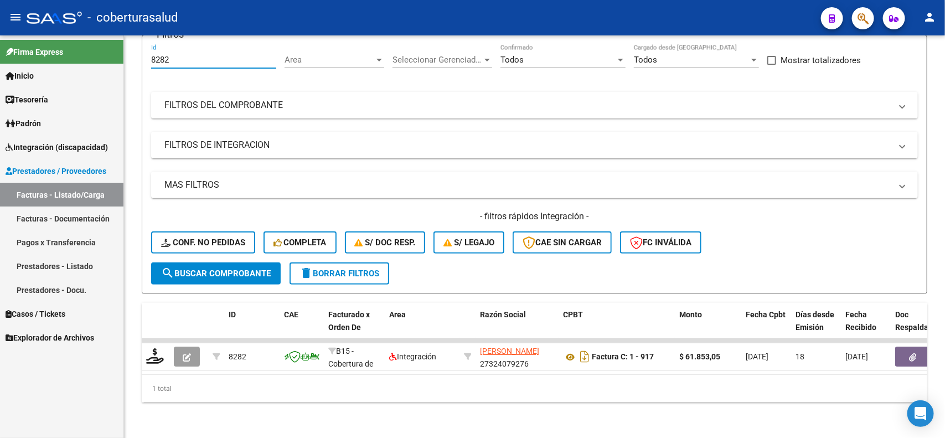
drag, startPoint x: 178, startPoint y: 48, endPoint x: 119, endPoint y: 57, distance: 59.3
click at [119, 57] on mat-sidenav-container "Firma Express Inicio Calendario SSS Instructivos Contacto OS Tesorería Extracto…" at bounding box center [472, 236] width 945 height 402
paste input "583"
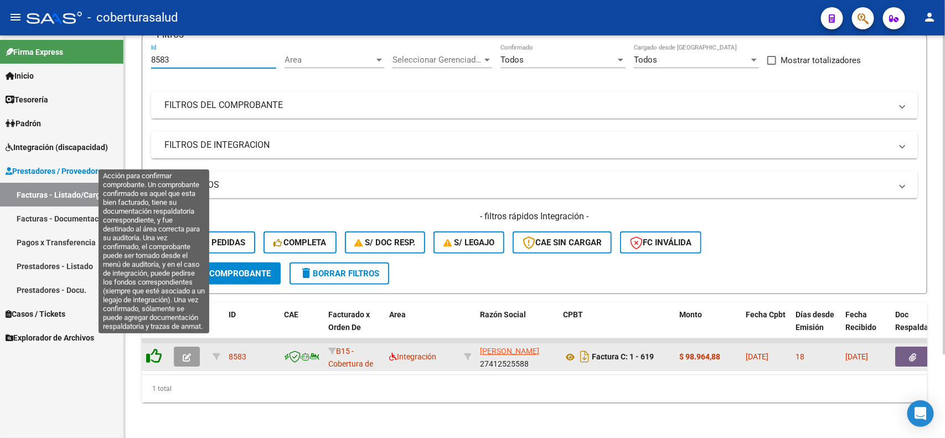
type input "8583"
click at [152, 348] on icon at bounding box center [154, 356] width 16 height 16
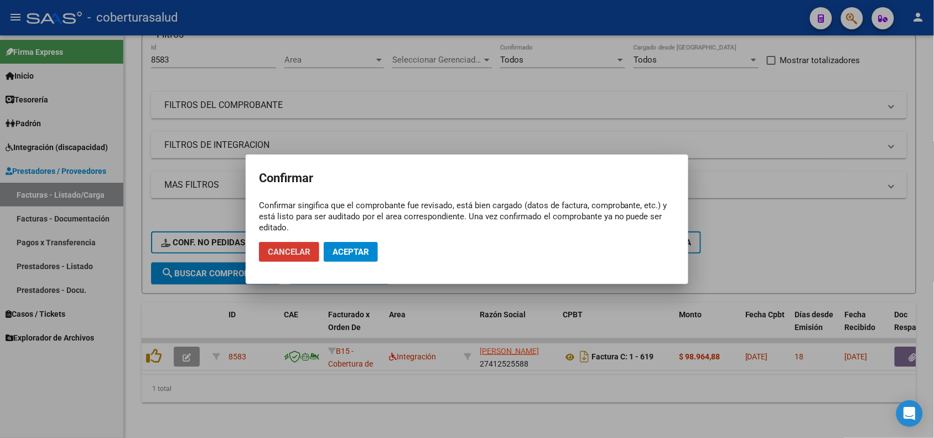
click at [348, 256] on span "Aceptar" at bounding box center [351, 252] width 37 height 10
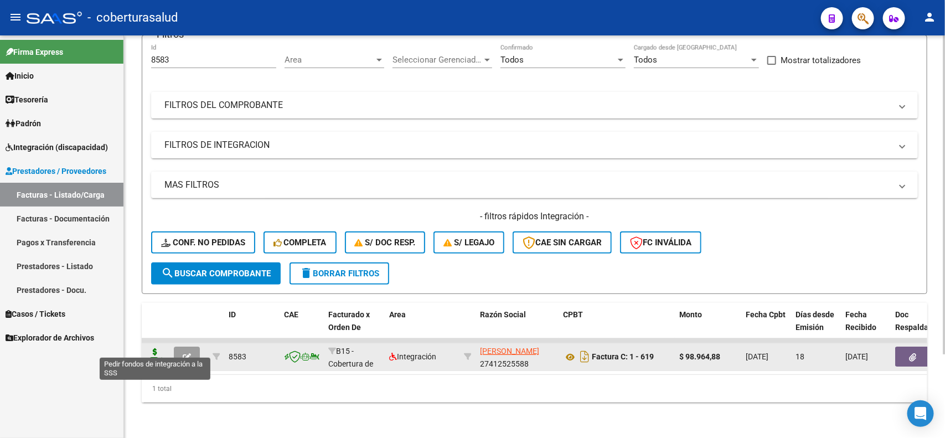
click at [155, 350] on icon at bounding box center [155, 356] width 18 height 16
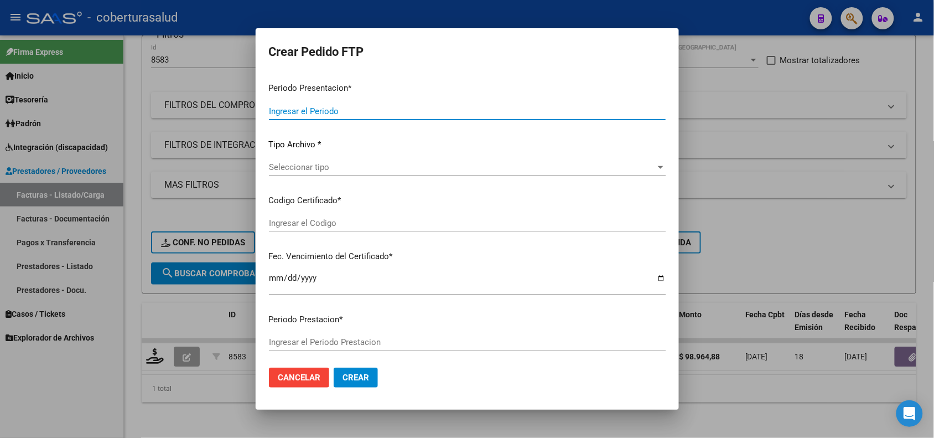
type input "202508"
type input "$ 98.964,88"
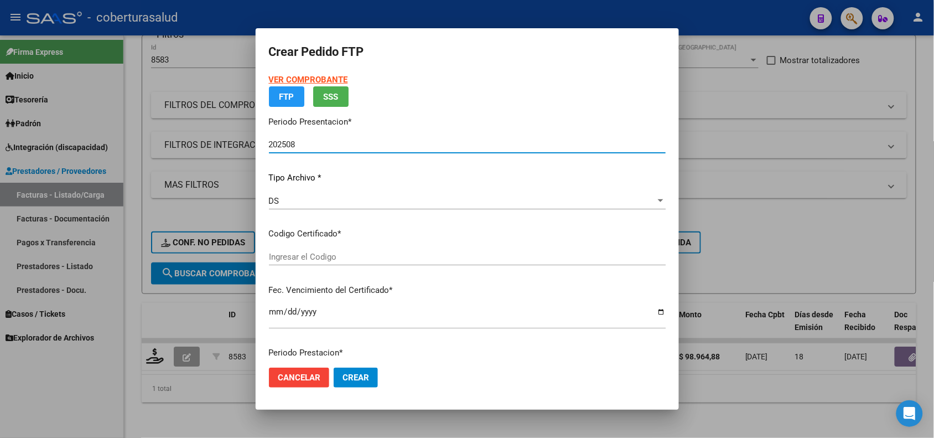
type input "ARG02000551376912021091420260914MZA204"
type input "[DATE]"
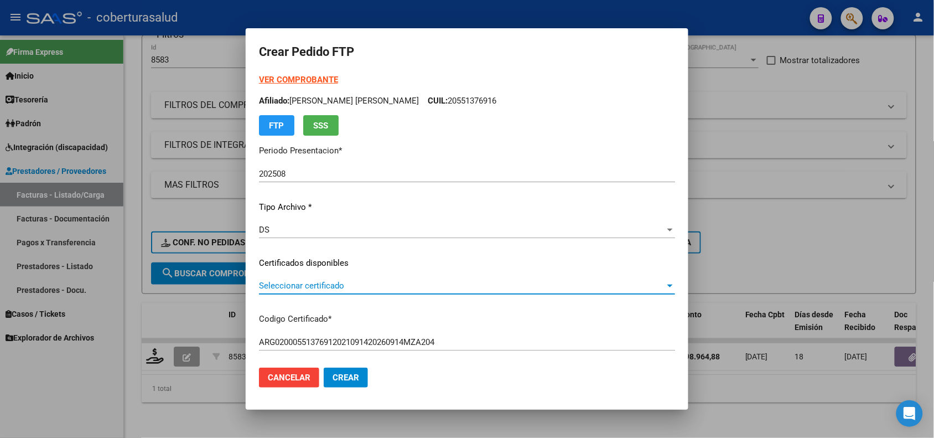
click at [319, 288] on span "Seleccionar certificado" at bounding box center [462, 286] width 406 height 10
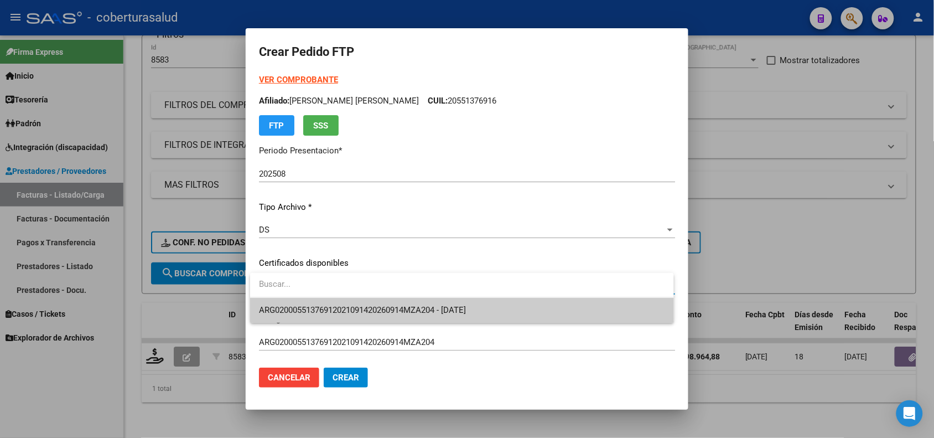
click at [330, 306] on span "ARG02000551376912021091420260914MZA204 - [DATE]" at bounding box center [362, 310] width 207 height 10
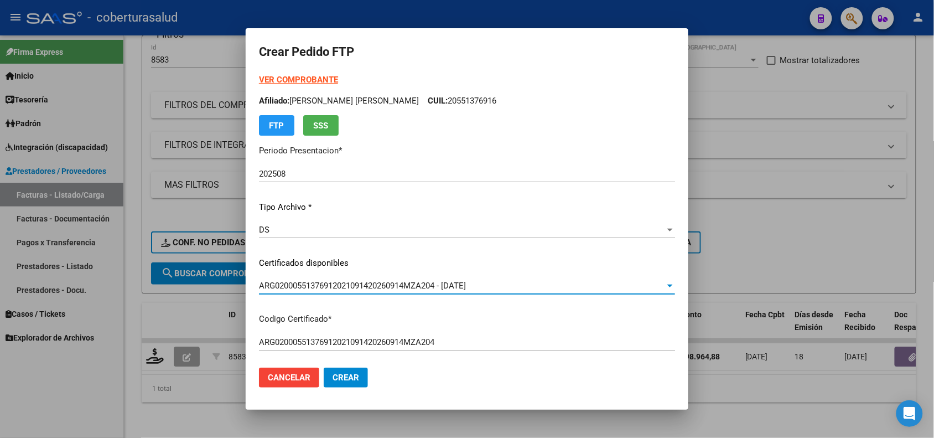
scroll to position [277, 0]
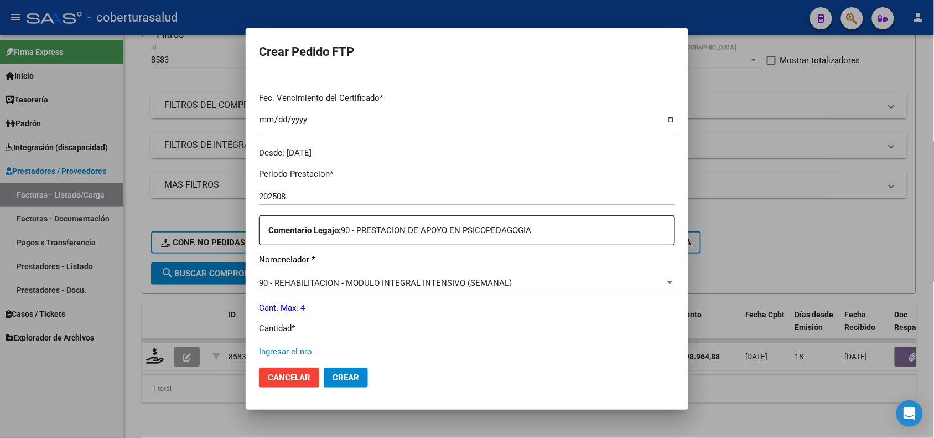
click at [294, 349] on input "Ingresar el nro" at bounding box center [467, 352] width 416 height 10
type input "5"
type input "4"
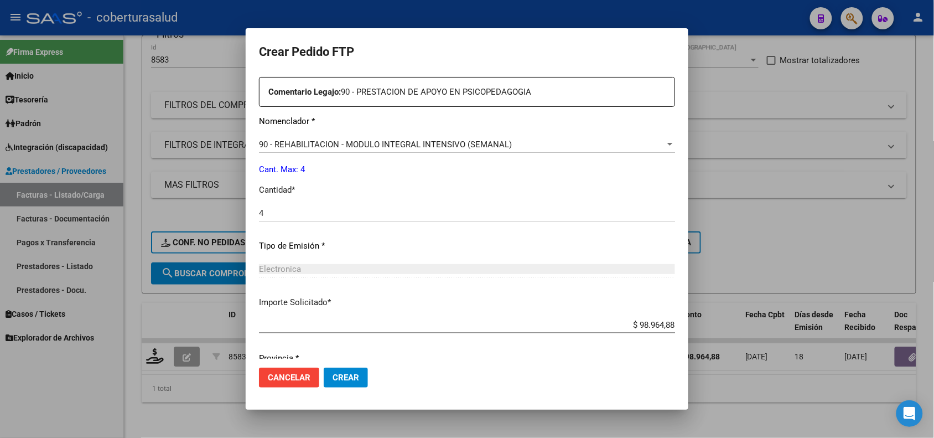
click at [352, 378] on span "Crear" at bounding box center [346, 378] width 27 height 10
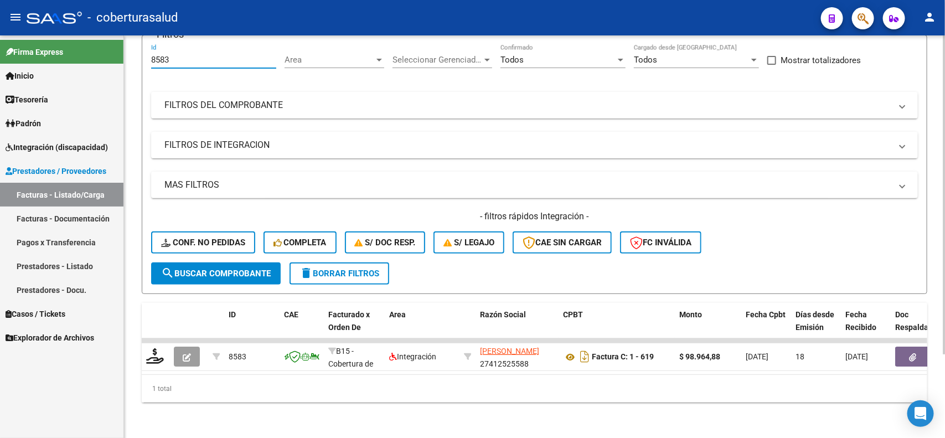
drag, startPoint x: 169, startPoint y: 53, endPoint x: 138, endPoint y: 53, distance: 31.0
click at [139, 53] on div "Video tutorial PRESTADORES -> Listado de CPBTs Emitidos por Prestadores / Prove…" at bounding box center [534, 188] width 821 height 499
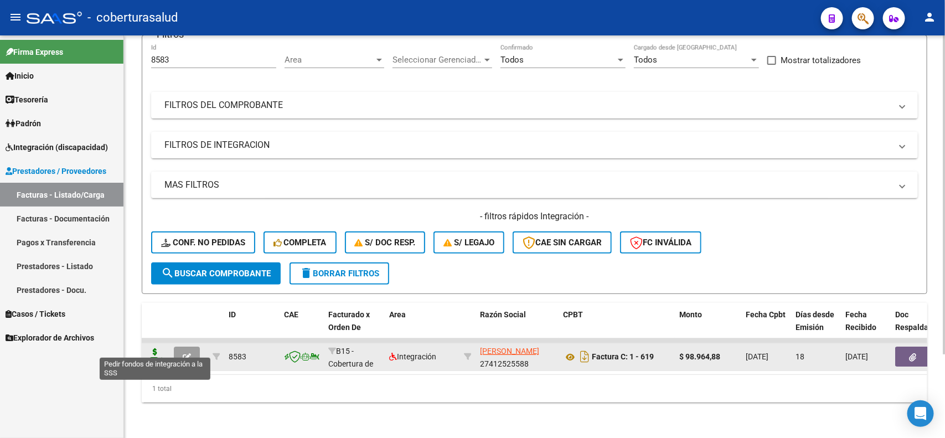
click at [161, 348] on icon at bounding box center [155, 356] width 18 height 16
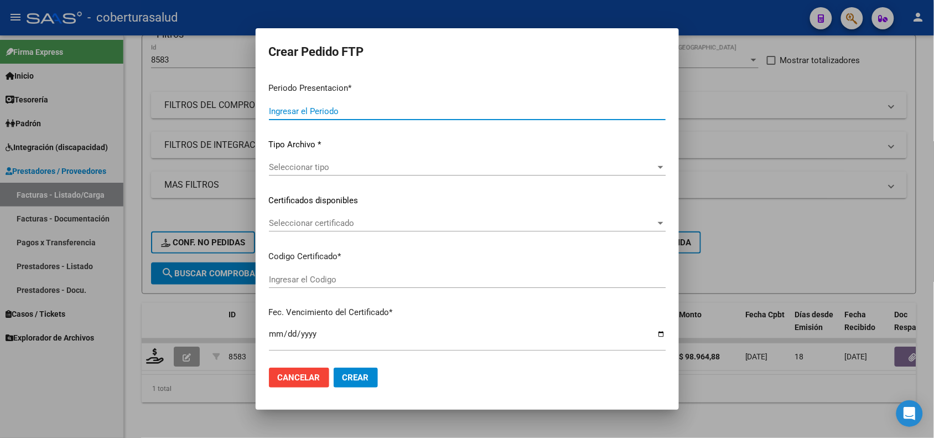
type input "202508"
type input "$ 98.964,88"
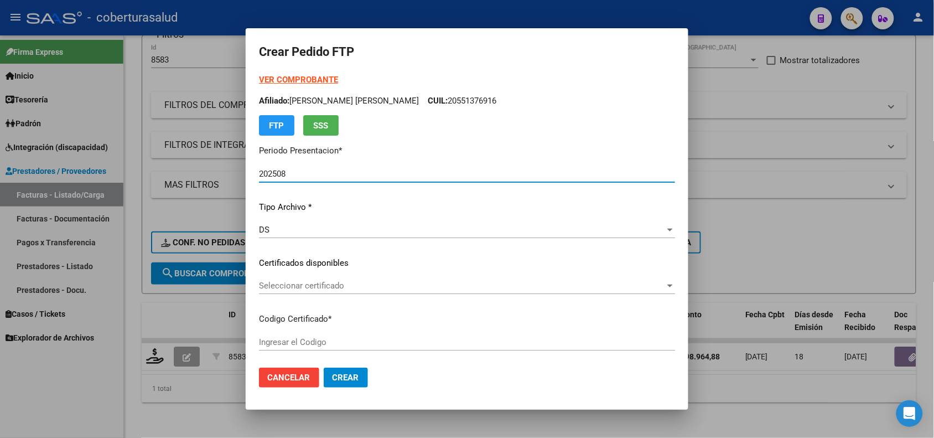
type input "ARG02000551376912021091420260914MZA204"
type input "[DATE]"
click at [317, 278] on div "Seleccionar certificado Seleccionar certificado" at bounding box center [467, 285] width 416 height 17
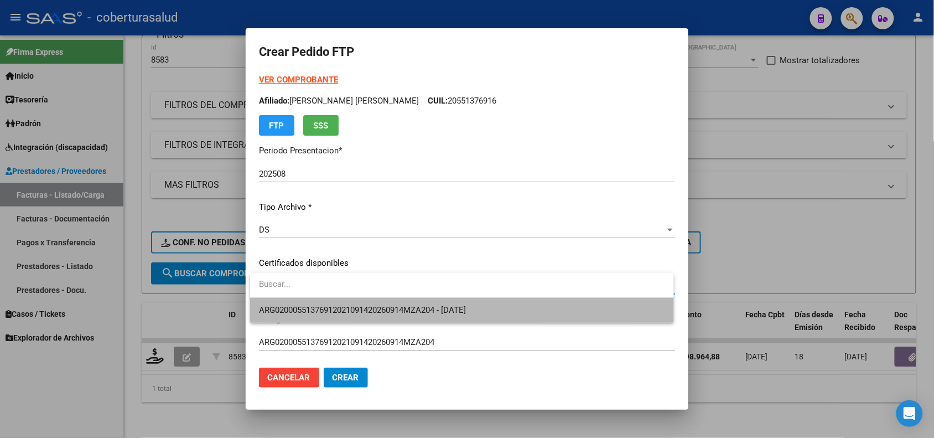
click at [328, 303] on span "ARG02000551376912021091420260914MZA204 - [DATE]" at bounding box center [462, 310] width 406 height 25
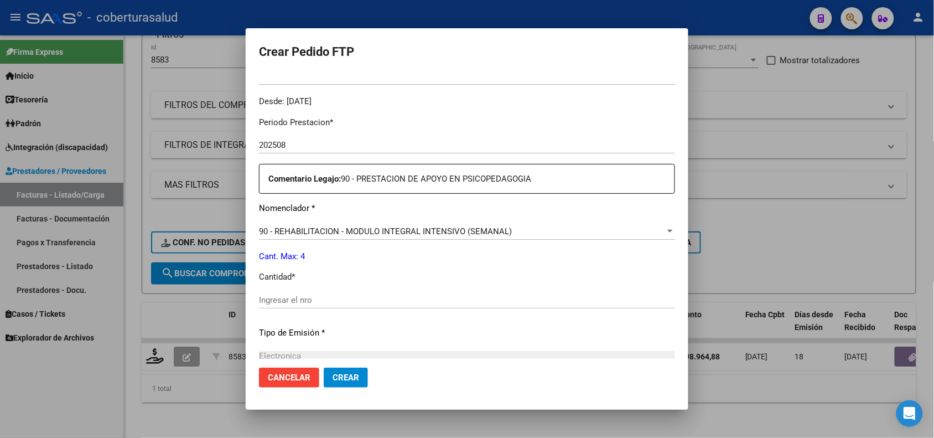
scroll to position [415, 0]
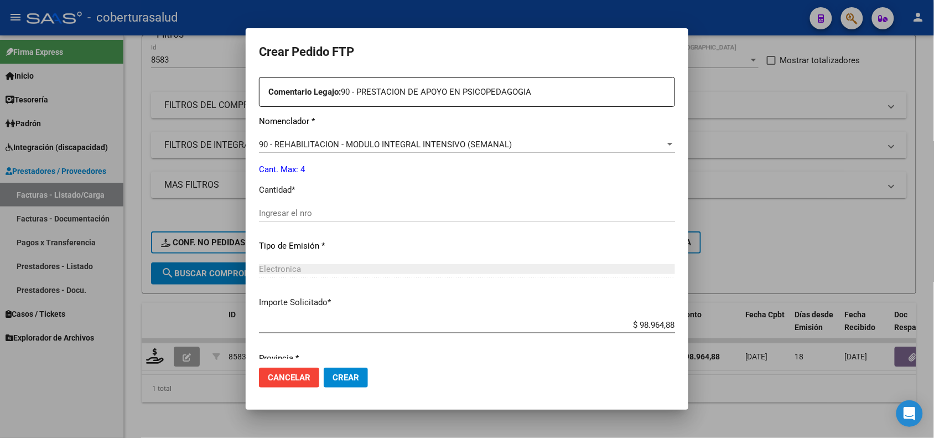
click at [287, 212] on input "Ingresar el nro" at bounding box center [467, 213] width 416 height 10
type input "4"
click at [348, 380] on span "Crear" at bounding box center [346, 378] width 27 height 10
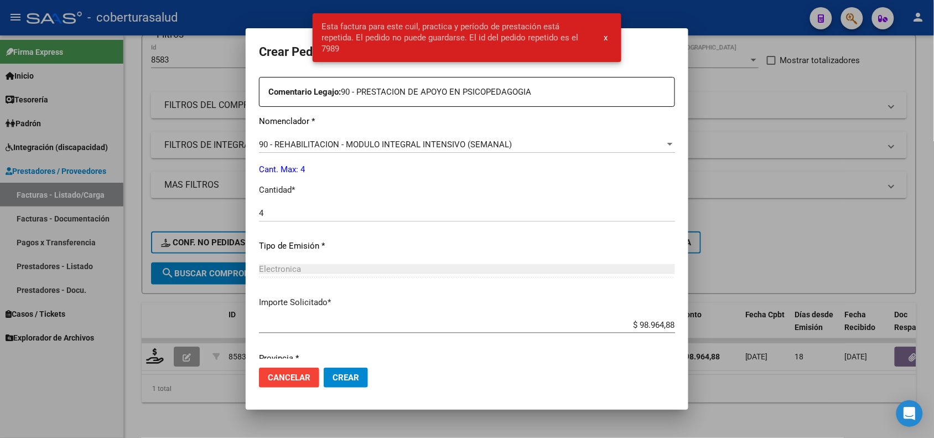
click at [211, 410] on div at bounding box center [467, 219] width 934 height 438
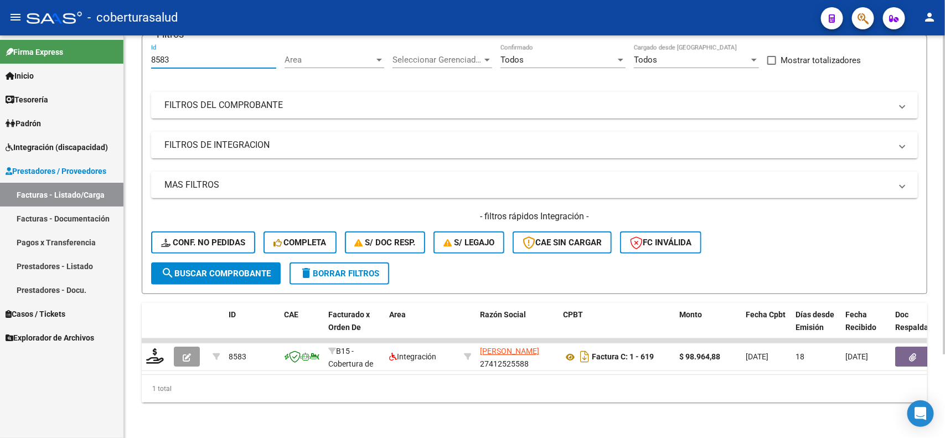
drag, startPoint x: 179, startPoint y: 50, endPoint x: 137, endPoint y: 56, distance: 42.0
click at [137, 56] on div "Video tutorial PRESTADORES -> Listado de CPBTs Emitidos por Prestadores / Prove…" at bounding box center [534, 188] width 821 height 499
paste input "284"
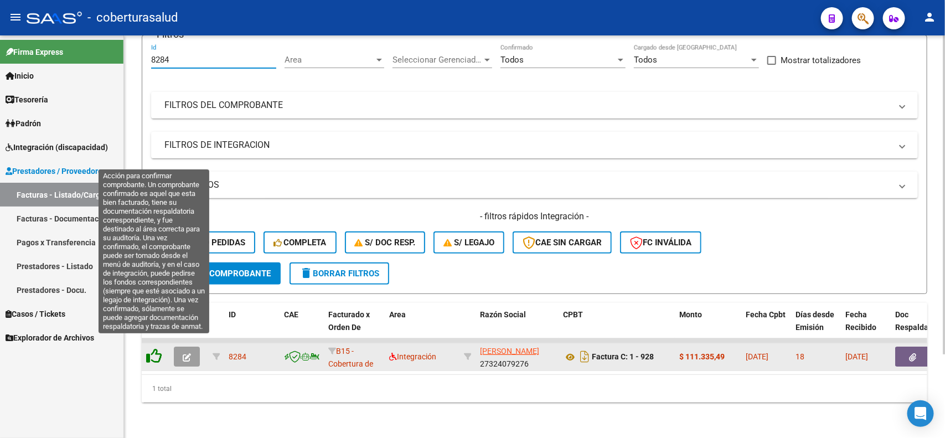
type input "8284"
click at [149, 349] on icon at bounding box center [154, 356] width 16 height 16
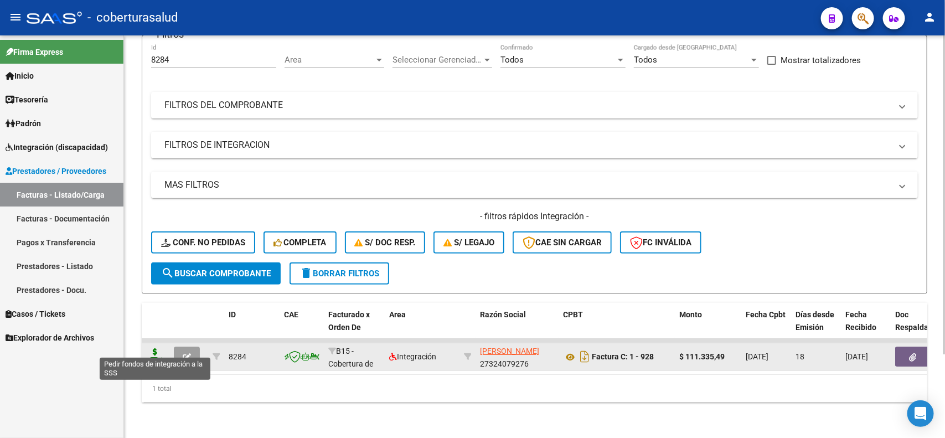
click at [150, 349] on icon at bounding box center [155, 356] width 18 height 16
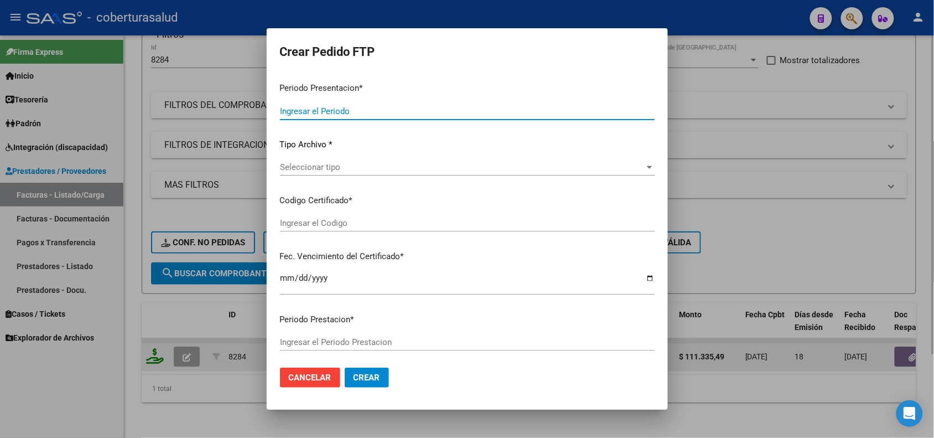
type input "202508"
type input "$ 111.335,49"
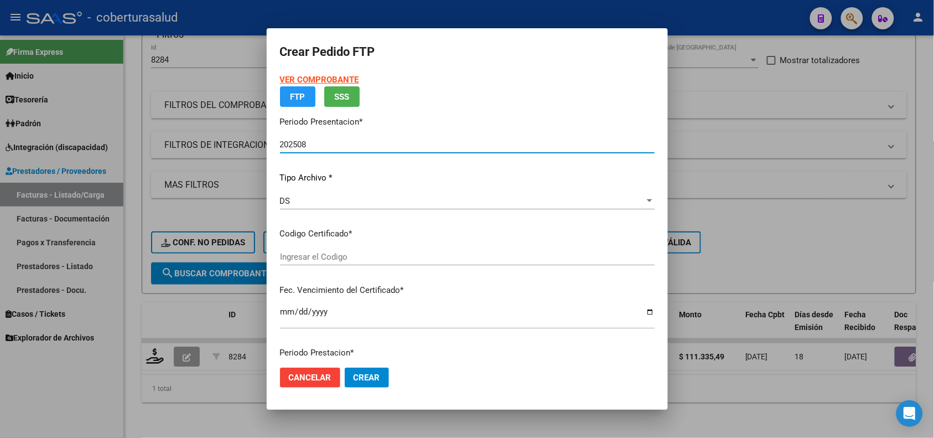
type input "ARG01000521583002022122920261229COR234"
type input "[DATE]"
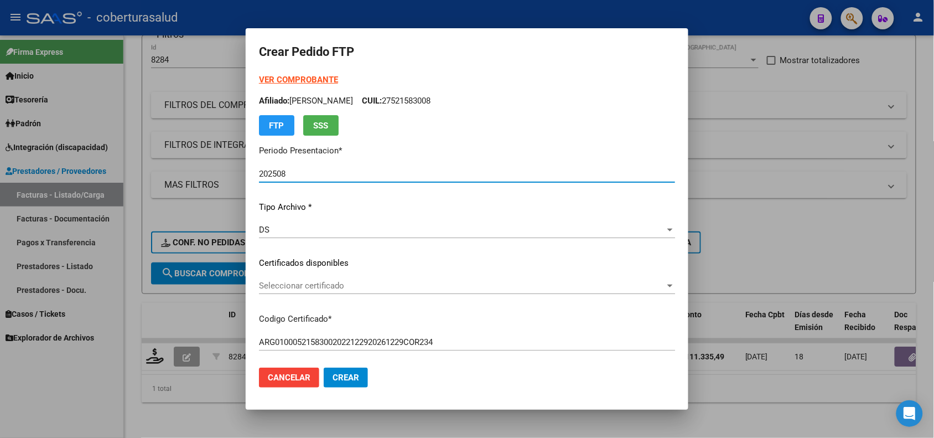
click at [326, 278] on div "Seleccionar certificado Seleccionar certificado" at bounding box center [467, 285] width 416 height 17
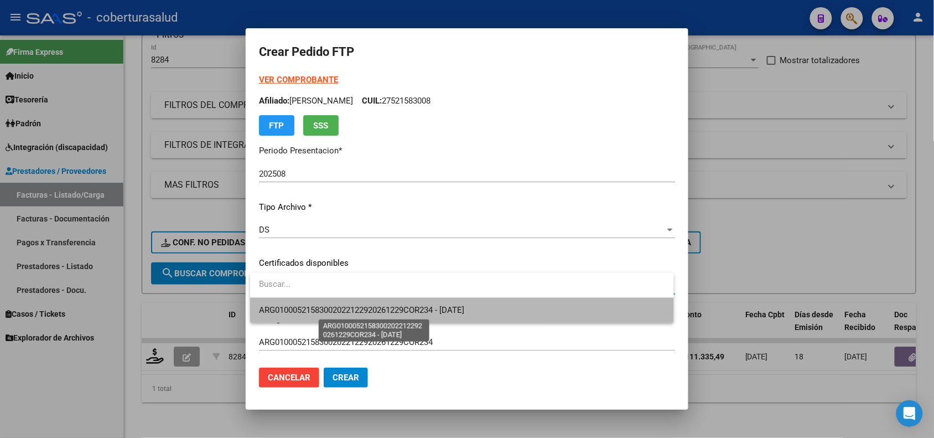
click at [328, 305] on span "ARG01000521583002022122920261229COR234 - [DATE]" at bounding box center [361, 310] width 205 height 10
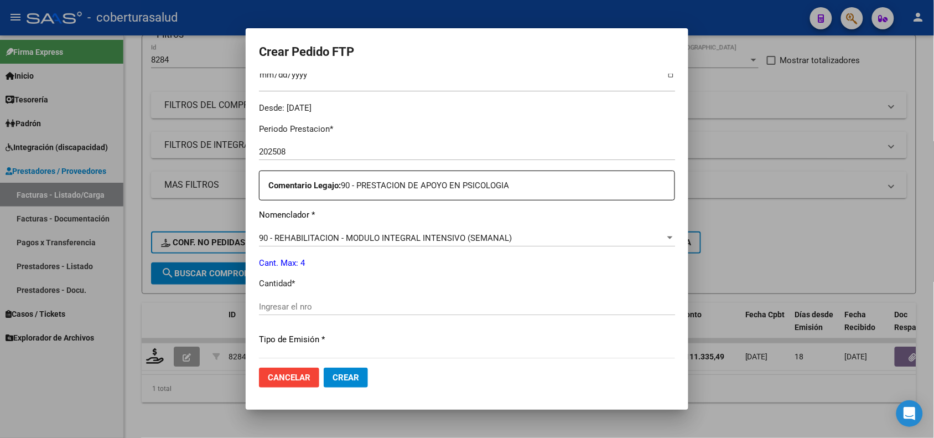
scroll to position [346, 0]
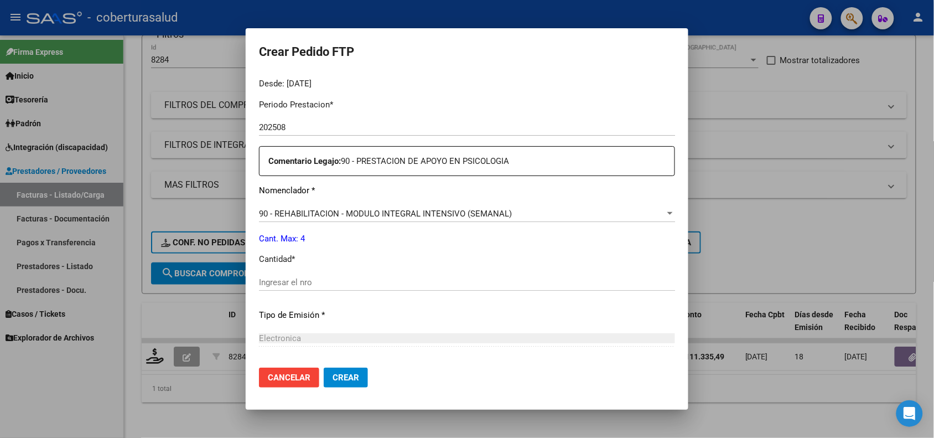
click at [284, 283] on input "Ingresar el nro" at bounding box center [467, 282] width 416 height 10
type input "4"
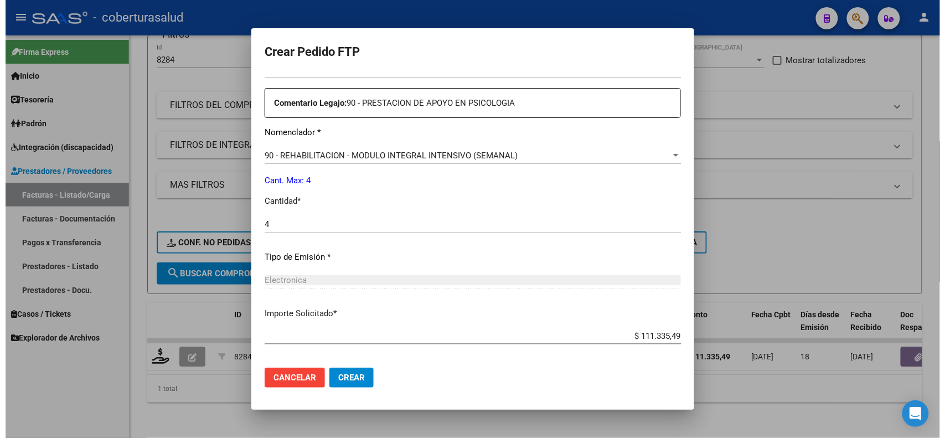
scroll to position [457, 0]
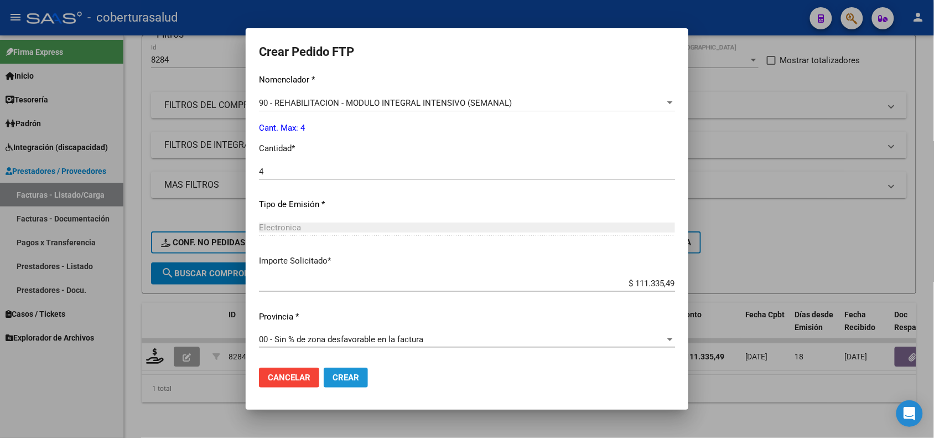
click at [349, 381] on span "Crear" at bounding box center [346, 378] width 27 height 10
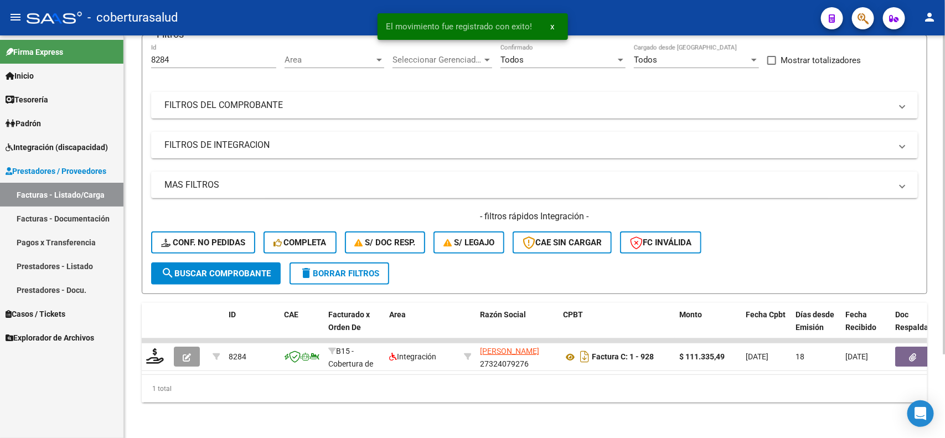
click at [611, 386] on div "1 total" at bounding box center [535, 389] width 786 height 28
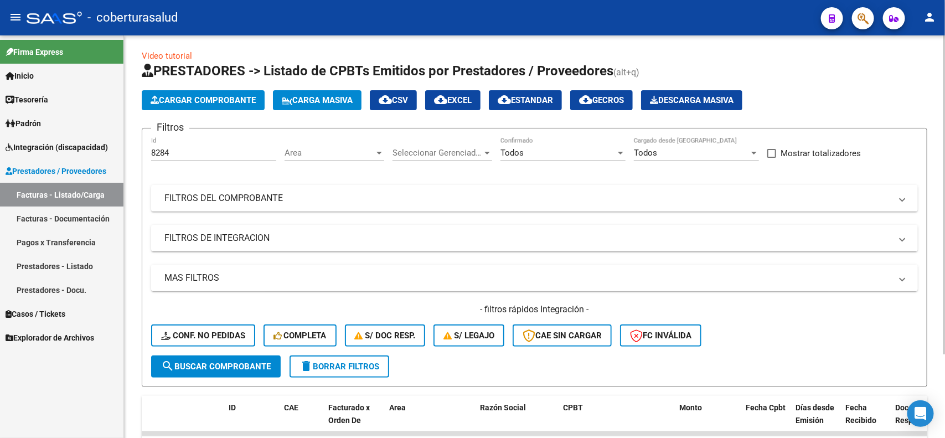
scroll to position [0, 0]
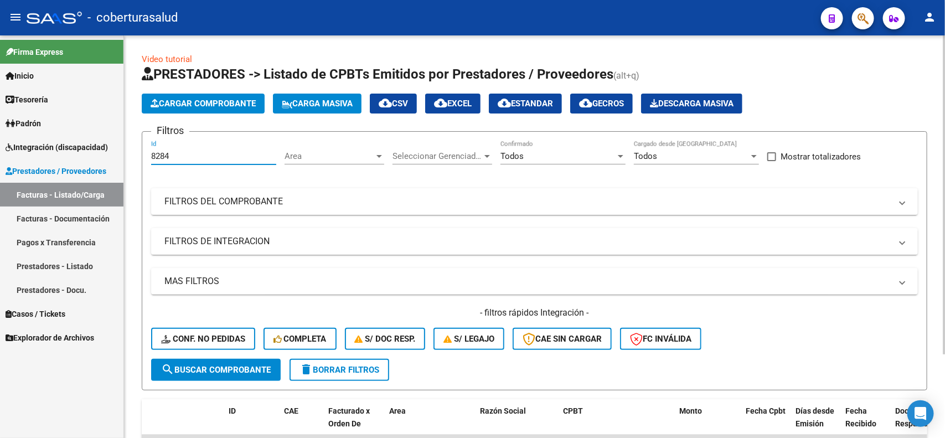
drag, startPoint x: 169, startPoint y: 156, endPoint x: 133, endPoint y: 150, distance: 35.9
click at [133, 150] on div "Video tutorial PRESTADORES -> Listado de CPBTs Emitidos por Prestadores / Prove…" at bounding box center [534, 284] width 821 height 499
paste input "3"
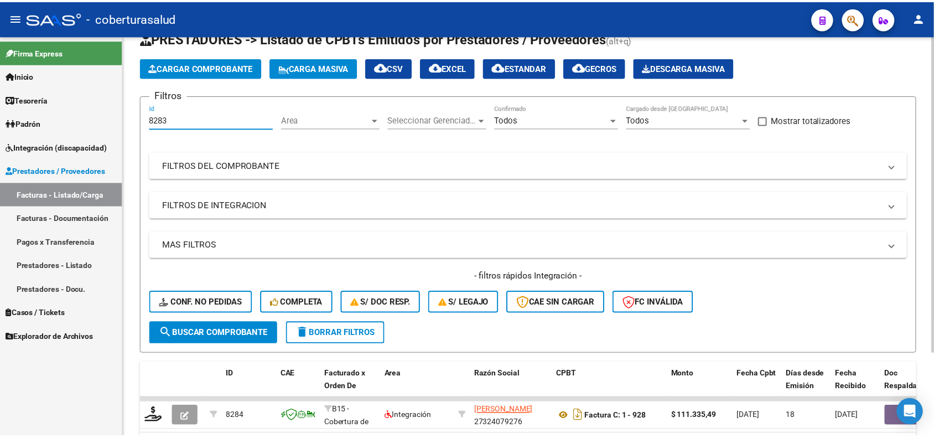
scroll to position [69, 0]
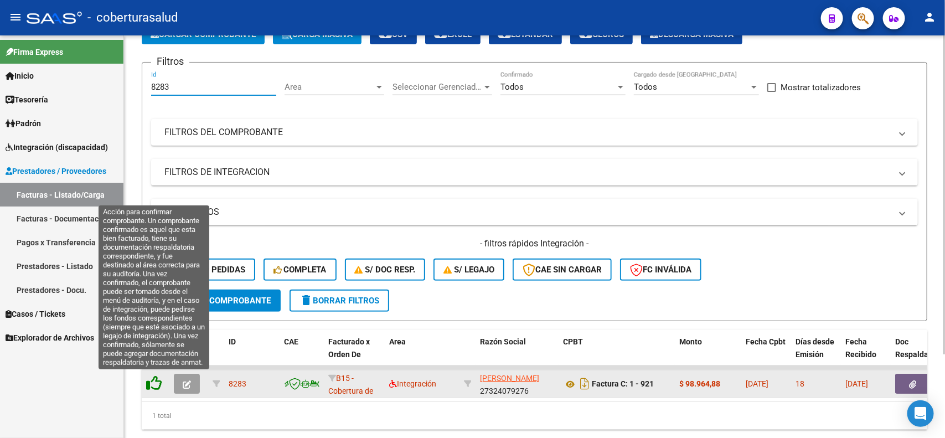
type input "8283"
click at [148, 381] on icon at bounding box center [154, 383] width 16 height 16
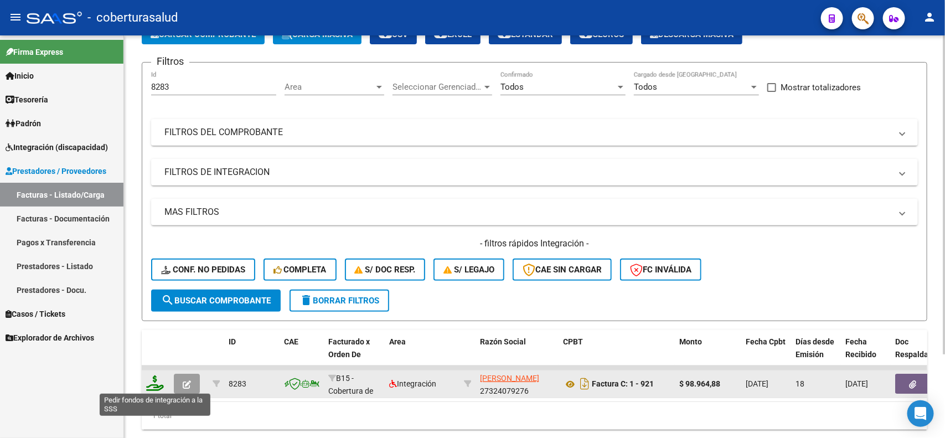
click at [150, 383] on icon at bounding box center [155, 383] width 18 height 16
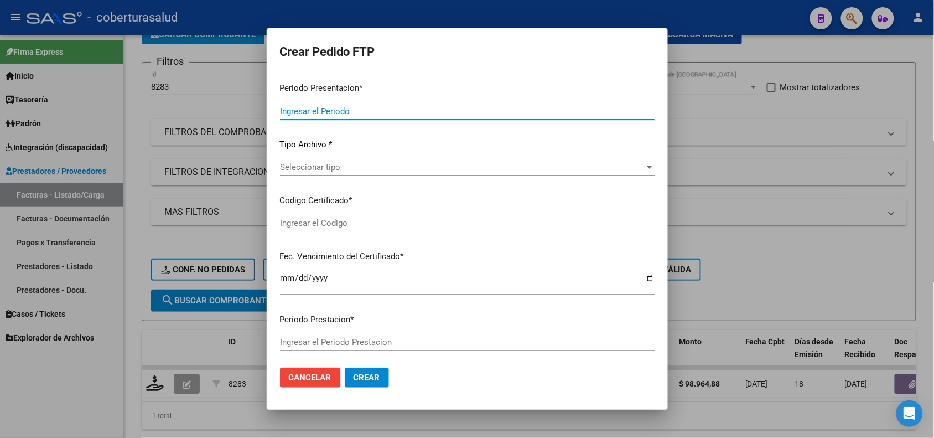
type input "202508"
type input "$ 98.964,88"
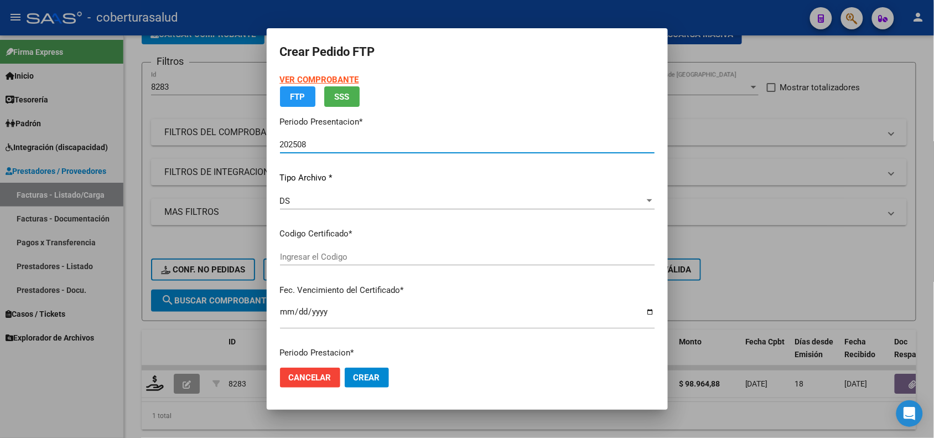
type input "ARG02000575271862022040720270407COR540"
type input "[DATE]"
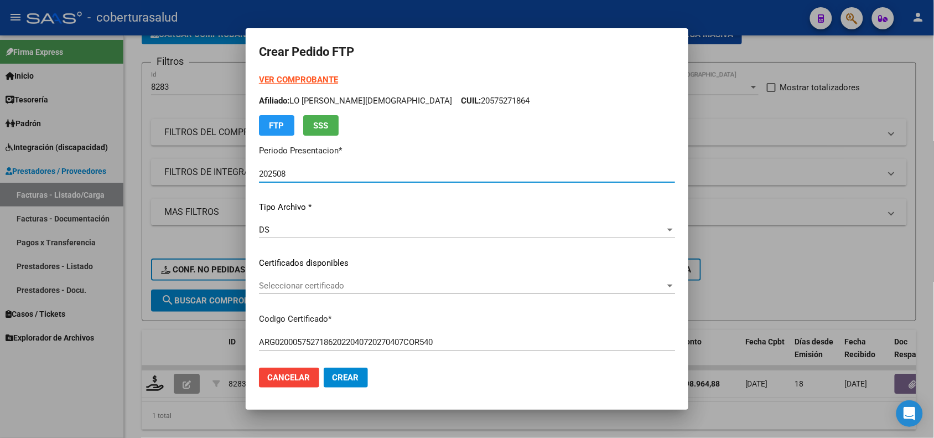
click at [378, 289] on span "Seleccionar certificado" at bounding box center [462, 286] width 406 height 10
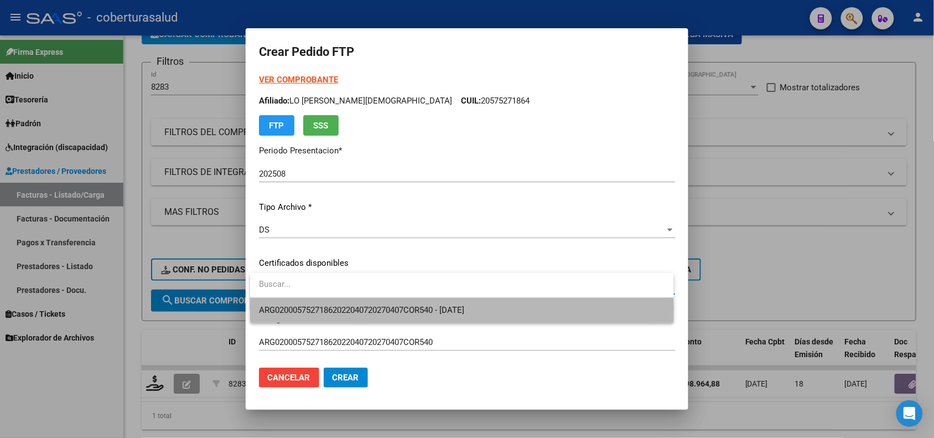
click at [381, 322] on span "ARG02000575271862022040720270407COR540 - [DATE]" at bounding box center [462, 310] width 406 height 25
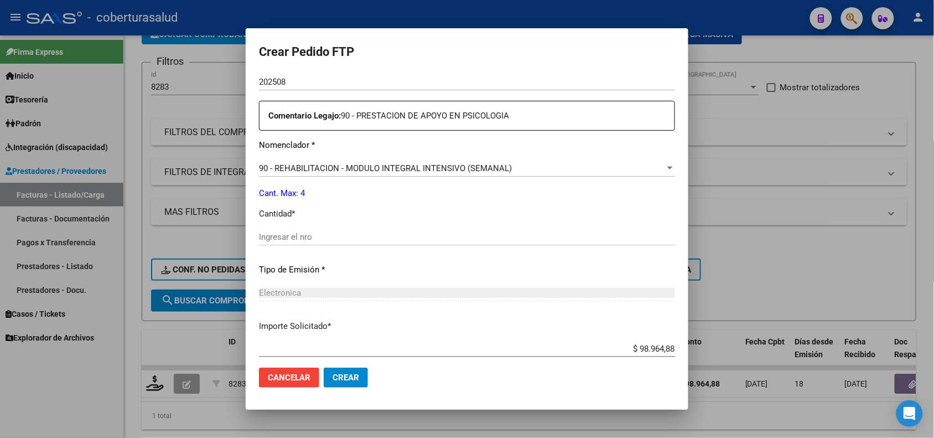
scroll to position [415, 0]
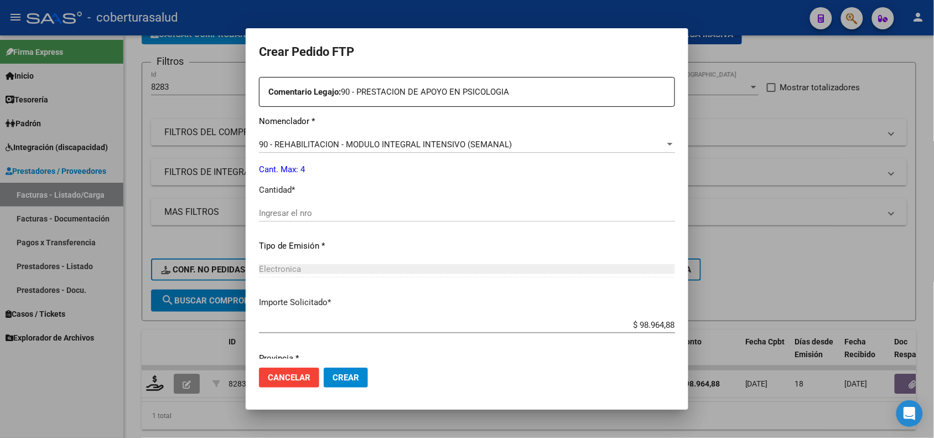
click at [293, 211] on input "Ingresar el nro" at bounding box center [467, 213] width 416 height 10
type input "4"
click at [342, 374] on span "Crear" at bounding box center [346, 378] width 27 height 10
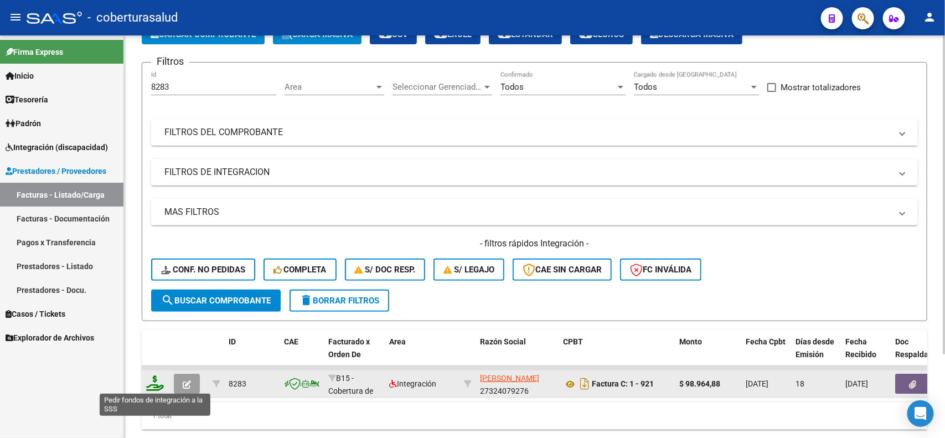
click at [156, 386] on icon at bounding box center [155, 383] width 18 height 16
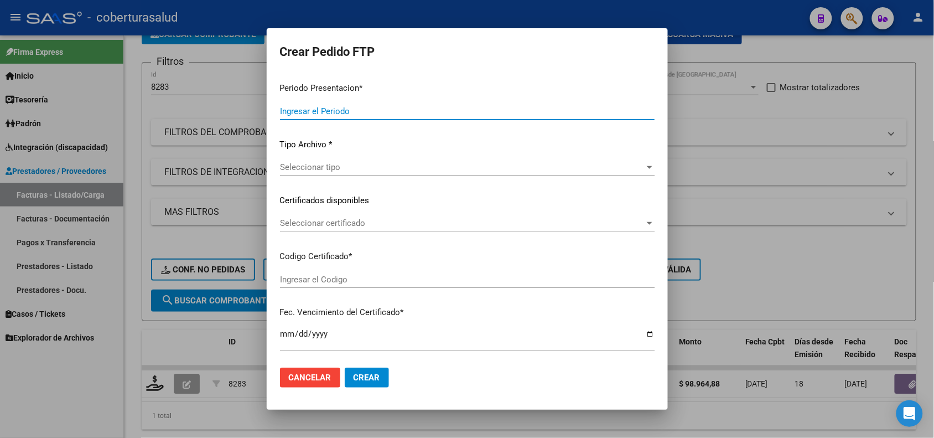
type input "202508"
type input "$ 98.964,88"
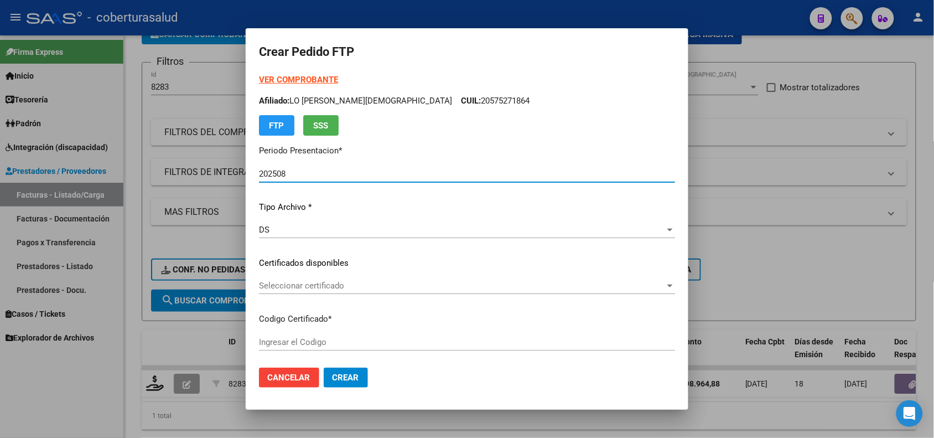
type input "ARG02000575271862022040720270407COR540"
type input "[DATE]"
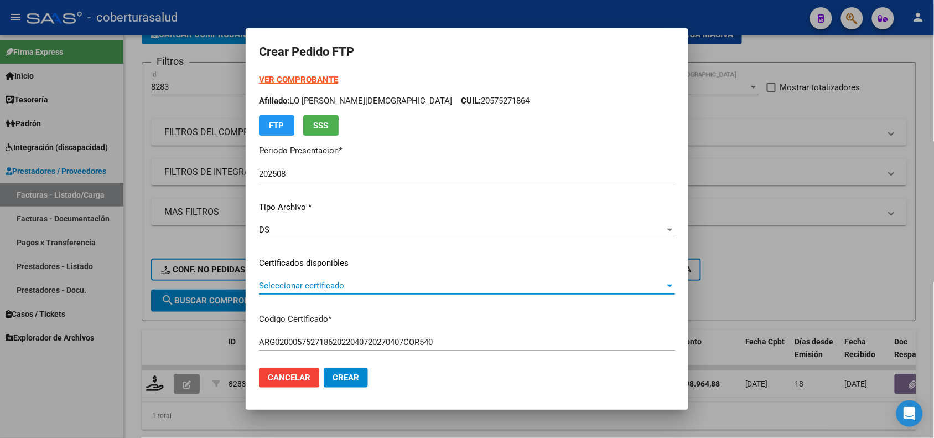
click at [382, 282] on span "Seleccionar certificado" at bounding box center [462, 286] width 406 height 10
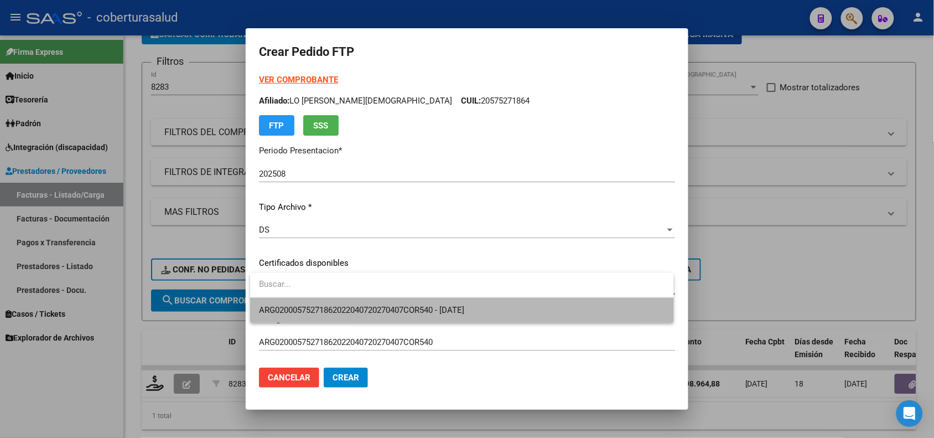
click at [373, 302] on span "ARG02000575271862022040720270407COR540 - [DATE]" at bounding box center [462, 310] width 406 height 25
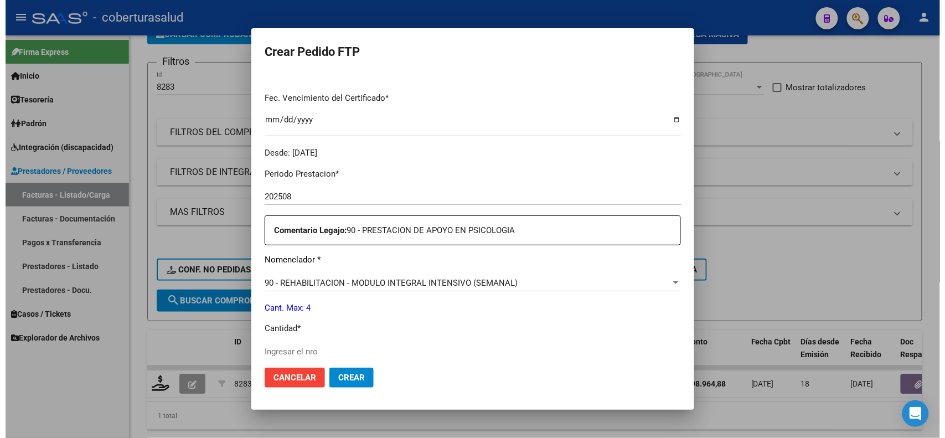
scroll to position [346, 0]
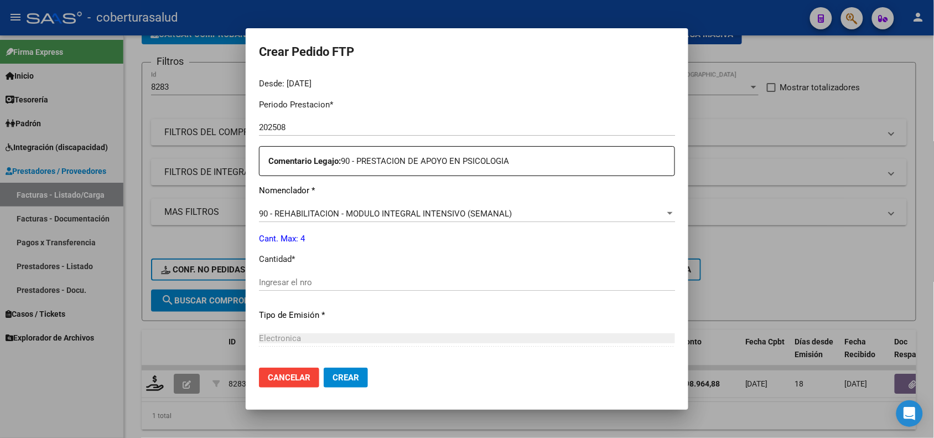
click at [293, 278] on input "Ingresar el nro" at bounding box center [467, 282] width 416 height 10
type input "4"
click at [342, 374] on span "Crear" at bounding box center [346, 378] width 27 height 10
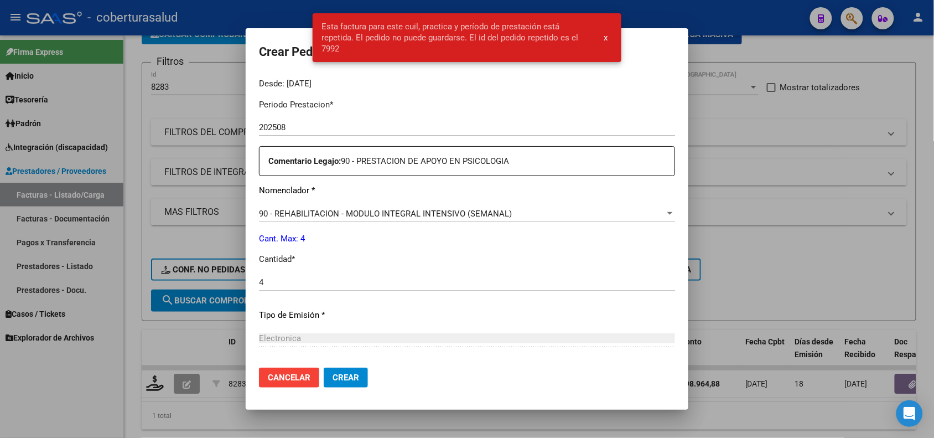
click at [764, 162] on div at bounding box center [467, 219] width 934 height 438
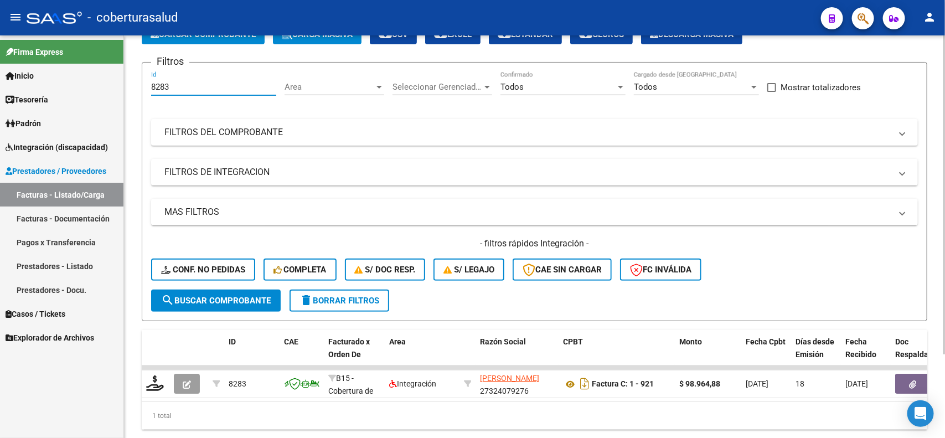
drag, startPoint x: 155, startPoint y: 90, endPoint x: 136, endPoint y: 87, distance: 19.6
click at [136, 87] on div "Video tutorial PRESTADORES -> Listado de CPBTs Emitidos por Prestadores / Prove…" at bounding box center [534, 215] width 821 height 499
paste input "770"
type input "7703"
click at [162, 293] on mat-icon "search" at bounding box center [167, 299] width 13 height 13
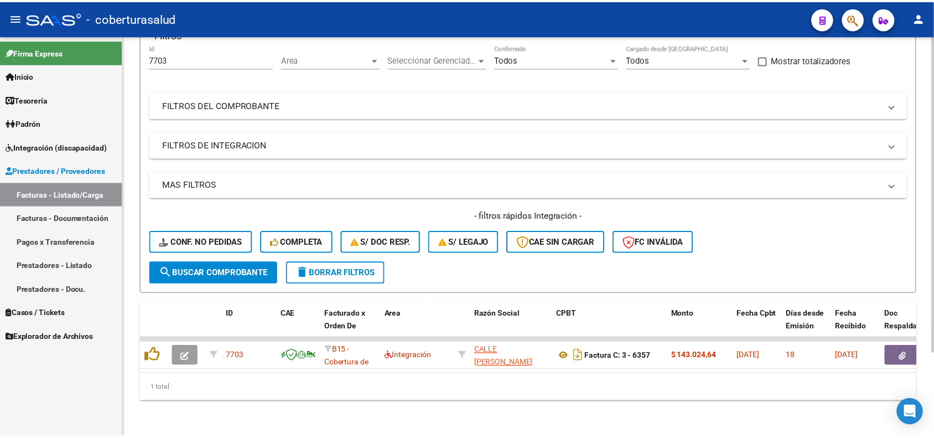
scroll to position [105, 0]
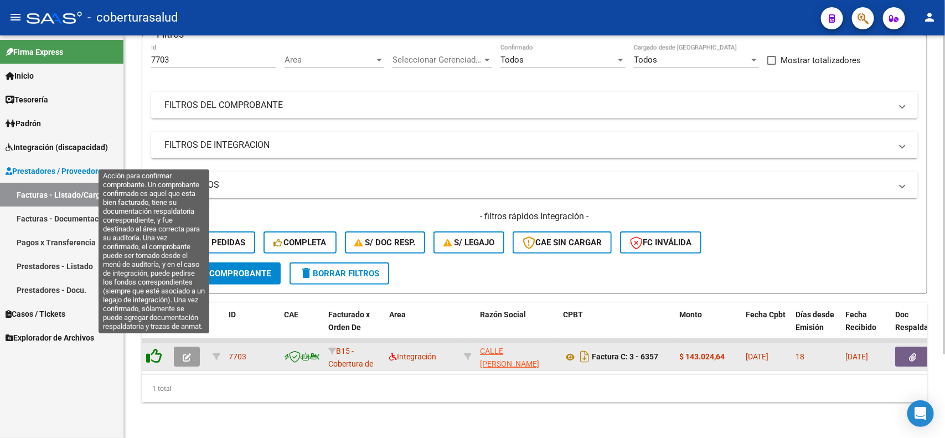
click at [152, 349] on icon at bounding box center [154, 356] width 16 height 16
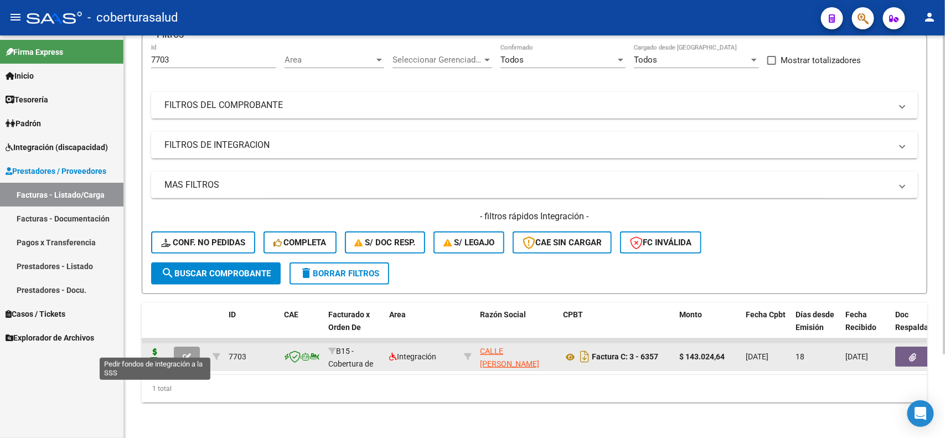
click at [151, 348] on icon at bounding box center [155, 356] width 18 height 16
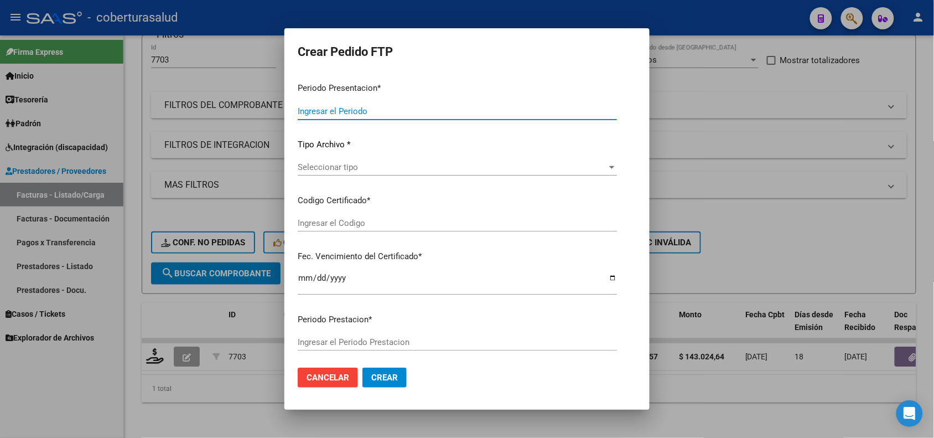
type input "202508"
type input "$ 143.024,64"
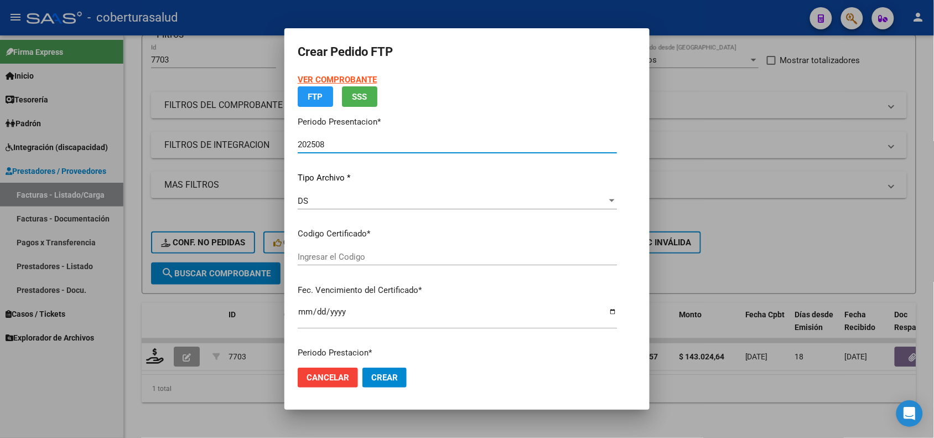
type input "ARG01000507131902020030920250309MZA204"
type input "[DATE]"
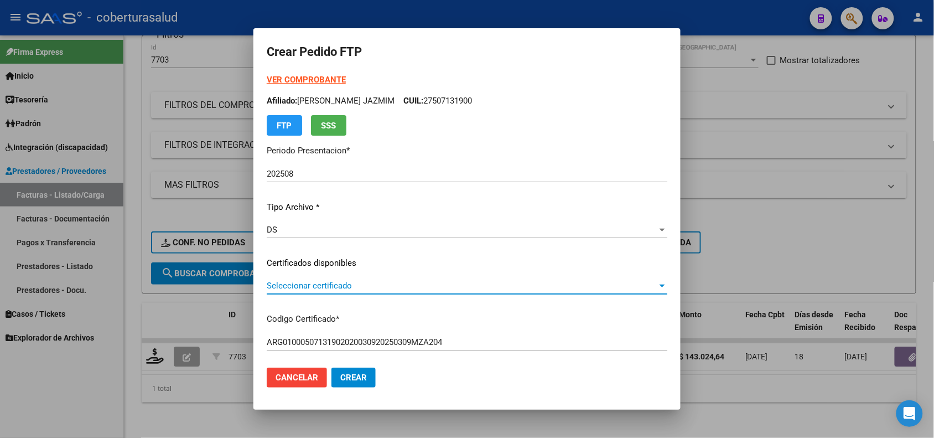
click at [312, 281] on span "Seleccionar certificado" at bounding box center [462, 286] width 391 height 10
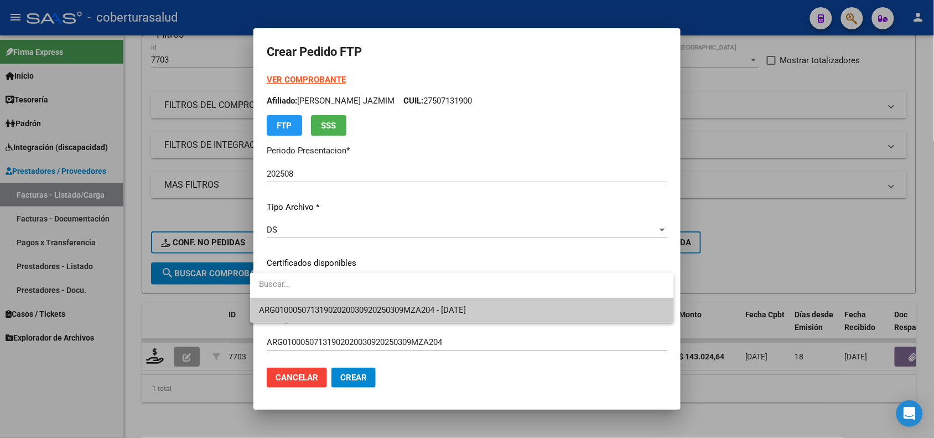
click at [320, 307] on span "ARG01000507131902020030920250309MZA204 - [DATE]" at bounding box center [362, 310] width 207 height 10
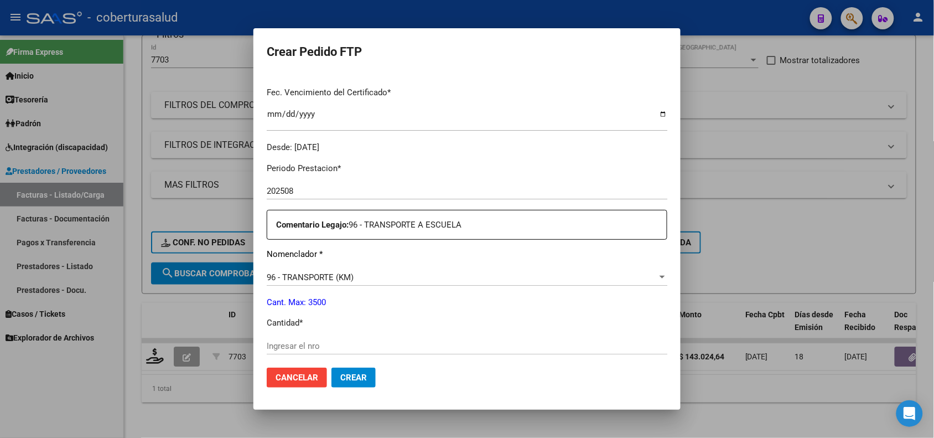
scroll to position [346, 0]
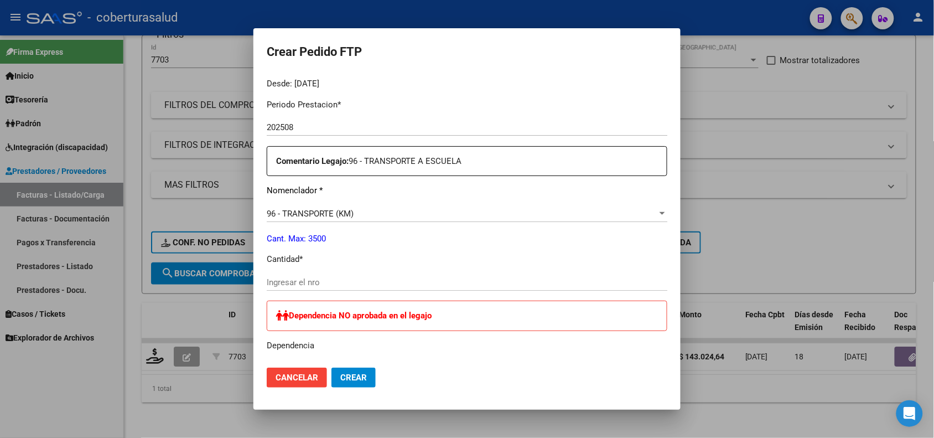
click at [313, 274] on div "Ingresar el nro" at bounding box center [467, 282] width 401 height 17
click at [303, 280] on input "Ingresar el nro" at bounding box center [467, 282] width 401 height 10
type input "264"
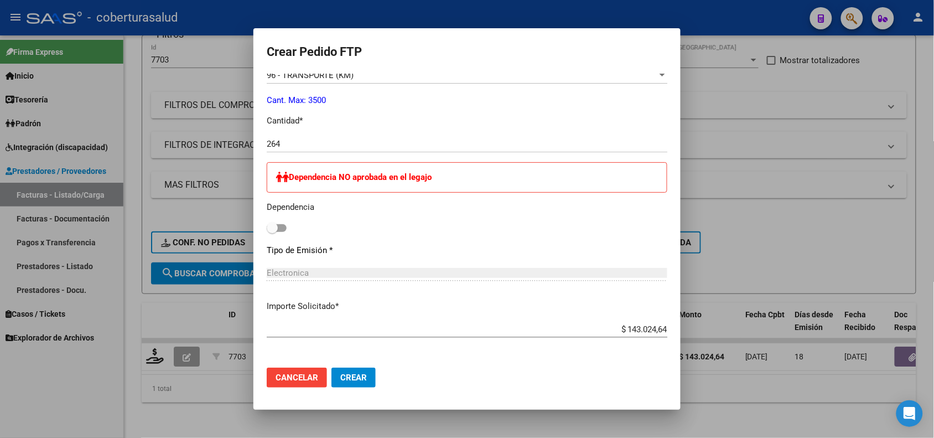
click at [347, 380] on span "Crear" at bounding box center [353, 378] width 27 height 10
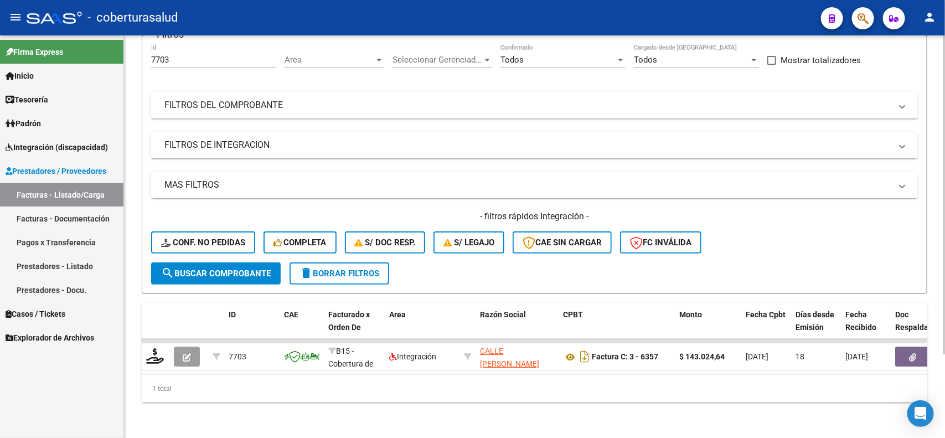
click at [309, 399] on div "1 total" at bounding box center [535, 389] width 786 height 28
drag, startPoint x: 178, startPoint y: 46, endPoint x: 138, endPoint y: 53, distance: 39.9
click at [138, 53] on div "Video tutorial PRESTADORES -> Listado de CPBTs Emitidos por Prestadores / Prove…" at bounding box center [534, 188] width 821 height 499
paste input "8061"
type input "8061"
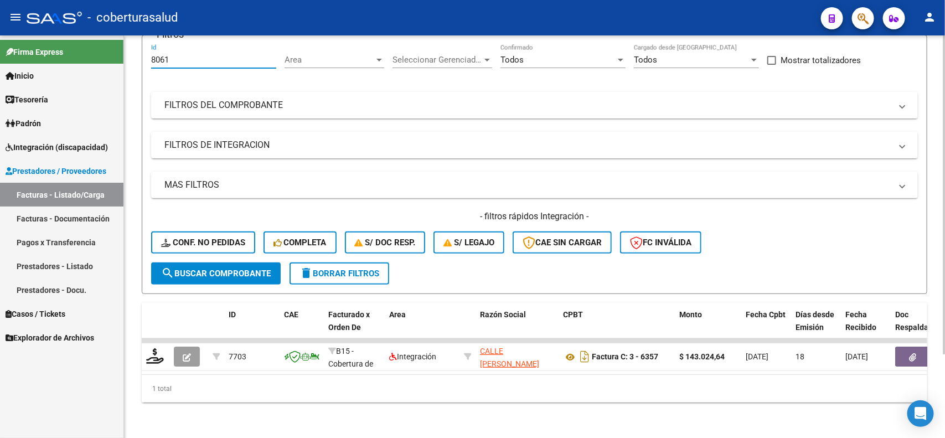
click at [200, 268] on span "search Buscar Comprobante" at bounding box center [216, 273] width 110 height 10
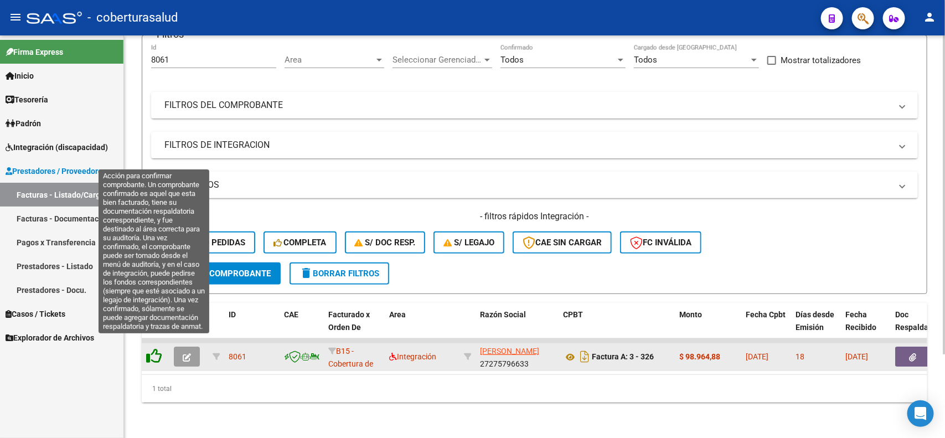
click at [155, 348] on icon at bounding box center [154, 356] width 16 height 16
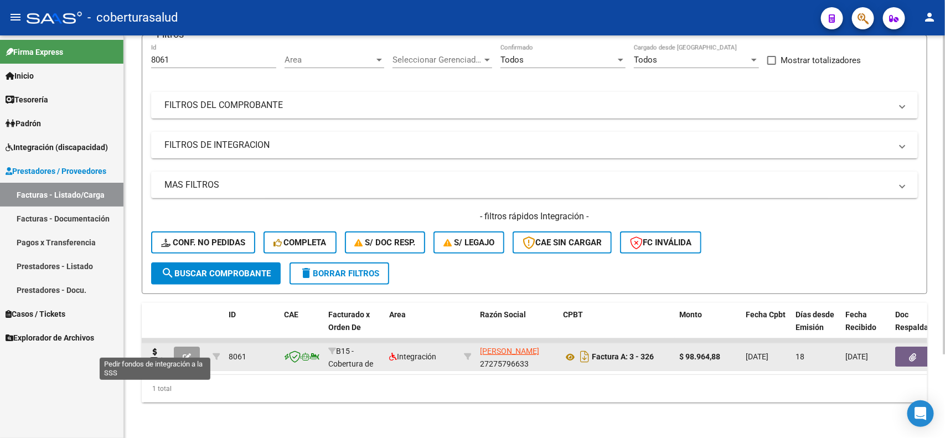
click at [155, 348] on icon at bounding box center [155, 356] width 18 height 16
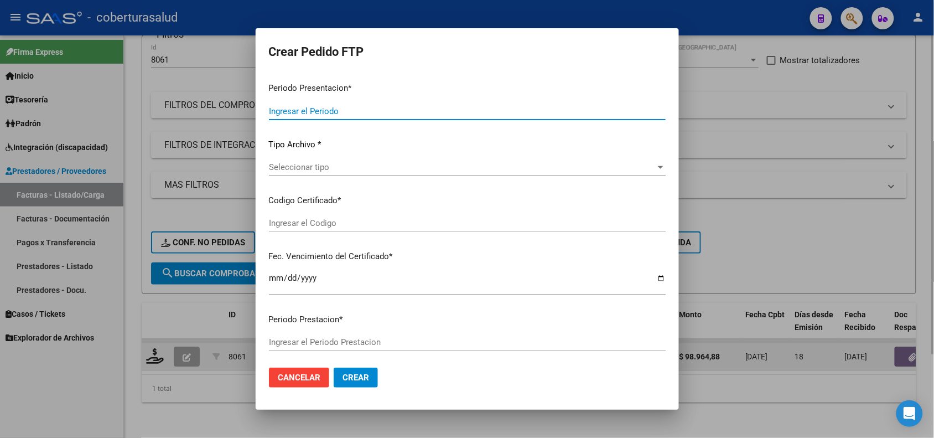
type input "202508"
type input "$ 98.964,88"
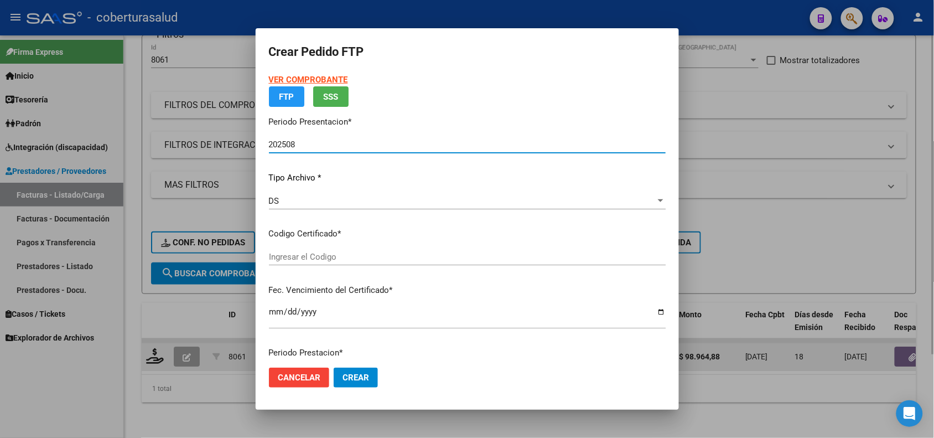
type input "ARG02000559408692021110420261104TUC139"
type input "[DATE]"
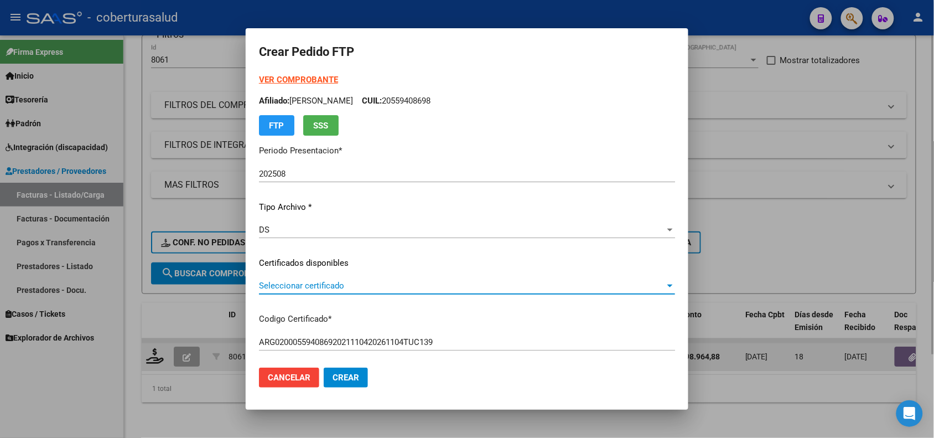
click at [310, 287] on span "Seleccionar certificado" at bounding box center [462, 286] width 406 height 10
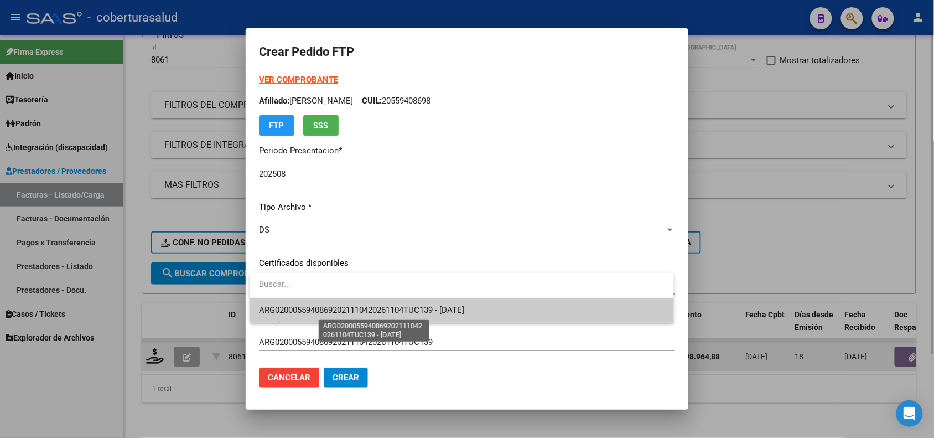
click at [308, 308] on span "ARG02000559408692021110420261104TUC139 - [DATE]" at bounding box center [361, 310] width 205 height 10
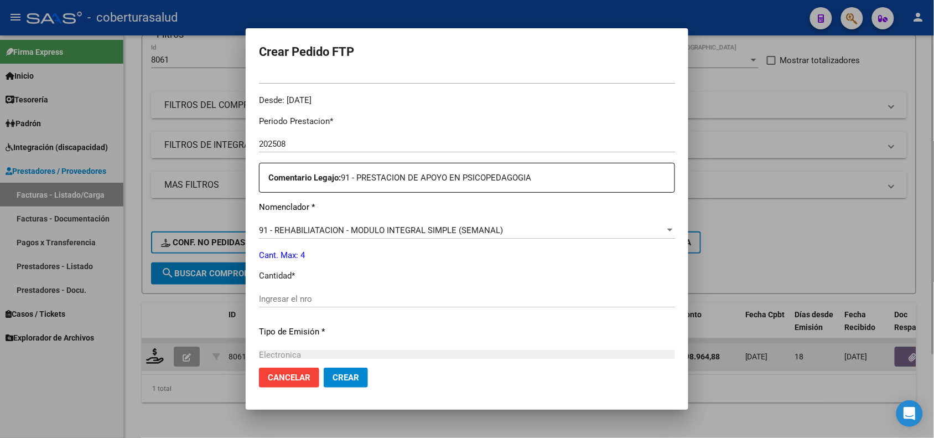
scroll to position [346, 0]
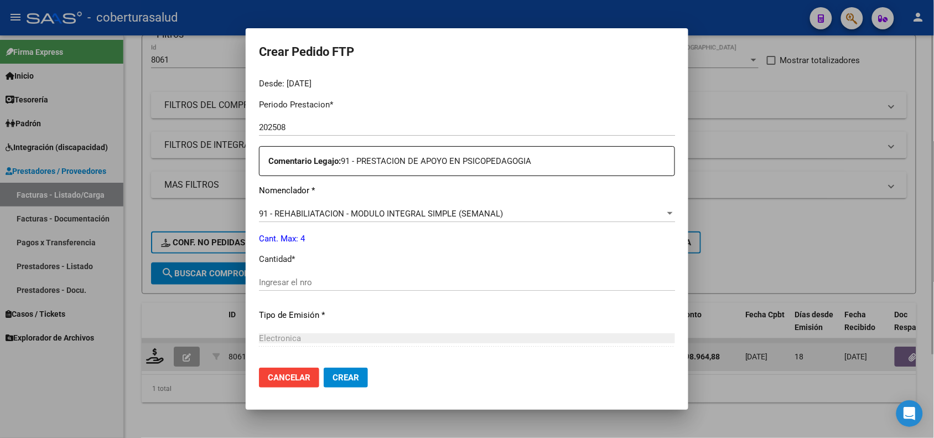
click at [291, 278] on input "Ingresar el nro" at bounding box center [467, 282] width 416 height 10
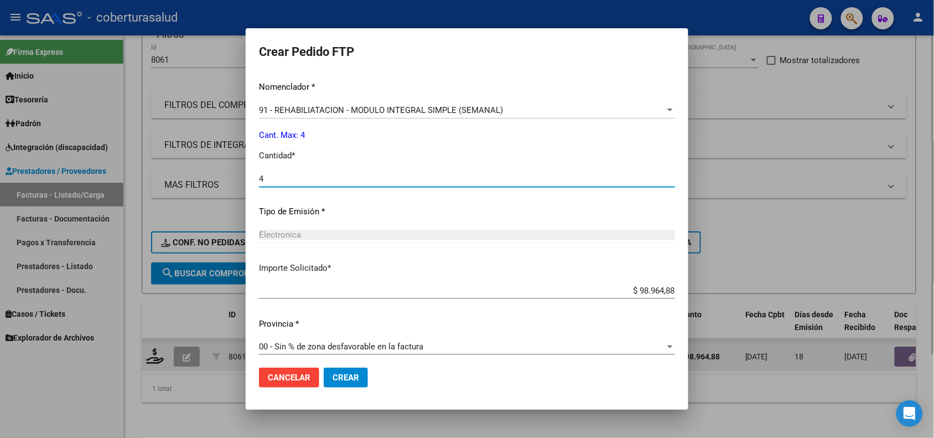
scroll to position [457, 0]
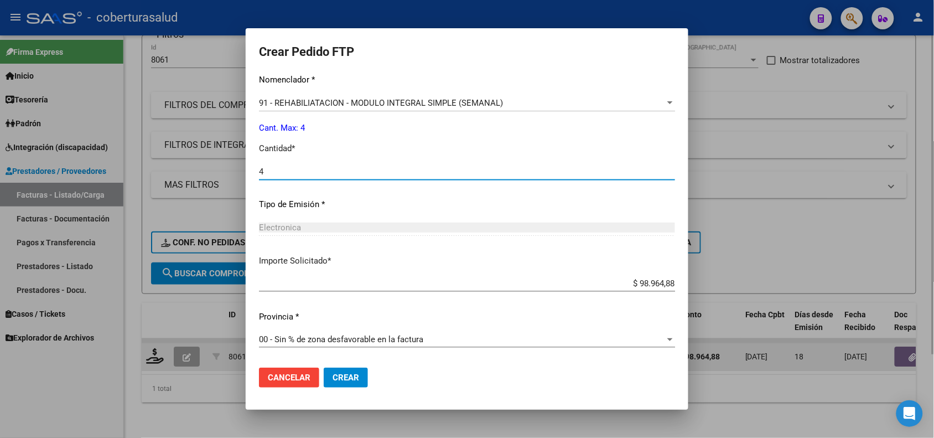
type input "4"
click at [341, 382] on span "Crear" at bounding box center [346, 378] width 27 height 10
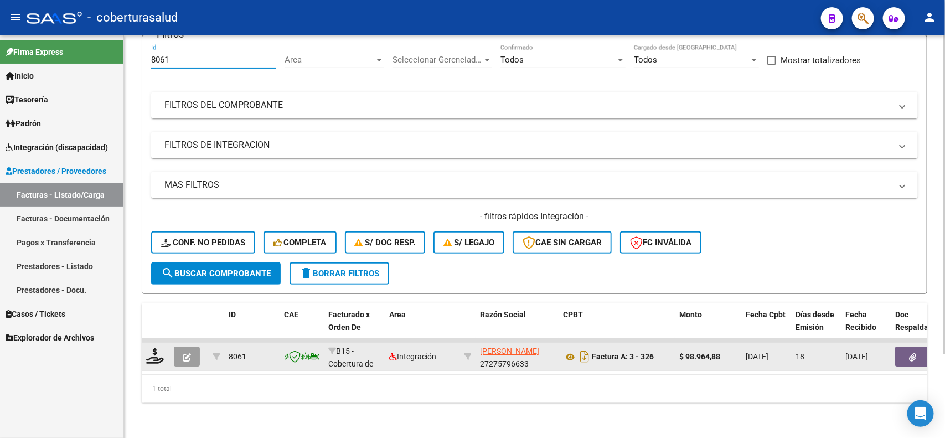
drag, startPoint x: 169, startPoint y: 49, endPoint x: 137, endPoint y: 57, distance: 33.2
click at [137, 57] on div "Video tutorial PRESTADORES -> Listado de CPBTs Emitidos por Prestadores / Prove…" at bounding box center [534, 188] width 821 height 499
paste input "637"
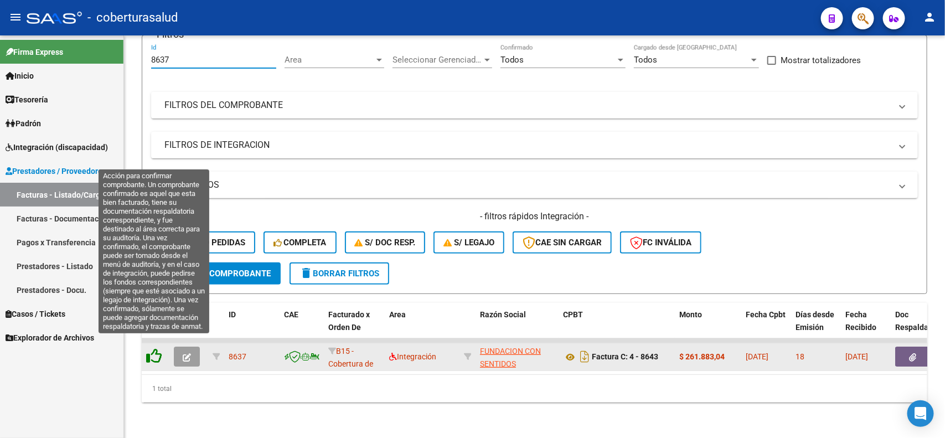
type input "8637"
click at [155, 348] on icon at bounding box center [154, 356] width 16 height 16
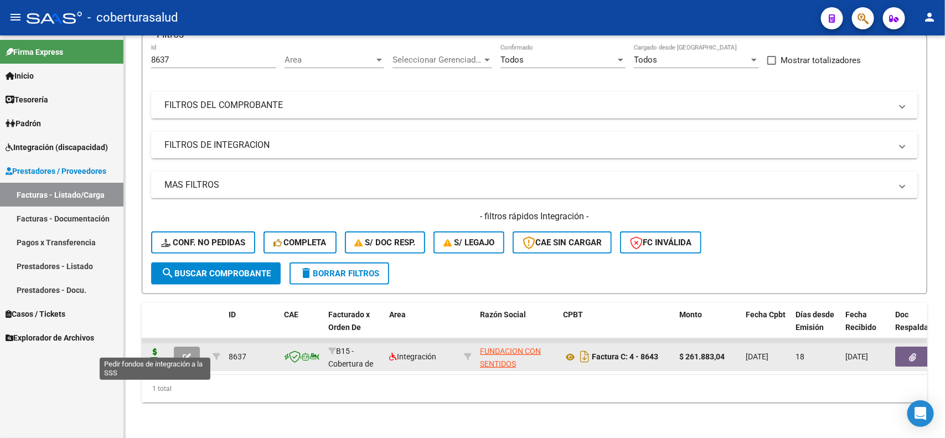
click at [153, 349] on icon at bounding box center [155, 356] width 18 height 16
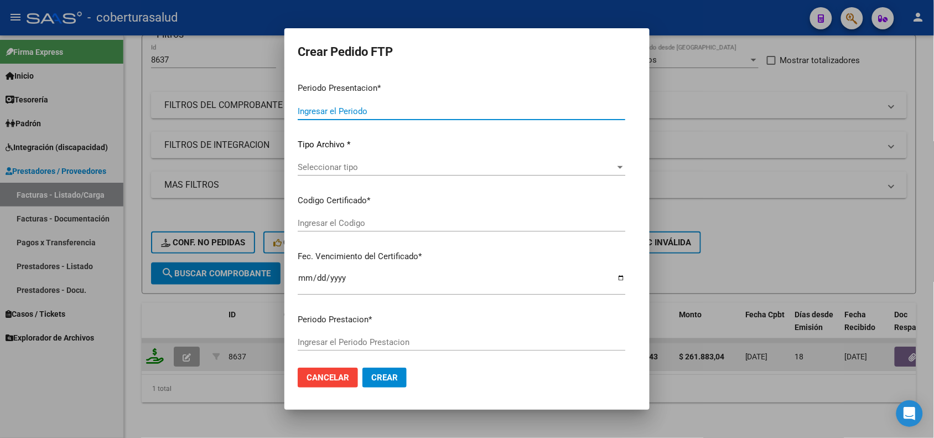
type input "202508"
type input "$ 261.883,04"
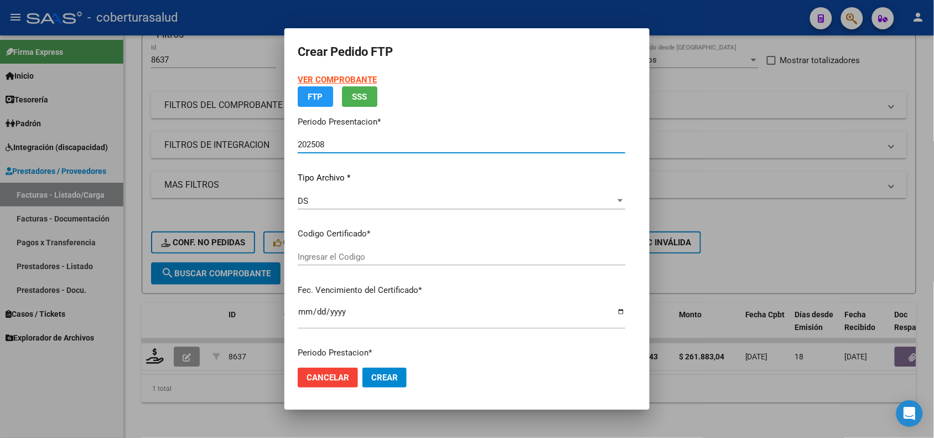
type input "ARG01000577932722022121620251216MZA202"
type input "[DATE]"
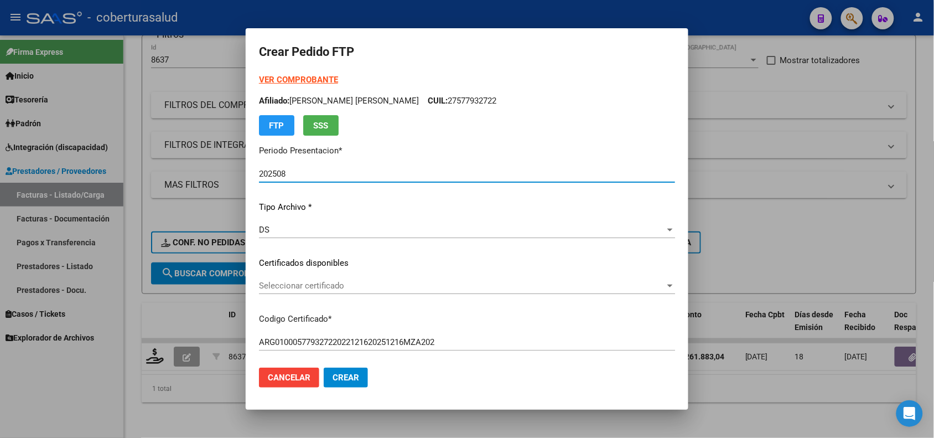
click at [324, 281] on span "Seleccionar certificado" at bounding box center [462, 286] width 406 height 10
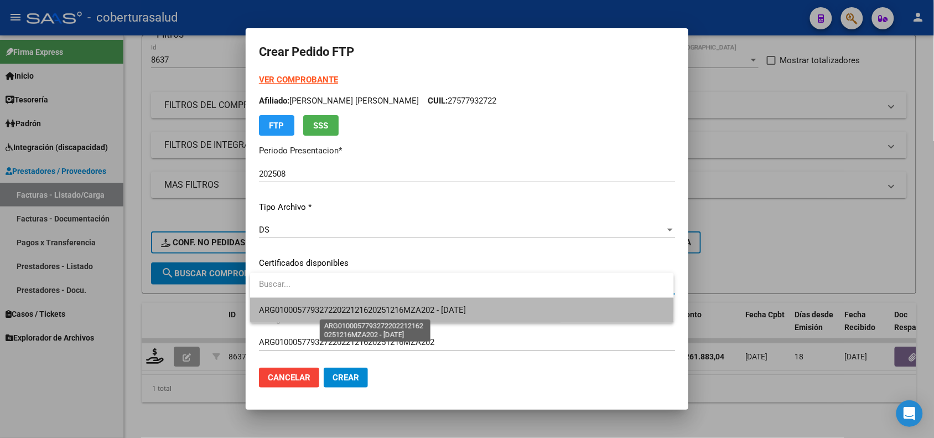
click at [336, 306] on span "ARG01000577932722022121620251216MZA202 - [DATE]" at bounding box center [362, 310] width 207 height 10
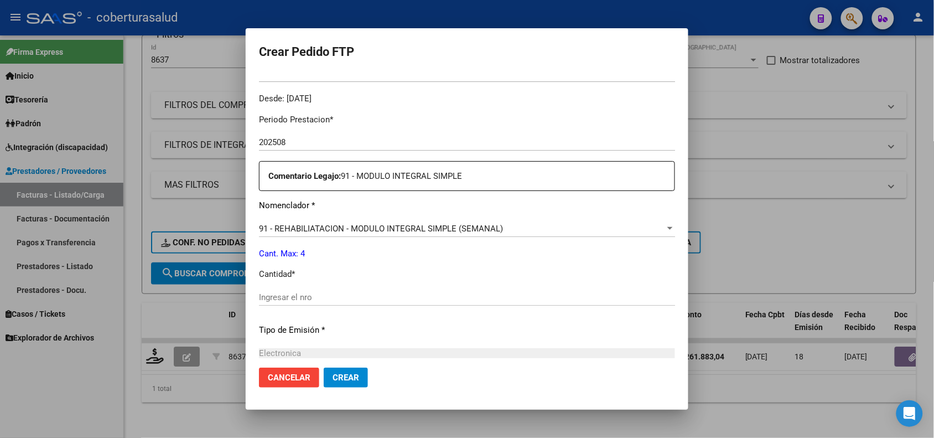
scroll to position [415, 0]
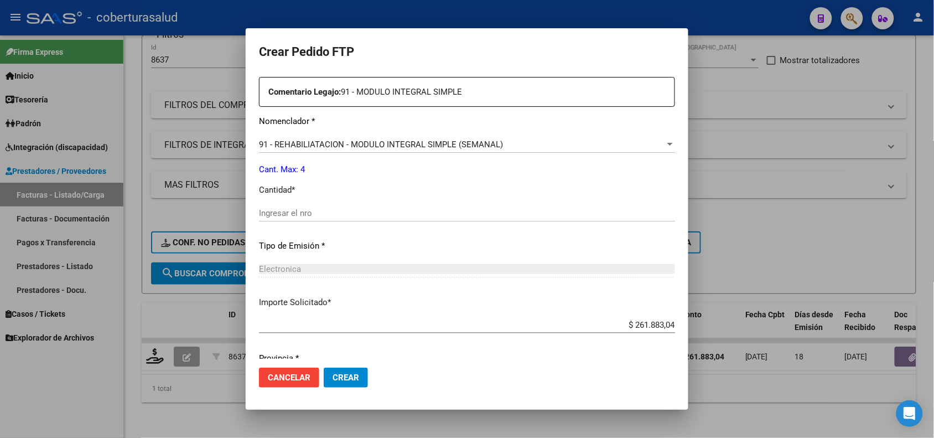
click at [293, 214] on input "Ingresar el nro" at bounding box center [467, 213] width 416 height 10
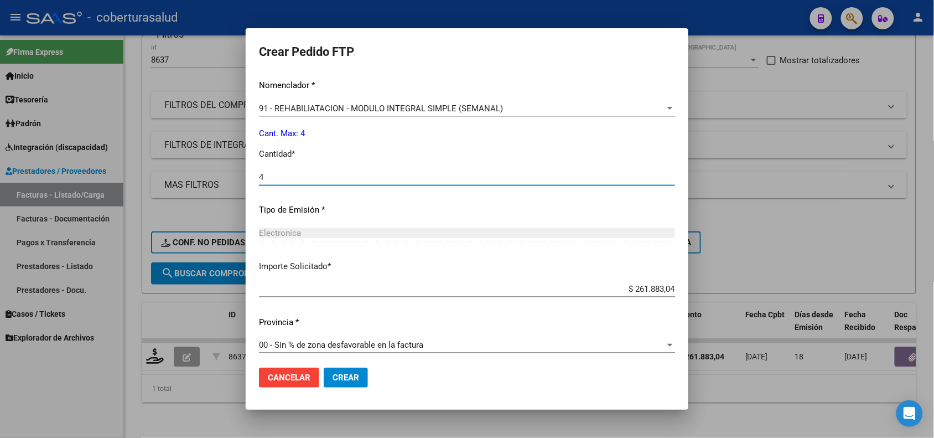
scroll to position [457, 0]
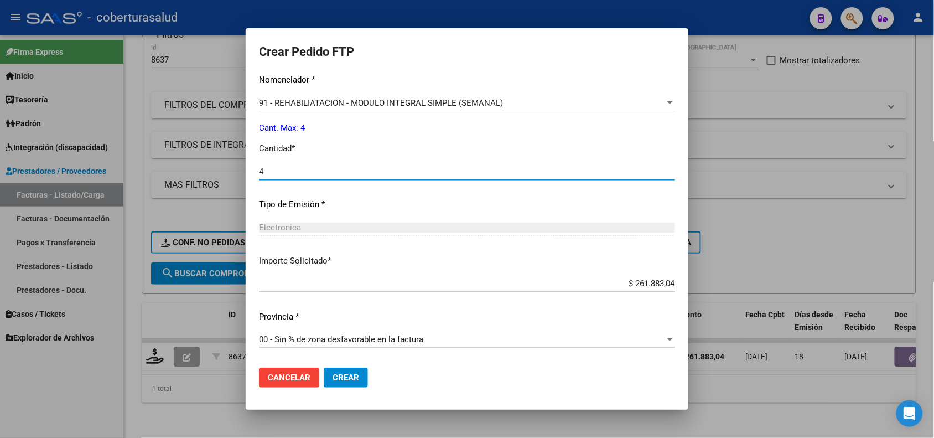
type input "4"
click at [344, 379] on span "Crear" at bounding box center [346, 378] width 27 height 10
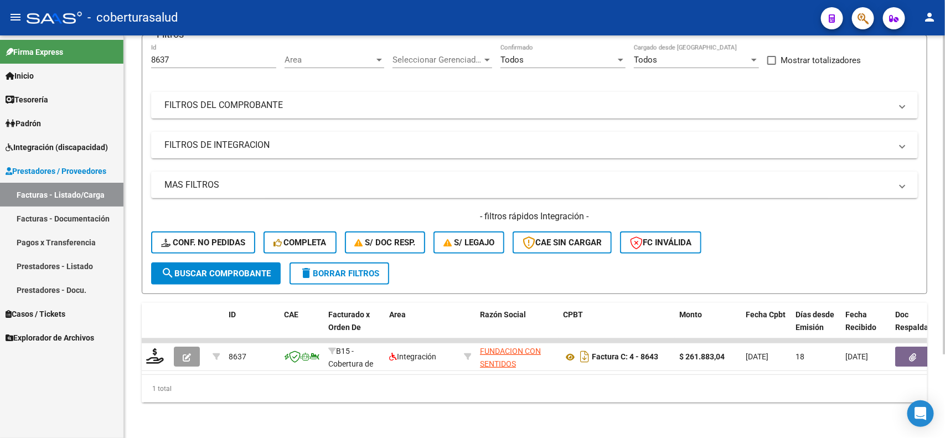
drag, startPoint x: 178, startPoint y: 53, endPoint x: 142, endPoint y: 53, distance: 36.0
click at [142, 53] on form "Filtros 8637 Id Area Area Seleccionar Gerenciador Seleccionar Gerenciador Todos…" at bounding box center [535, 164] width 786 height 259
click at [164, 55] on input "8637" at bounding box center [213, 60] width 125 height 10
paste input "05"
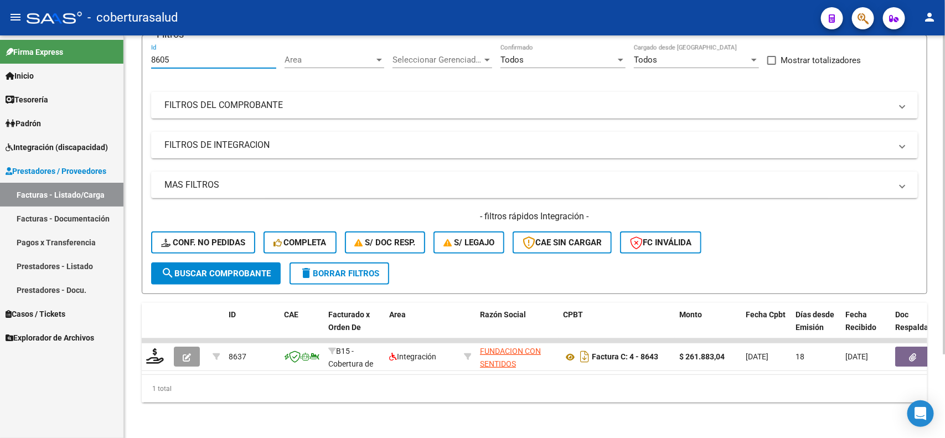
type input "8605"
click at [197, 270] on button "search Buscar Comprobante" at bounding box center [216, 273] width 130 height 22
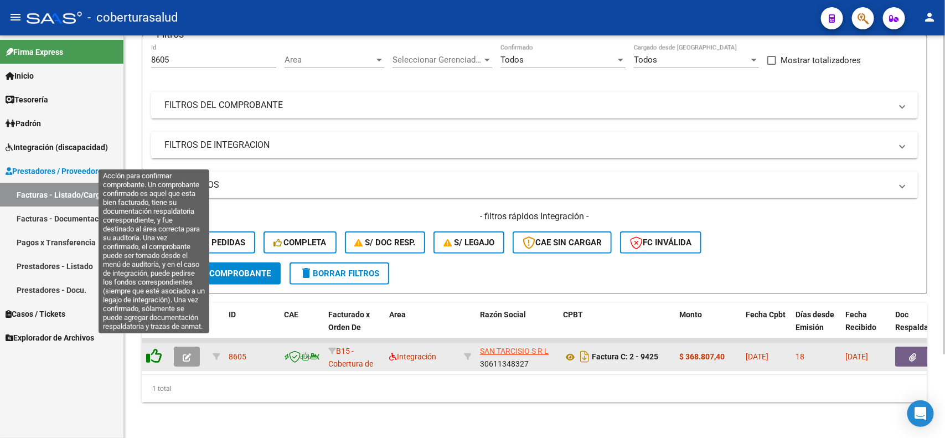
click at [152, 348] on icon at bounding box center [154, 356] width 16 height 16
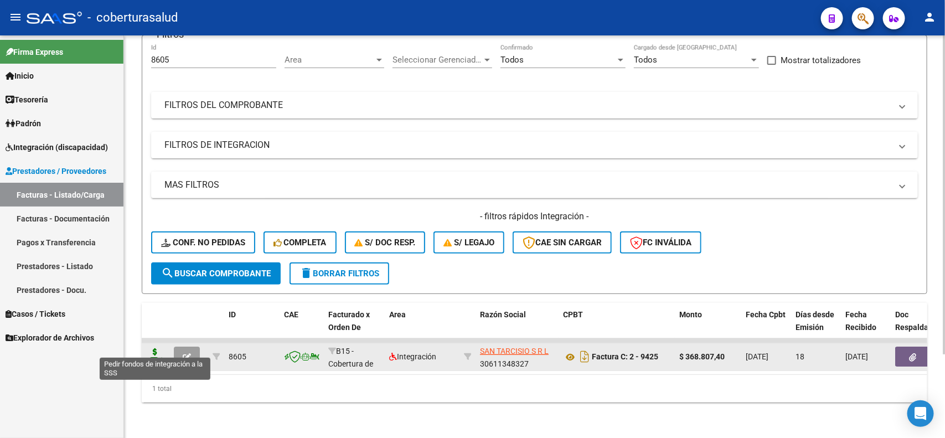
click at [151, 348] on icon at bounding box center [155, 356] width 18 height 16
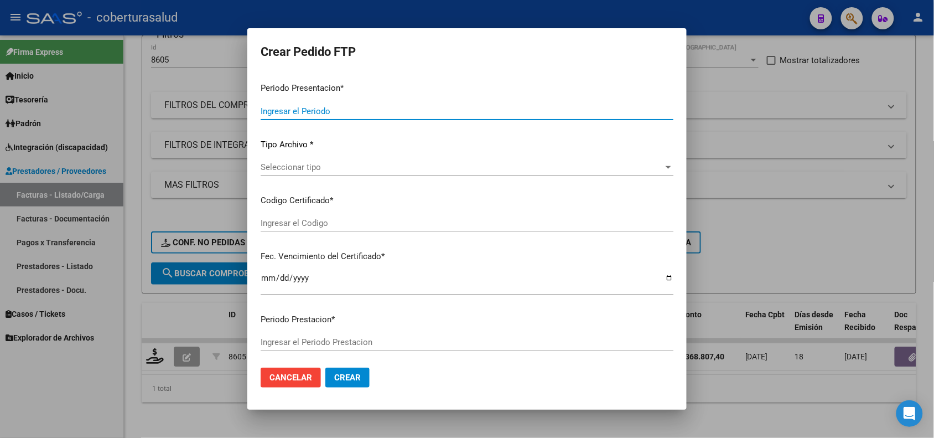
type input "202508"
type input "$ 368.807,40"
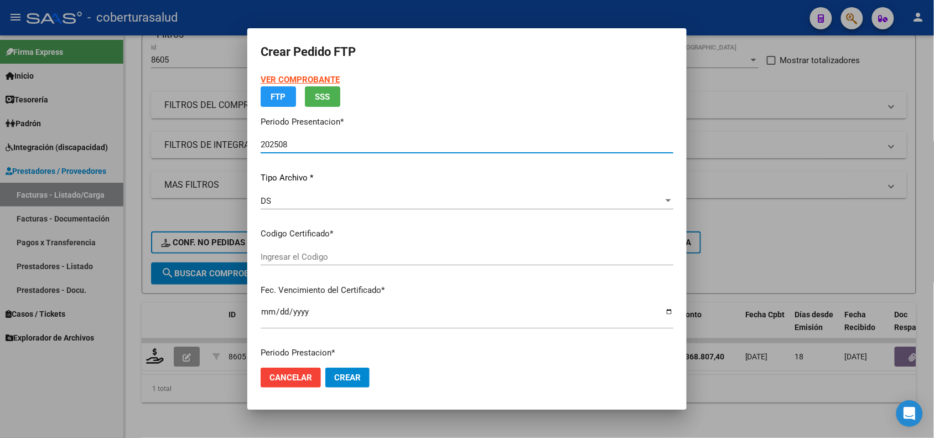
type input "ARG02000539339172022021020270210TUC138"
type input "[DATE]"
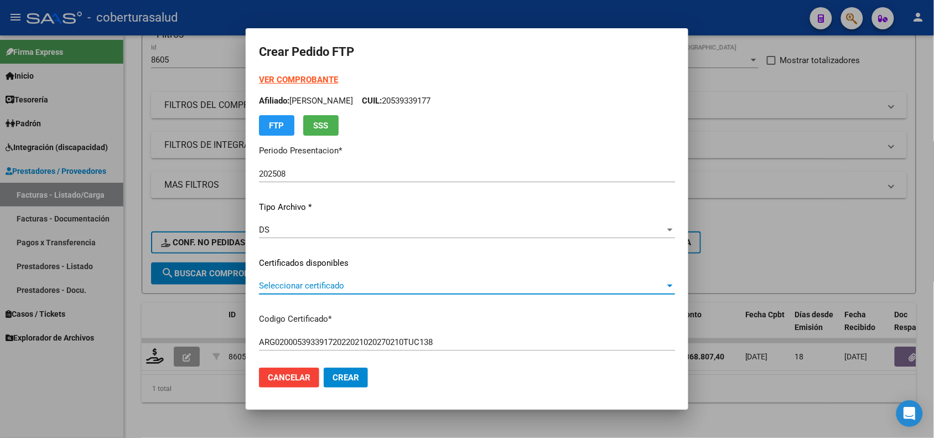
click at [344, 285] on span "Seleccionar certificado" at bounding box center [462, 286] width 406 height 10
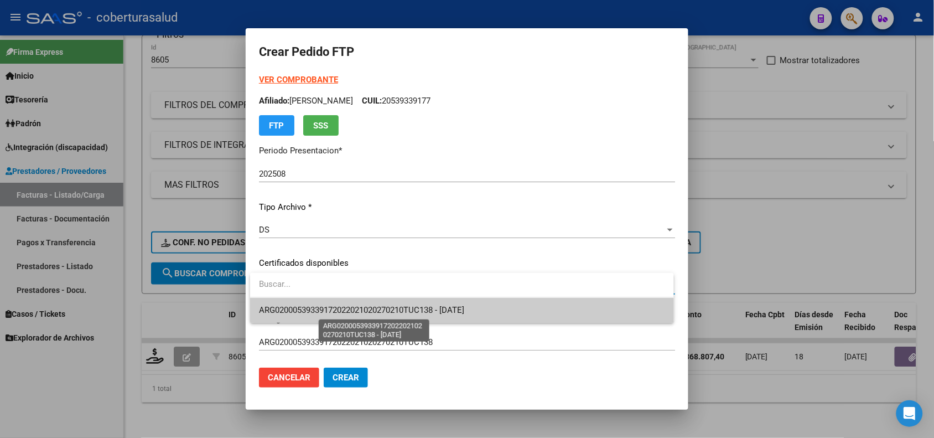
click at [350, 311] on span "ARG02000539339172022021020270210TUC138 - [DATE]" at bounding box center [361, 310] width 205 height 10
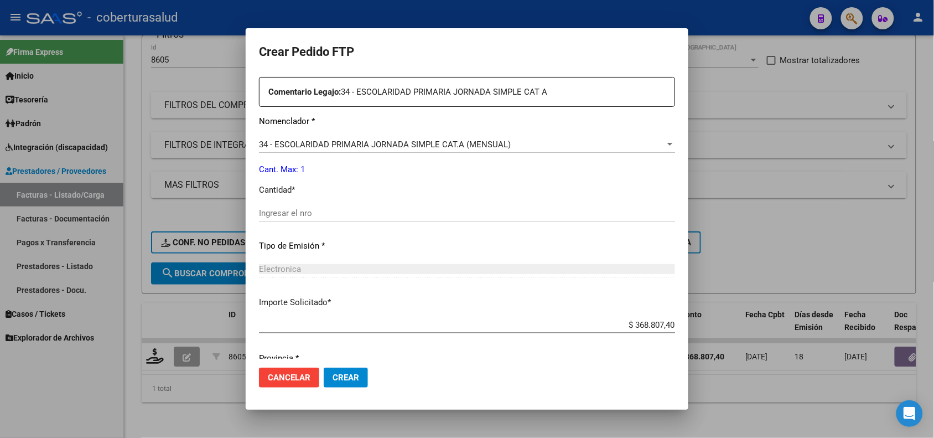
scroll to position [346, 0]
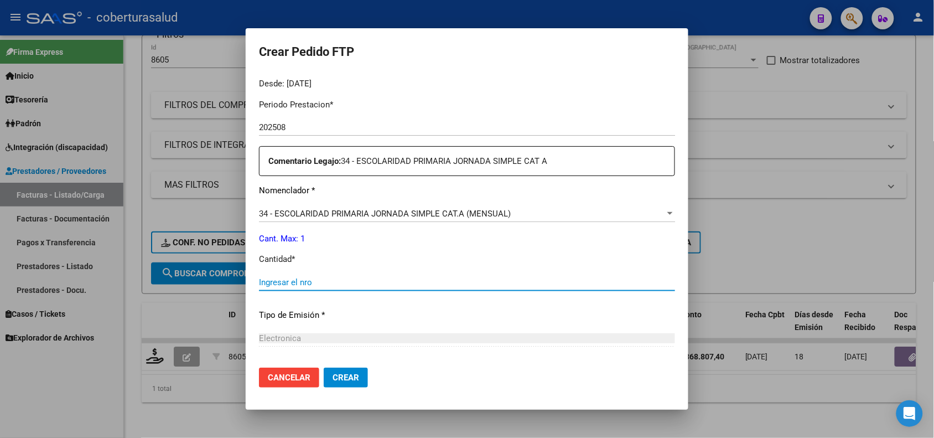
click at [301, 283] on input "Ingresar el nro" at bounding box center [467, 282] width 416 height 10
type input "1"
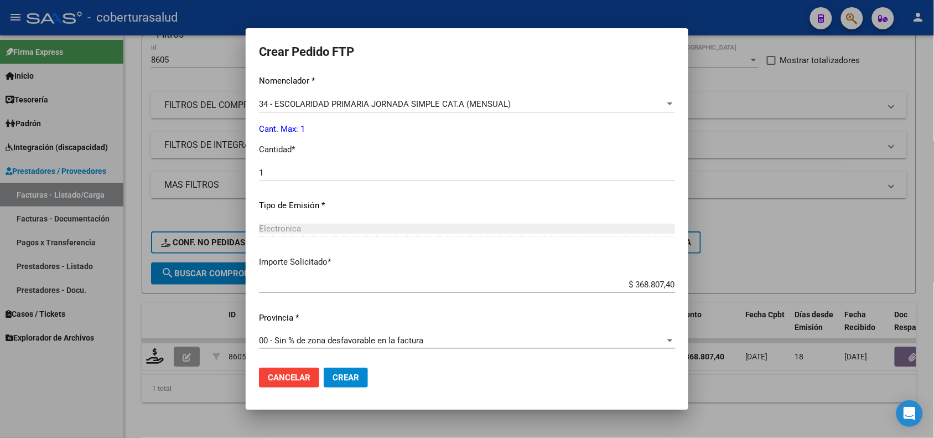
scroll to position [457, 0]
click at [347, 375] on span "Crear" at bounding box center [346, 378] width 27 height 10
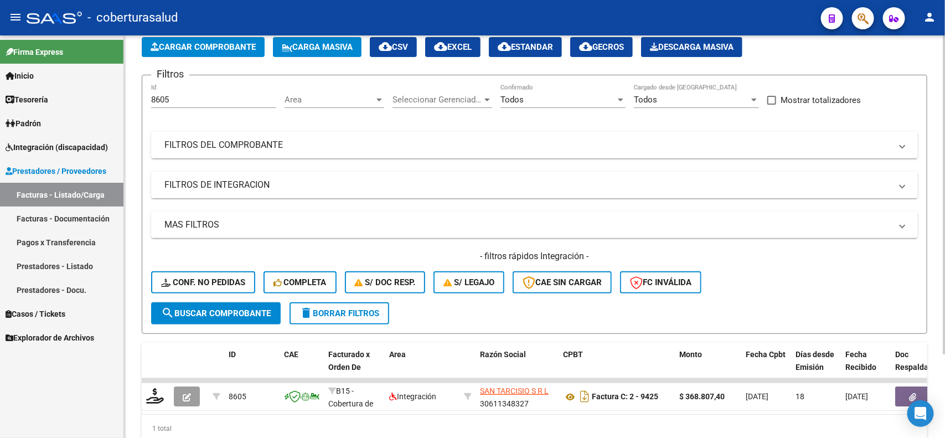
scroll to position [36, 0]
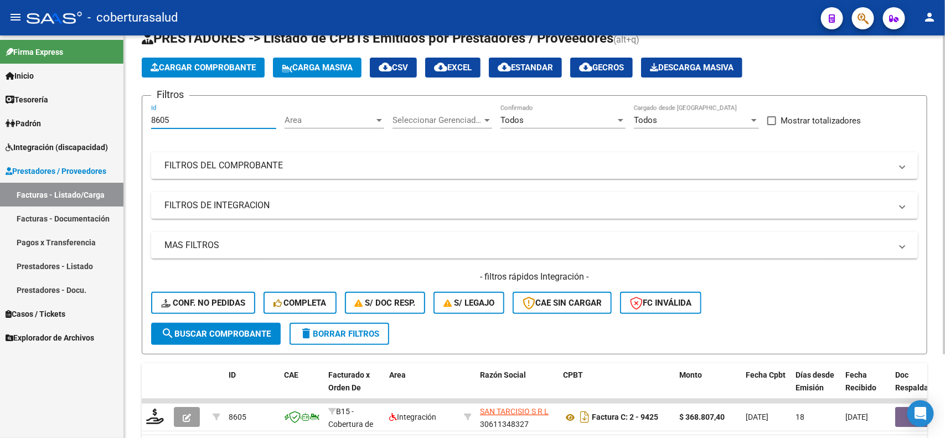
drag, startPoint x: 142, startPoint y: 127, endPoint x: 133, endPoint y: 128, distance: 9.4
click at [133, 128] on div "Video tutorial PRESTADORES -> Listado de CPBTs Emitidos por Prestadores / Prove…" at bounding box center [534, 248] width 821 height 499
paste input "6"
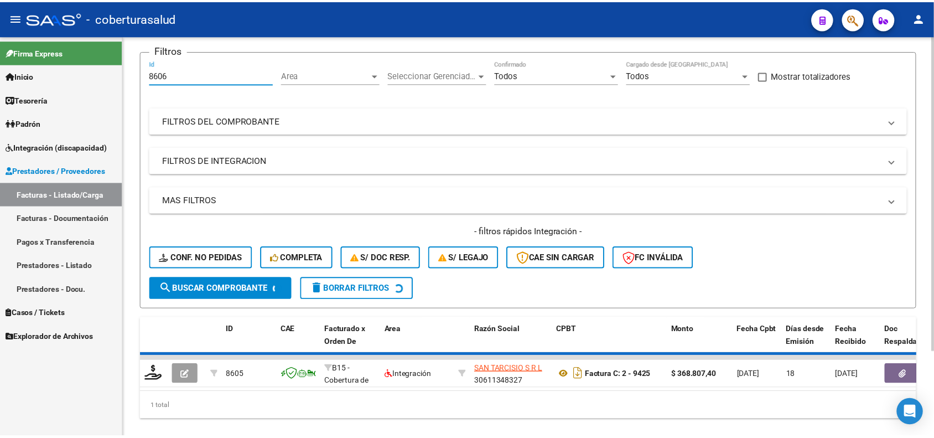
scroll to position [105, 0]
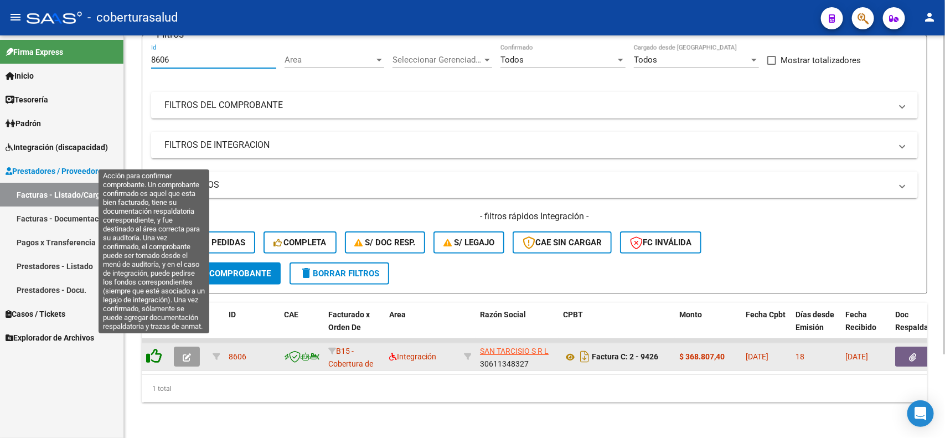
type input "8606"
click at [154, 348] on icon at bounding box center [154, 356] width 16 height 16
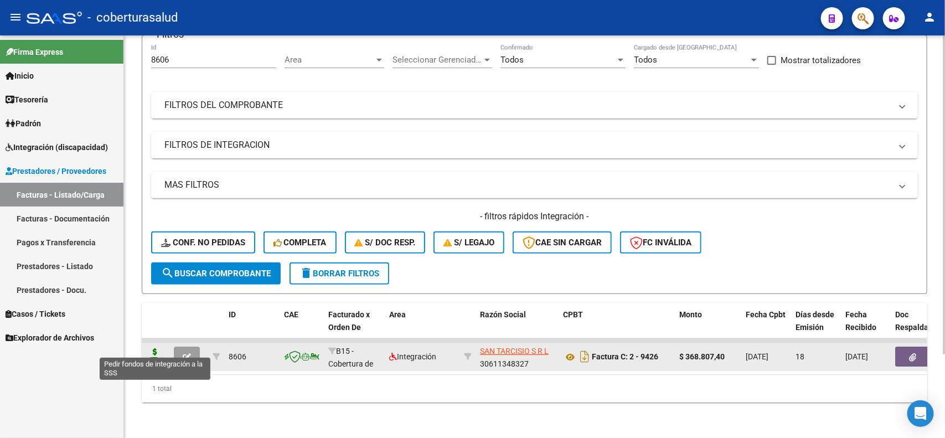
click at [156, 350] on icon at bounding box center [155, 356] width 18 height 16
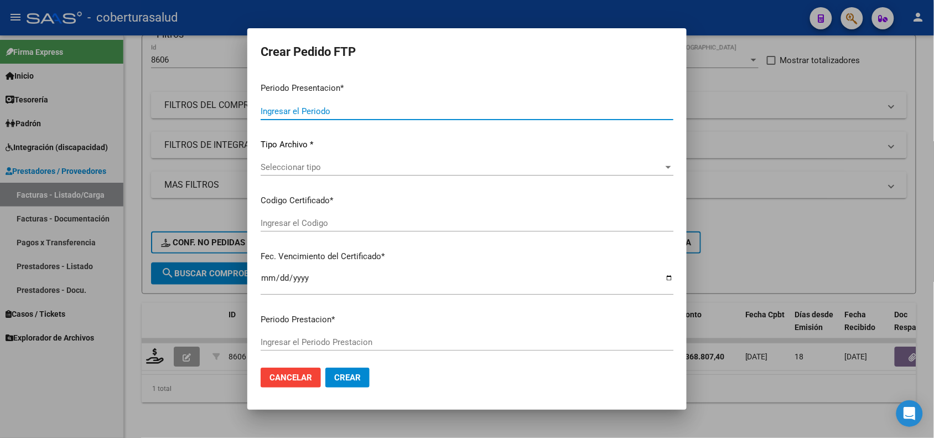
type input "202508"
type input "$ 368.807,40"
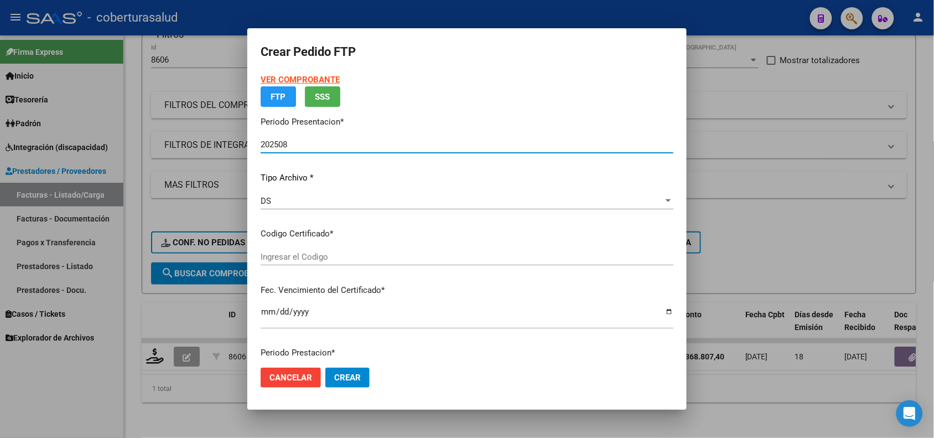
type input "ARG02000503792862023022720280227TUC139"
type input "[DATE]"
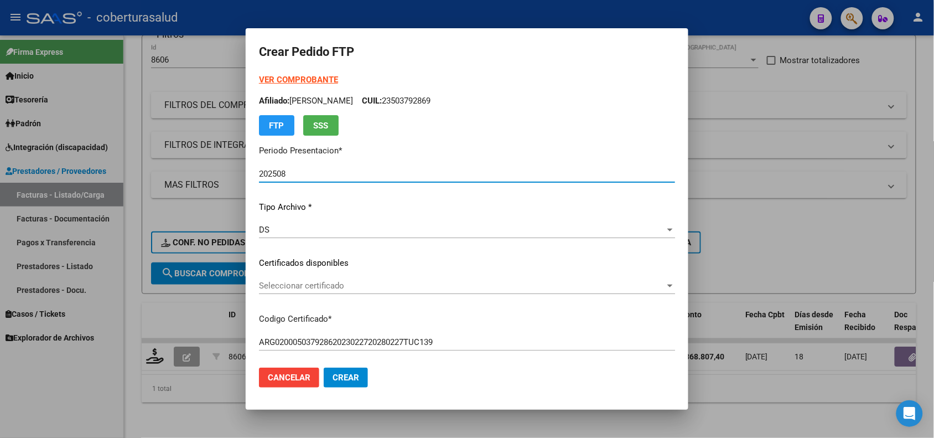
click at [313, 287] on span "Seleccionar certificado" at bounding box center [462, 286] width 406 height 10
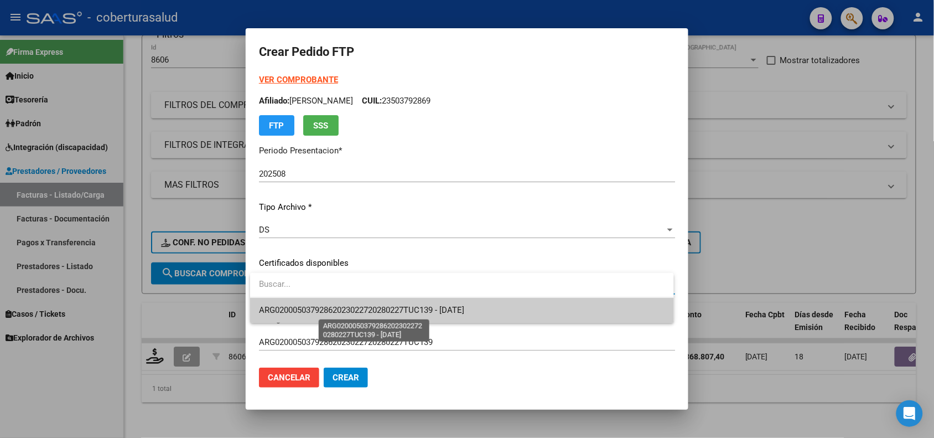
click at [319, 313] on span "ARG02000503792862023022720280227TUC139 - [DATE]" at bounding box center [361, 310] width 205 height 10
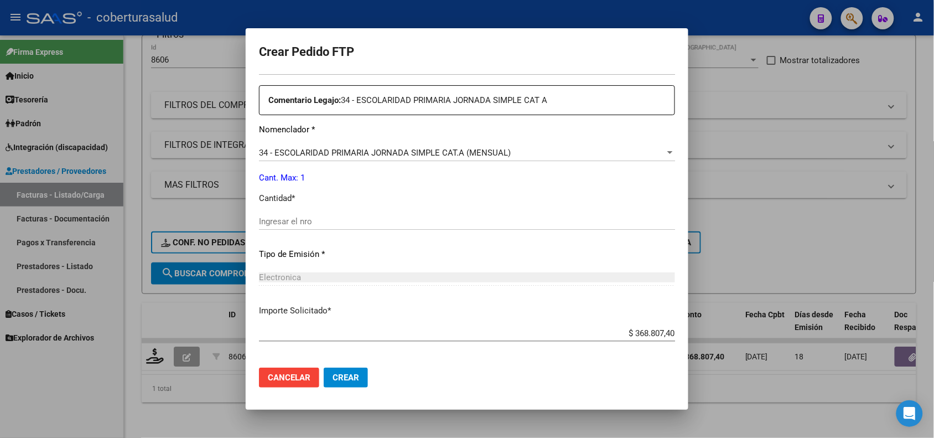
scroll to position [415, 0]
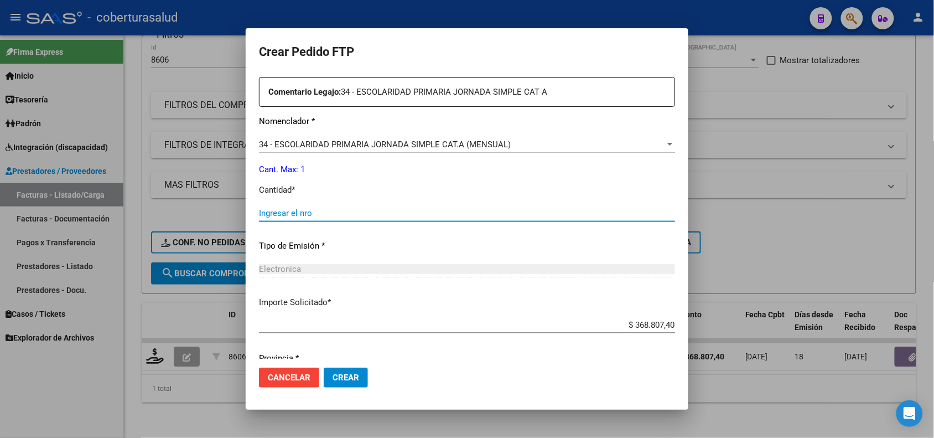
click at [278, 214] on input "Ingresar el nro" at bounding box center [467, 213] width 416 height 10
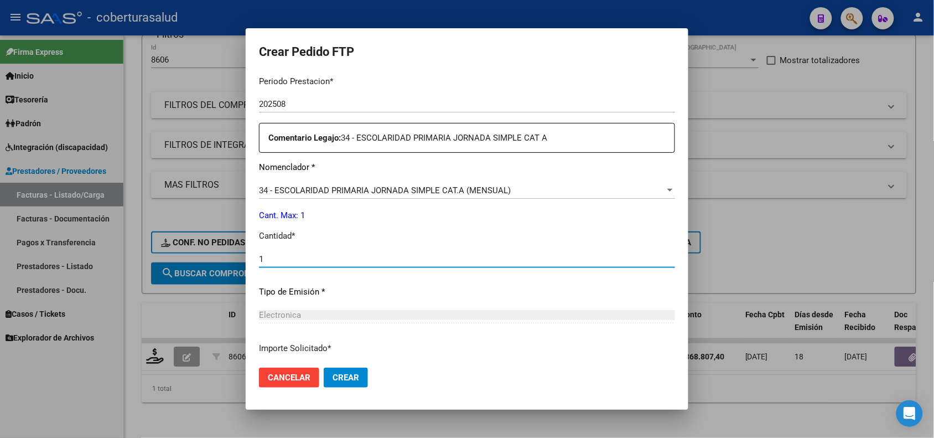
scroll to position [346, 0]
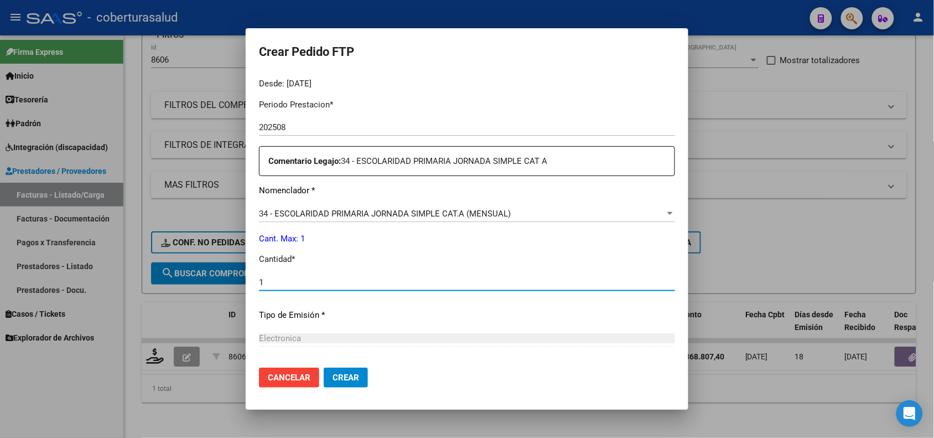
type input "1"
click at [359, 377] on span "Crear" at bounding box center [346, 378] width 27 height 10
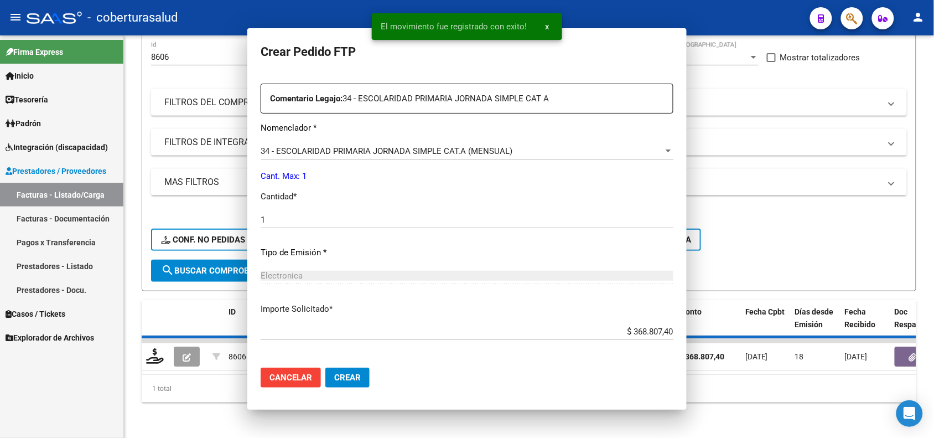
scroll to position [283, 0]
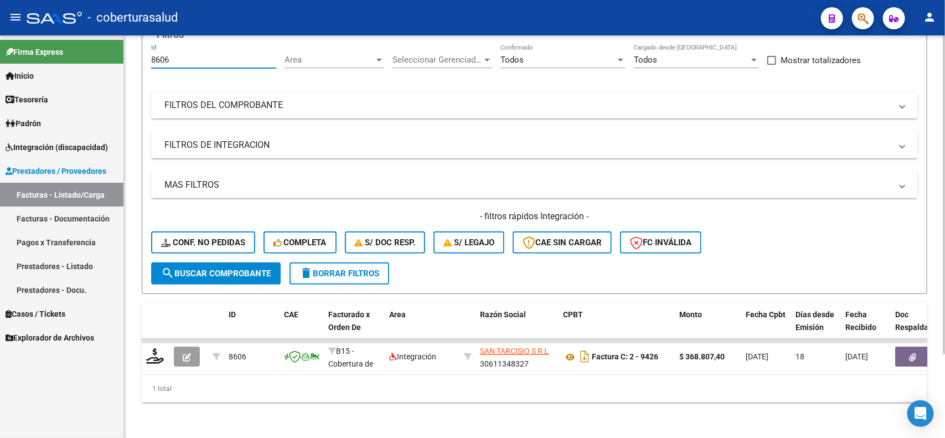
drag, startPoint x: 187, startPoint y: 50, endPoint x: 133, endPoint y: 59, distance: 54.9
click at [133, 59] on div "Video tutorial PRESTADORES -> Listado de CPBTs Emitidos por Prestadores / Prove…" at bounding box center [534, 188] width 821 height 499
paste input "7"
type input "8607"
click at [223, 262] on button "search Buscar Comprobante" at bounding box center [216, 273] width 130 height 22
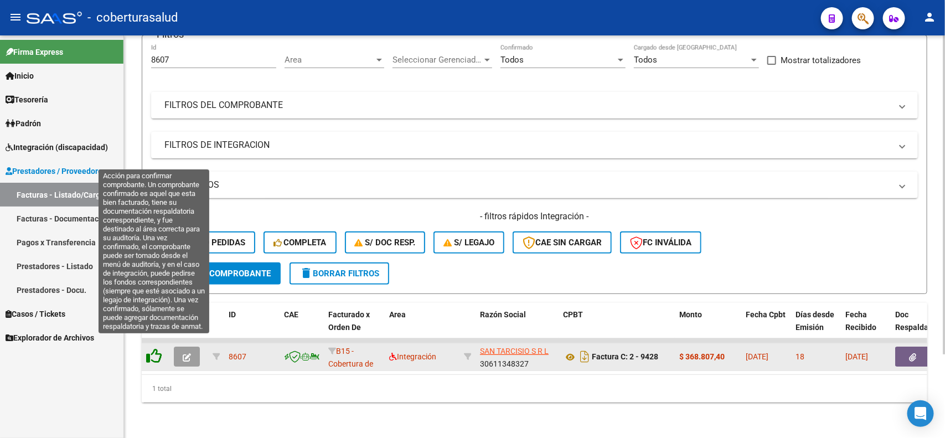
click at [146, 348] on icon at bounding box center [154, 356] width 16 height 16
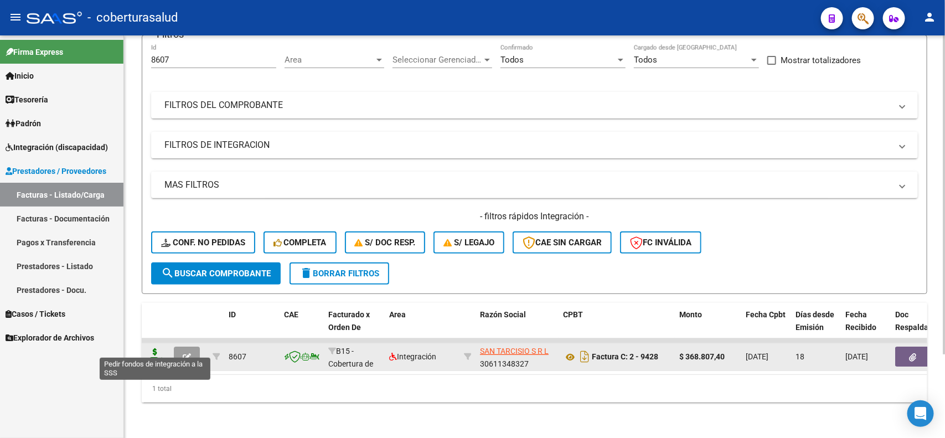
click at [153, 348] on icon at bounding box center [155, 356] width 18 height 16
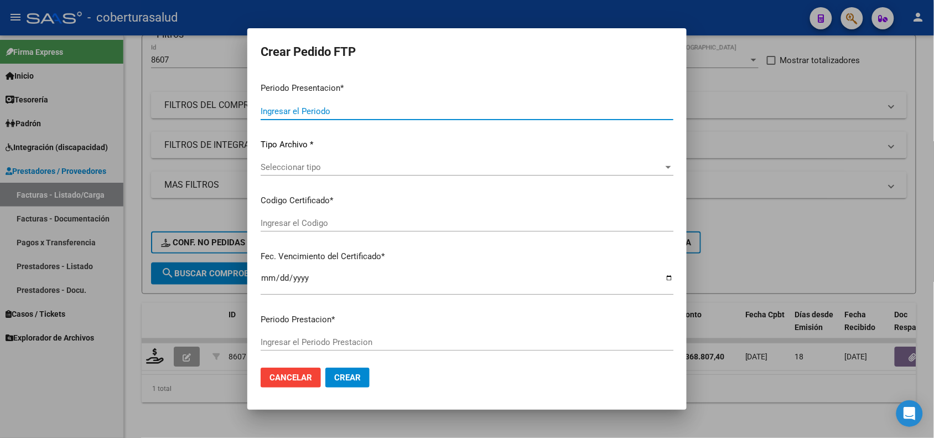
type input "202508"
type input "$ 368.807,40"
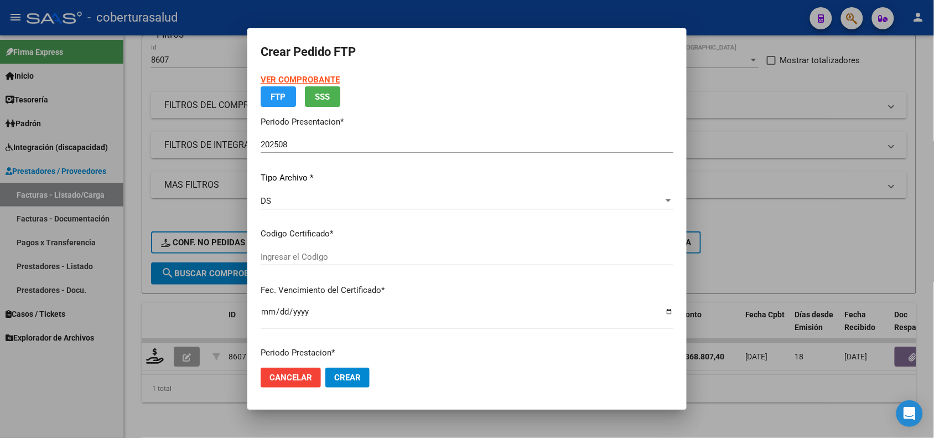
type input "ARG02000496879122021020120260201TUC137"
type input "[DATE]"
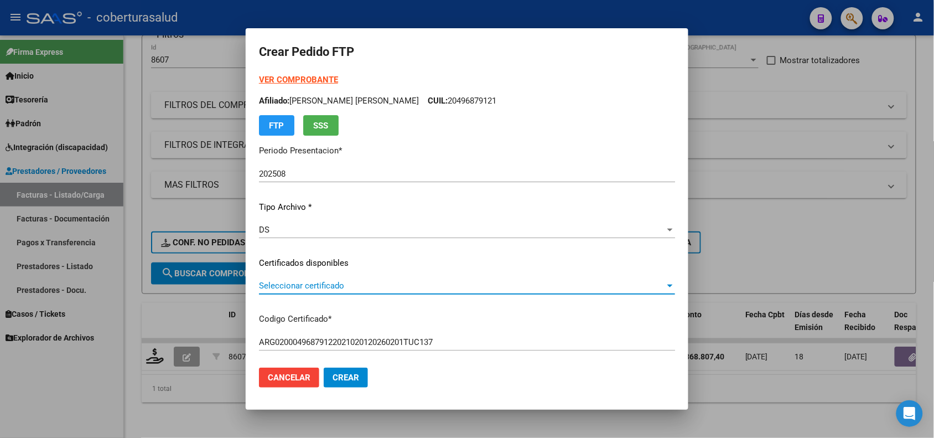
click at [335, 283] on span "Seleccionar certificado" at bounding box center [462, 286] width 406 height 10
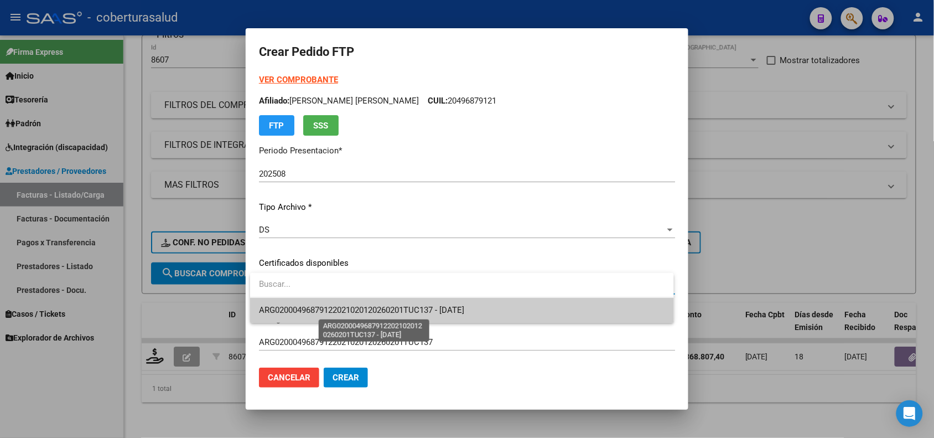
click at [339, 311] on span "ARG02000496879122021020120260201TUC137 - [DATE]" at bounding box center [361, 310] width 205 height 10
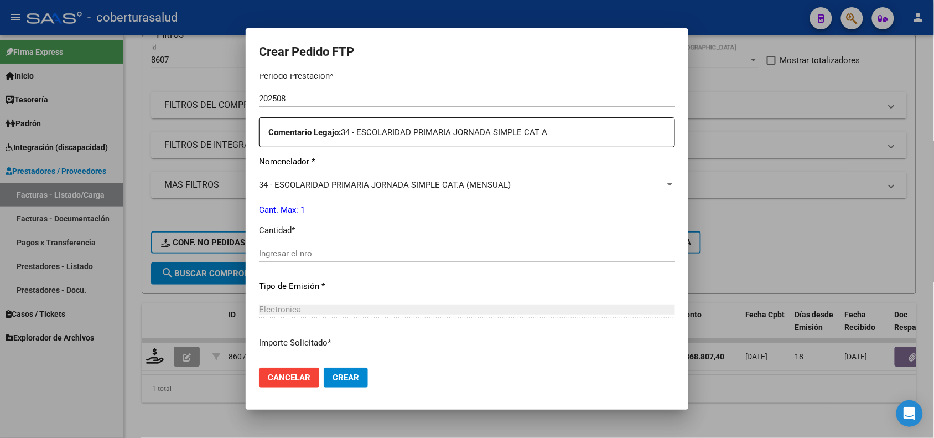
scroll to position [415, 0]
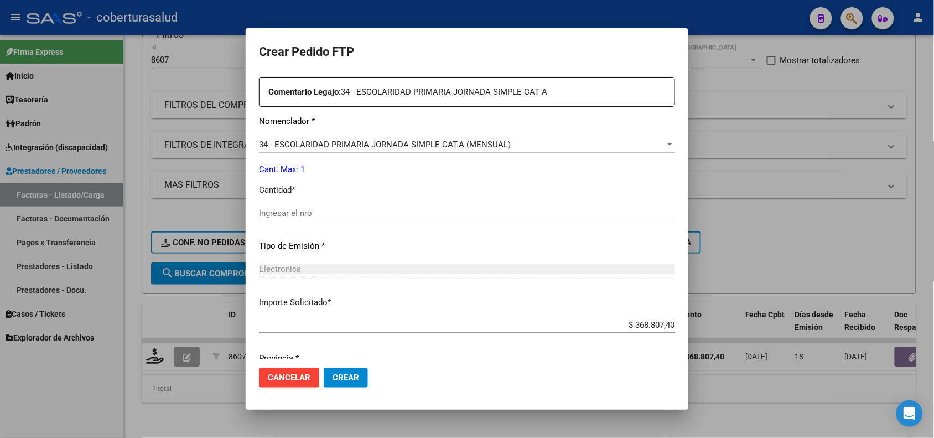
click at [288, 213] on input "Ingresar el nro" at bounding box center [467, 213] width 416 height 10
type input "1"
click at [350, 380] on span "Crear" at bounding box center [346, 378] width 27 height 10
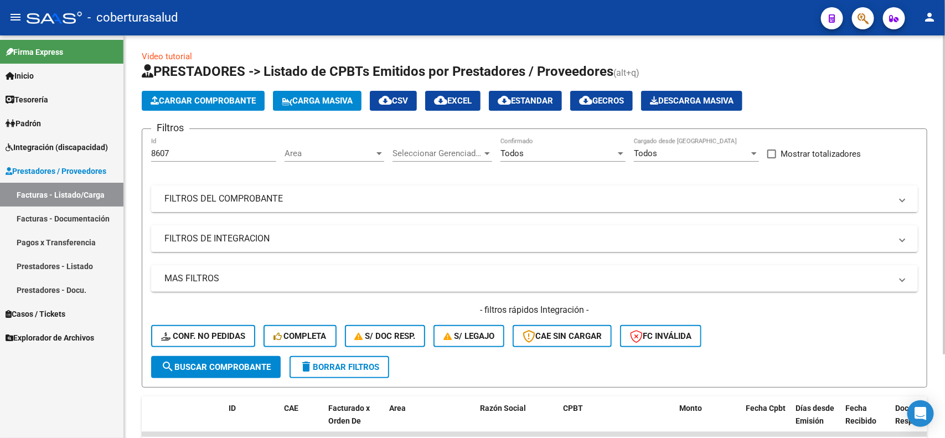
scroll to position [0, 0]
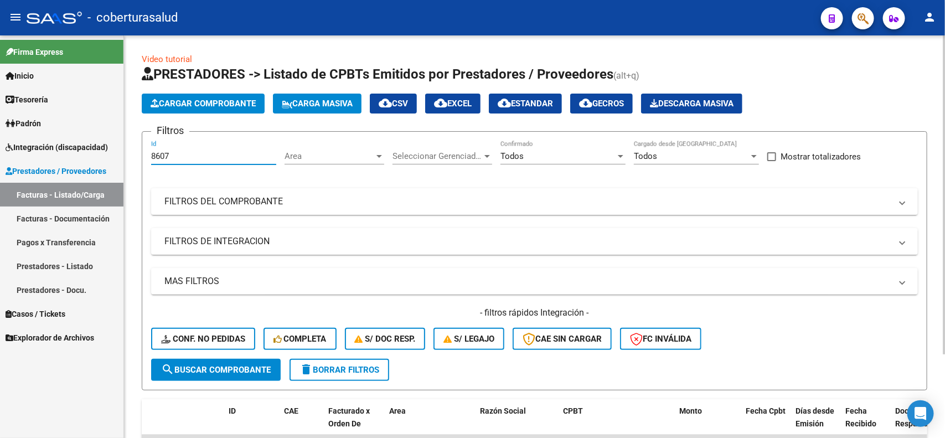
drag, startPoint x: 183, startPoint y: 150, endPoint x: 125, endPoint y: 141, distance: 58.2
click at [125, 141] on div "Video tutorial PRESTADORES -> Listado de CPBTs Emitidos por Prestadores / Prove…" at bounding box center [534, 284] width 821 height 499
paste input "210"
type input "8210"
click at [220, 373] on button "search Buscar Comprobante" at bounding box center [216, 370] width 130 height 22
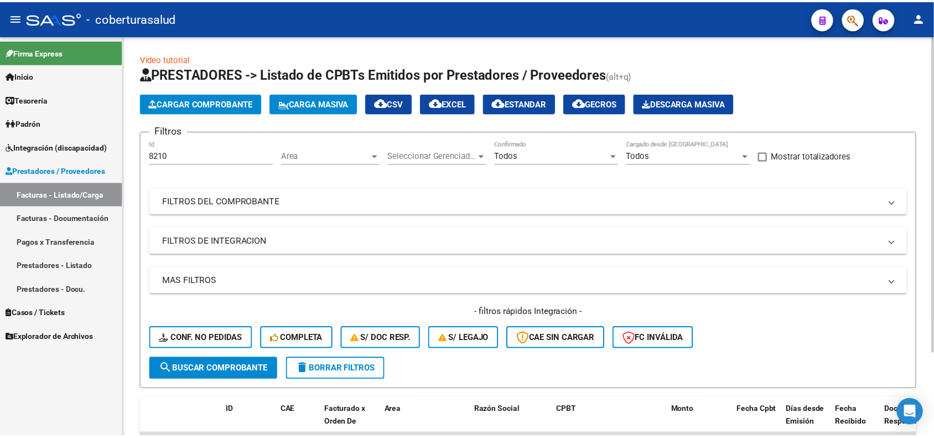
scroll to position [69, 0]
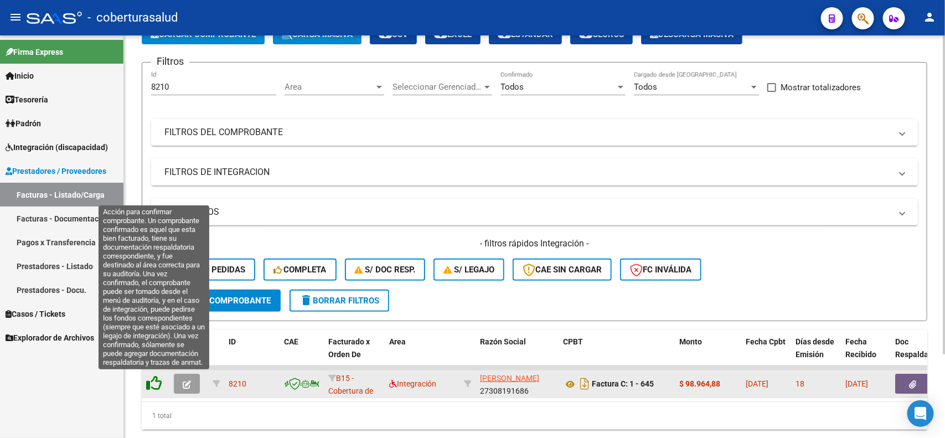
click at [149, 378] on icon at bounding box center [154, 383] width 16 height 16
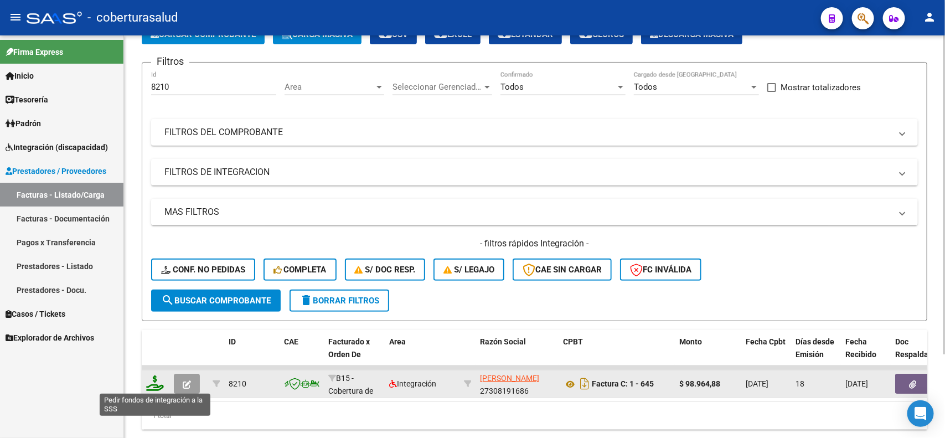
click at [153, 380] on icon at bounding box center [155, 383] width 18 height 16
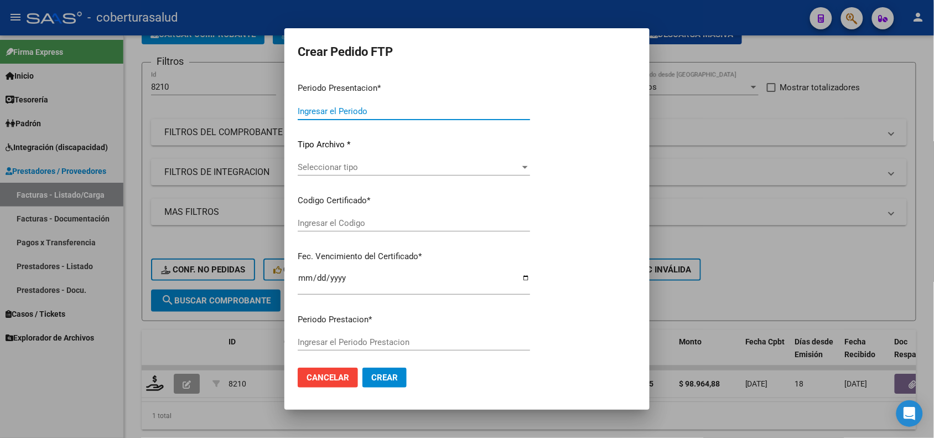
type input "202508"
type input "$ 98.964,88"
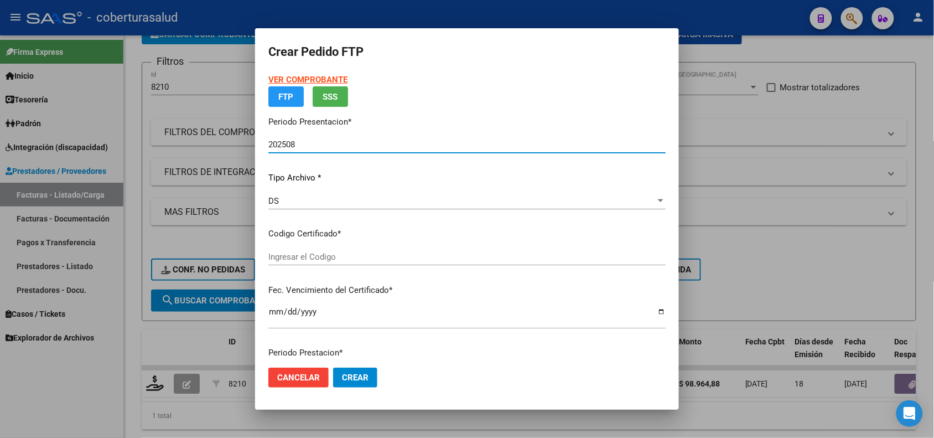
type input "ARG02000551376912021091420260914MZA204"
type input "[DATE]"
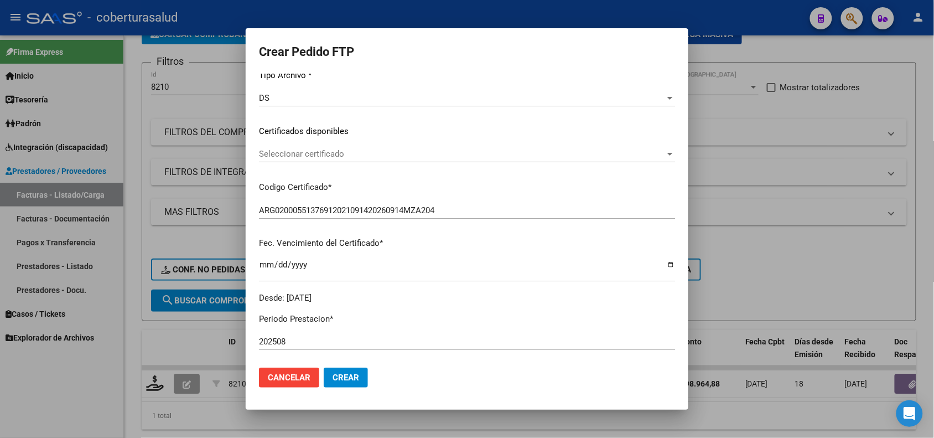
scroll to position [138, 0]
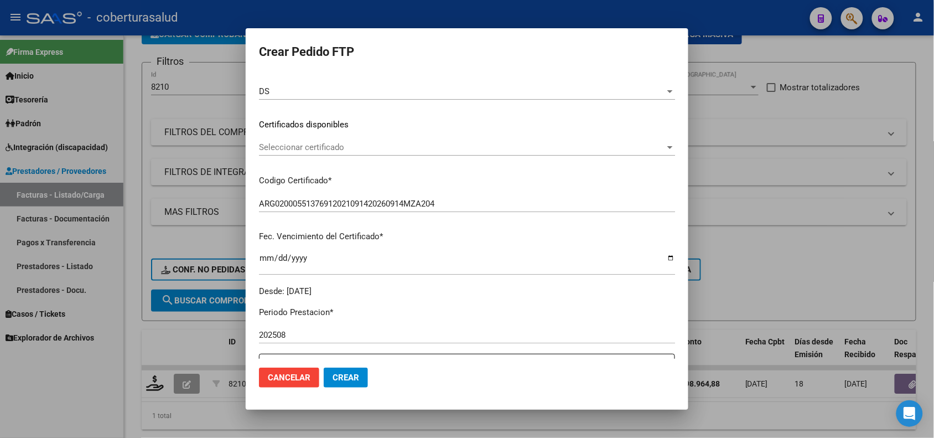
click at [314, 148] on span "Seleccionar certificado" at bounding box center [462, 147] width 406 height 10
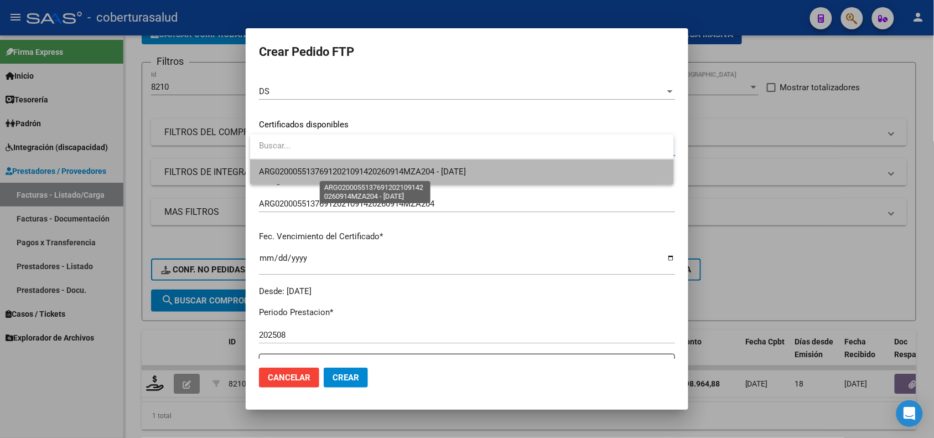
click at [383, 170] on span "ARG02000551376912021091420260914MZA204 - [DATE]" at bounding box center [362, 172] width 207 height 10
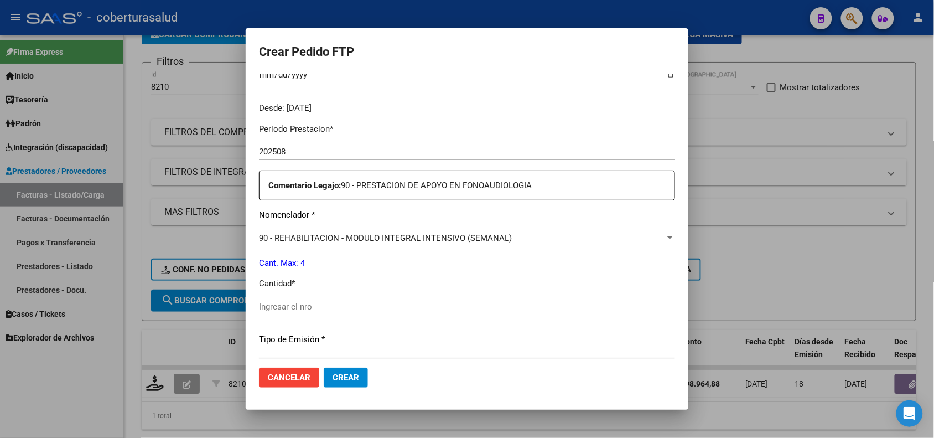
scroll to position [346, 0]
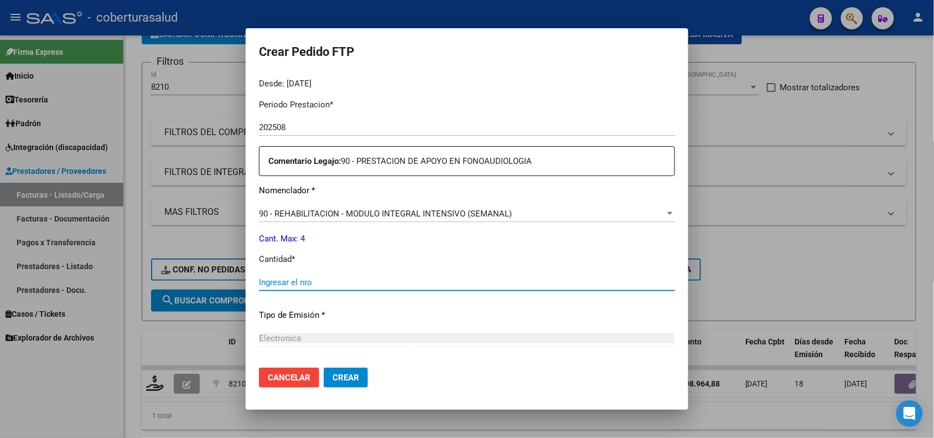
click at [277, 283] on input "Ingresar el nro" at bounding box center [467, 282] width 416 height 10
type input "4"
click at [350, 376] on span "Crear" at bounding box center [346, 378] width 27 height 10
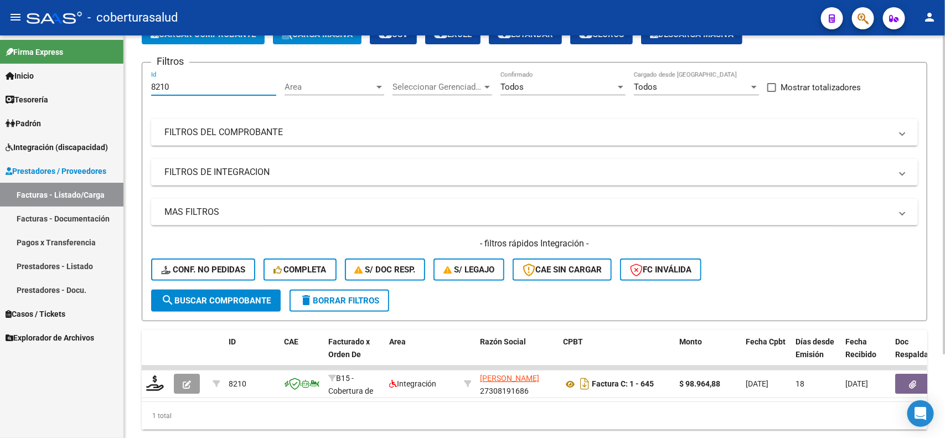
drag, startPoint x: 172, startPoint y: 84, endPoint x: 140, endPoint y: 90, distance: 33.3
click at [140, 90] on div "Video tutorial PRESTADORES -> Listado de CPBTs Emitidos por Prestadores / Prove…" at bounding box center [534, 215] width 821 height 499
paste input "7728"
type input "7728"
click at [189, 285] on div "- filtros rápidos Integración - Conf. no pedidas Completa S/ Doc Resp. S/ legaj…" at bounding box center [534, 263] width 767 height 52
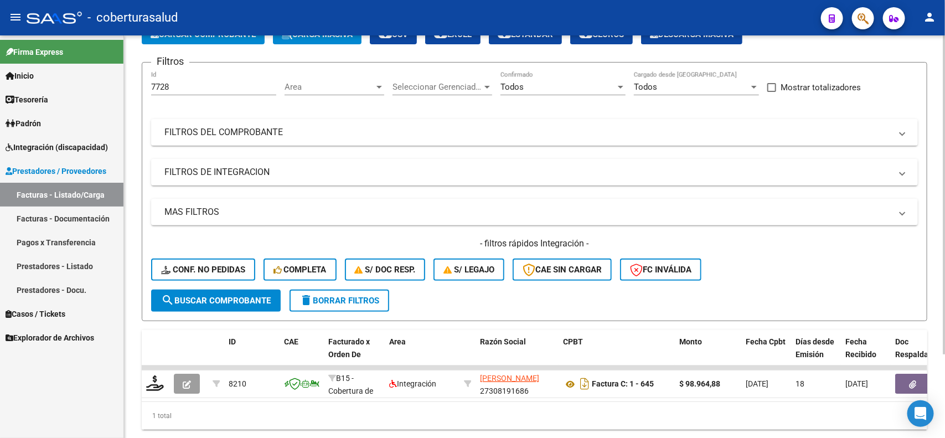
click at [189, 298] on span "search Buscar Comprobante" at bounding box center [216, 301] width 110 height 10
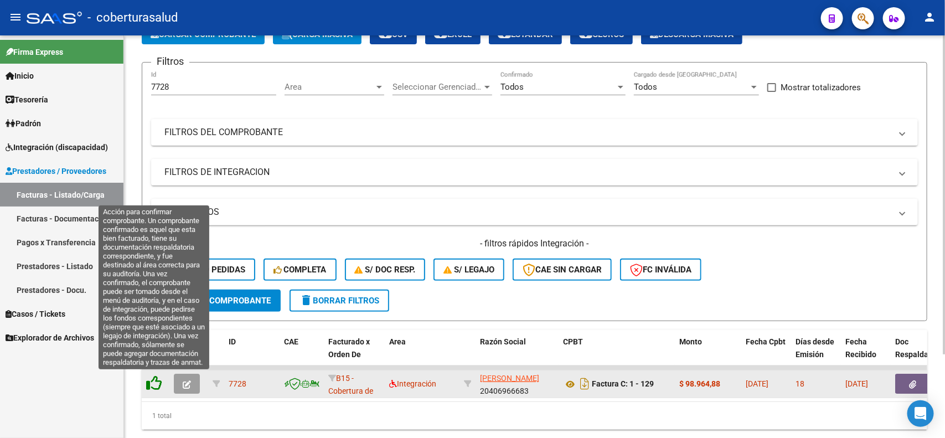
click at [158, 386] on icon at bounding box center [154, 383] width 16 height 16
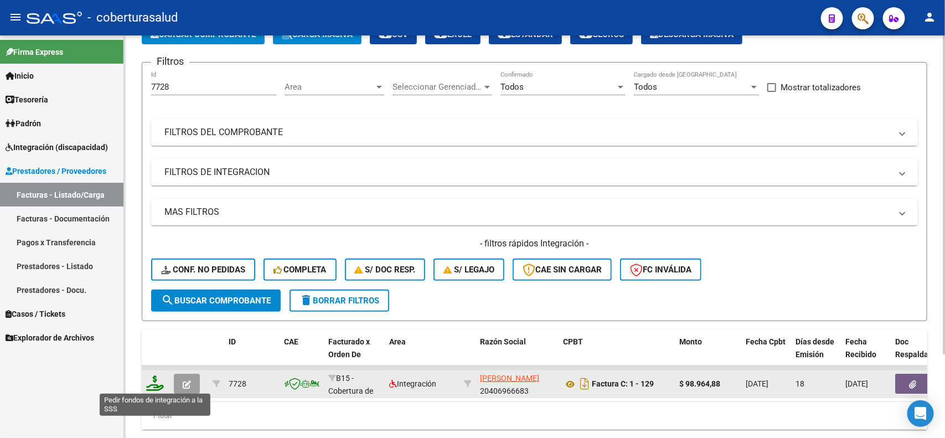
click at [156, 386] on icon at bounding box center [155, 383] width 18 height 16
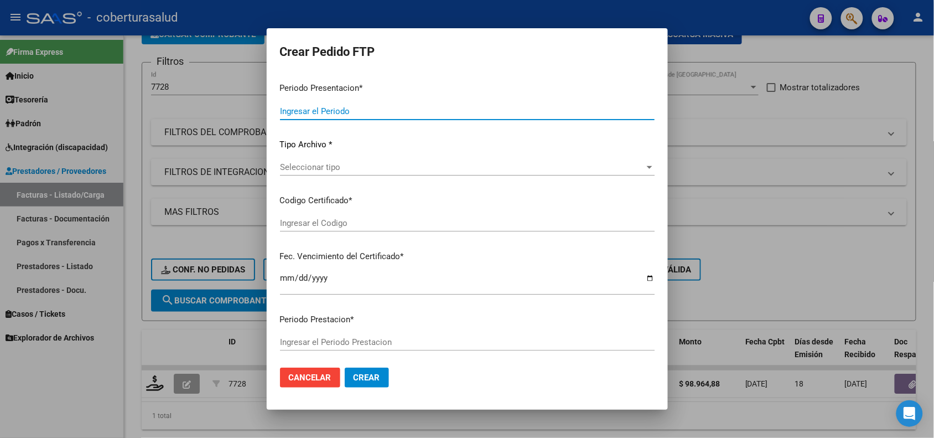
type input "202508"
type input "$ 98.964,88"
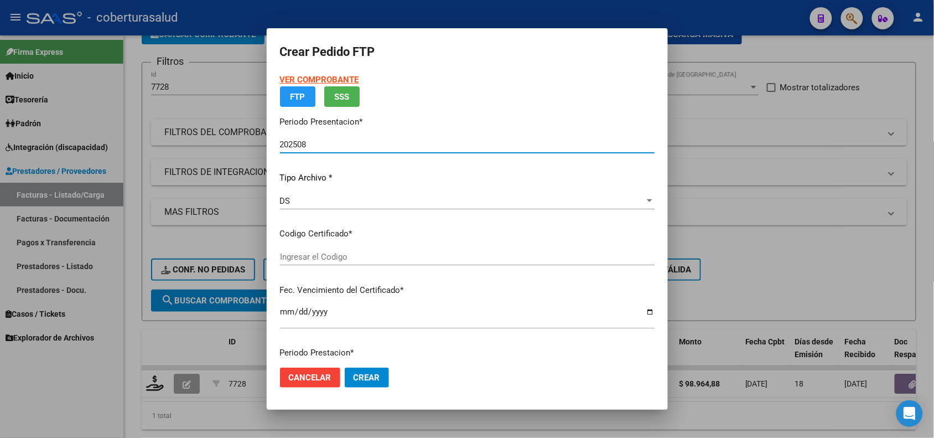
type input "ARG01000562322162022102720271027JUJ135"
type input "[DATE]"
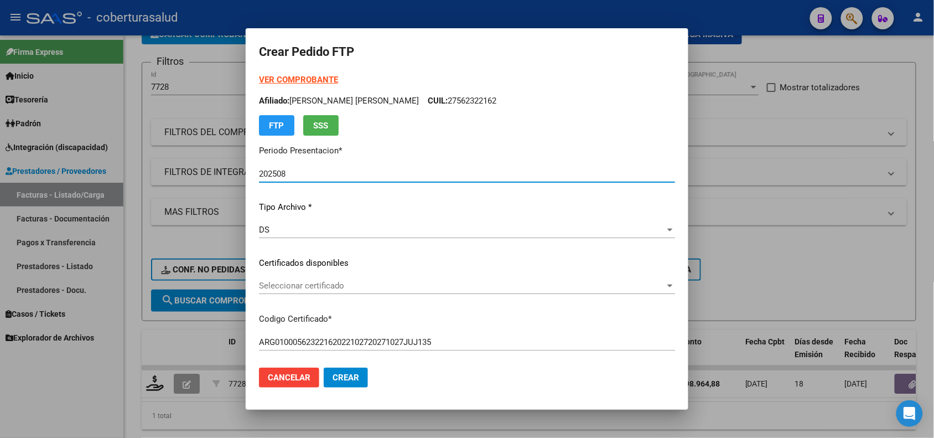
click at [301, 281] on span "Seleccionar certificado" at bounding box center [462, 286] width 406 height 10
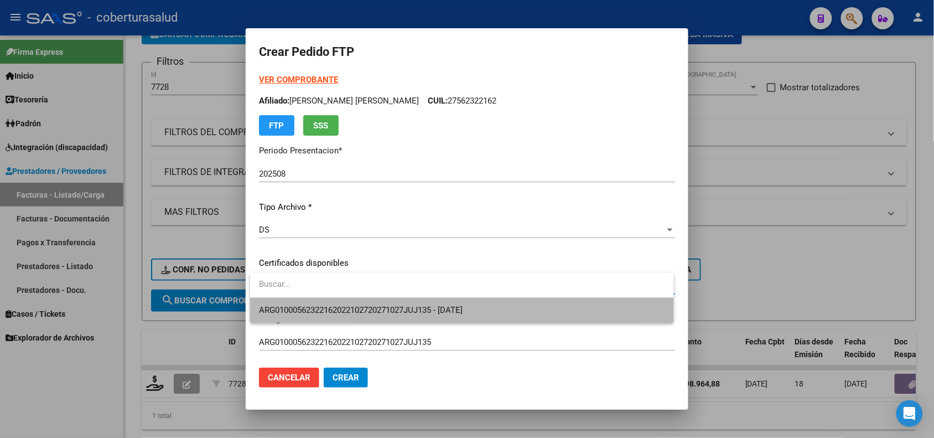
click at [303, 304] on span "ARG01000562322162022102720271027JUJ135 - [DATE]" at bounding box center [462, 310] width 406 height 25
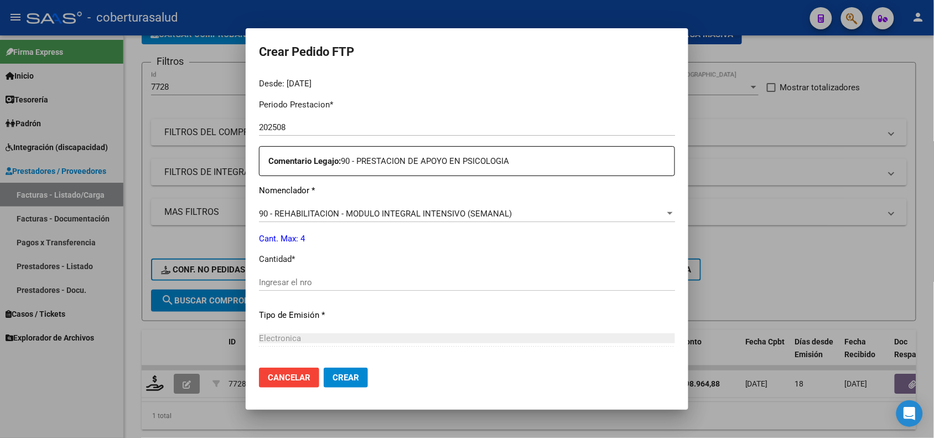
click at [286, 282] on input "Ingresar el nro" at bounding box center [467, 282] width 416 height 10
type input "4"
click at [346, 378] on span "Crear" at bounding box center [346, 378] width 27 height 10
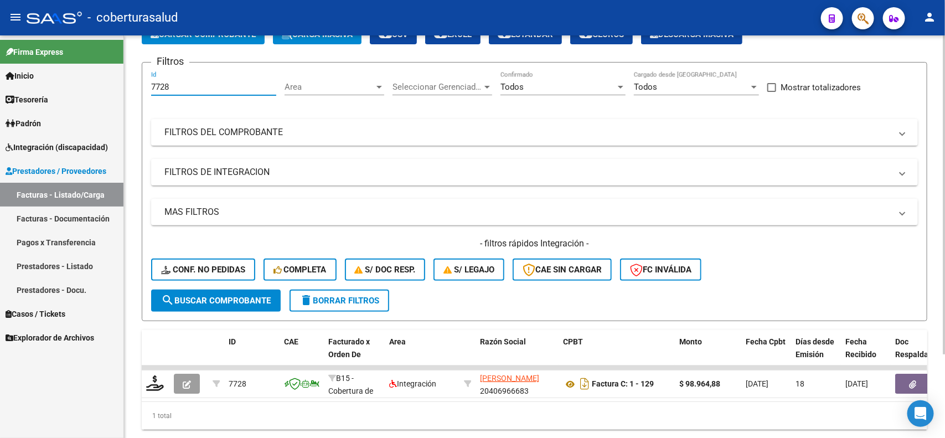
drag, startPoint x: 183, startPoint y: 84, endPoint x: 133, endPoint y: 95, distance: 51.2
click at [133, 95] on div "Video tutorial PRESTADORES -> Listado de CPBTs Emitidos por Prestadores / Prove…" at bounding box center [534, 215] width 821 height 499
paste input "8616"
type input "8616"
click at [180, 292] on button "search Buscar Comprobante" at bounding box center [216, 301] width 130 height 22
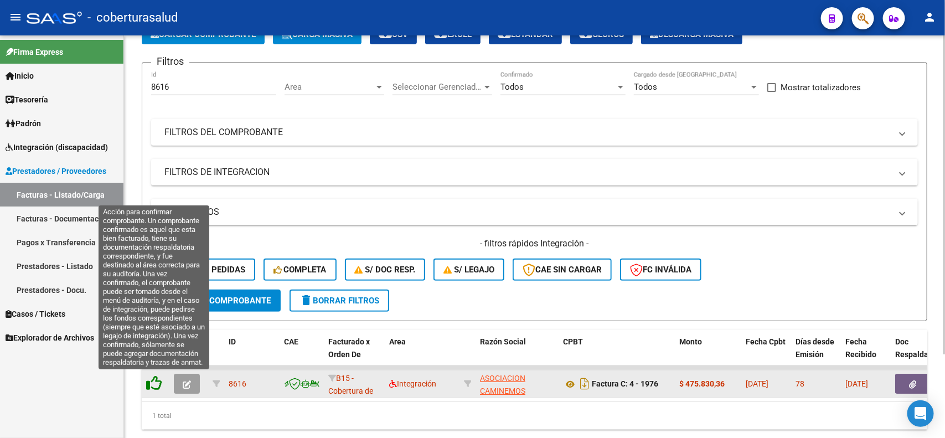
click at [158, 380] on icon at bounding box center [154, 383] width 16 height 16
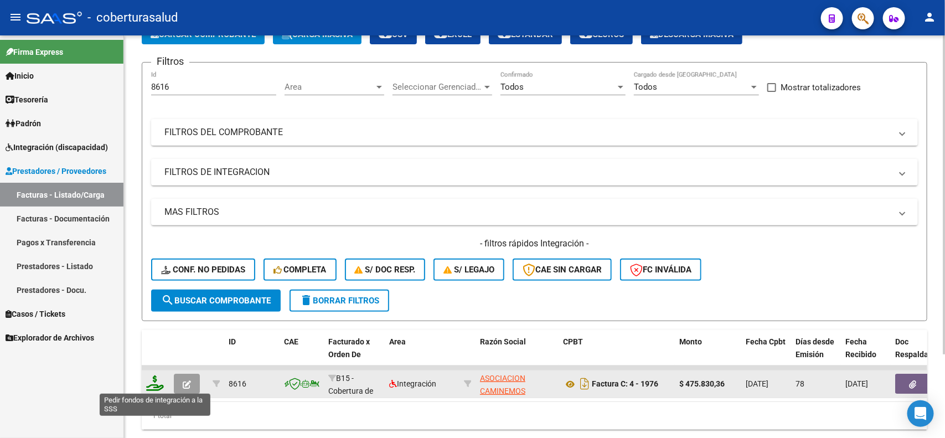
click at [156, 377] on icon at bounding box center [155, 383] width 18 height 16
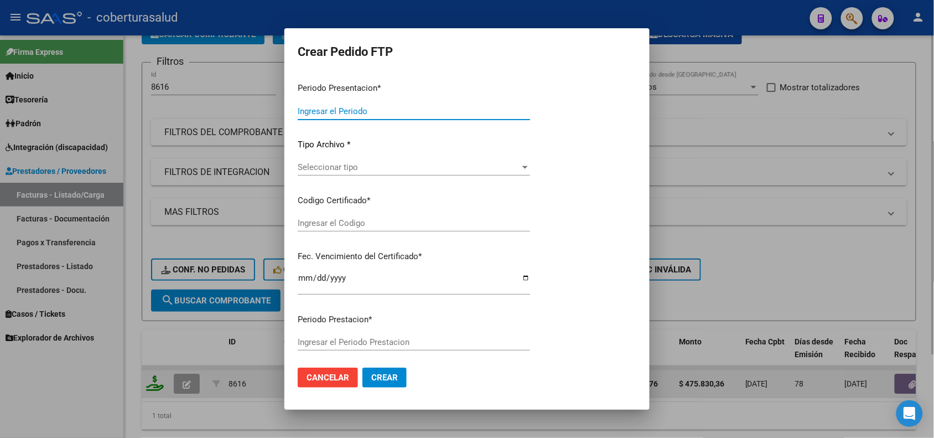
type input "202508"
type input "202506"
type input "$ 475.830,36"
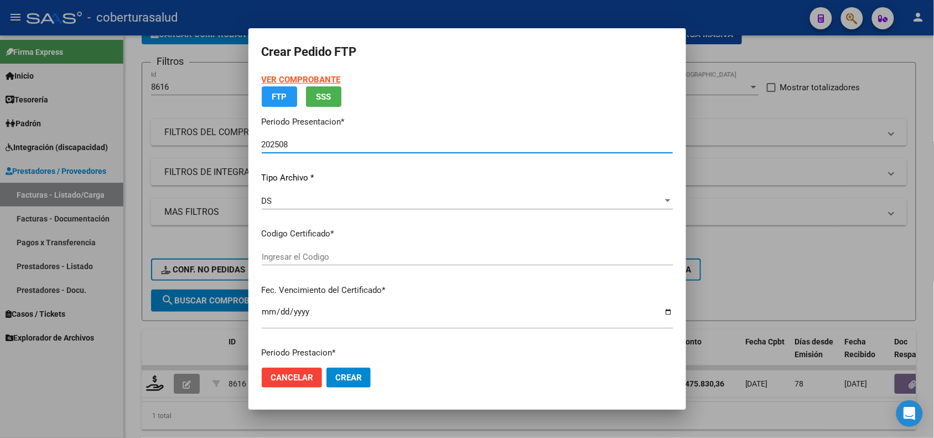
type input "ARG02000564615292024061620340616JUJ135"
type input "[DATE]"
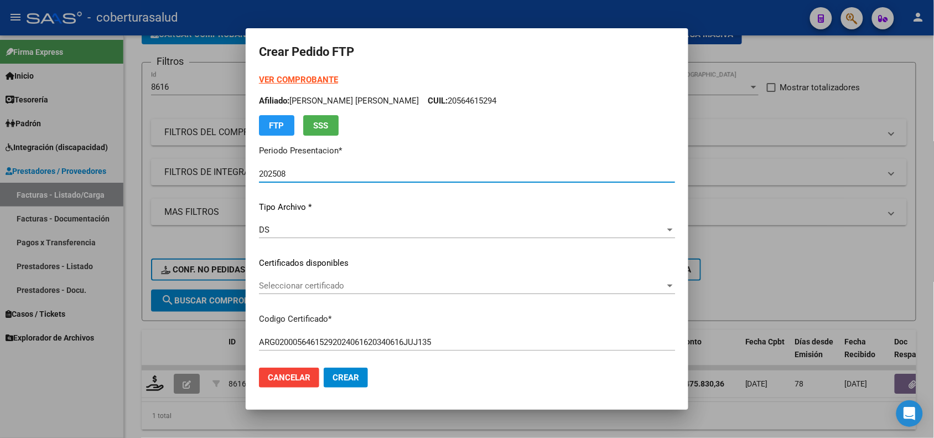
click at [290, 79] on strong "VER COMPROBANTE" at bounding box center [298, 80] width 79 height 10
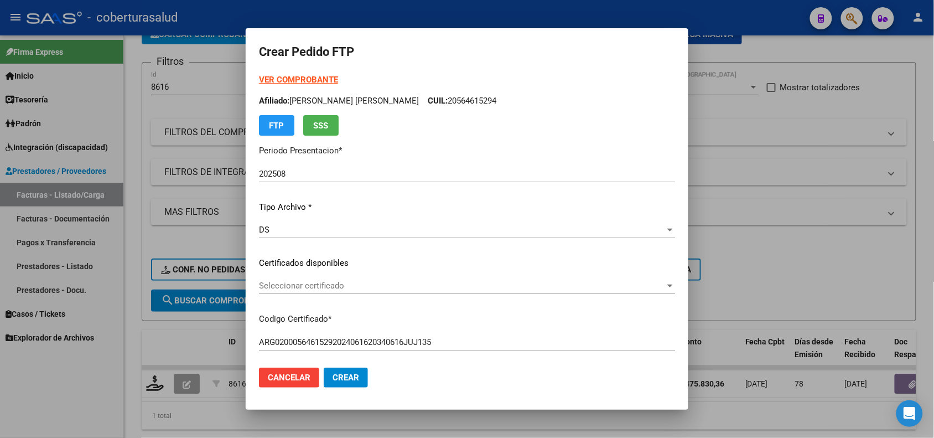
click at [358, 281] on span "Seleccionar certificado" at bounding box center [462, 286] width 406 height 10
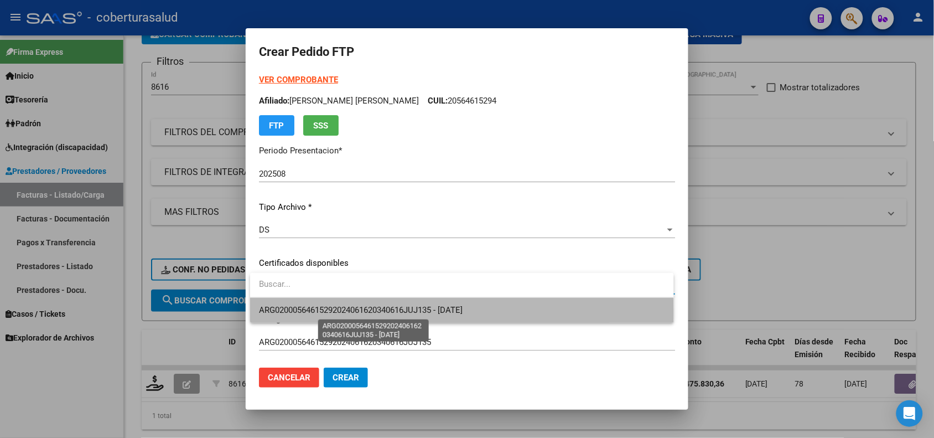
click at [360, 313] on span "ARG02000564615292024061620340616JUJ135 - [DATE]" at bounding box center [361, 310] width 204 height 10
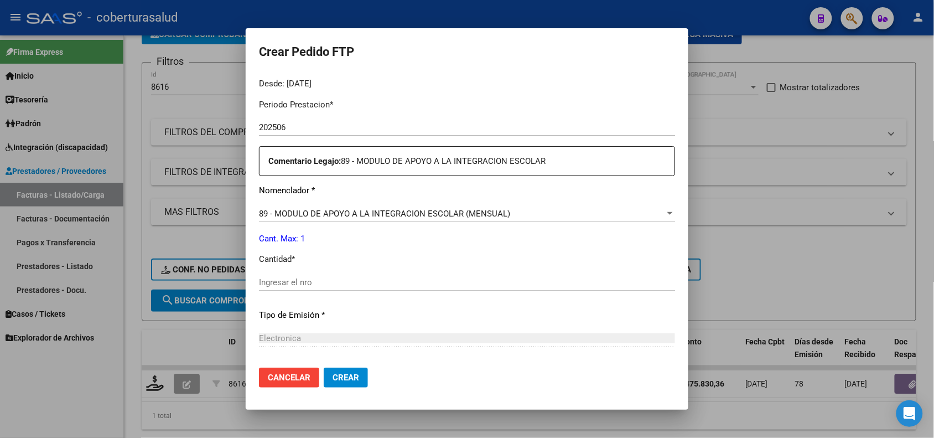
click at [285, 275] on div "Ingresar el nro" at bounding box center [467, 282] width 416 height 17
type input "1"
click at [353, 381] on span "Crear" at bounding box center [346, 378] width 27 height 10
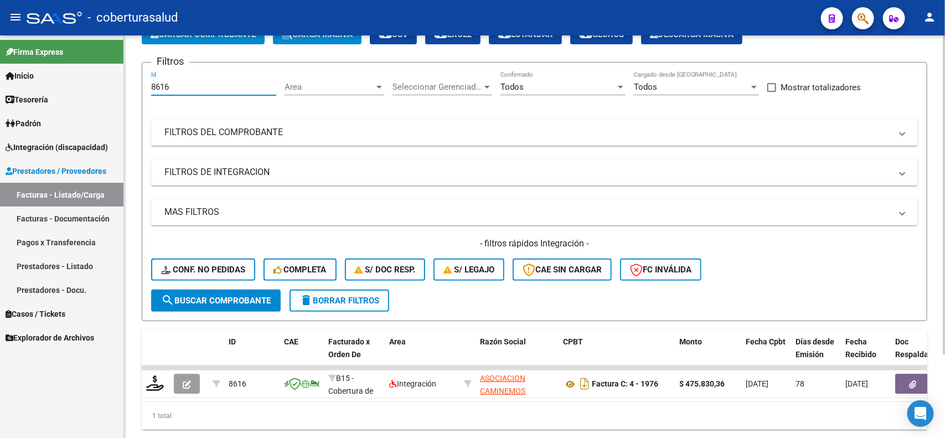
drag, startPoint x: 165, startPoint y: 86, endPoint x: 137, endPoint y: 95, distance: 29.6
click at [137, 95] on div "Video tutorial PRESTADORES -> Listado de CPBTs Emitidos por Prestadores / Prove…" at bounding box center [534, 215] width 821 height 499
drag, startPoint x: 175, startPoint y: 84, endPoint x: 125, endPoint y: 87, distance: 51.0
click at [125, 87] on div "Video tutorial PRESTADORES -> Listado de CPBTs Emitidos por Prestadores / Prove…" at bounding box center [534, 215] width 821 height 499
paste input "241"
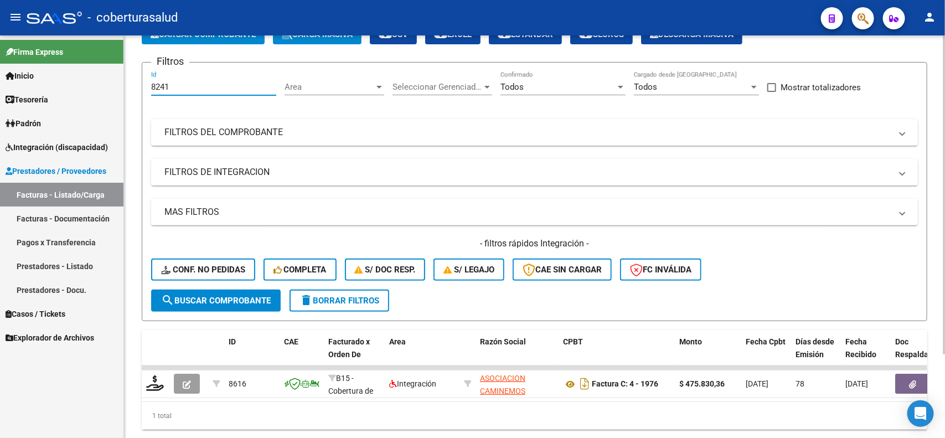
type input "8241"
click at [184, 287] on div "- filtros rápidos Integración - Conf. no pedidas Completa S/ Doc Resp. S/ legaj…" at bounding box center [534, 263] width 767 height 52
click at [195, 302] on span "search Buscar Comprobante" at bounding box center [216, 301] width 110 height 10
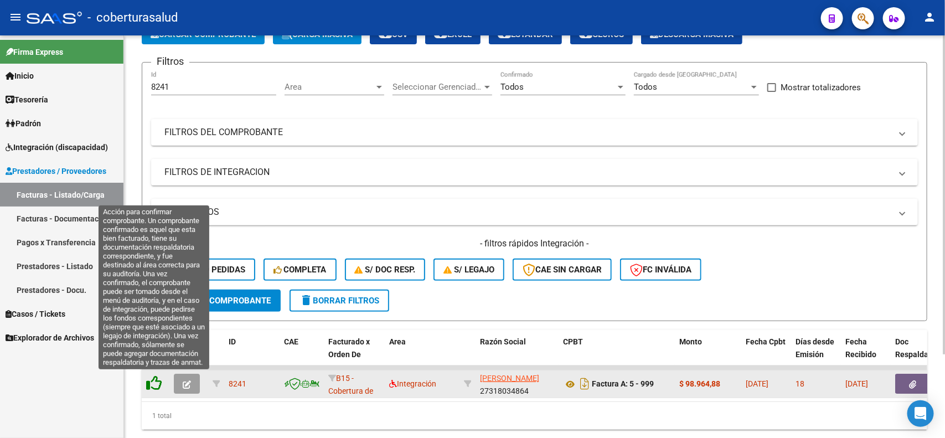
click at [156, 383] on icon at bounding box center [154, 383] width 16 height 16
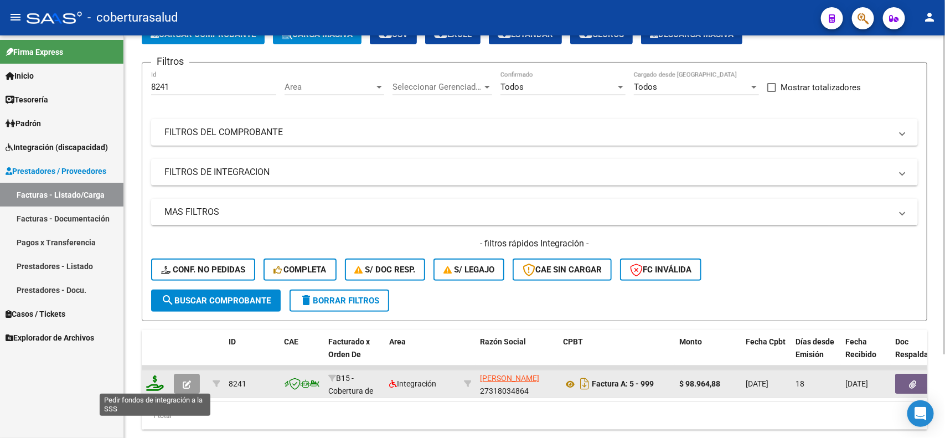
click at [156, 383] on icon at bounding box center [155, 383] width 18 height 16
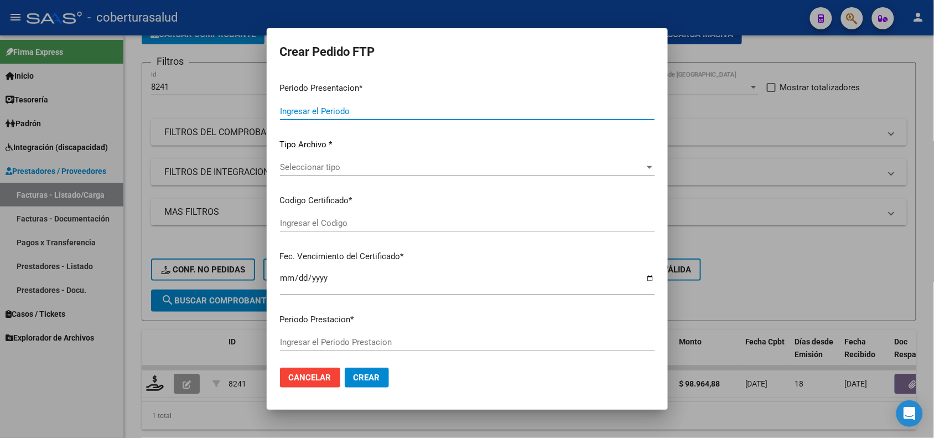
type input "202508"
type input "$ 98.964,88"
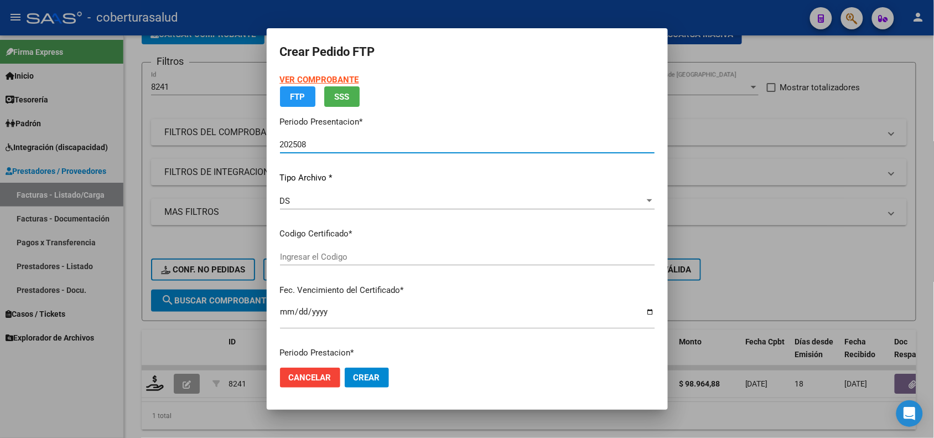
type input "ARG01000547996472024090620340906SAL122"
type input "[DATE]"
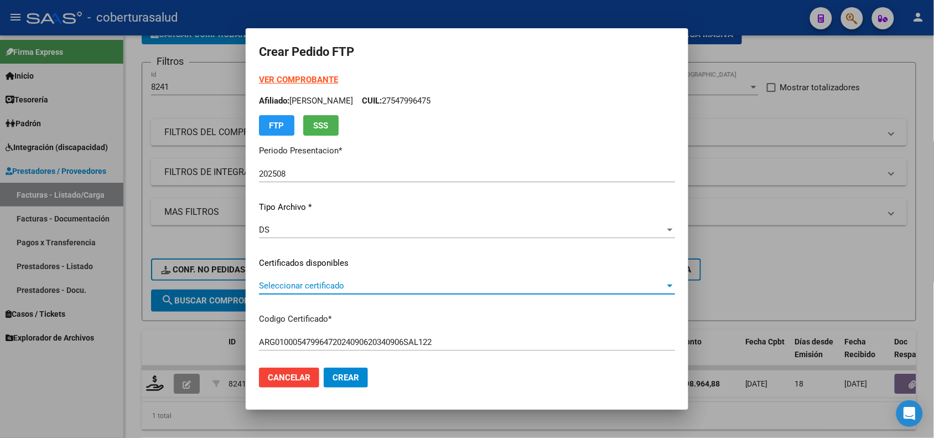
click at [333, 286] on span "Seleccionar certificado" at bounding box center [462, 286] width 406 height 10
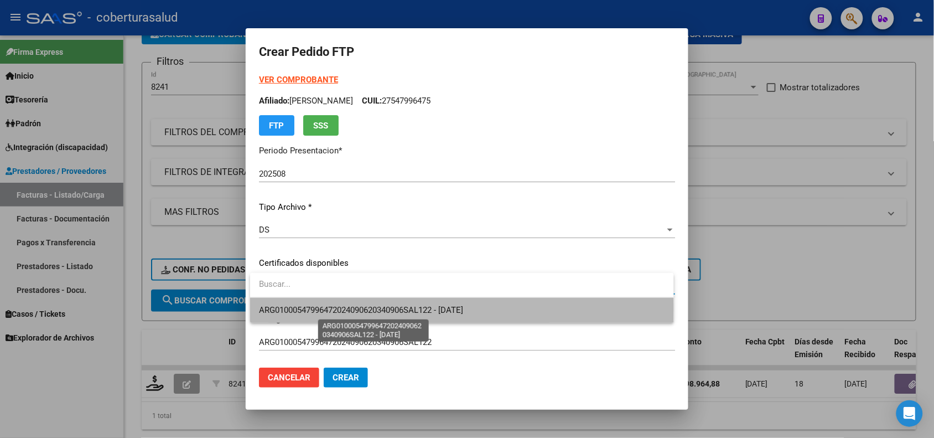
click at [330, 307] on span "ARG01000547996472024090620340906SAL122 - [DATE]" at bounding box center [361, 310] width 204 height 10
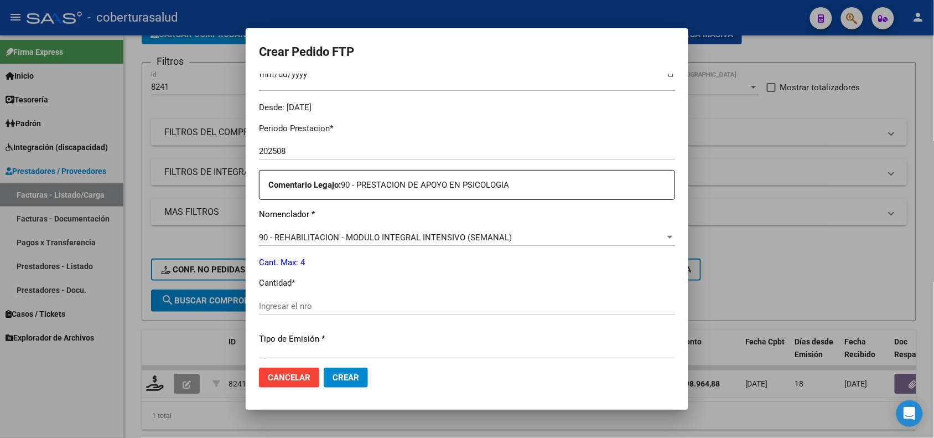
scroll to position [346, 0]
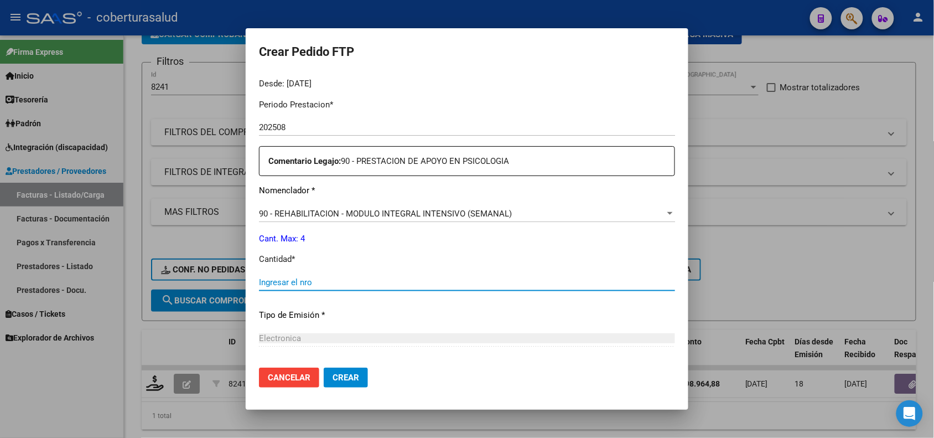
click at [299, 285] on input "Ingresar el nro" at bounding box center [467, 282] width 416 height 10
type input "4"
click at [333, 371] on button "Crear" at bounding box center [346, 378] width 44 height 20
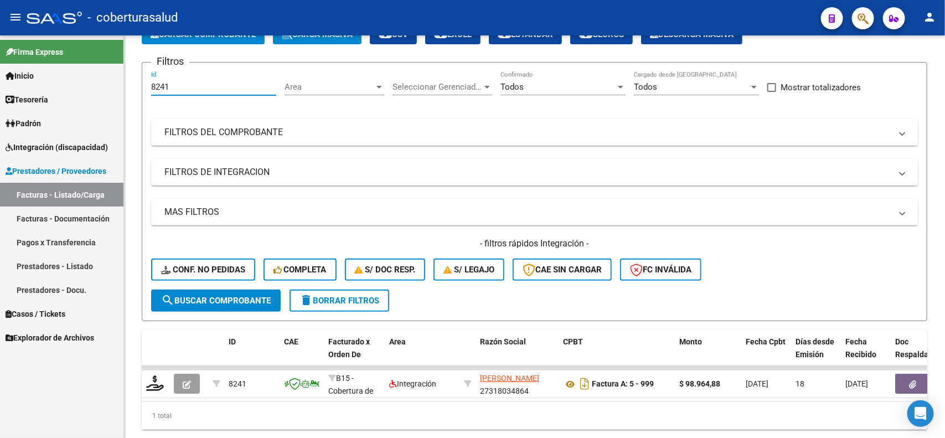
drag, startPoint x: 153, startPoint y: 94, endPoint x: 108, endPoint y: 84, distance: 46.6
click at [108, 84] on mat-sidenav-container "Firma Express Inicio Calendario SSS Instructivos Contacto OS Tesorería Extracto…" at bounding box center [472, 236] width 945 height 402
paste input "2"
type input "8242"
click at [175, 290] on button "search Buscar Comprobante" at bounding box center [216, 301] width 130 height 22
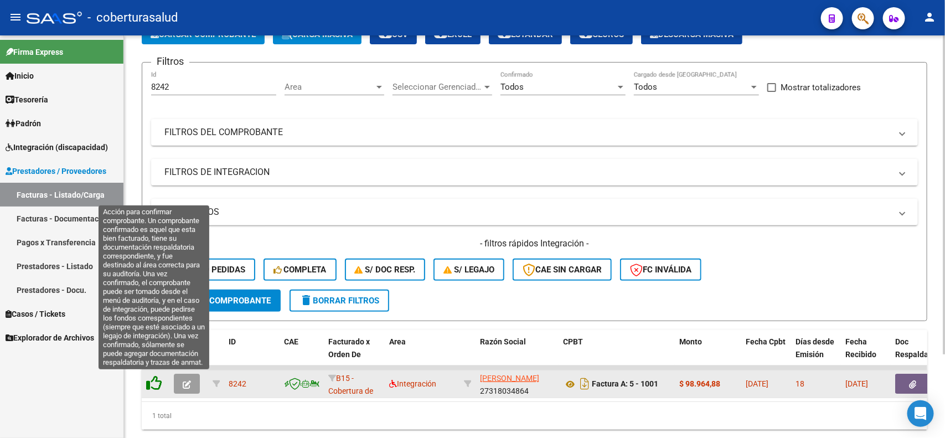
click at [153, 382] on icon at bounding box center [154, 383] width 16 height 16
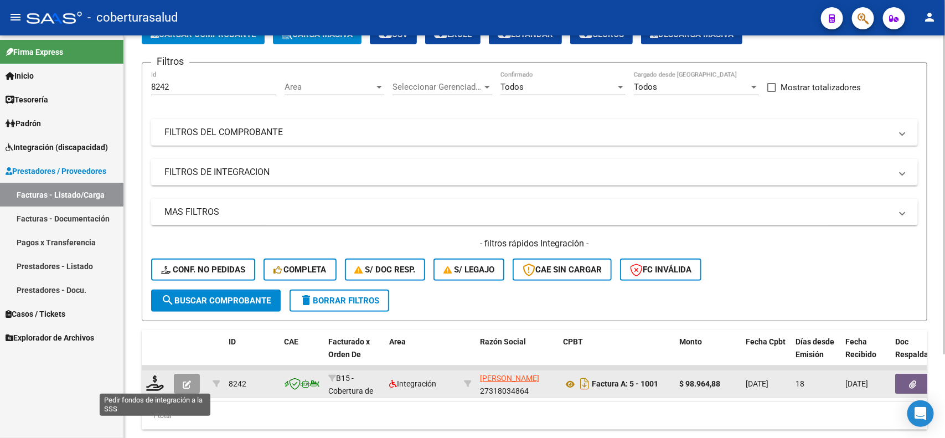
click at [153, 382] on icon at bounding box center [155, 383] width 18 height 16
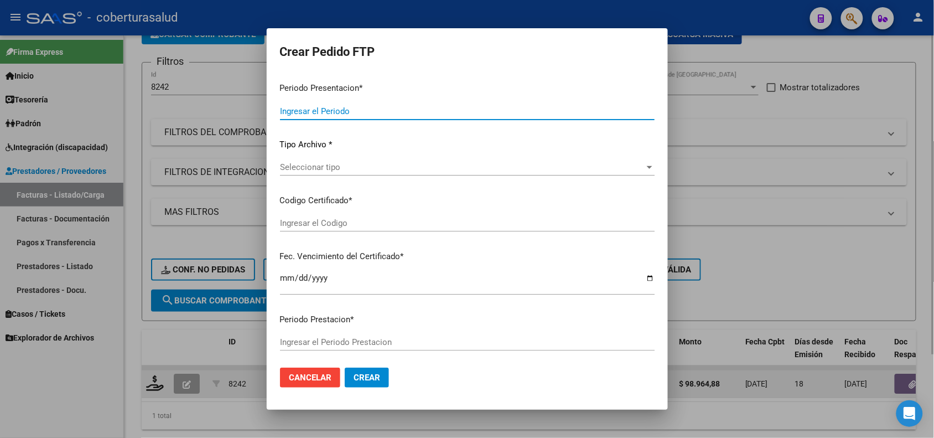
type input "202508"
type input "$ 98.964,88"
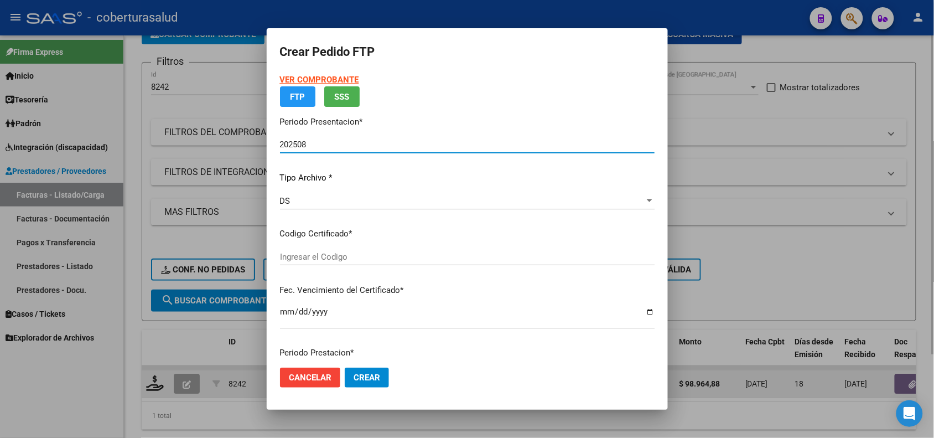
type input "ARG02000545539602021101820261018SAL123"
type input "[DATE]"
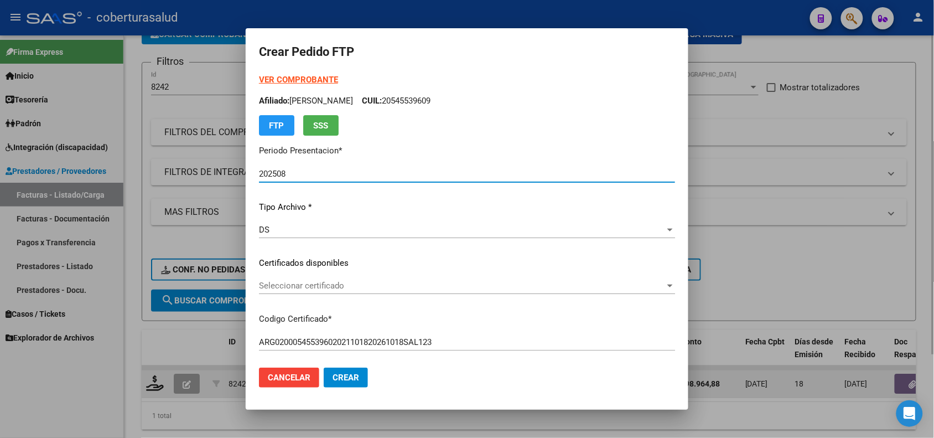
click at [317, 288] on span "Seleccionar certificado" at bounding box center [462, 286] width 406 height 10
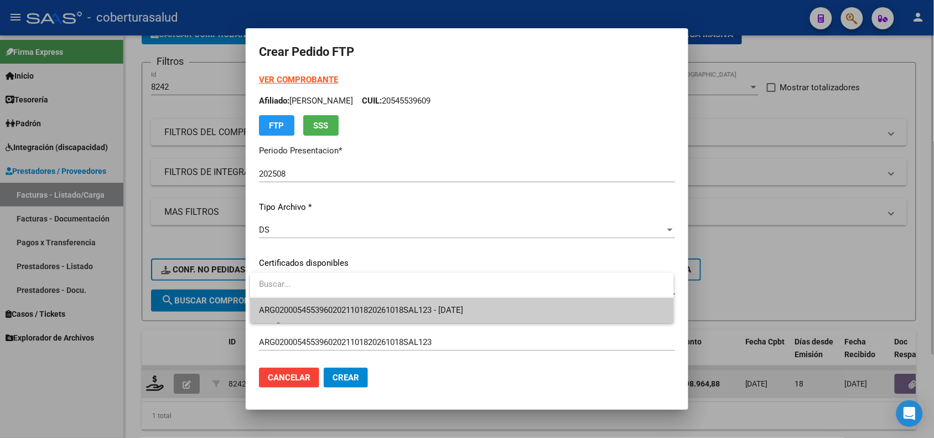
click at [323, 302] on span "ARG02000545539602021101820261018SAL123 - [DATE]" at bounding box center [462, 310] width 406 height 25
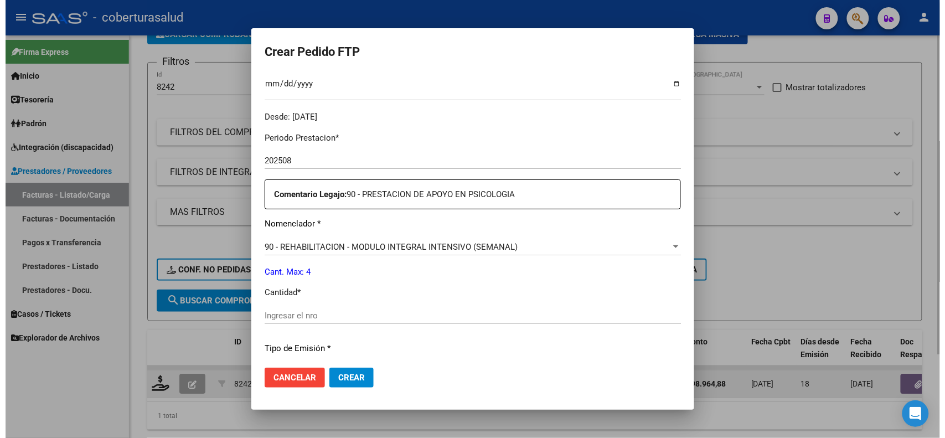
scroll to position [346, 0]
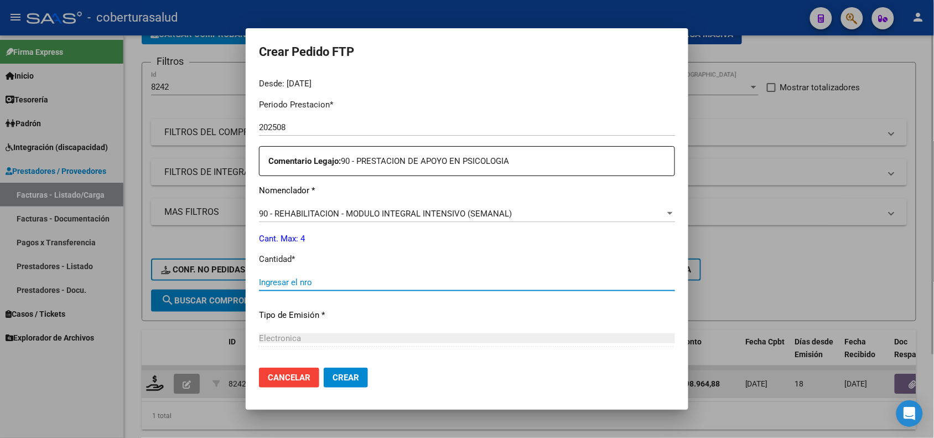
click at [291, 282] on input "Ingresar el nro" at bounding box center [467, 282] width 416 height 10
type input "4"
click at [355, 378] on span "Crear" at bounding box center [346, 378] width 27 height 10
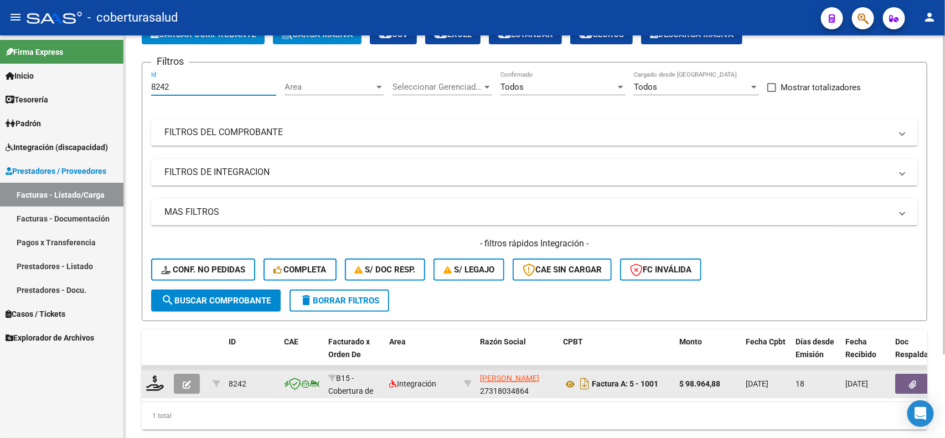
drag, startPoint x: 172, startPoint y: 86, endPoint x: 127, endPoint y: 89, distance: 44.4
click at [129, 90] on div "Video tutorial PRESTADORES -> Listado de CPBTs Emitidos por Prestadores / Prove…" at bounding box center [534, 215] width 821 height 499
paste input "7730"
type input "7730"
click at [555, 159] on mat-expansion-panel-header "FILTROS DE INTEGRACION" at bounding box center [534, 172] width 767 height 27
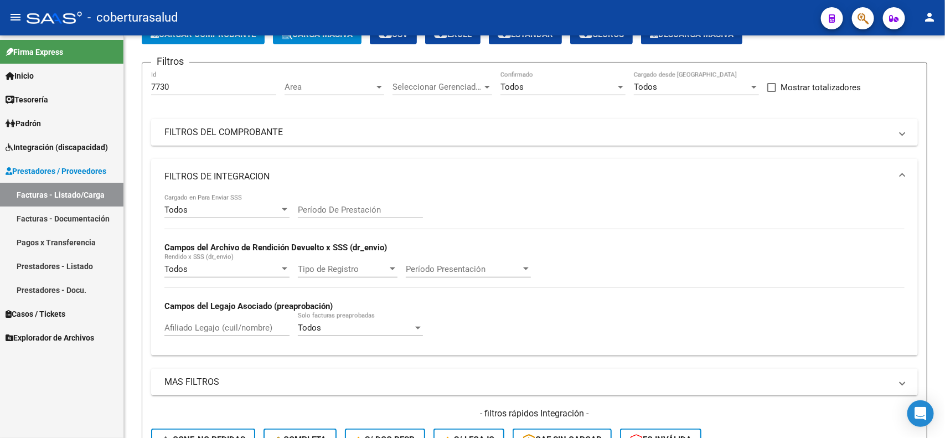
click at [327, 142] on mat-expansion-panel-header "FILTROS DEL COMPROBANTE" at bounding box center [534, 132] width 767 height 27
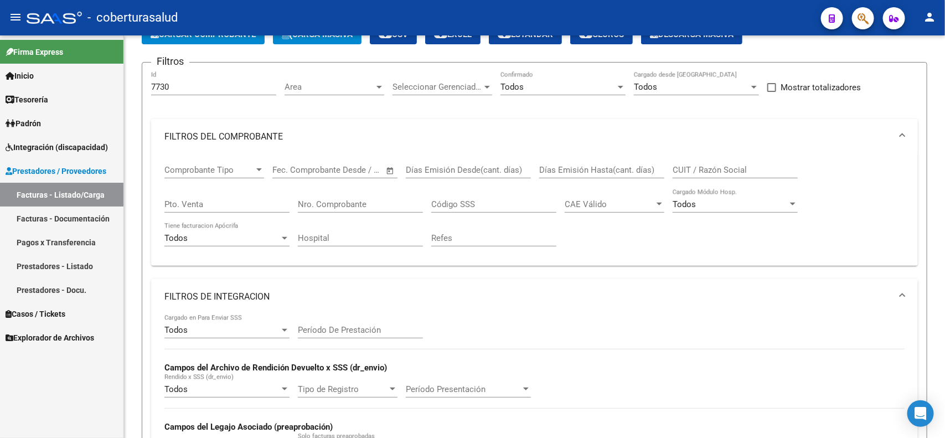
click at [280, 136] on mat-panel-title "FILTROS DEL COMPROBANTE" at bounding box center [527, 137] width 727 height 12
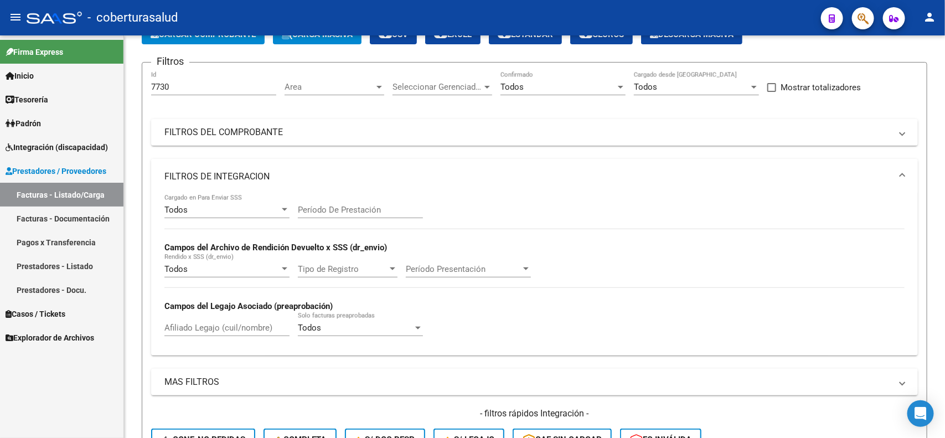
click at [241, 172] on mat-panel-title "FILTROS DE INTEGRACION" at bounding box center [527, 177] width 727 height 12
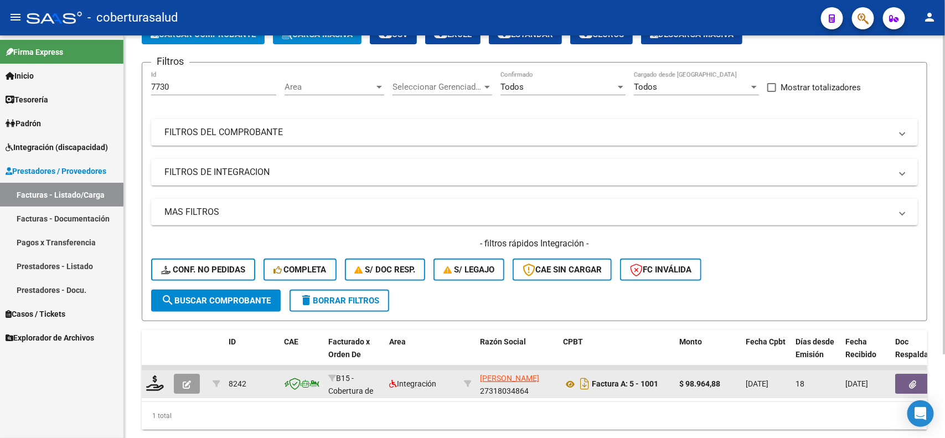
drag, startPoint x: 199, startPoint y: 92, endPoint x: 136, endPoint y: 96, distance: 63.7
click at [136, 96] on div "Video tutorial PRESTADORES -> Listado de CPBTs Emitidos por Prestadores / Prove…" at bounding box center [534, 215] width 821 height 499
click at [190, 87] on input "7730" at bounding box center [213, 87] width 125 height 10
drag, startPoint x: 162, startPoint y: 87, endPoint x: 133, endPoint y: 86, distance: 28.2
click at [133, 86] on div "Video tutorial PRESTADORES -> Listado de CPBTs Emitidos por Prestadores / Prove…" at bounding box center [534, 215] width 821 height 499
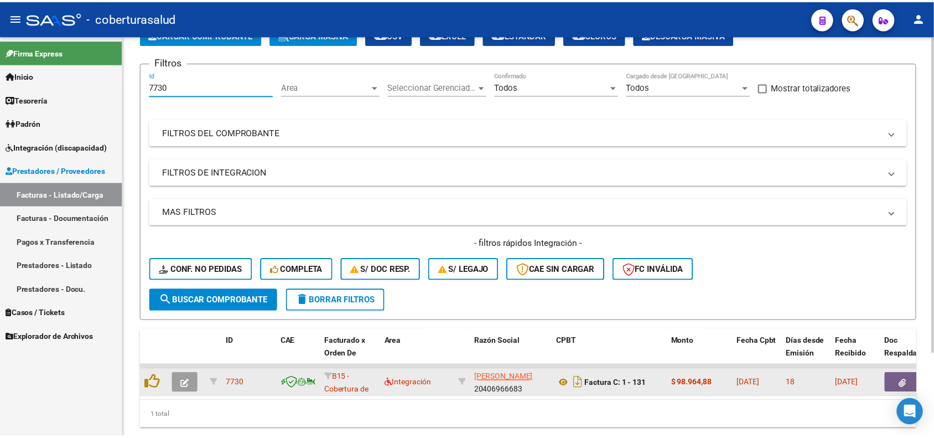
scroll to position [105, 0]
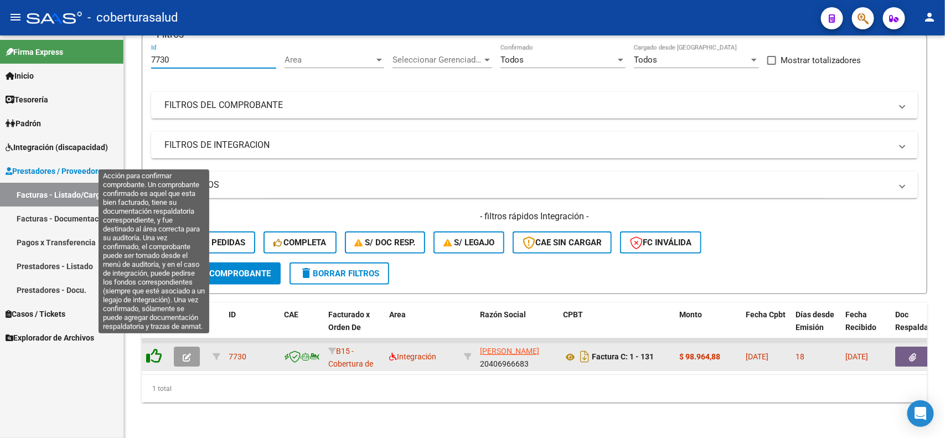
click at [155, 348] on icon at bounding box center [154, 356] width 16 height 16
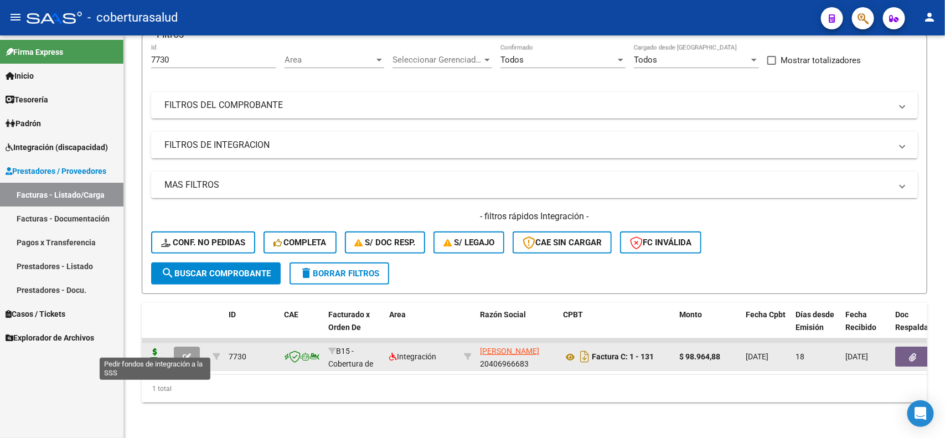
click at [153, 348] on icon at bounding box center [155, 356] width 18 height 16
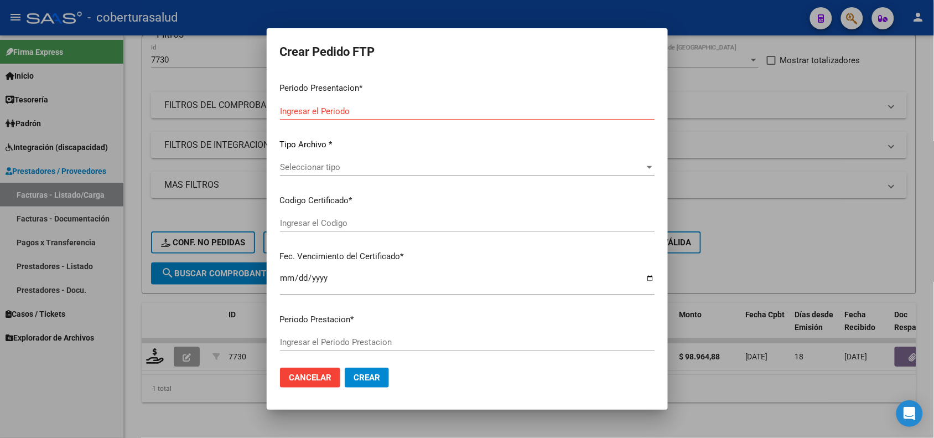
type input "202508"
type input "$ 98.964,88"
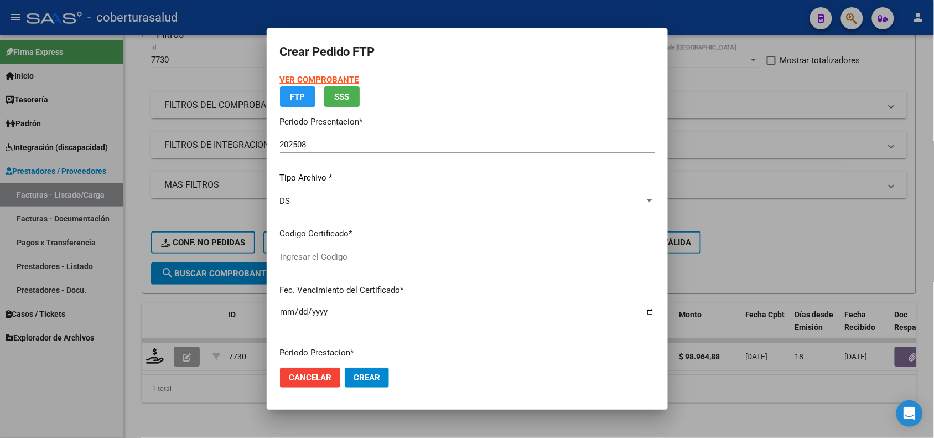
type input "ARG02000562347072024061220290612JUJ135"
type input "[DATE]"
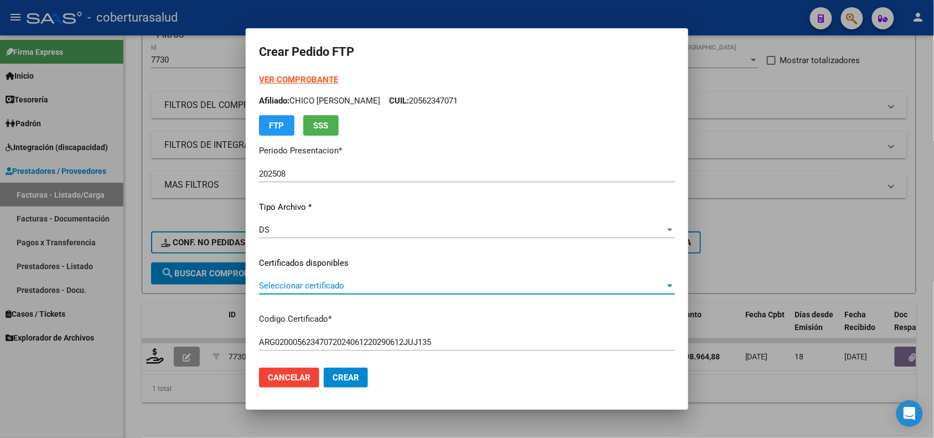
click at [318, 283] on span "Seleccionar certificado" at bounding box center [462, 286] width 406 height 10
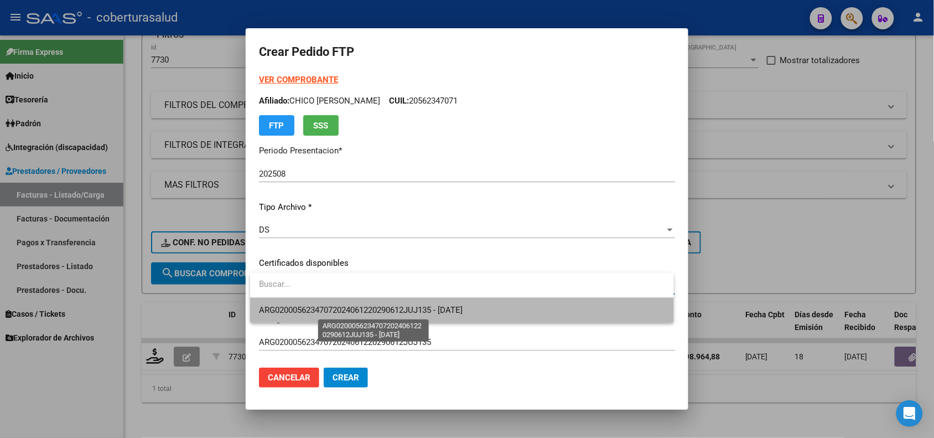
click at [317, 308] on span "ARG02000562347072024061220290612JUJ135 - [DATE]" at bounding box center [361, 310] width 204 height 10
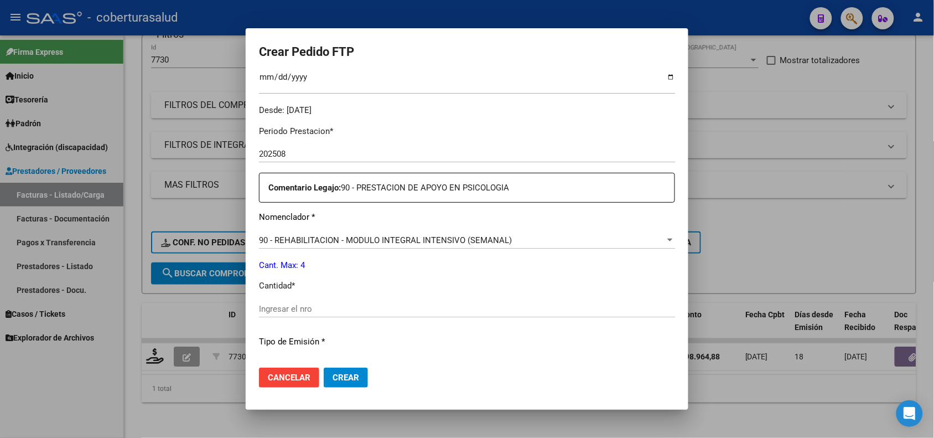
scroll to position [346, 0]
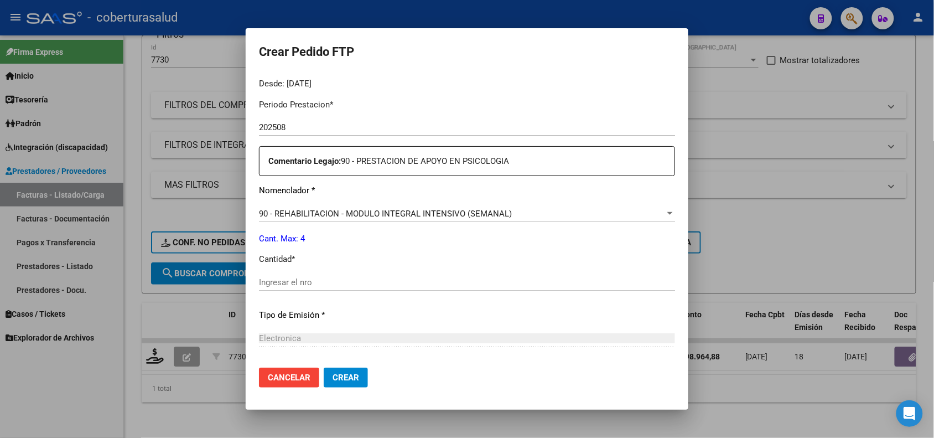
click at [289, 280] on input "Ingresar el nro" at bounding box center [467, 282] width 416 height 10
type input "4"
click at [356, 374] on span "Crear" at bounding box center [346, 378] width 27 height 10
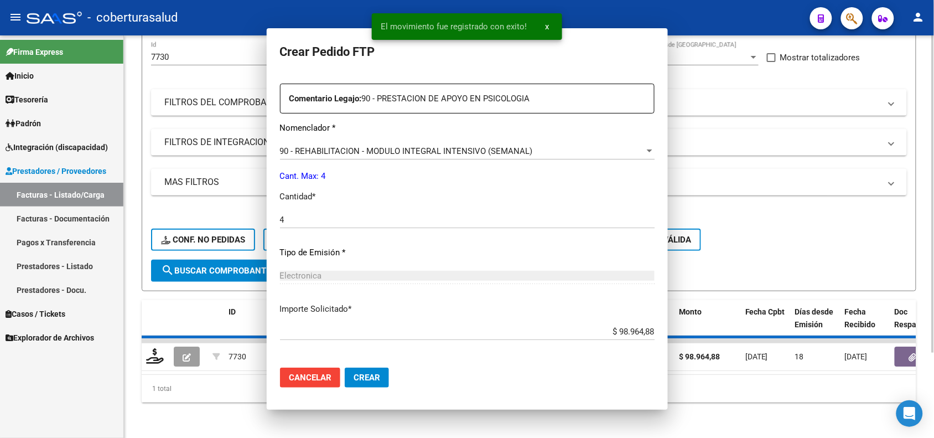
scroll to position [0, 0]
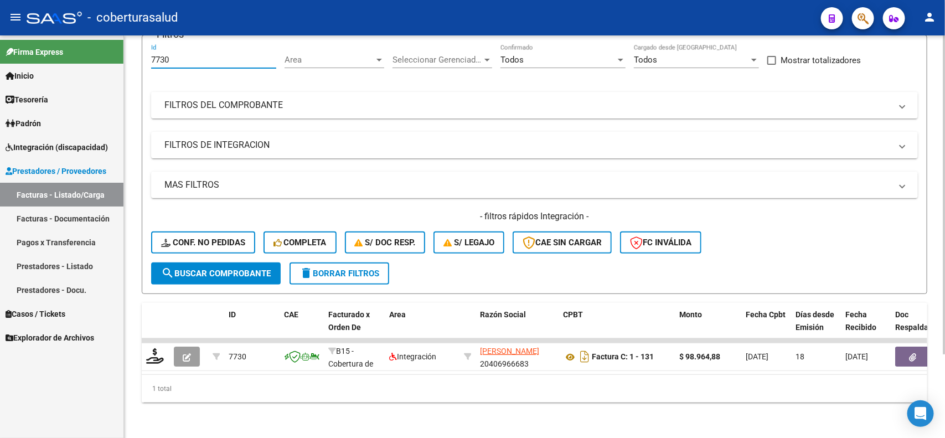
drag, startPoint x: 169, startPoint y: 49, endPoint x: 144, endPoint y: 55, distance: 26.3
click at [144, 55] on form "Filtros 7730 Id Area Area Seleccionar Gerenciador Seleccionar Gerenciador Todos…" at bounding box center [535, 164] width 786 height 259
paste input "8243"
type input "8243"
click at [195, 268] on span "search Buscar Comprobante" at bounding box center [216, 273] width 110 height 10
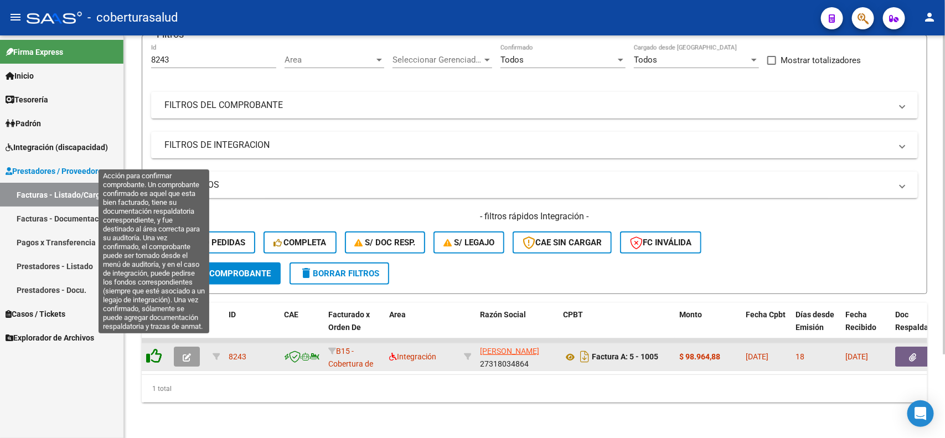
click at [156, 348] on icon at bounding box center [154, 356] width 16 height 16
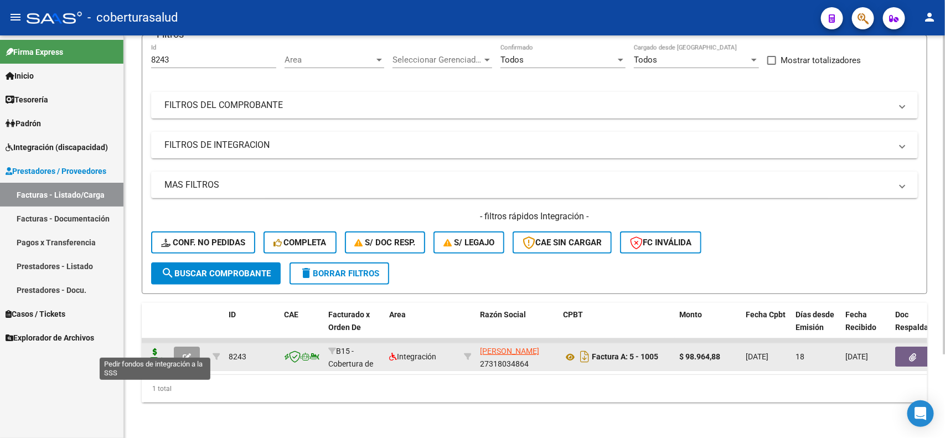
click at [156, 348] on icon at bounding box center [155, 356] width 18 height 16
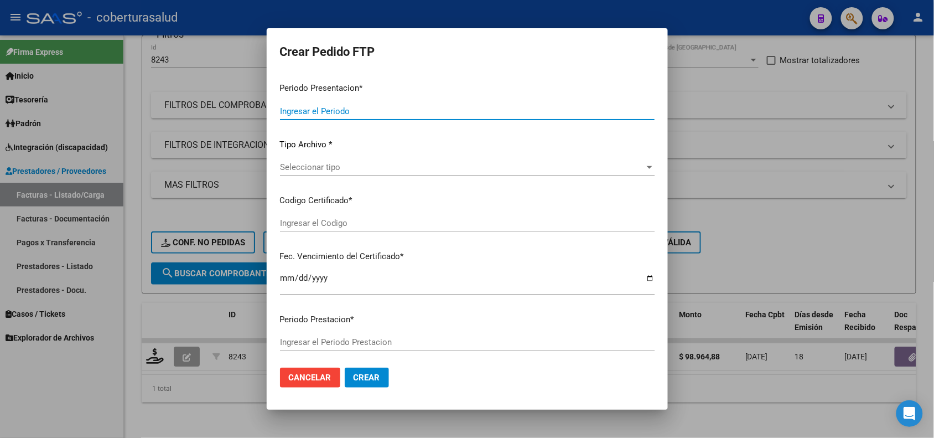
type input "202508"
type input "$ 98.964,88"
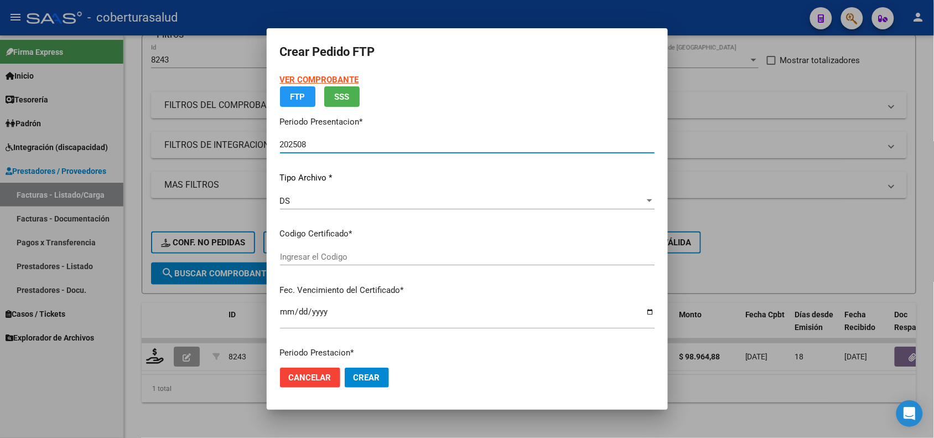
type input "ARG02000521327302022021120270211SAL123"
type input "[DATE]"
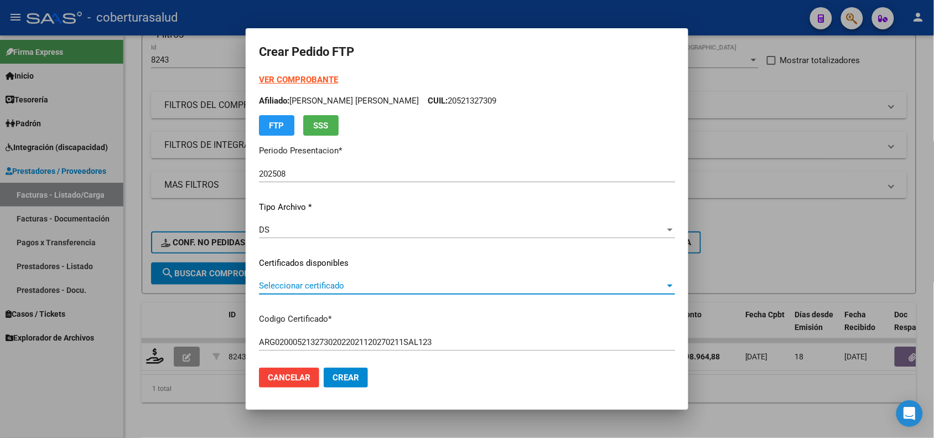
click at [373, 286] on span "Seleccionar certificado" at bounding box center [462, 286] width 406 height 10
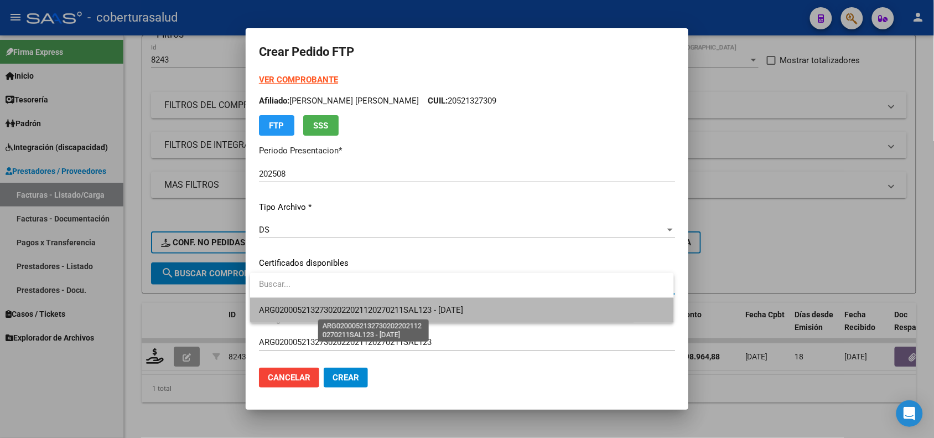
click at [373, 306] on span "ARG02000521327302022021120270211SAL123 - [DATE]" at bounding box center [361, 310] width 204 height 10
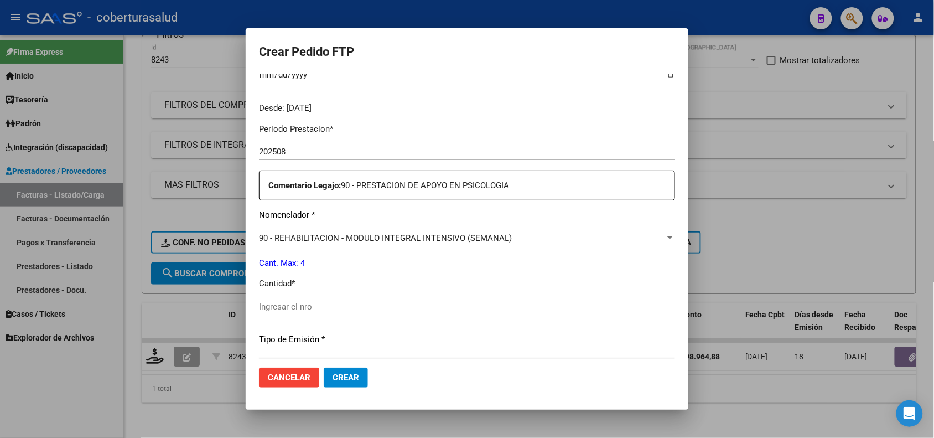
scroll to position [346, 0]
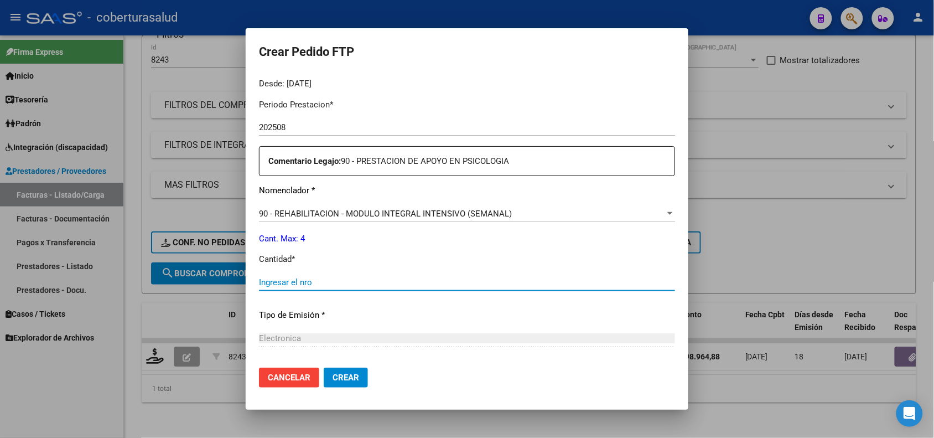
click at [311, 283] on input "Ingresar el nro" at bounding box center [467, 282] width 416 height 10
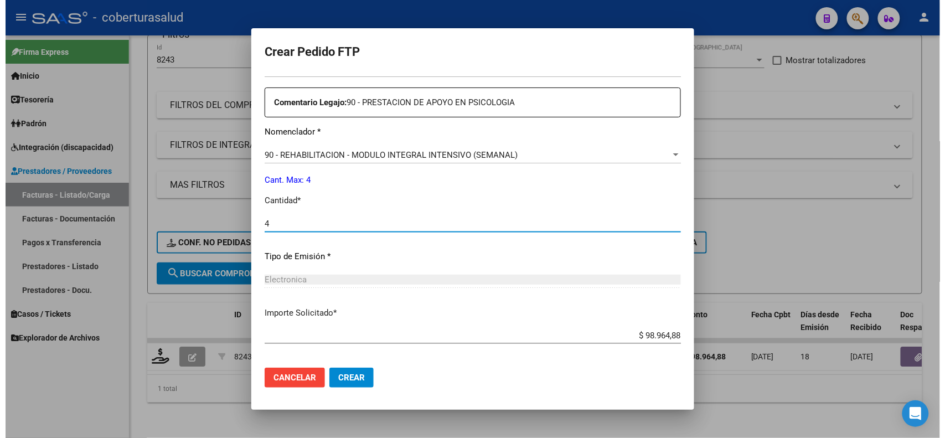
scroll to position [457, 0]
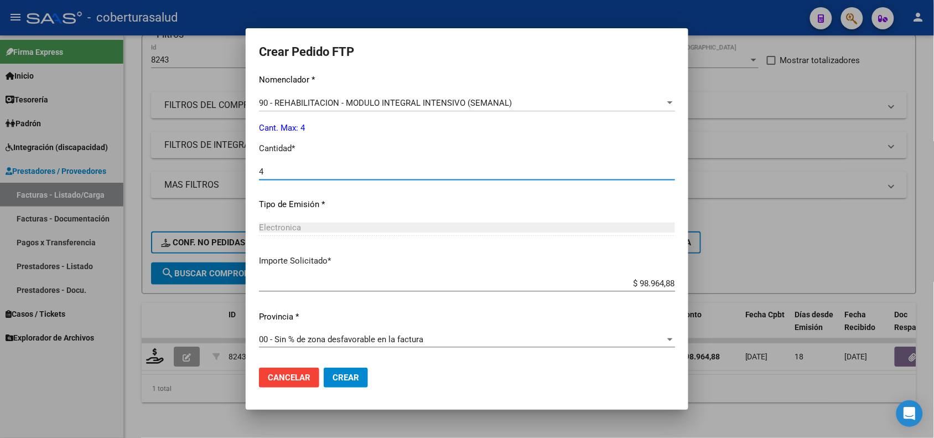
type input "4"
click at [344, 373] on span "Crear" at bounding box center [346, 378] width 27 height 10
